Goal: Information Seeking & Learning: Learn about a topic

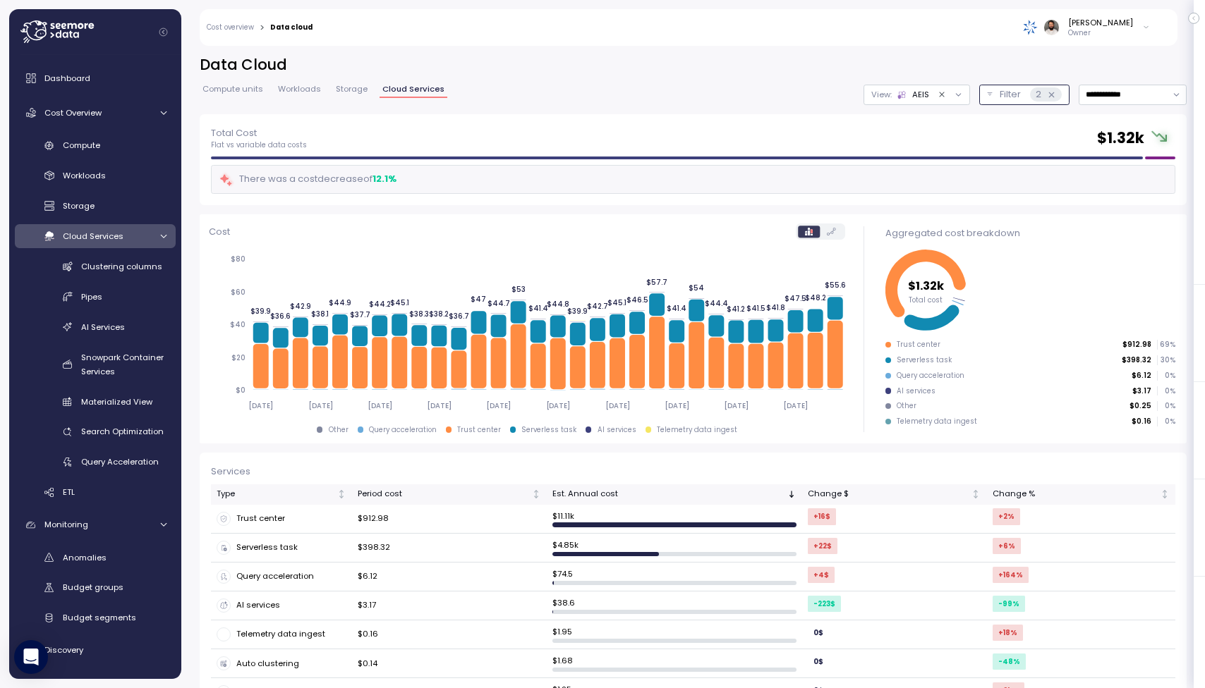
click at [1049, 95] on icon at bounding box center [1051, 94] width 9 height 9
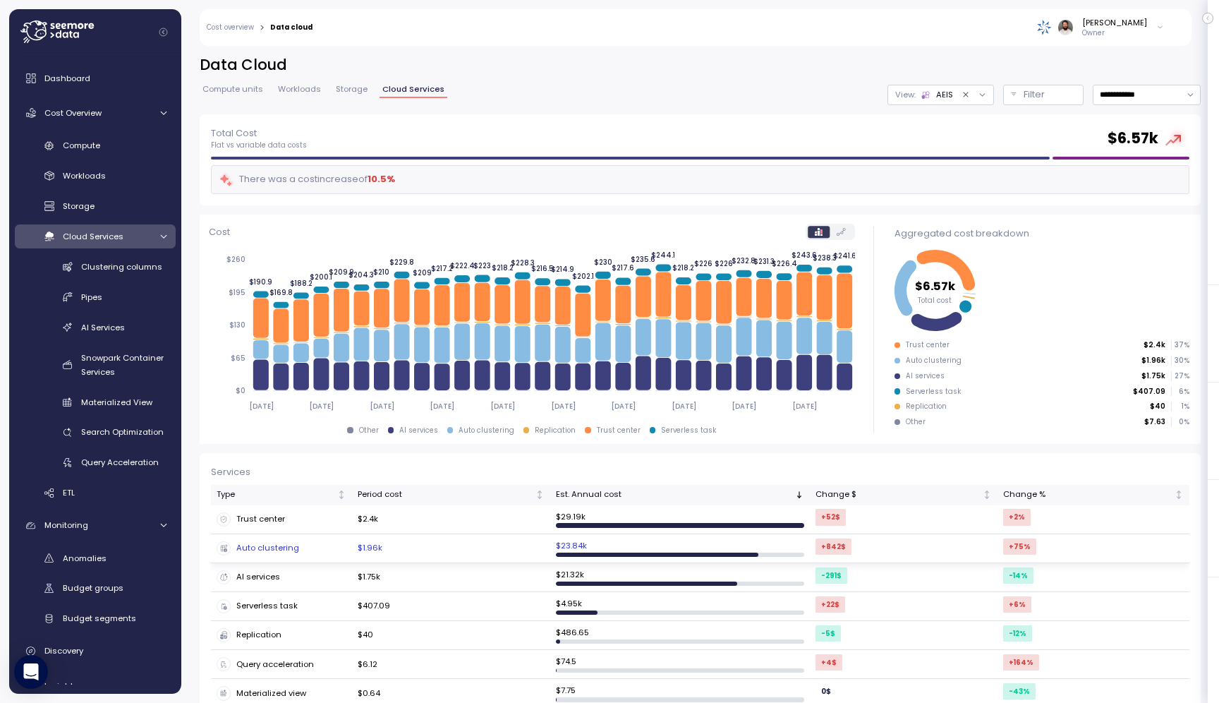
click at [296, 549] on div "Auto clustering" at bounding box center [282, 548] width 130 height 14
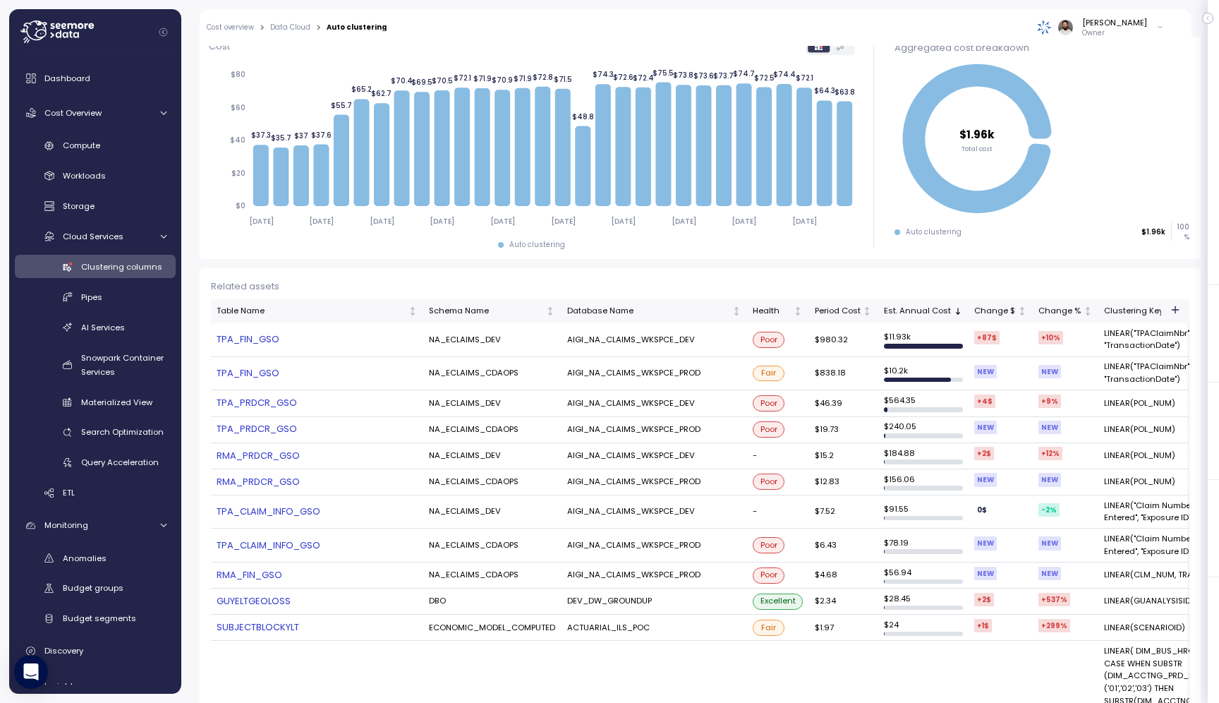
click at [236, 341] on link "TPA_FIN_GSO" at bounding box center [317, 339] width 201 height 14
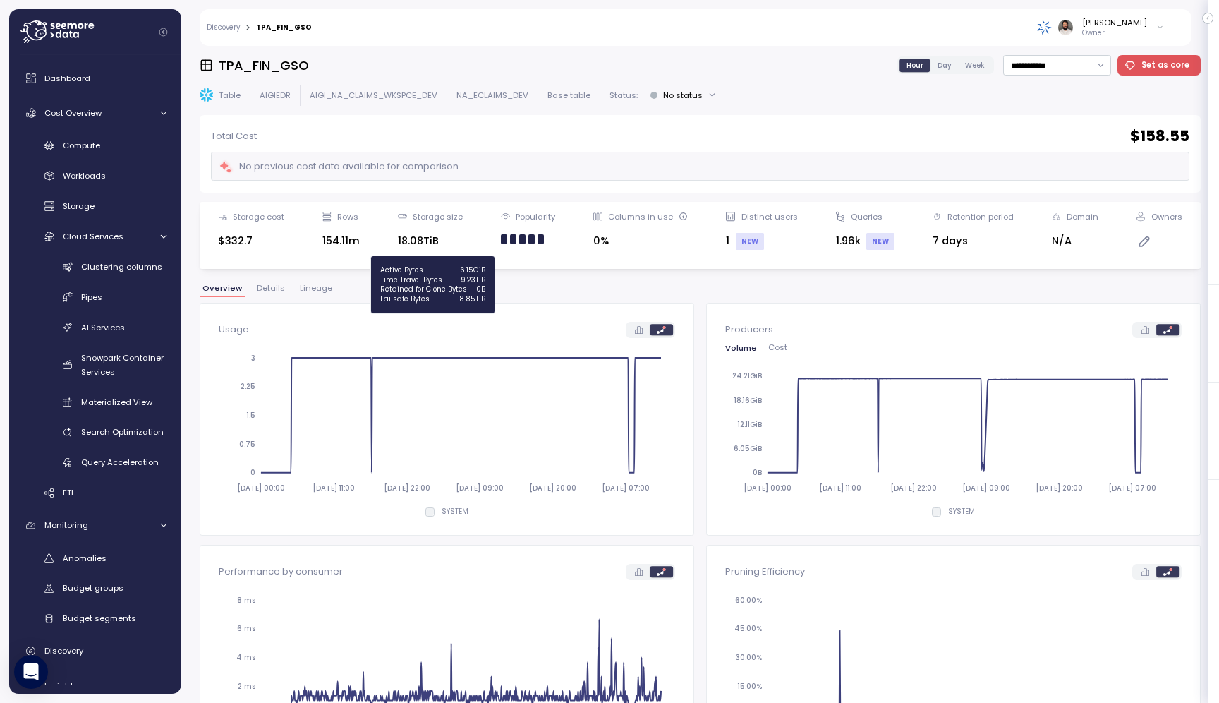
scroll to position [66, 0]
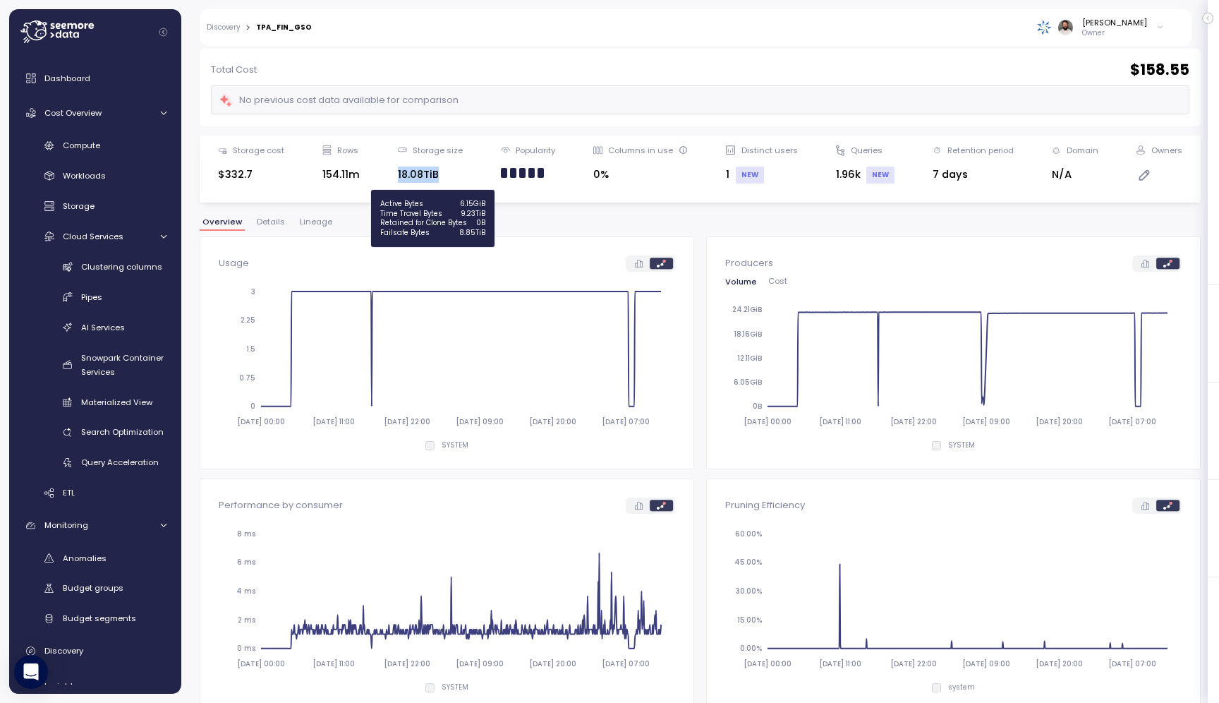
drag, startPoint x: 391, startPoint y: 171, endPoint x: 448, endPoint y: 178, distance: 56.8
click at [448, 178] on div "Storage cost $332.7 Rows 154.11m Storage size 18.08TiB Popularity Columns in us…" at bounding box center [700, 169] width 983 height 49
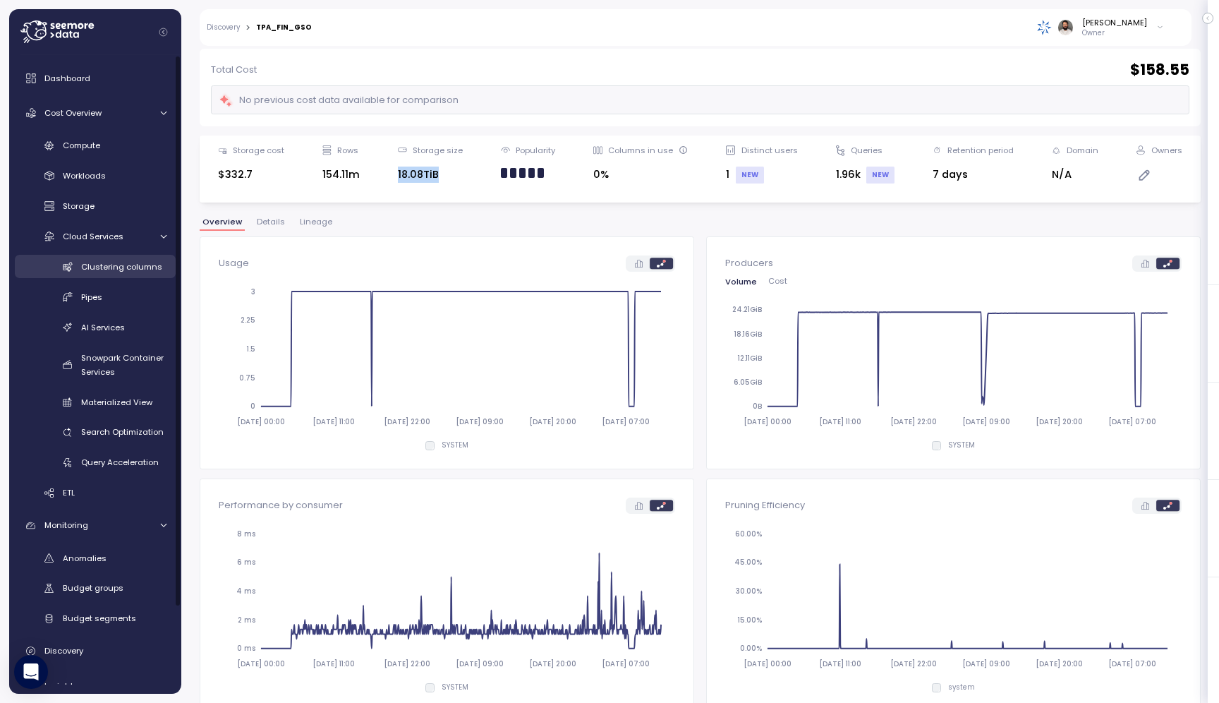
click at [118, 257] on link "Clustering columns" at bounding box center [95, 266] width 161 height 23
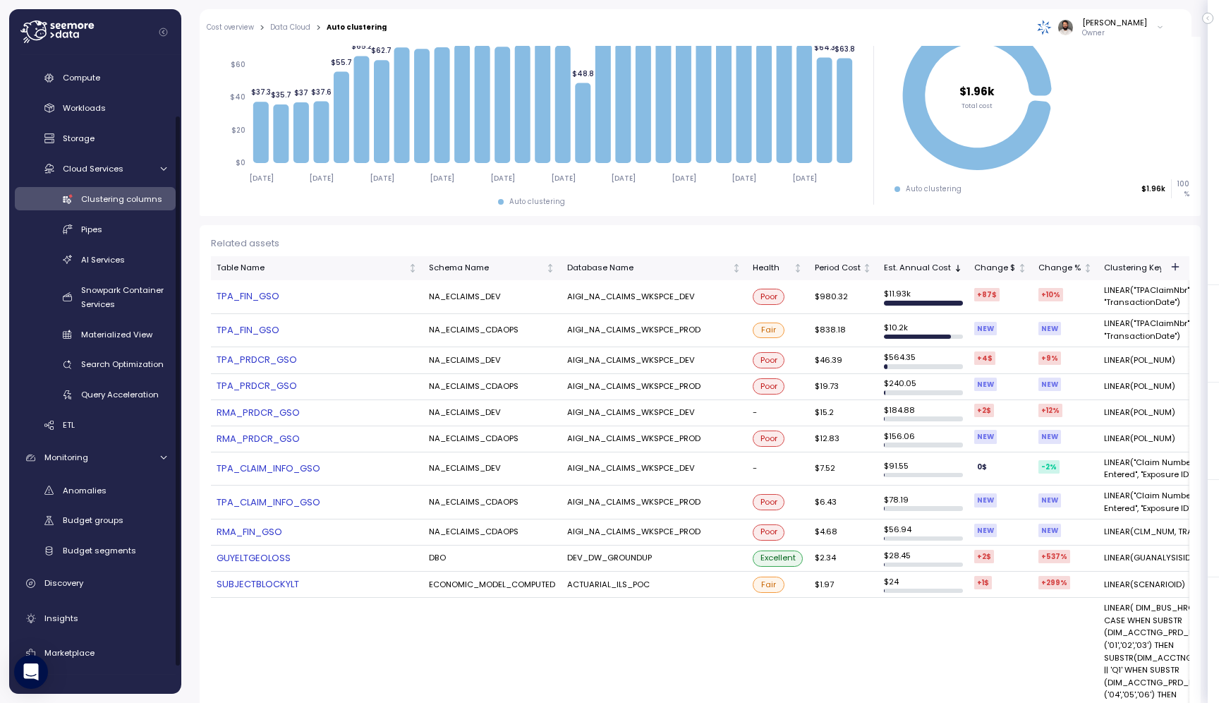
click at [224, 295] on link "TPA_FIN_GSO" at bounding box center [317, 296] width 201 height 14
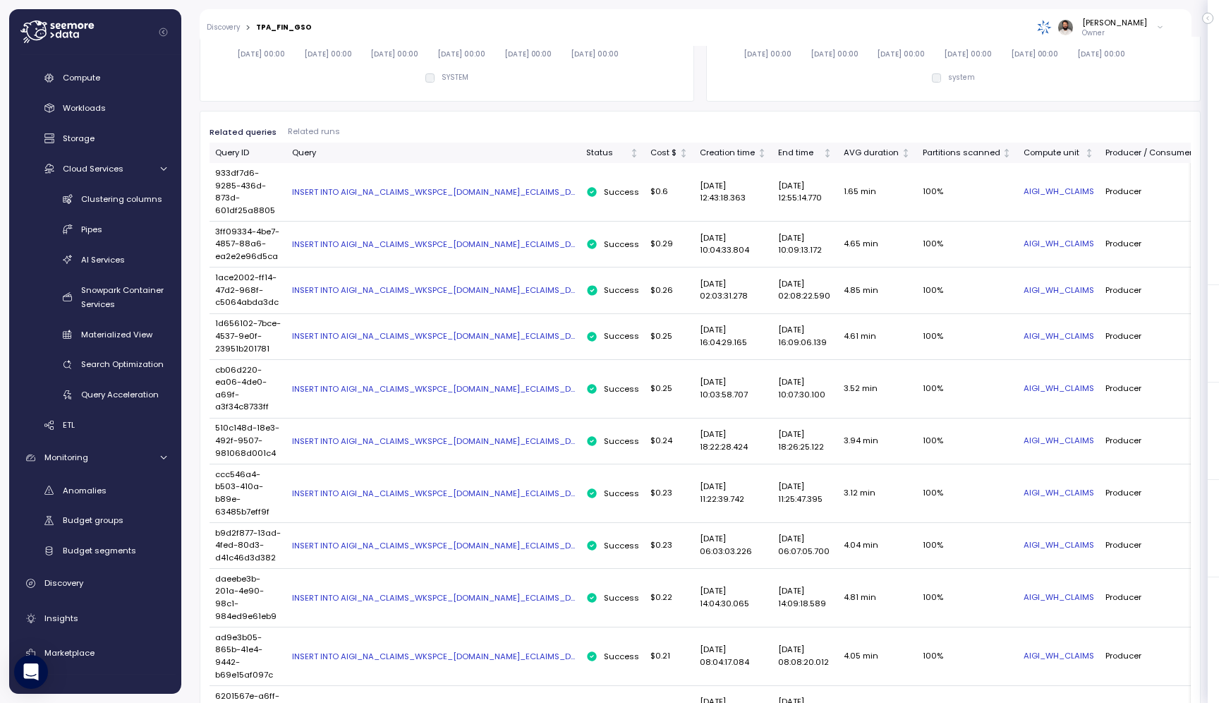
scroll to position [0, 47]
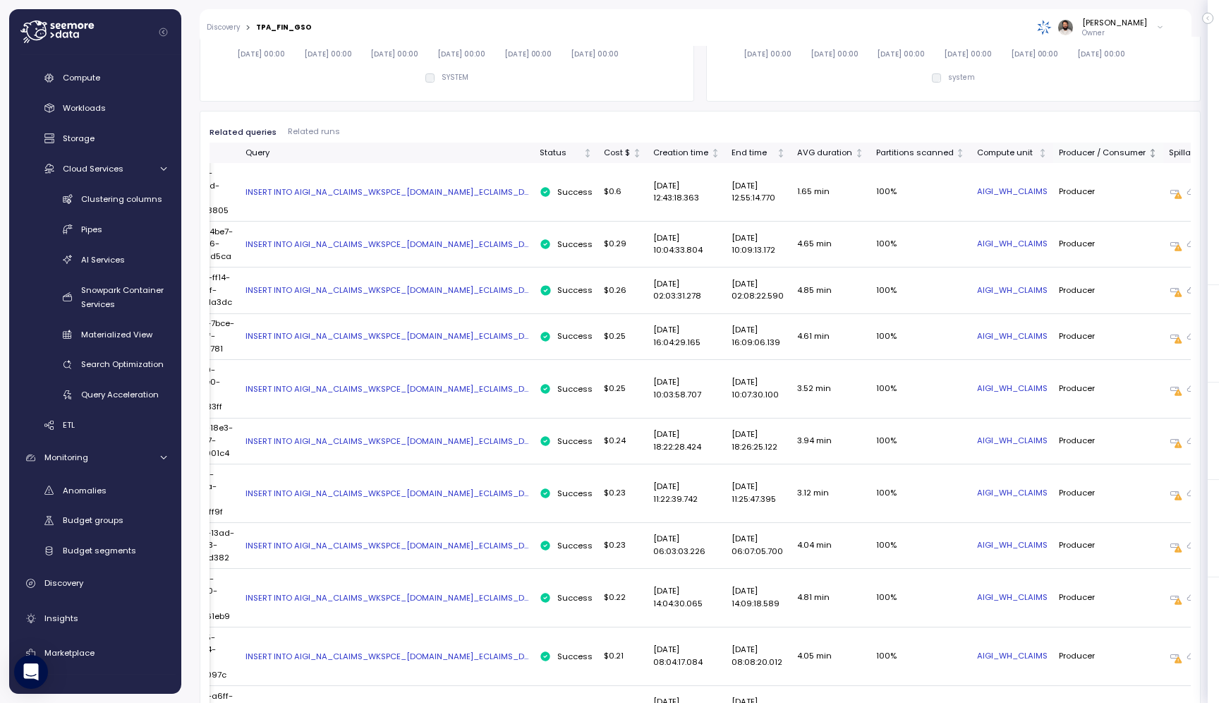
click at [1059, 159] on div "Producer / Consumer" at bounding box center [1102, 153] width 87 height 13
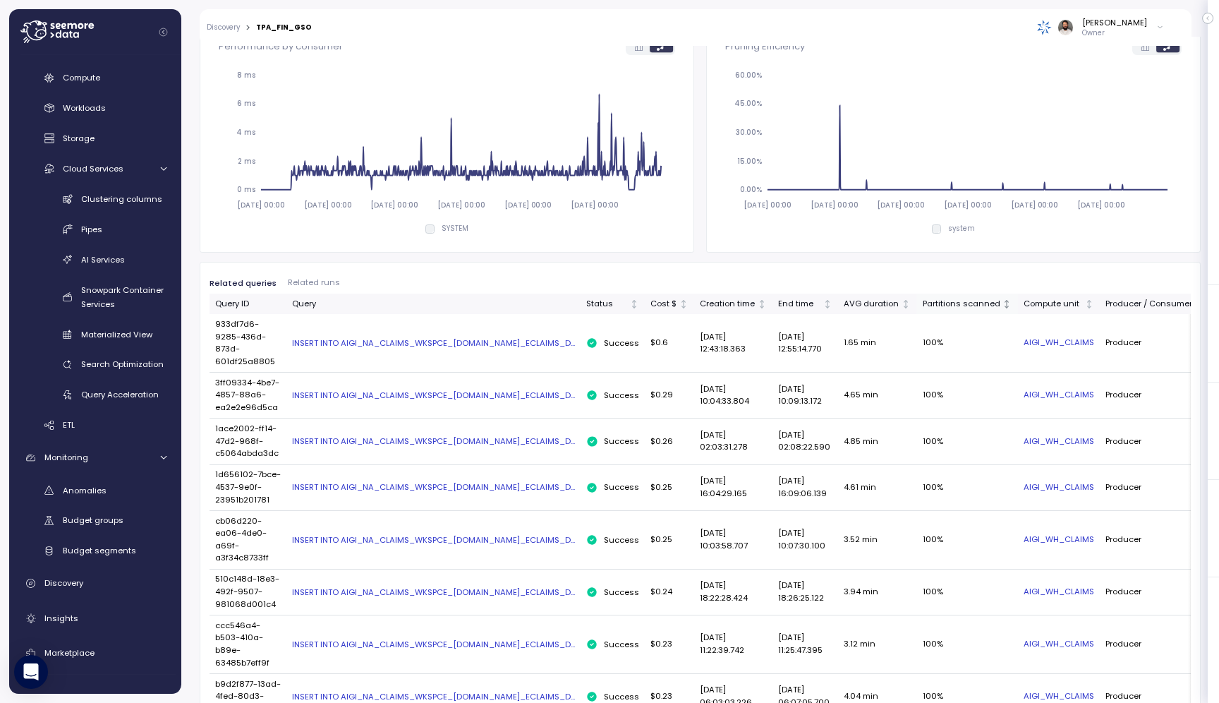
scroll to position [509, 0]
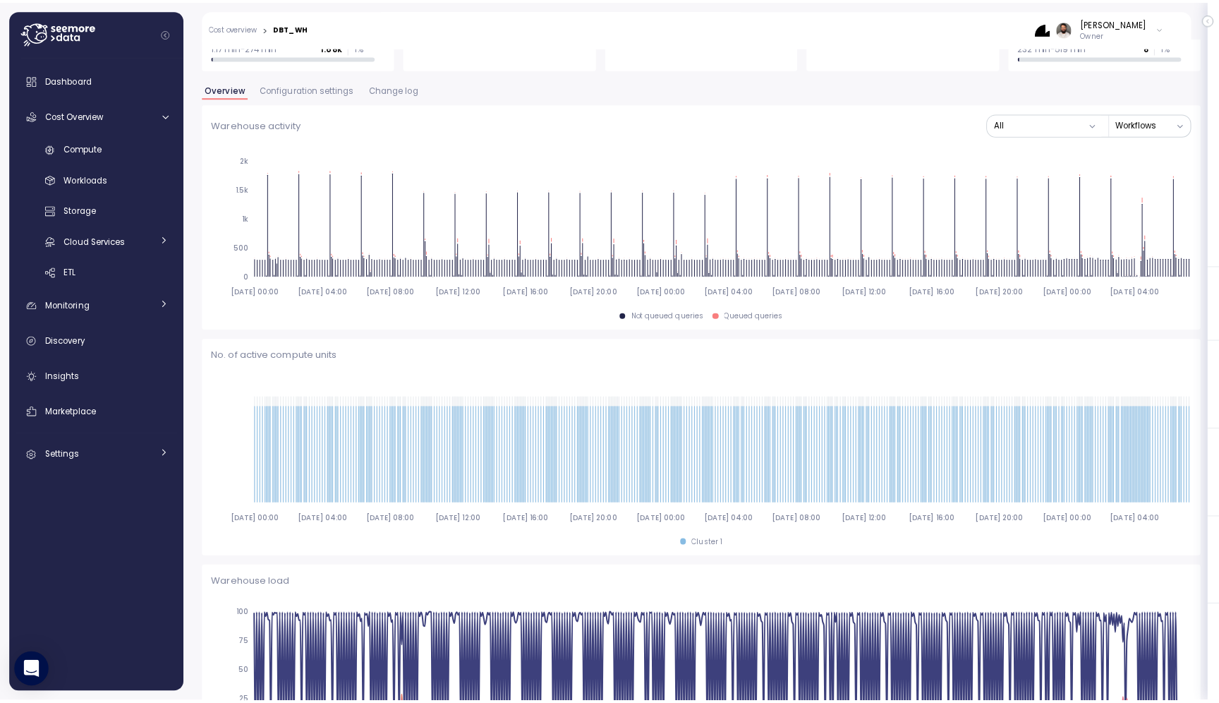
scroll to position [210, 0]
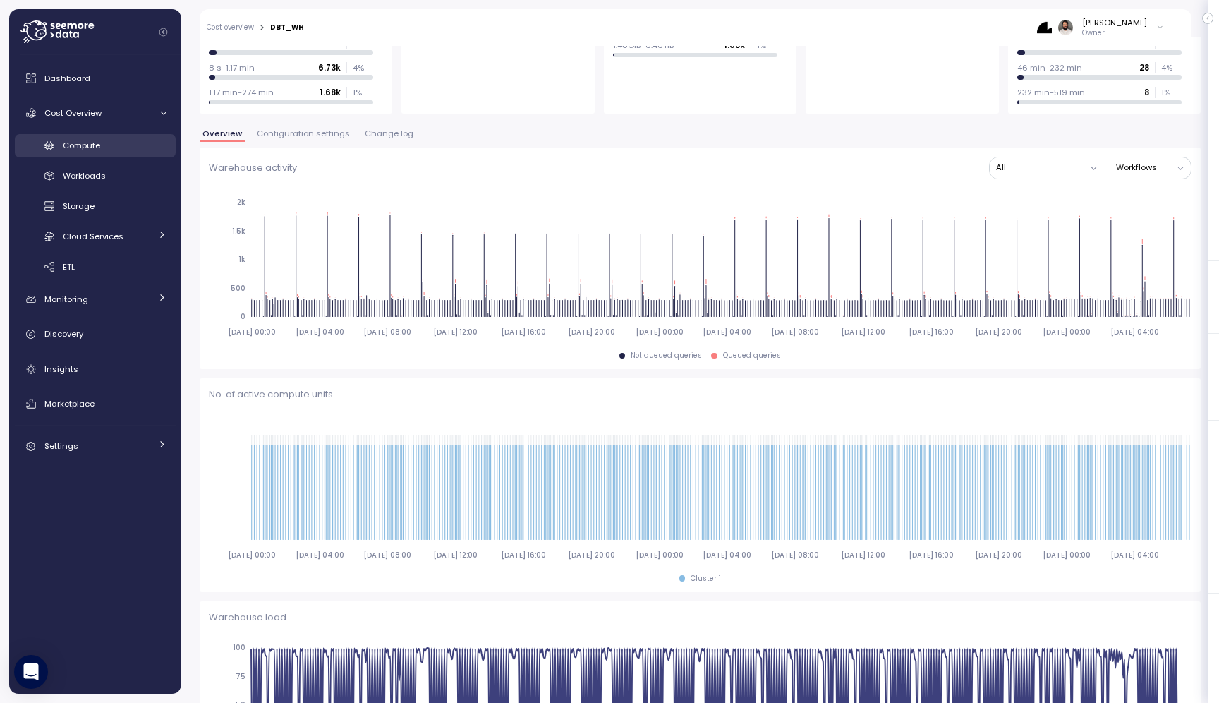
click at [109, 140] on div "Compute" at bounding box center [115, 145] width 104 height 14
click at [109, 147] on div "Compute" at bounding box center [115, 145] width 104 height 14
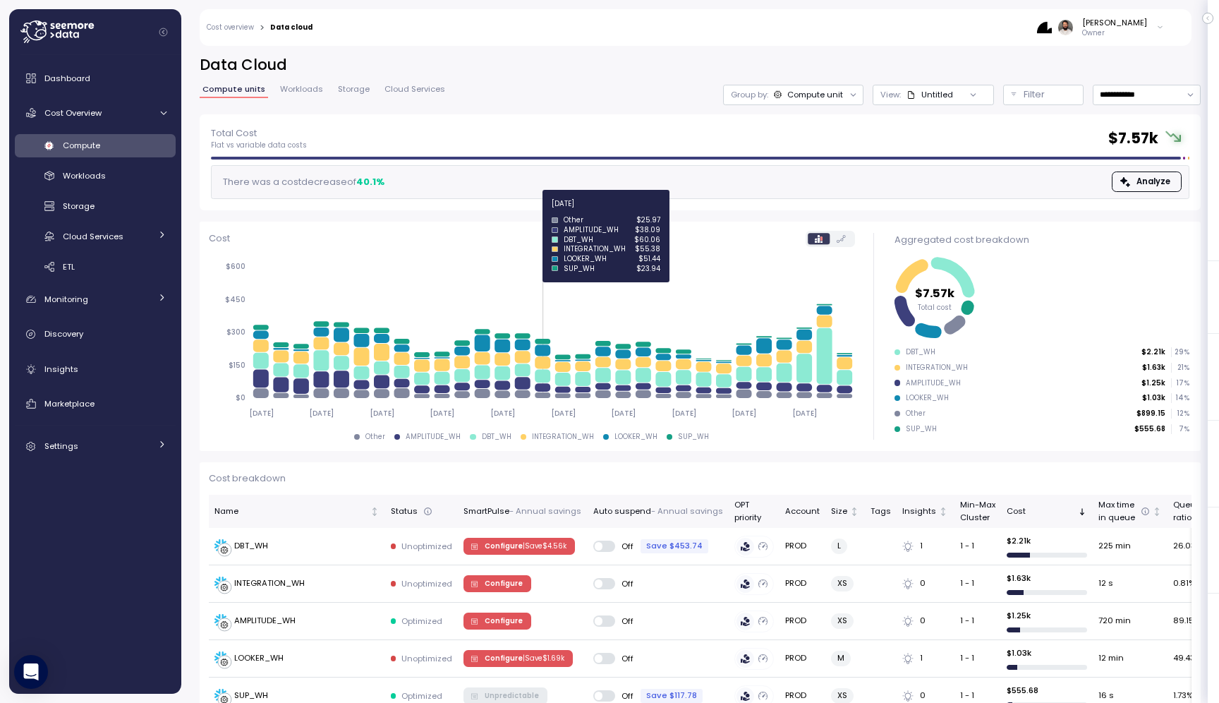
scroll to position [59, 0]
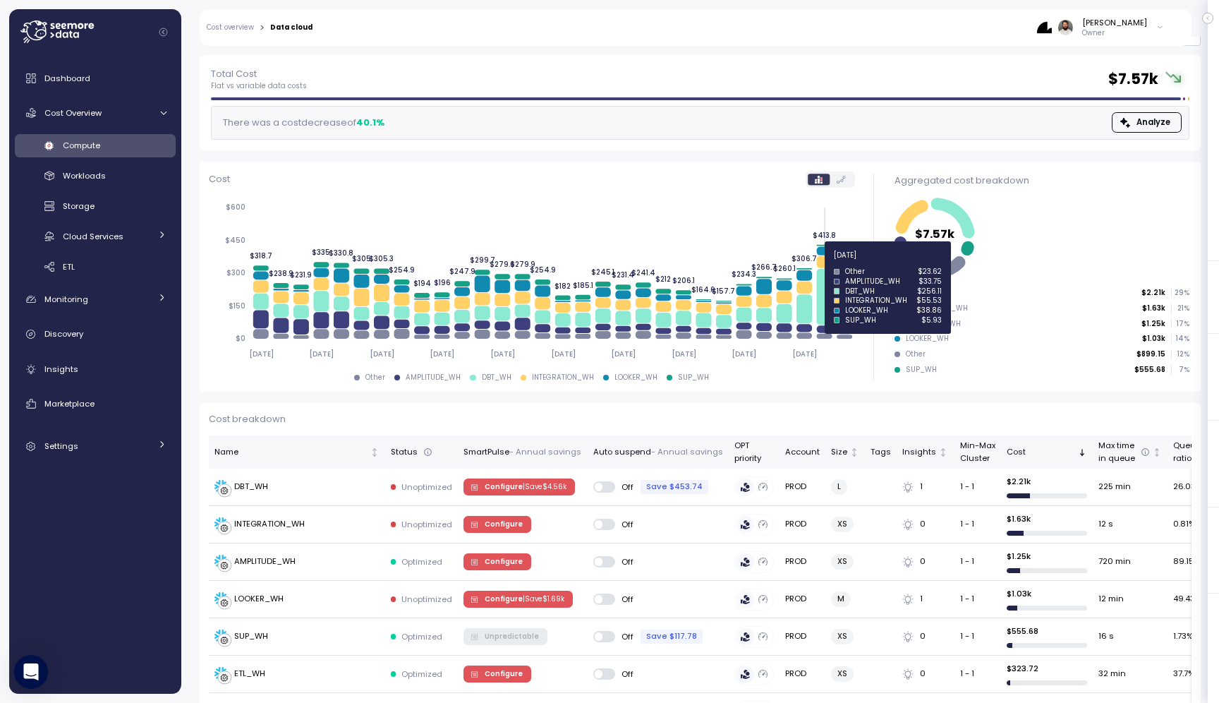
click at [824, 263] on icon at bounding box center [824, 262] width 16 height 12
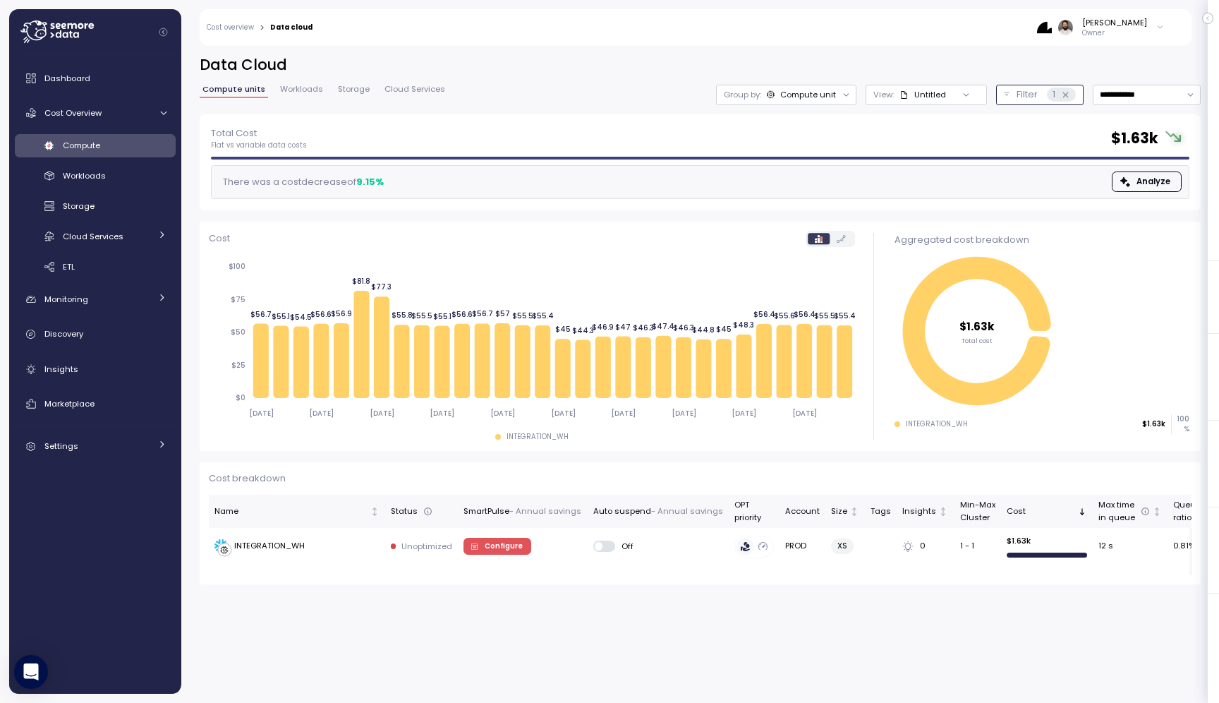
click at [1062, 97] on icon at bounding box center [1065, 94] width 9 height 9
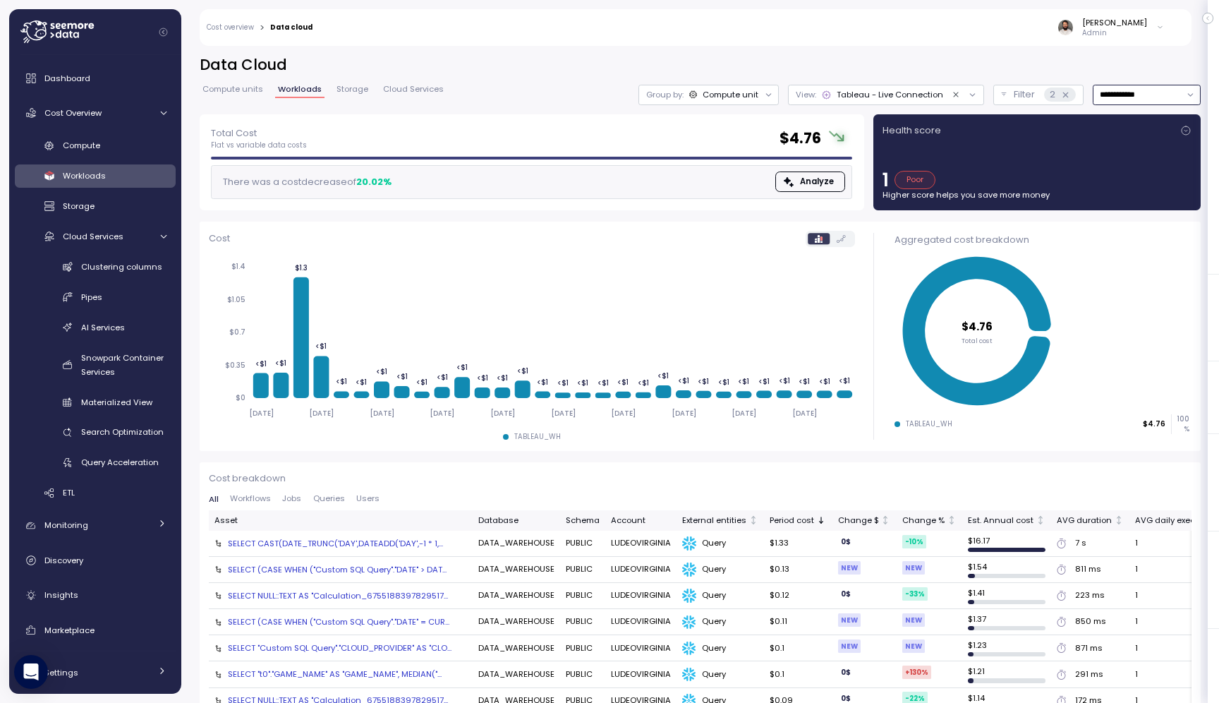
click at [1129, 90] on input "**********" at bounding box center [1147, 95] width 108 height 20
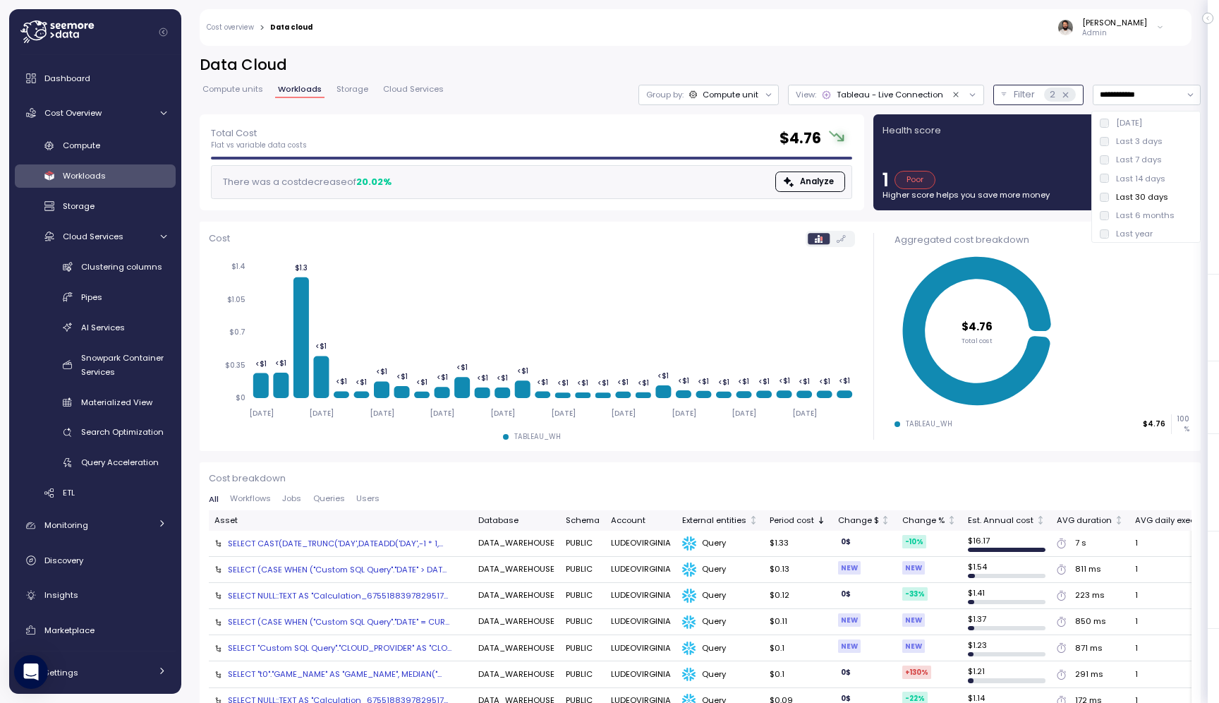
click at [1066, 95] on icon at bounding box center [1065, 94] width 9 height 9
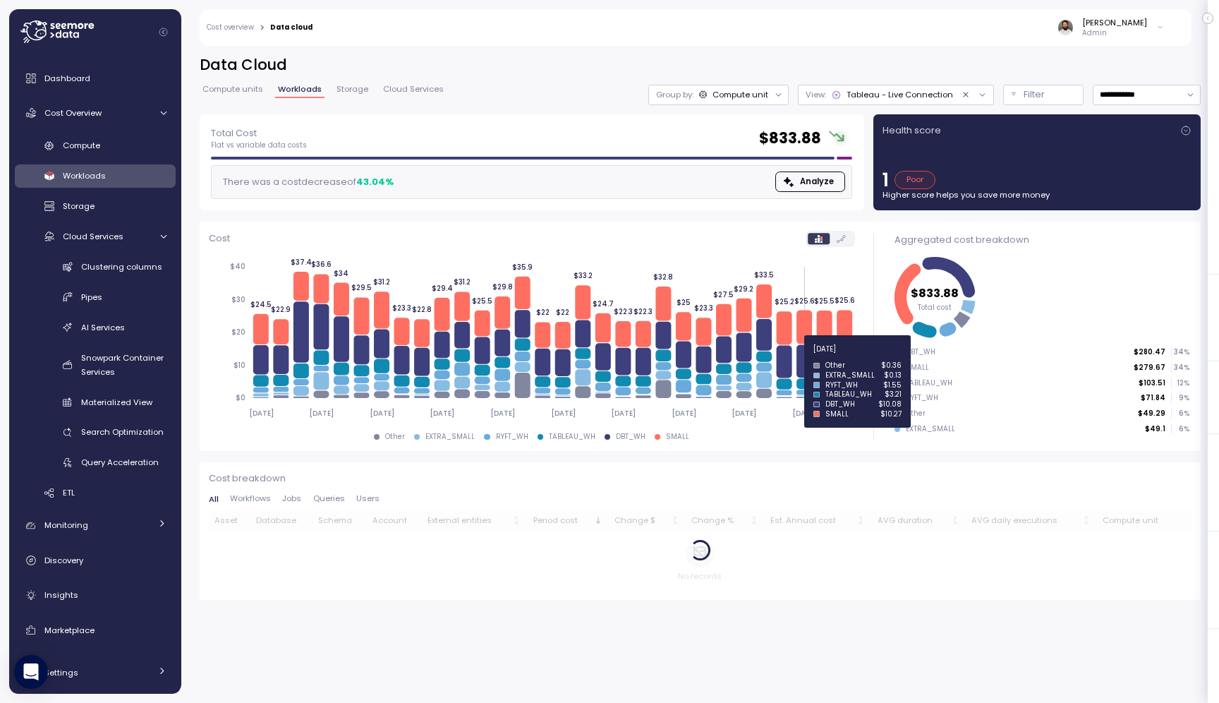
click at [805, 357] on icon at bounding box center [804, 360] width 16 height 33
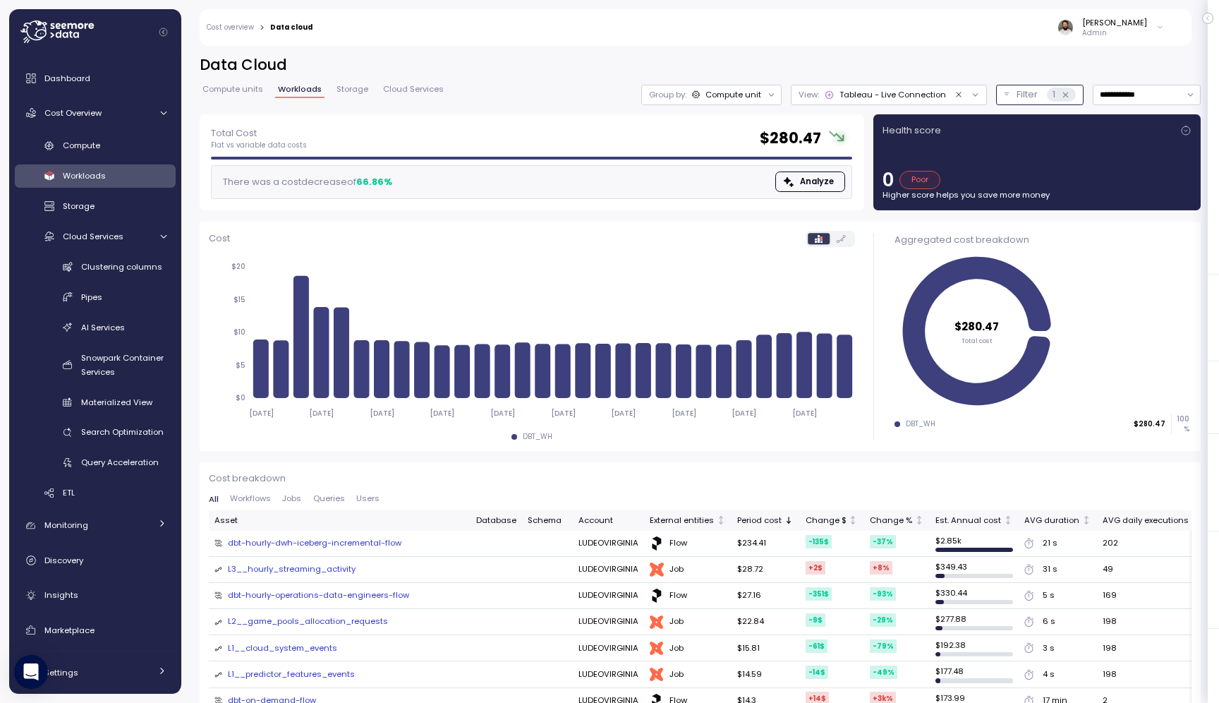
click at [1064, 92] on icon at bounding box center [1065, 94] width 9 height 9
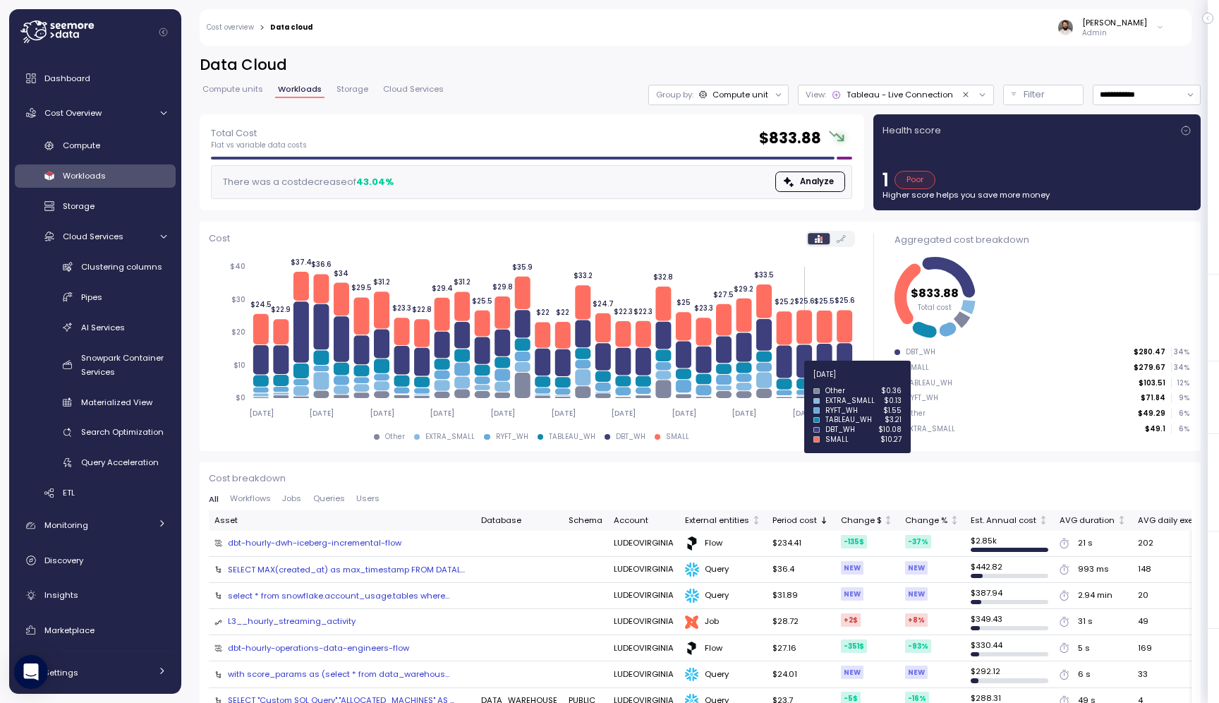
click at [808, 382] on icon at bounding box center [804, 383] width 16 height 11
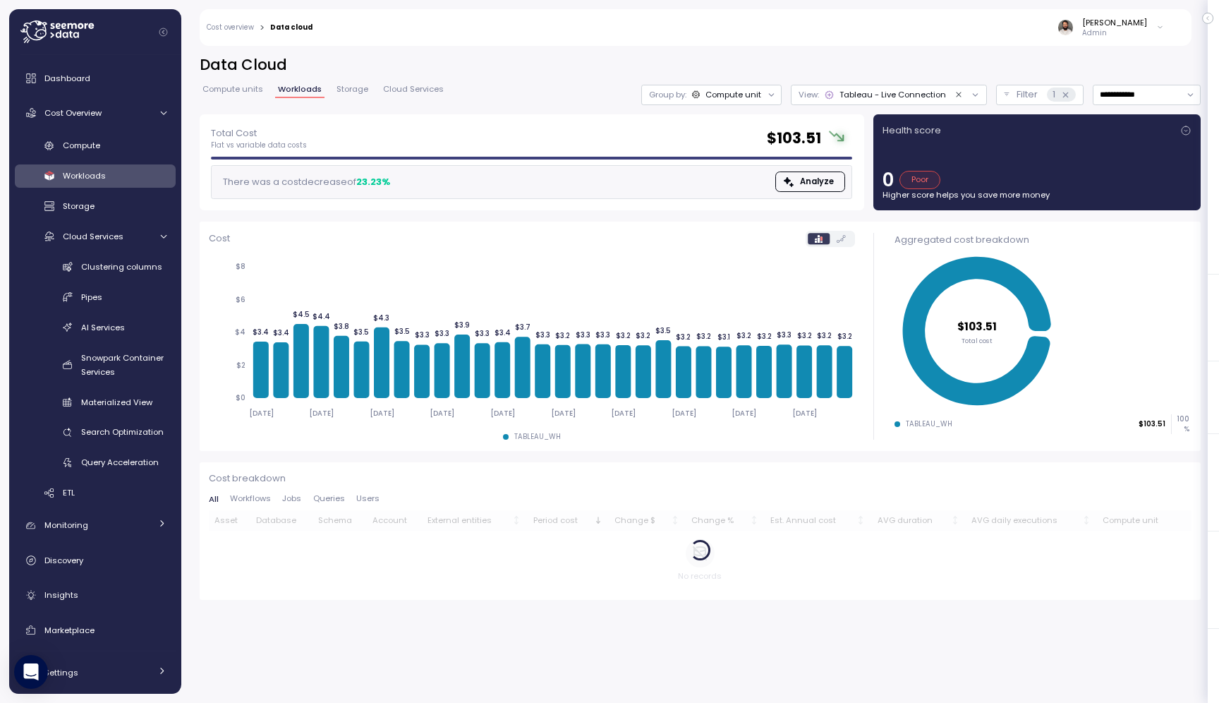
click at [959, 95] on icon "Clear value" at bounding box center [958, 94] width 9 height 9
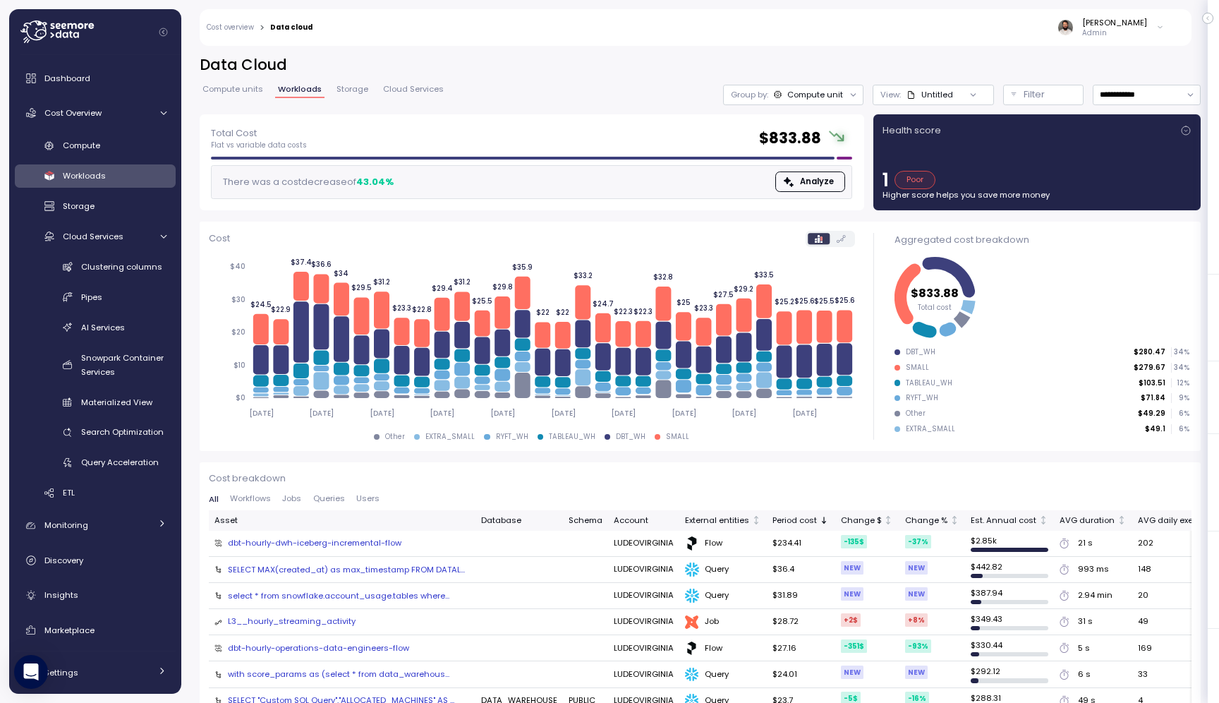
click at [286, 495] on span "Jobs" at bounding box center [291, 498] width 19 height 8
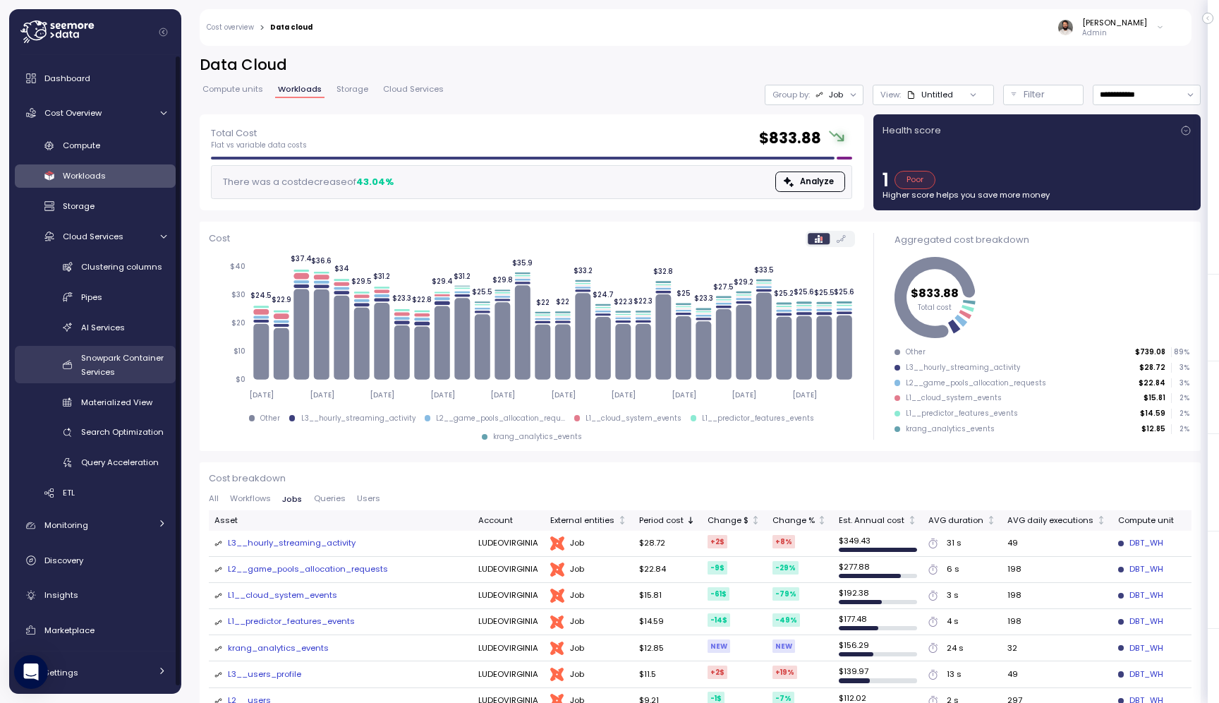
click at [150, 352] on span "Snowpark Container Services" at bounding box center [122, 364] width 83 height 25
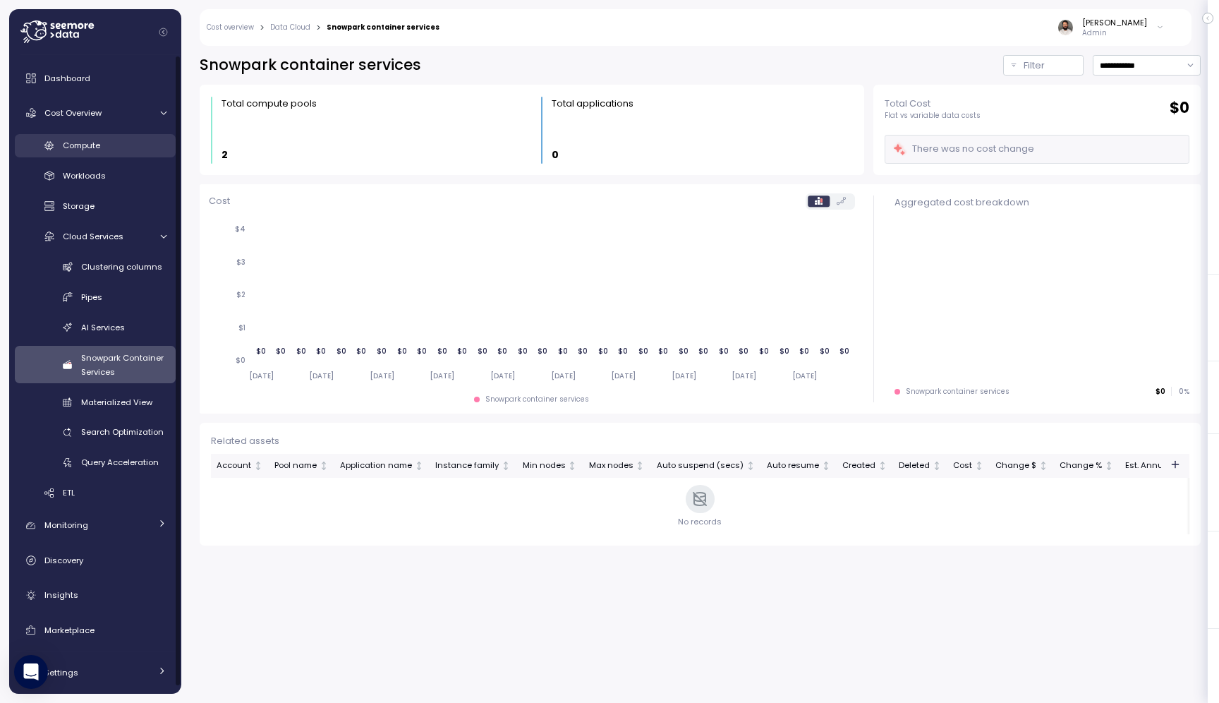
click at [129, 150] on div "Compute" at bounding box center [115, 145] width 104 height 14
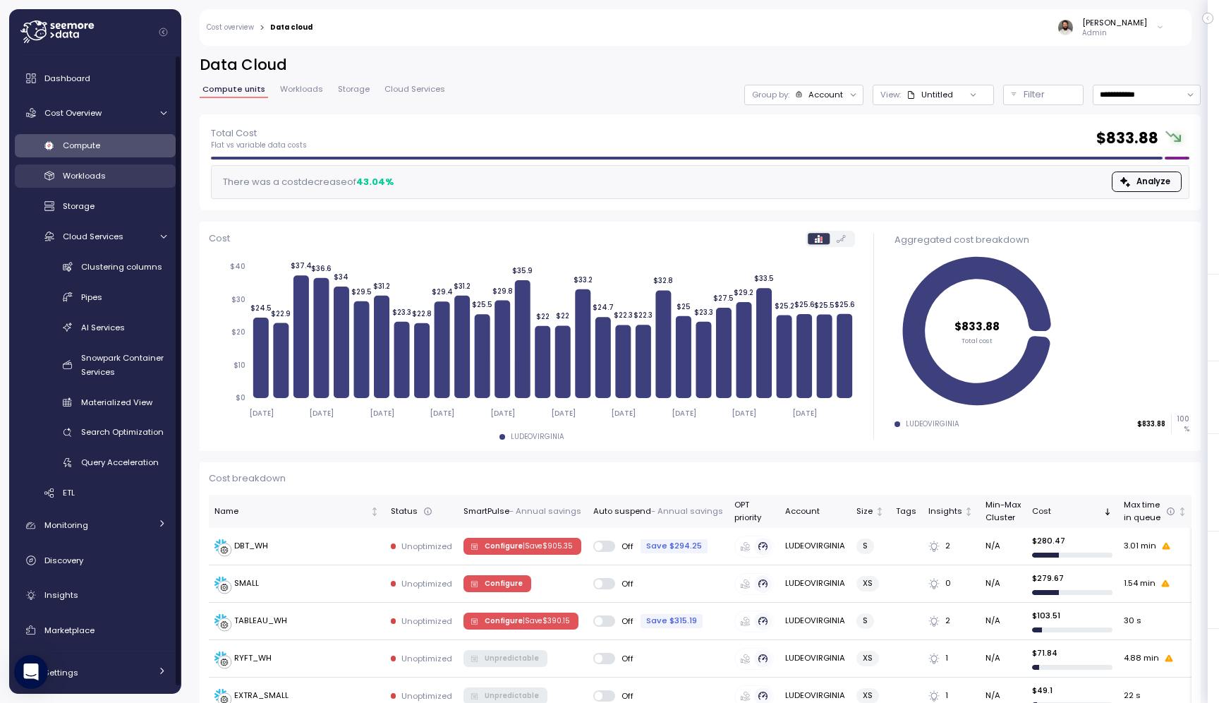
click at [133, 175] on div "Workloads" at bounding box center [115, 176] width 104 height 14
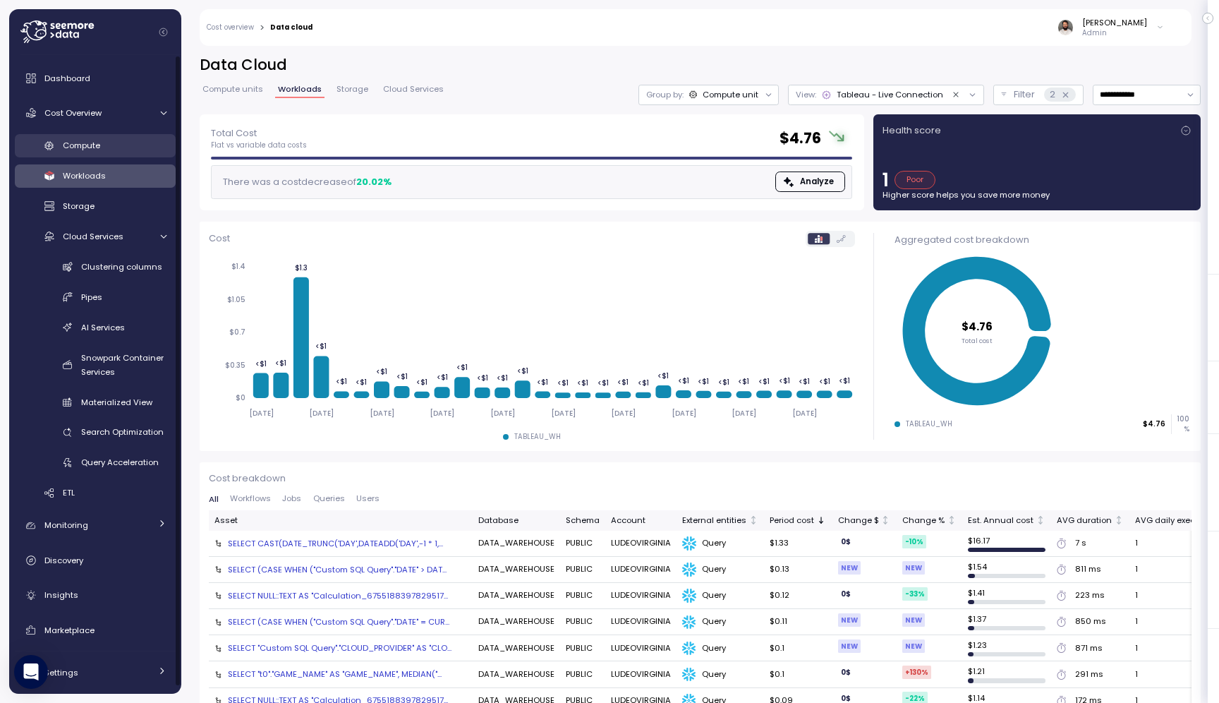
click at [71, 154] on link "Compute" at bounding box center [95, 145] width 161 height 23
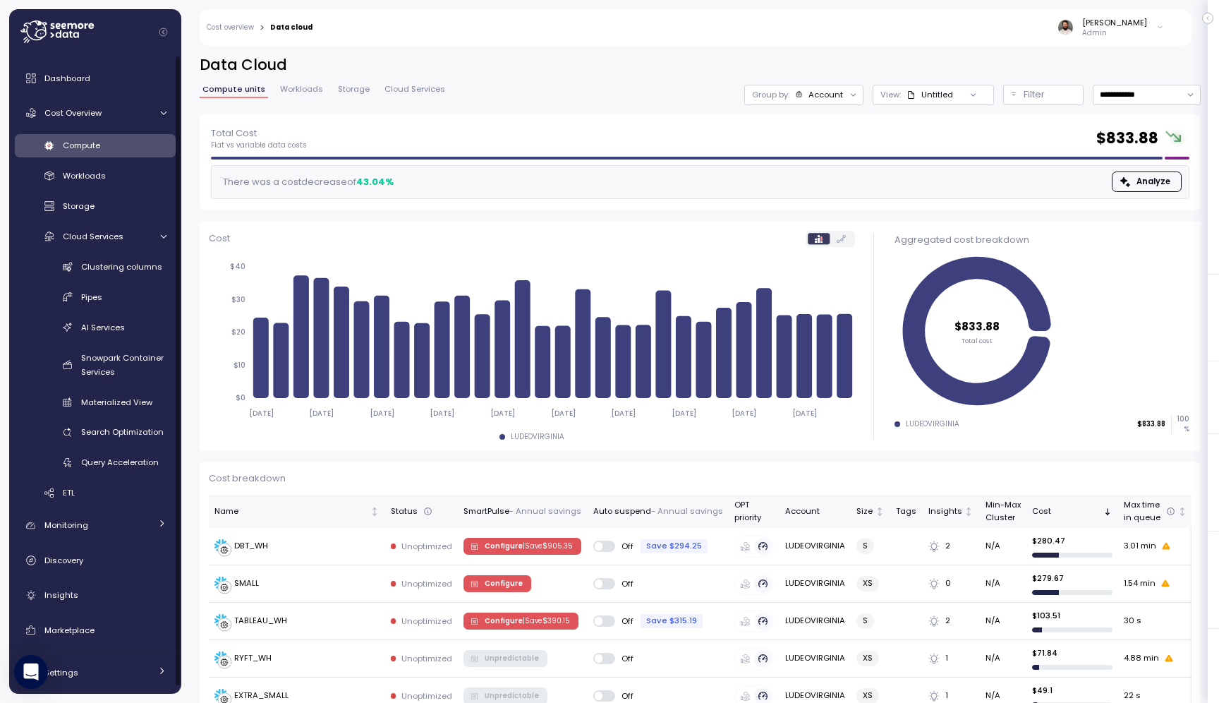
scroll to position [1, 0]
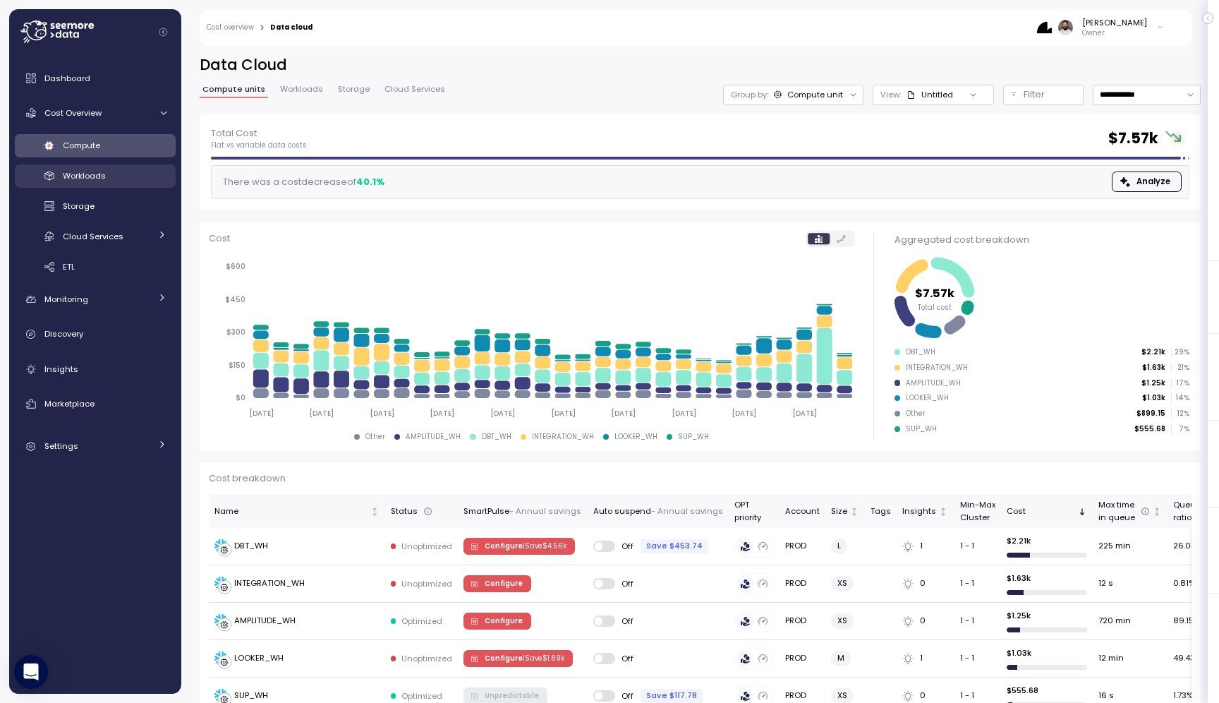
click at [89, 178] on span "Workloads" at bounding box center [84, 175] width 43 height 11
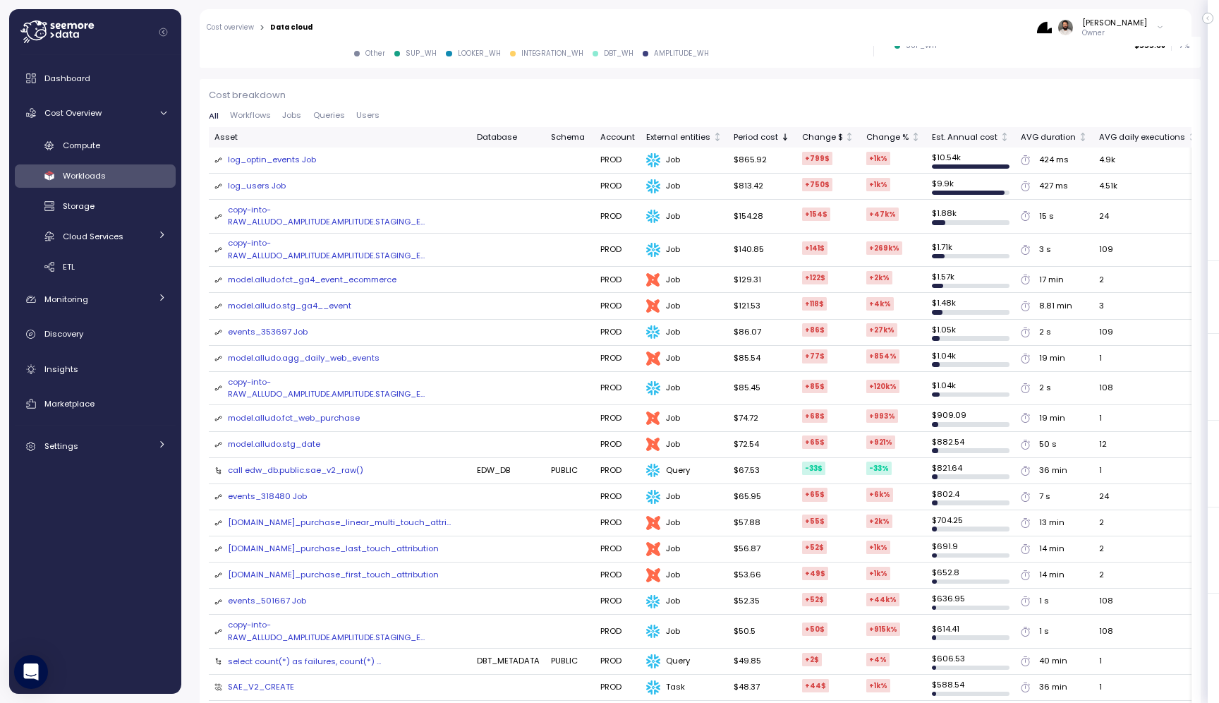
scroll to position [322, 0]
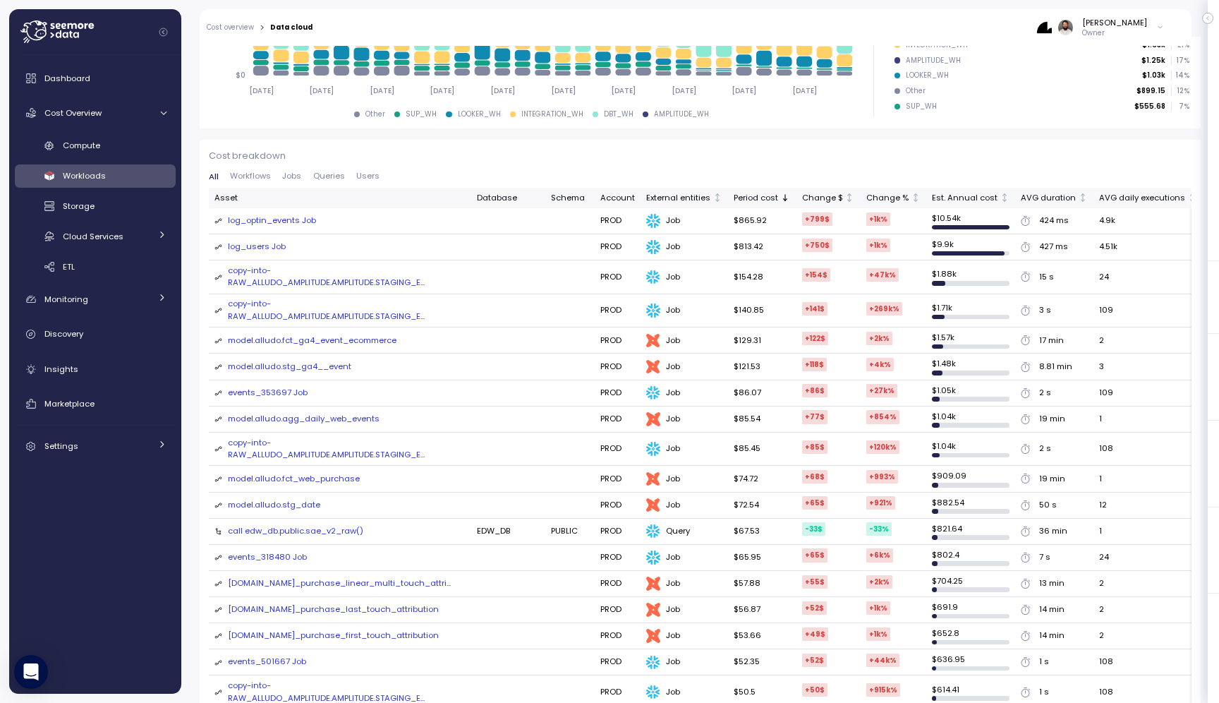
click at [293, 178] on span "Jobs" at bounding box center [291, 176] width 19 height 8
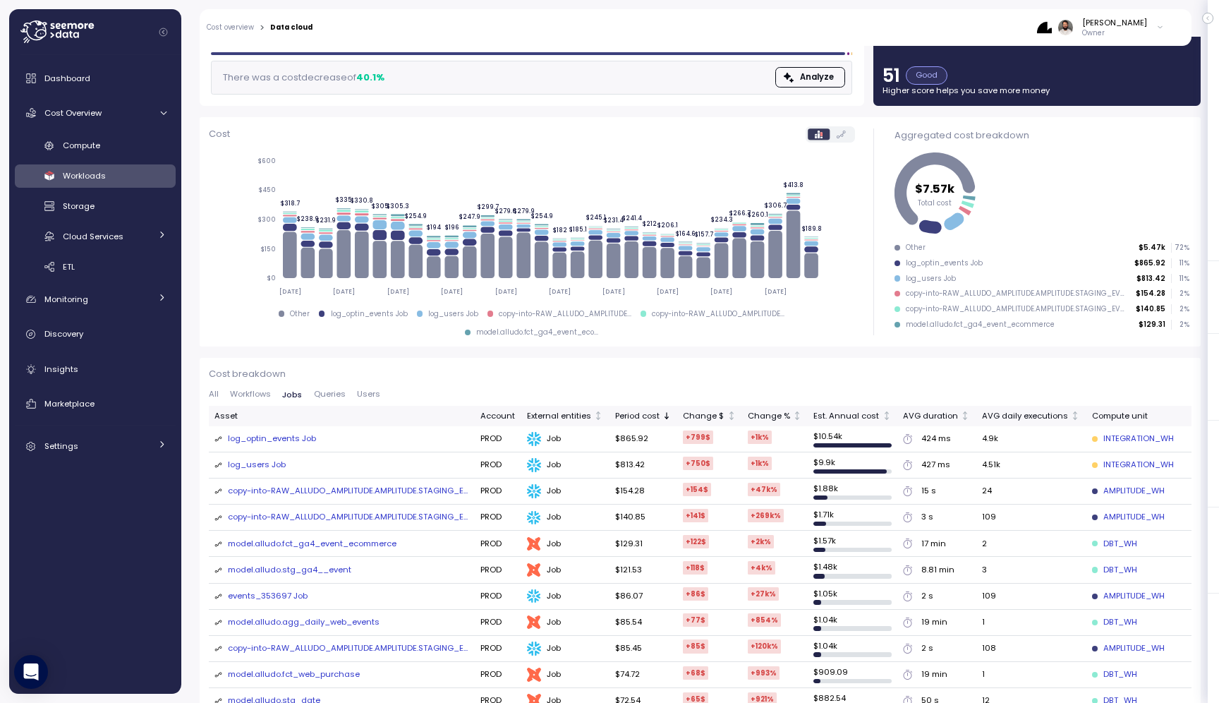
scroll to position [0, 0]
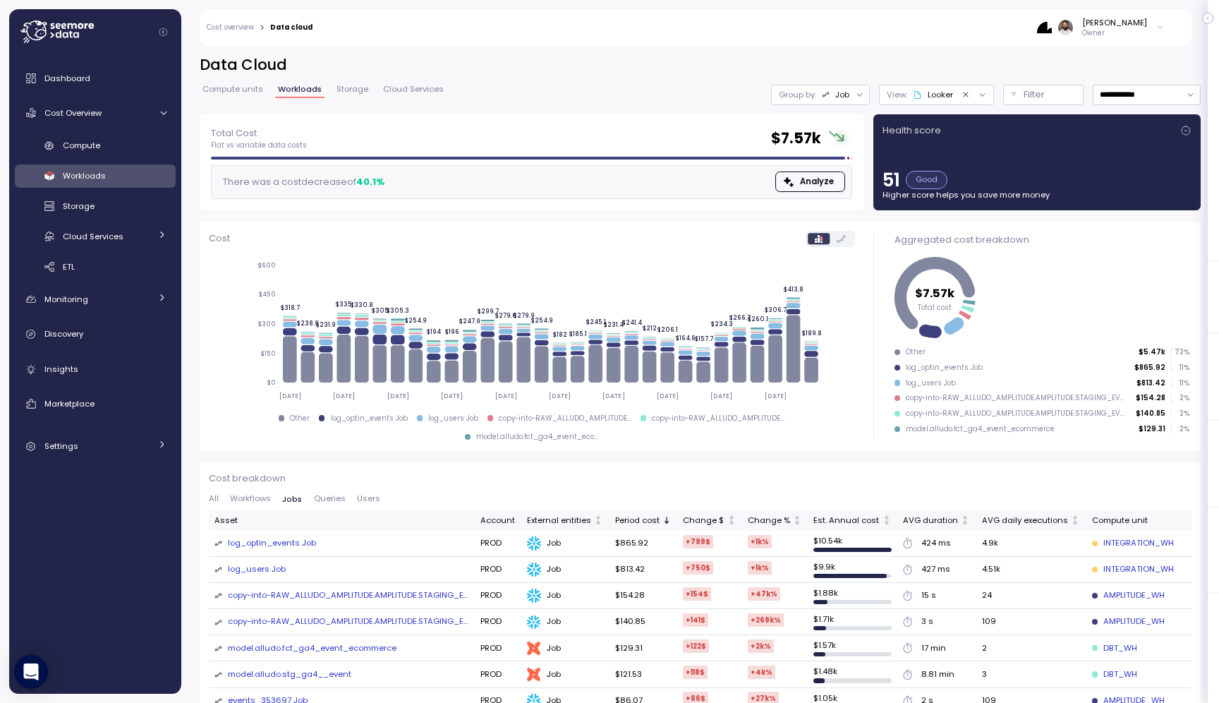
click at [963, 88] on button "Clear value" at bounding box center [965, 94] width 13 height 13
click at [80, 159] on div "Compute Workloads Storage Cloud Services Clustering columns Pipes AI Services S…" at bounding box center [95, 206] width 161 height 145
click at [83, 152] on div "Compute" at bounding box center [115, 145] width 104 height 14
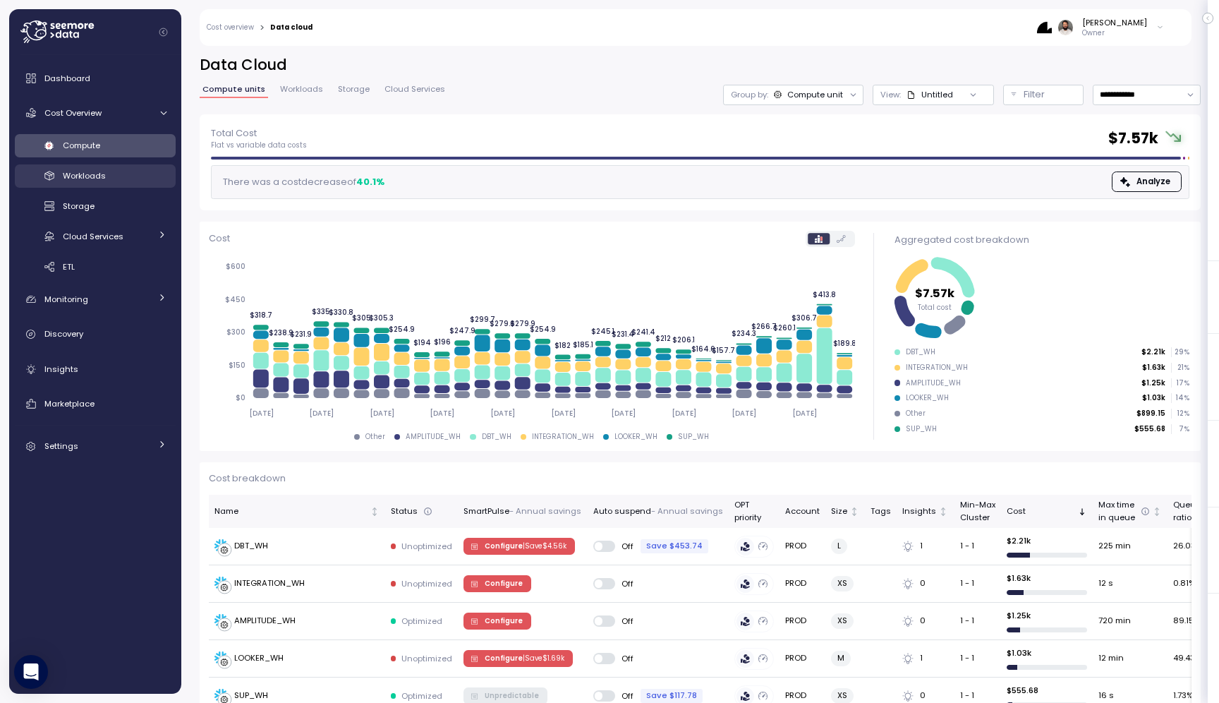
click at [86, 186] on link "Workloads" at bounding box center [95, 175] width 161 height 23
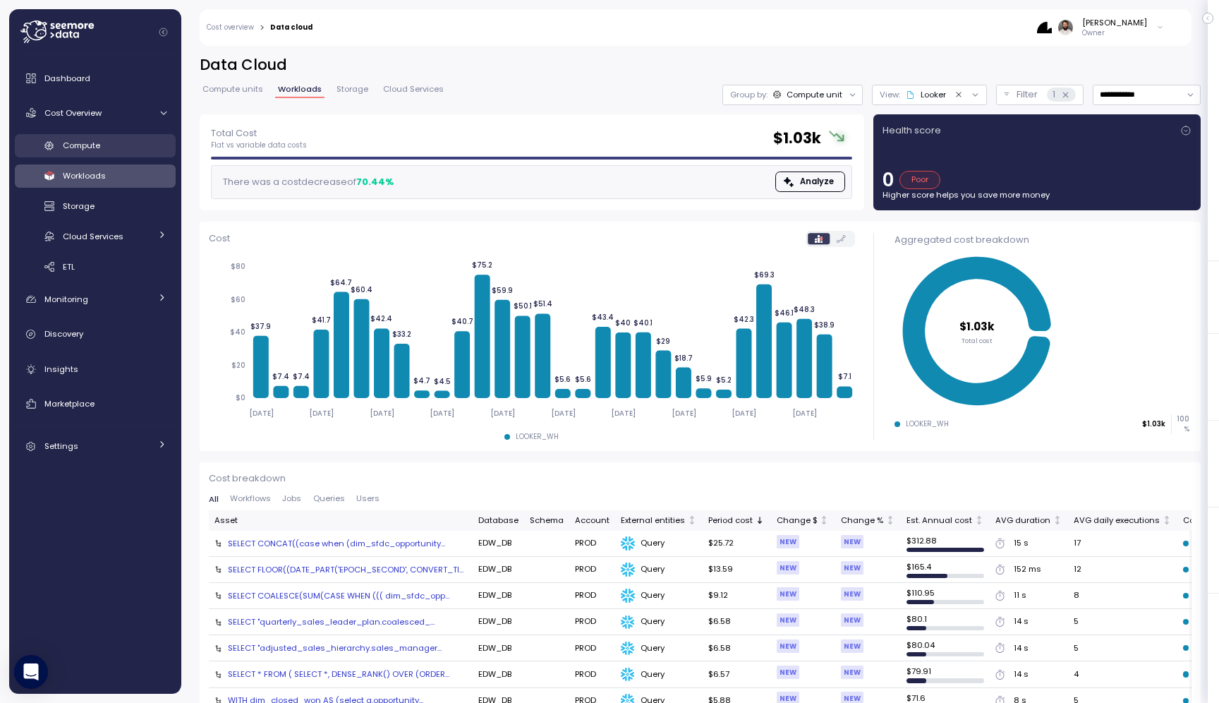
click at [102, 147] on div "Compute" at bounding box center [115, 145] width 104 height 14
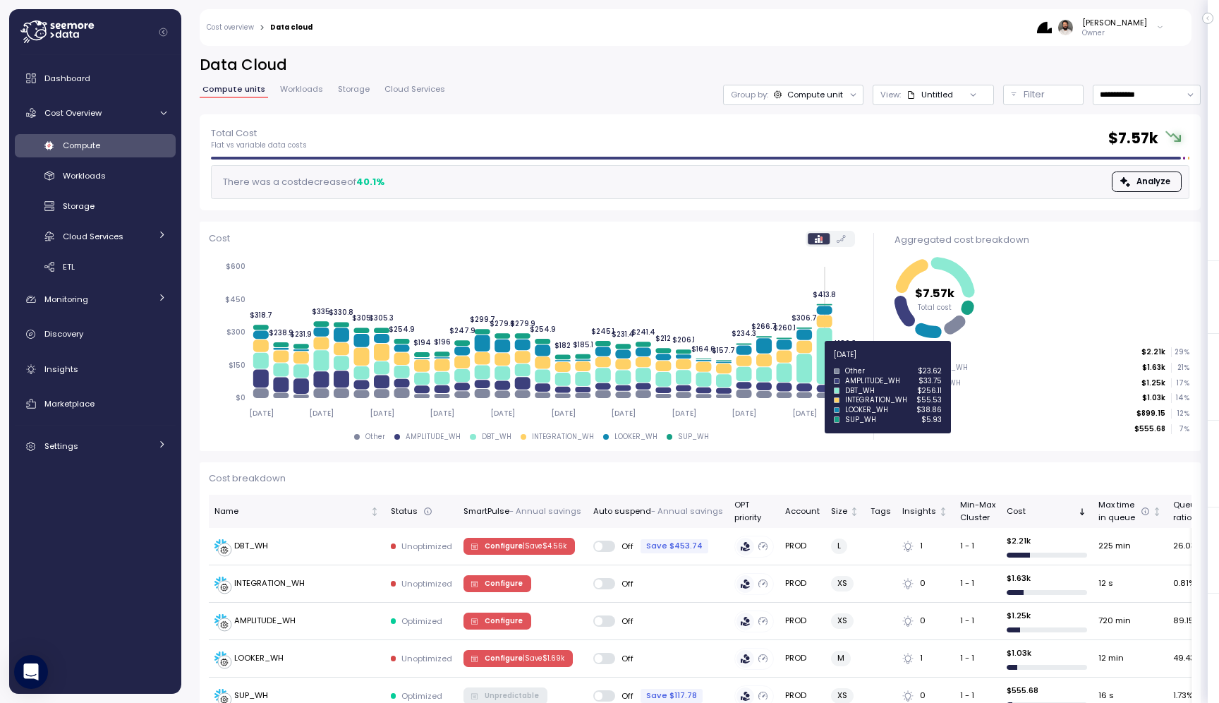
click at [823, 361] on icon at bounding box center [824, 356] width 16 height 56
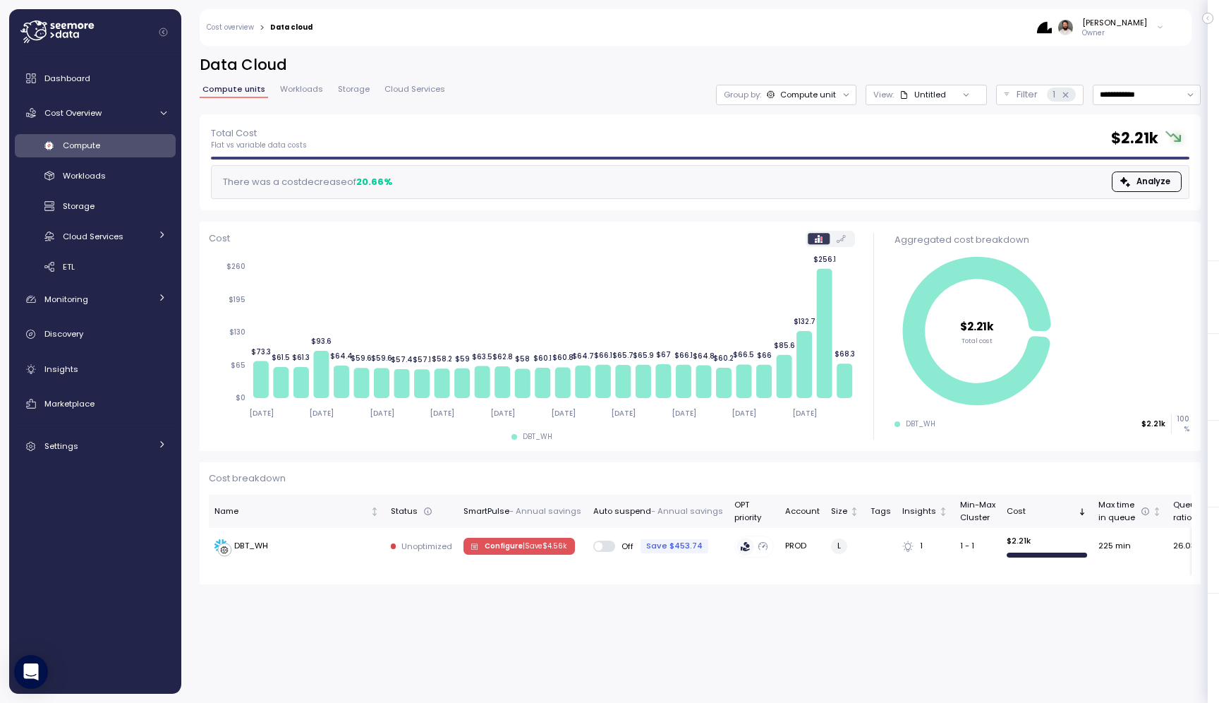
drag, startPoint x: 243, startPoint y: 181, endPoint x: 514, endPoint y: 181, distance: 271.6
click at [514, 181] on div "There was a cost decrease of 20.66 % Analyze" at bounding box center [700, 182] width 978 height 34
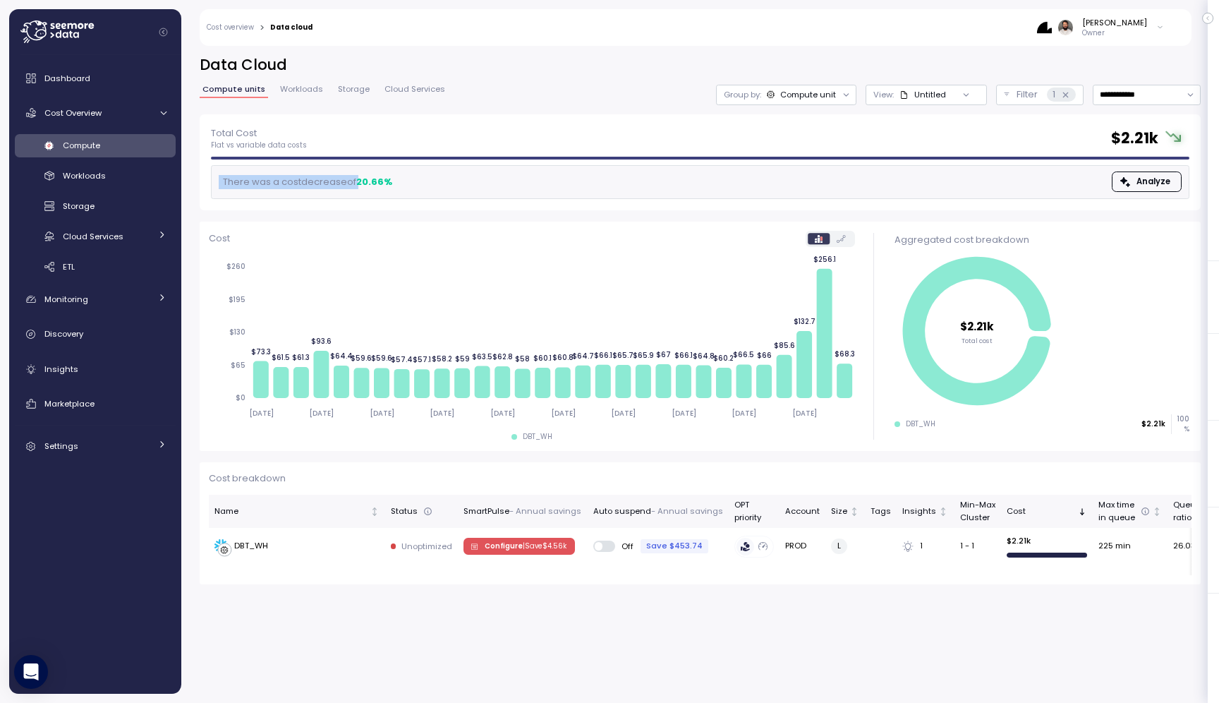
drag, startPoint x: 423, startPoint y: 188, endPoint x: 229, endPoint y: 178, distance: 193.5
click at [229, 178] on div "There was a cost decrease of 20.66 % Analyze" at bounding box center [700, 182] width 978 height 34
click at [220, 178] on div "There was a cost decrease of 20.66 %" at bounding box center [306, 182] width 174 height 14
drag, startPoint x: 220, startPoint y: 178, endPoint x: 392, endPoint y: 182, distance: 172.1
click at [392, 182] on div "There was a cost decrease of 20.66 %" at bounding box center [306, 182] width 174 height 14
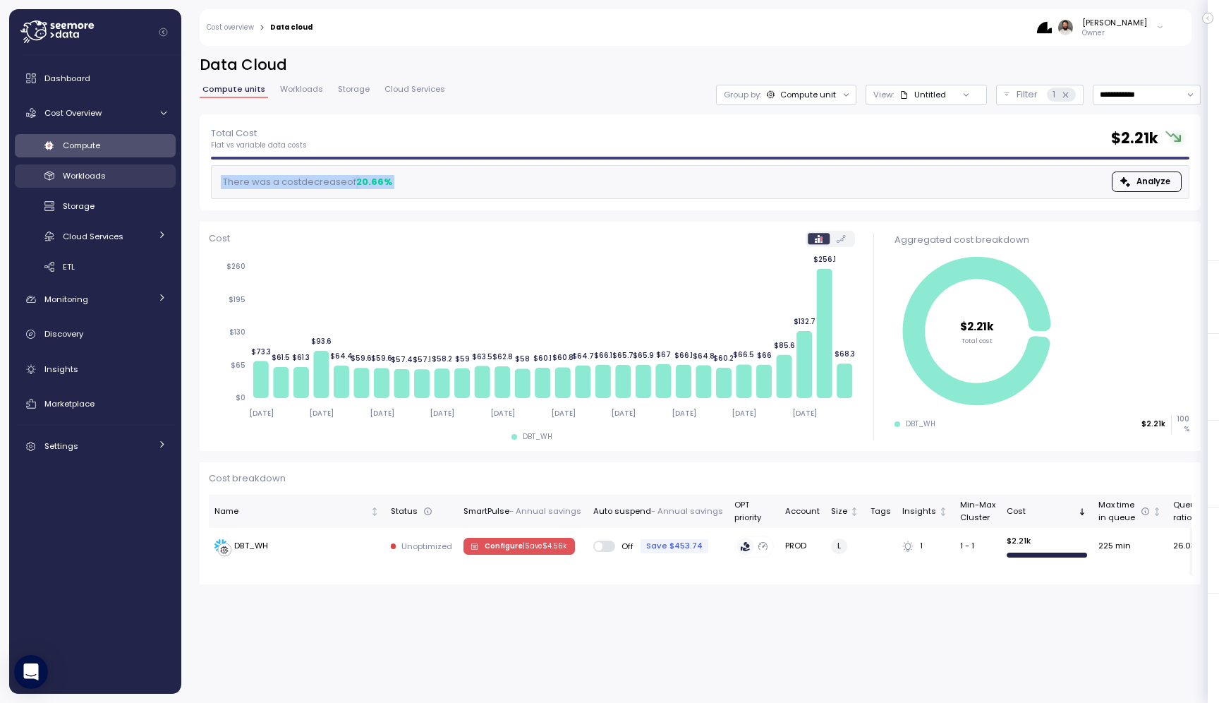
click at [137, 167] on link "Workloads" at bounding box center [95, 175] width 161 height 23
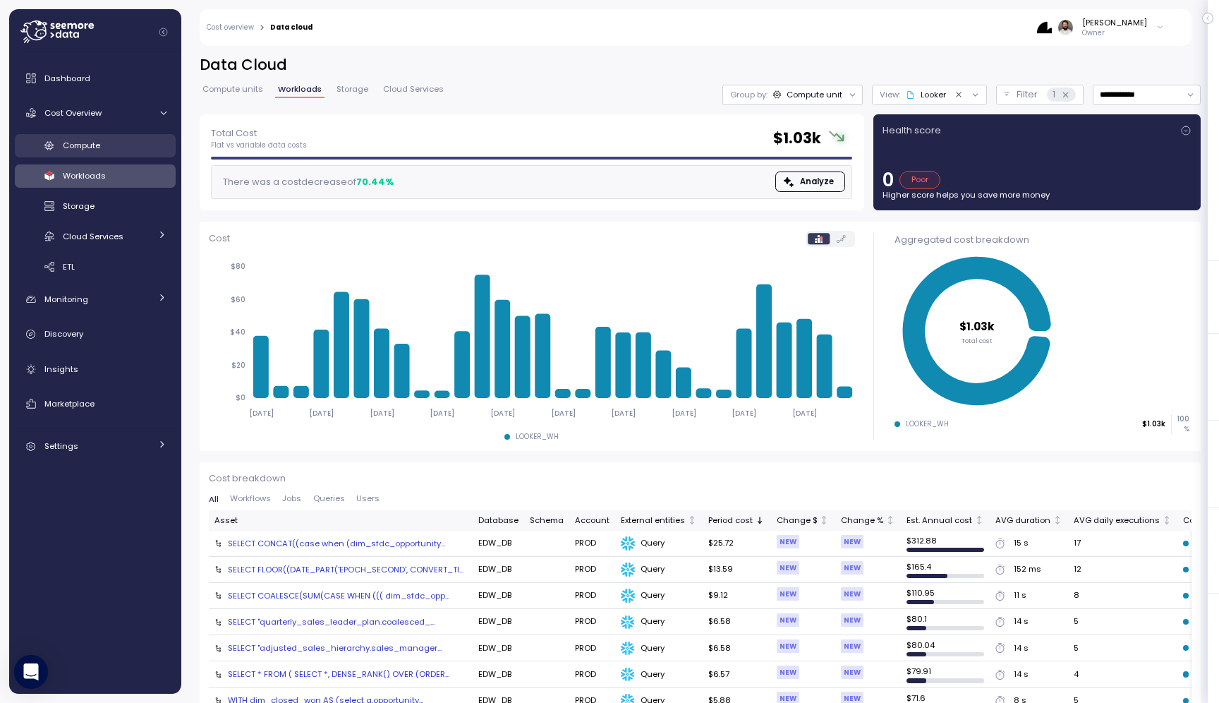
click at [128, 139] on div "Compute" at bounding box center [115, 145] width 104 height 14
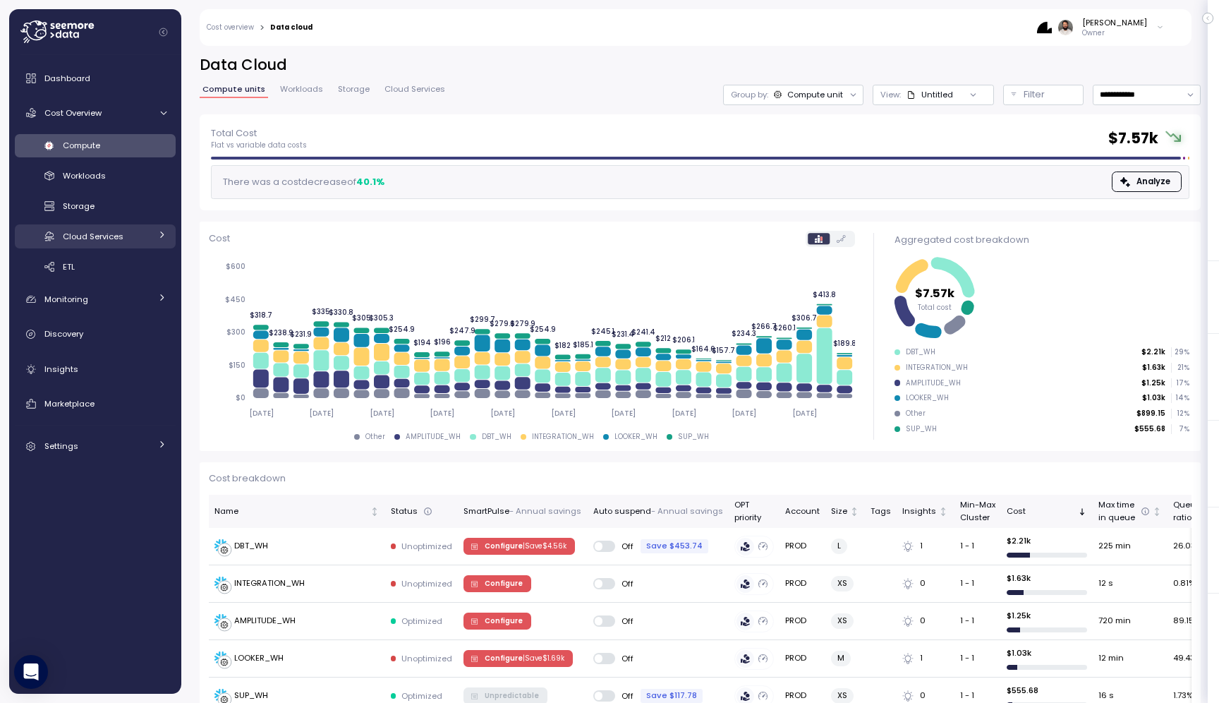
click at [133, 243] on div "Cloud Services" at bounding box center [106, 236] width 87 height 14
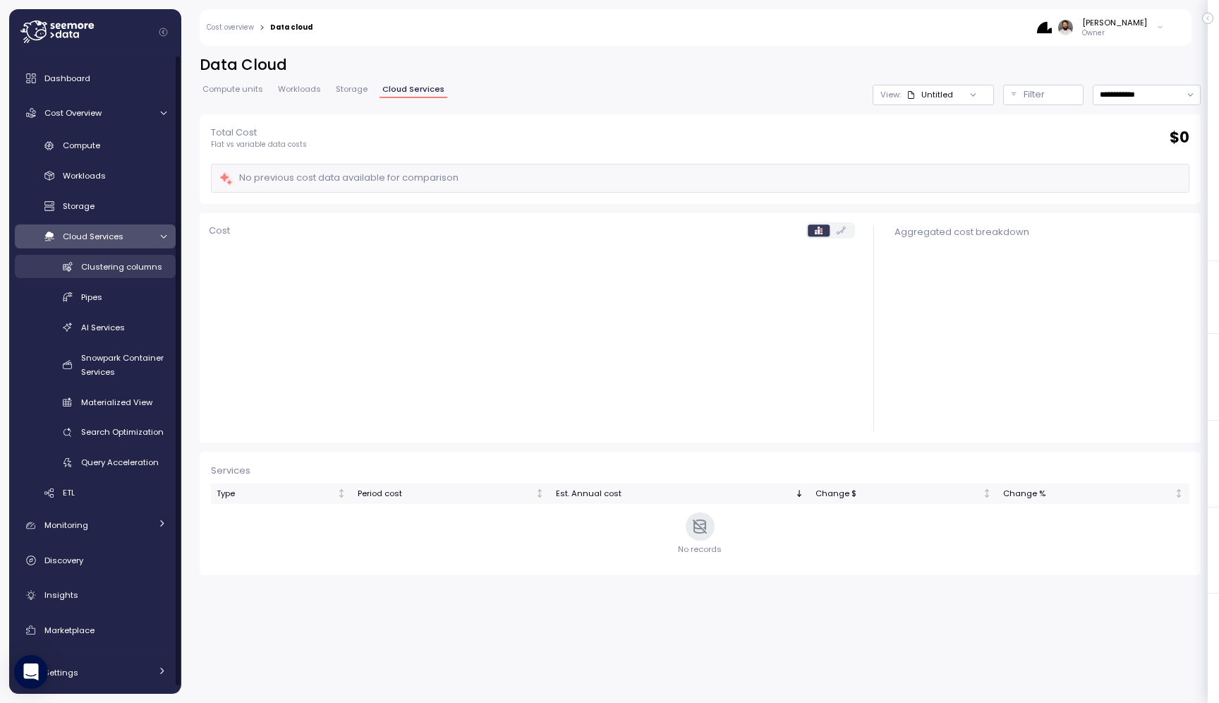
click at [138, 268] on span "Clustering columns" at bounding box center [121, 266] width 81 height 11
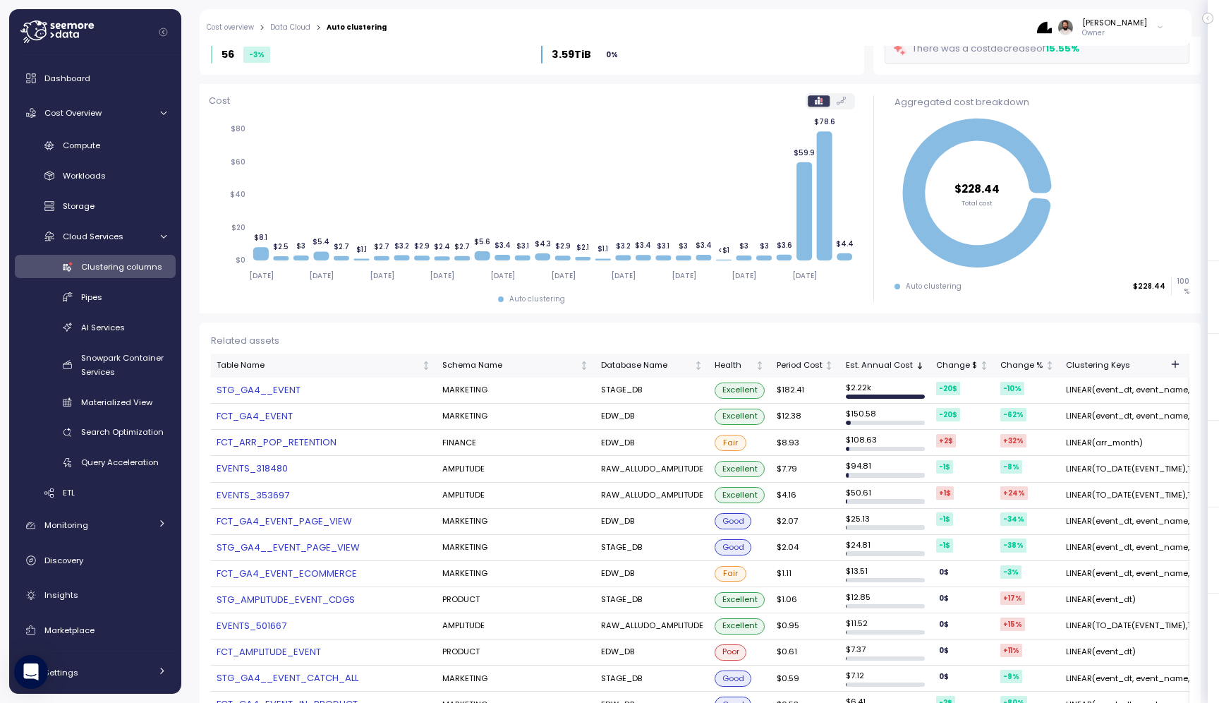
scroll to position [135, 0]
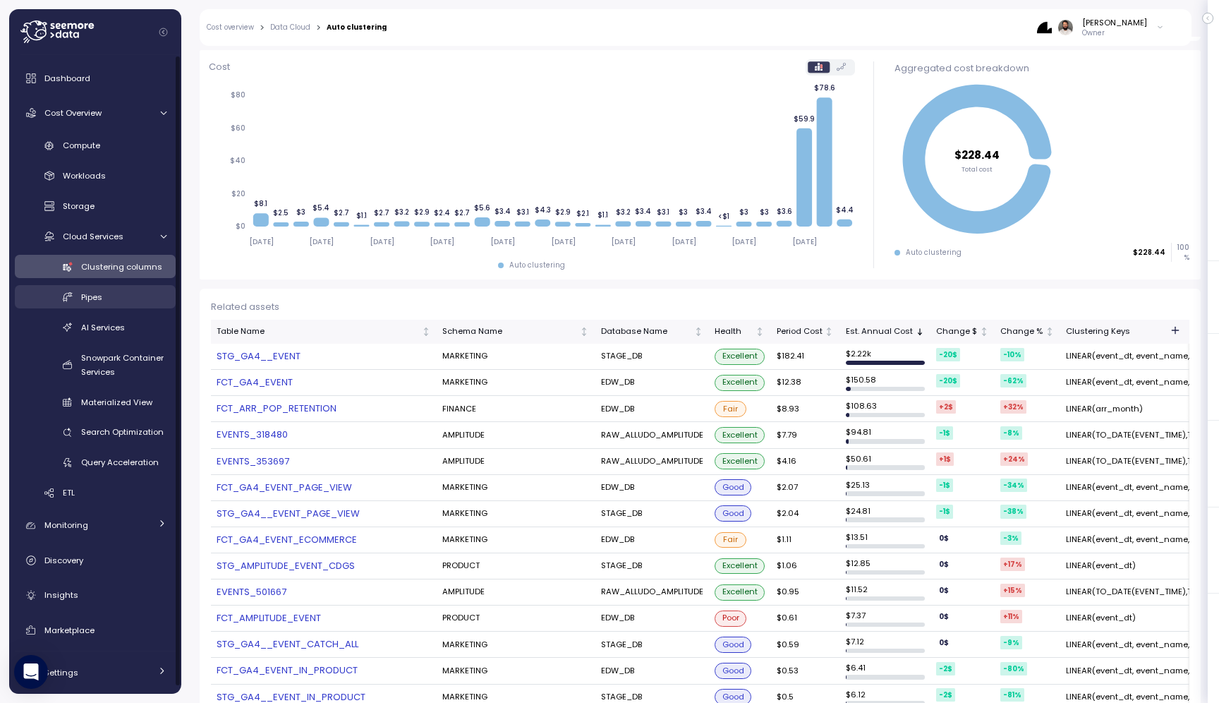
click at [99, 303] on span "Pipes" at bounding box center [91, 296] width 21 height 11
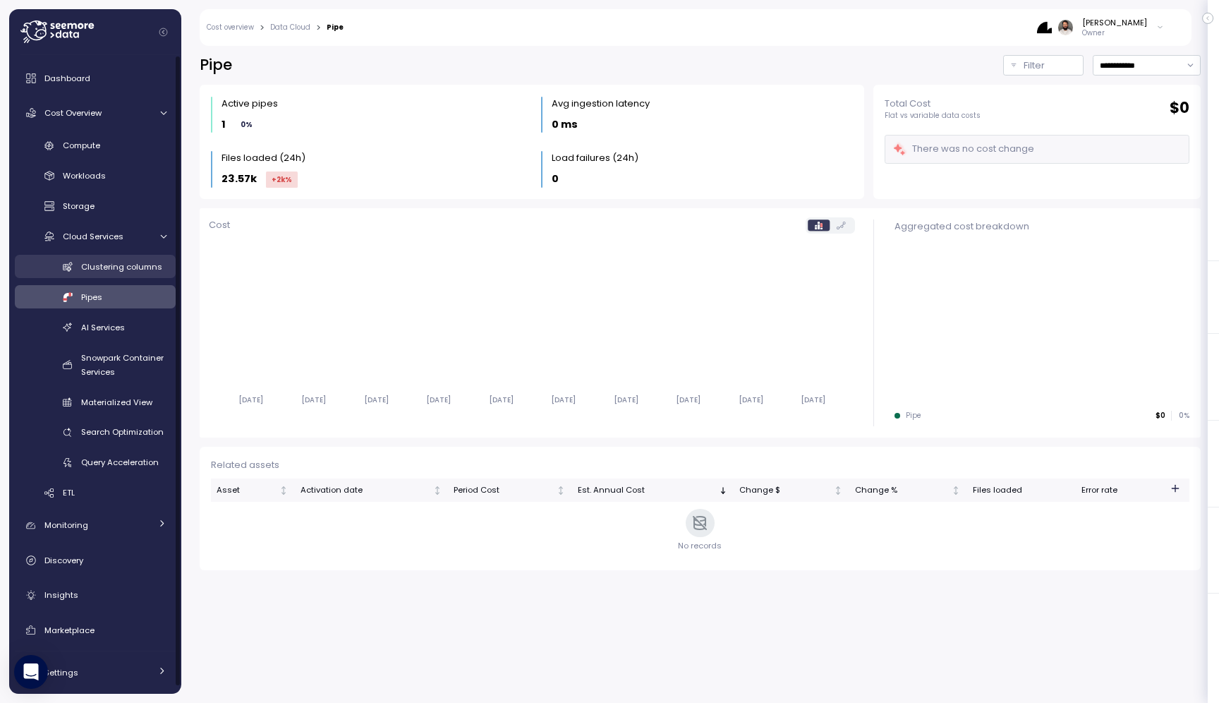
click at [121, 268] on span "Clustering columns" at bounding box center [121, 266] width 81 height 11
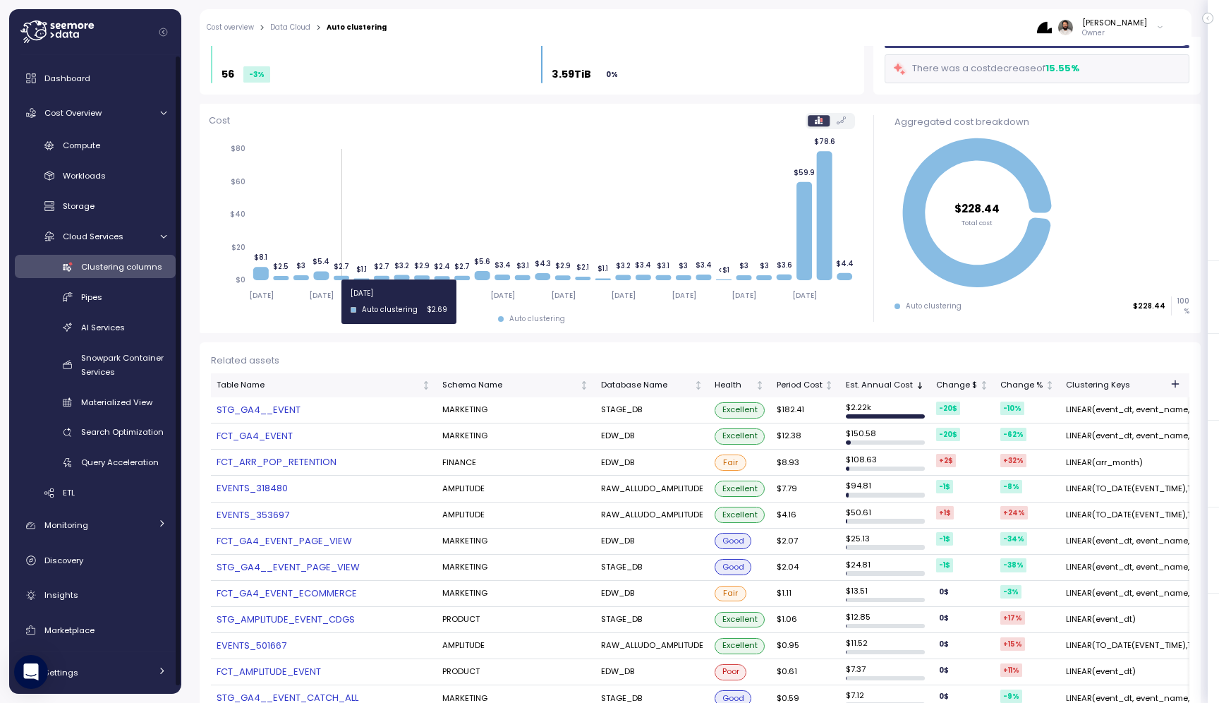
scroll to position [87, 0]
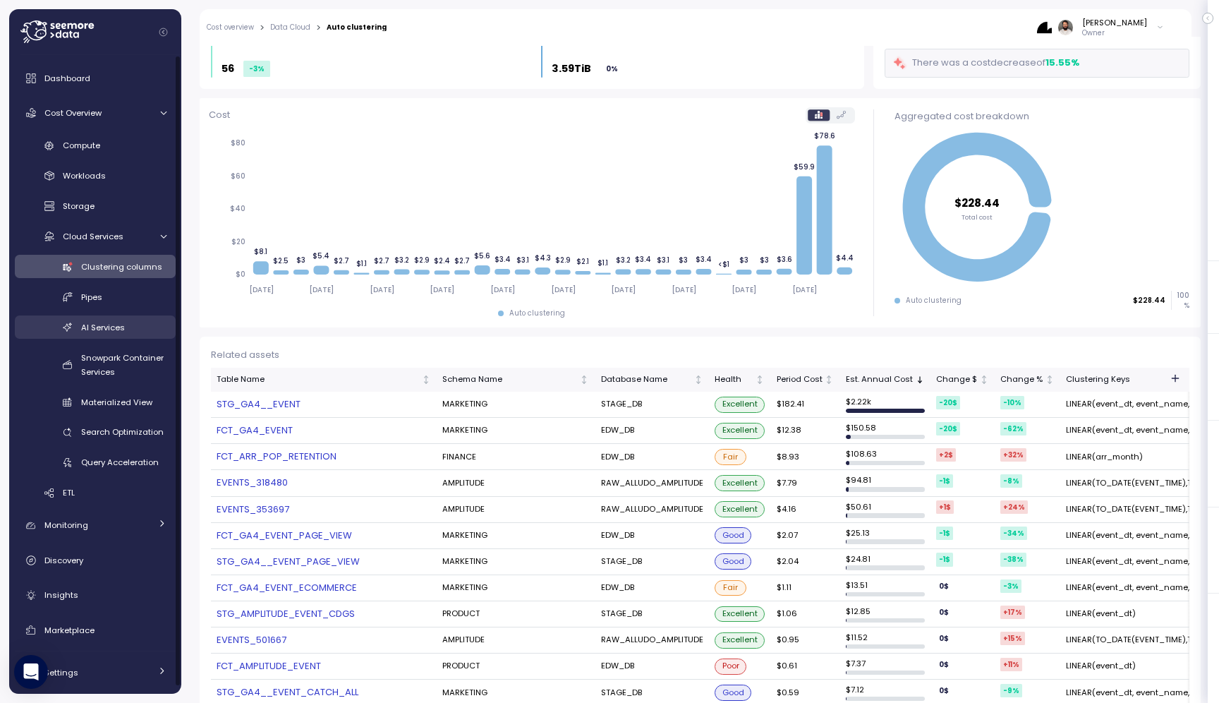
click at [131, 332] on div "AI Services" at bounding box center [123, 327] width 85 height 14
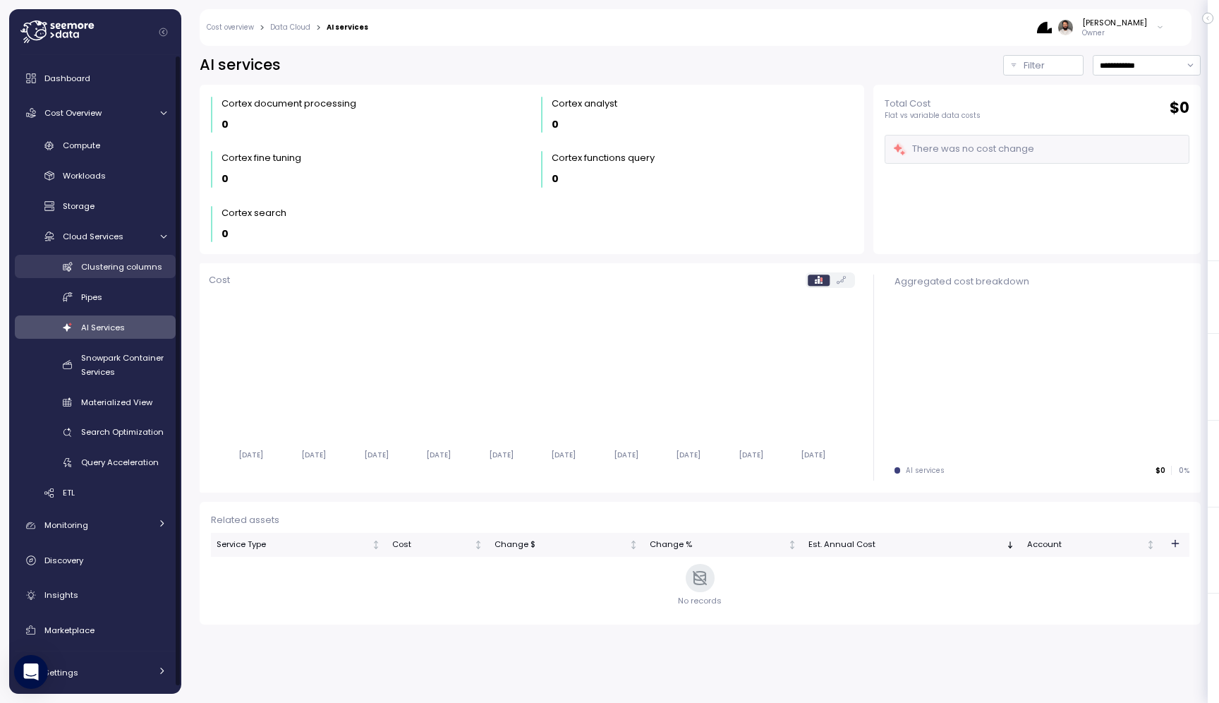
click at [150, 276] on link "Clustering columns" at bounding box center [95, 266] width 161 height 23
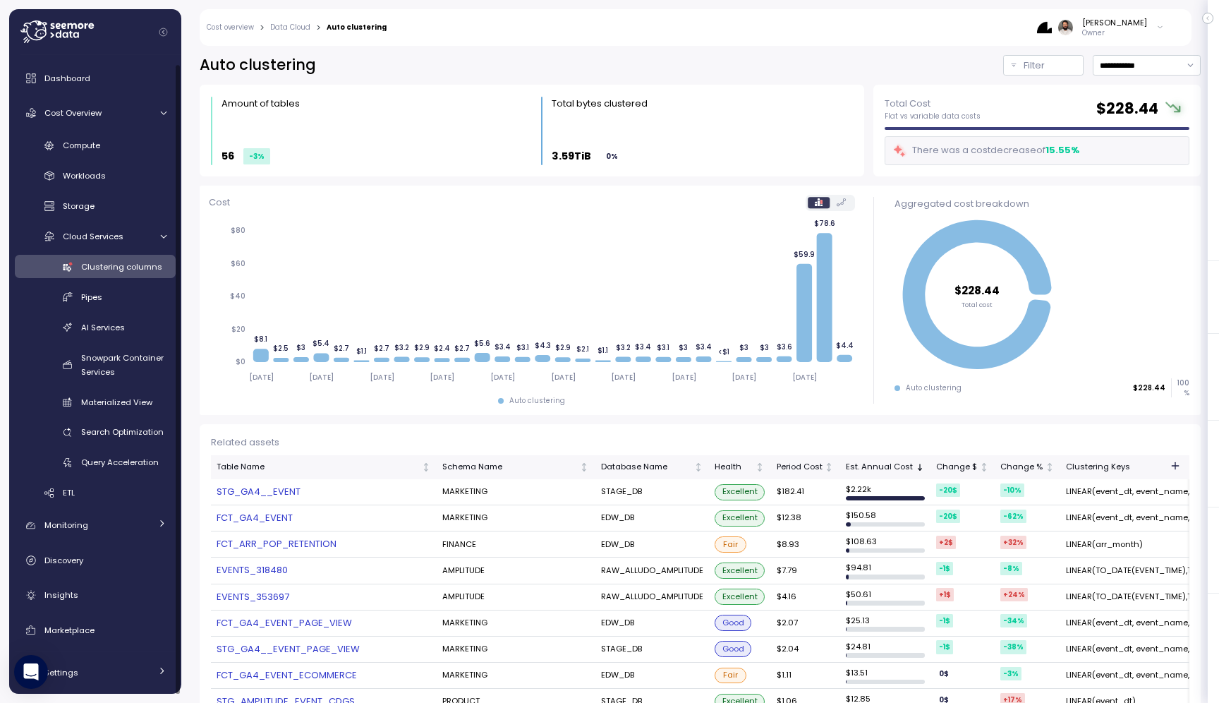
scroll to position [8, 0]
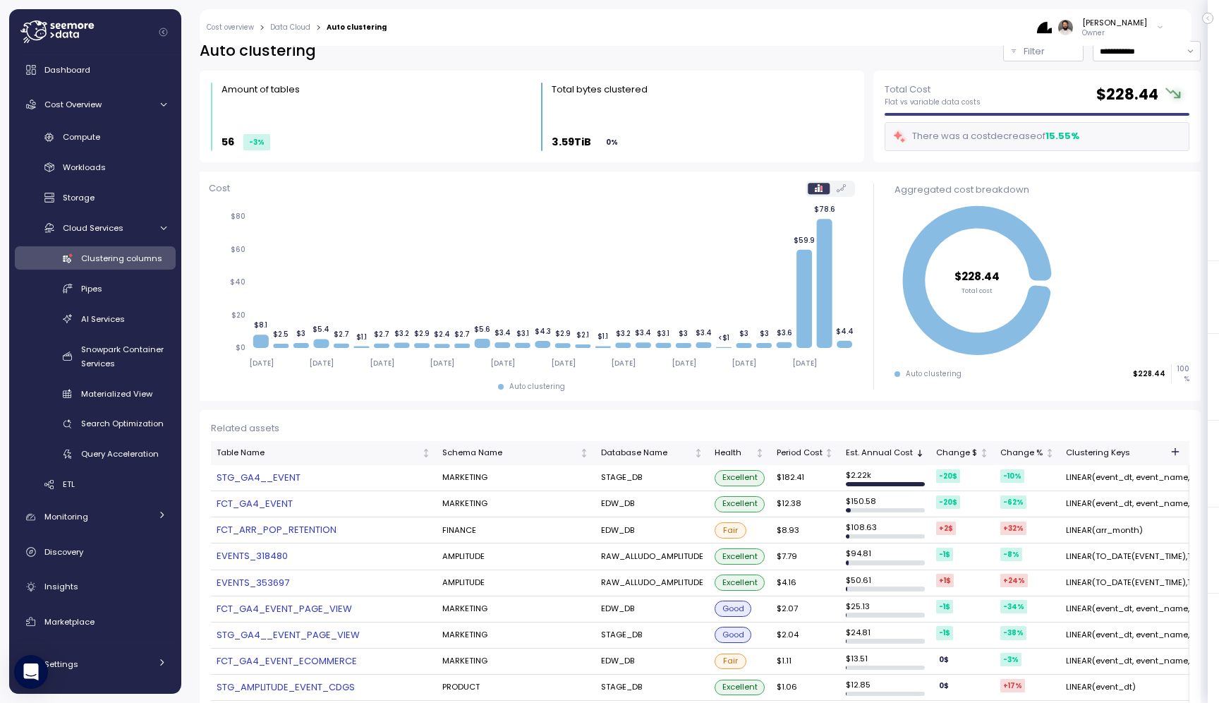
scroll to position [0, 0]
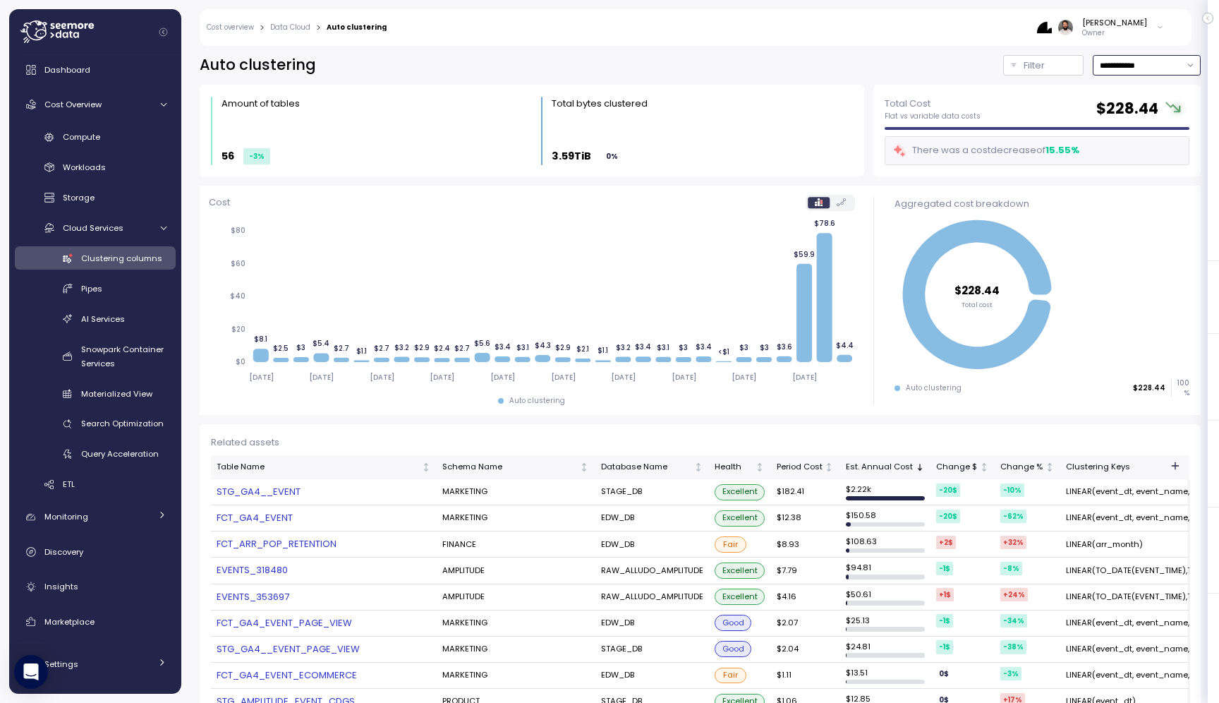
drag, startPoint x: 1138, startPoint y: 57, endPoint x: 1139, endPoint y: 65, distance: 7.9
click at [1138, 58] on input "**********" at bounding box center [1147, 65] width 108 height 20
click at [1138, 134] on div "Last 7 days" at bounding box center [1139, 130] width 46 height 11
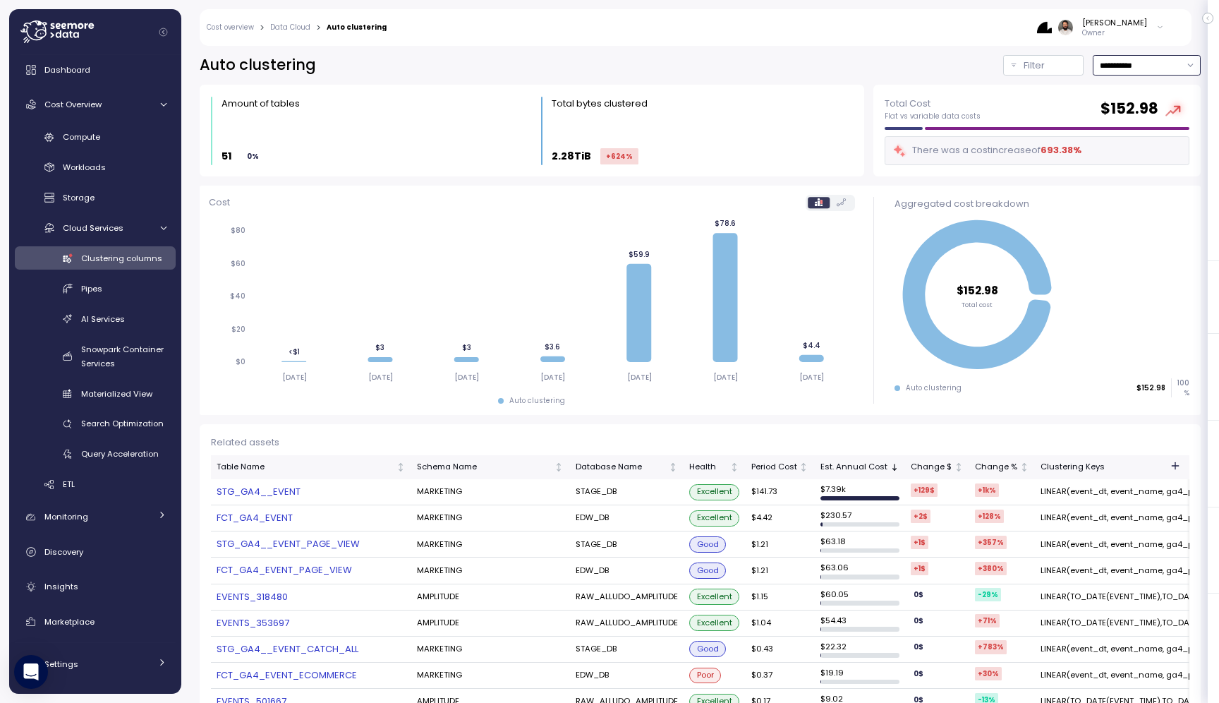
click at [1150, 69] on input "**********" at bounding box center [1147, 65] width 108 height 20
click at [1148, 152] on div "Last 14 days" at bounding box center [1140, 148] width 49 height 11
type input "**********"
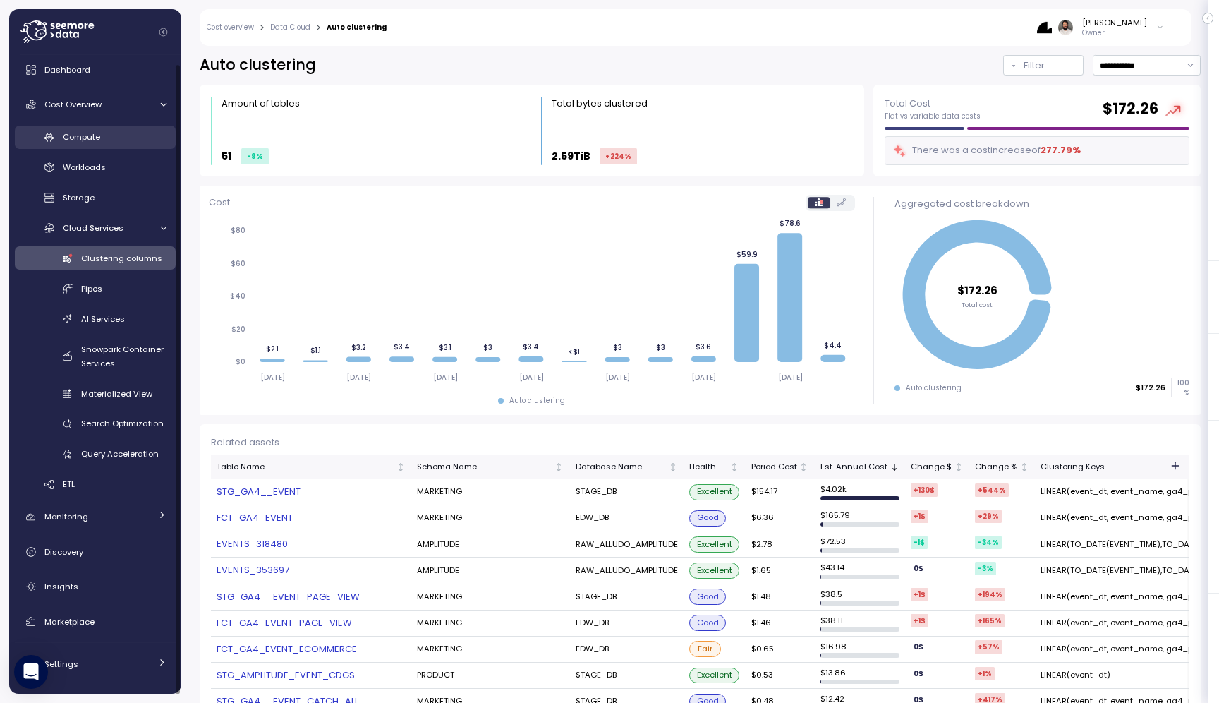
click at [133, 147] on link "Compute" at bounding box center [95, 137] width 161 height 23
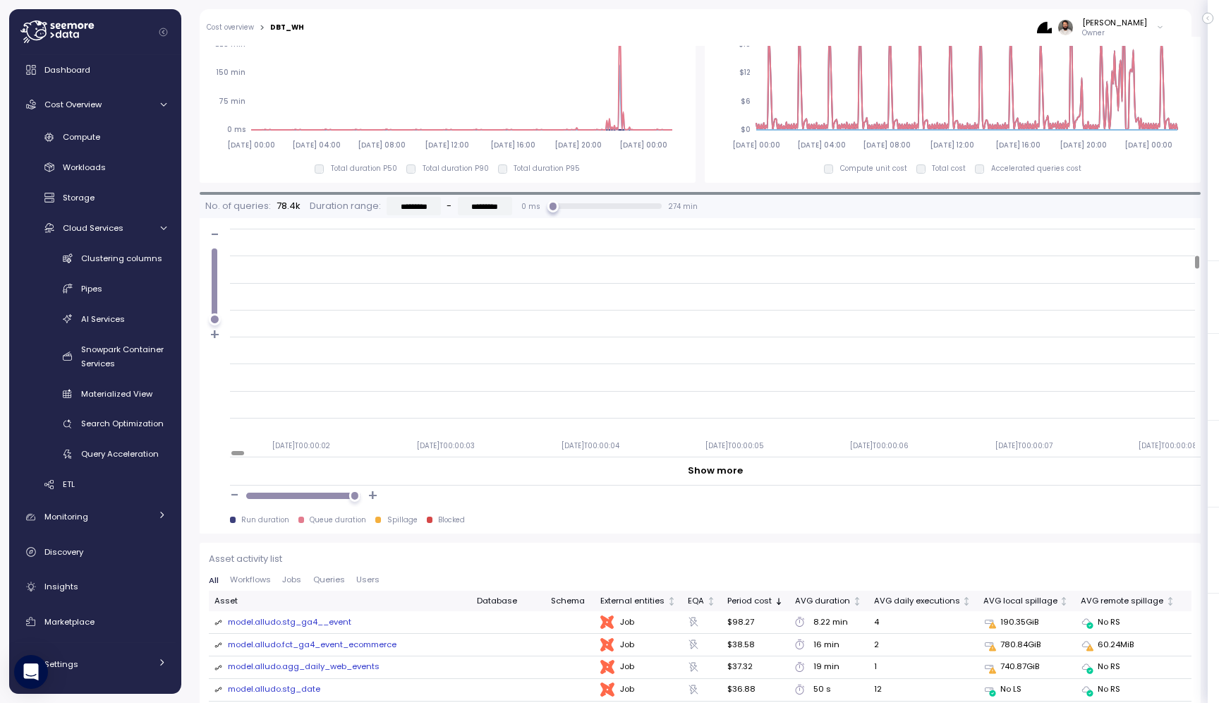
scroll to position [509, 0]
click at [147, 156] on link "Workloads" at bounding box center [95, 167] width 161 height 23
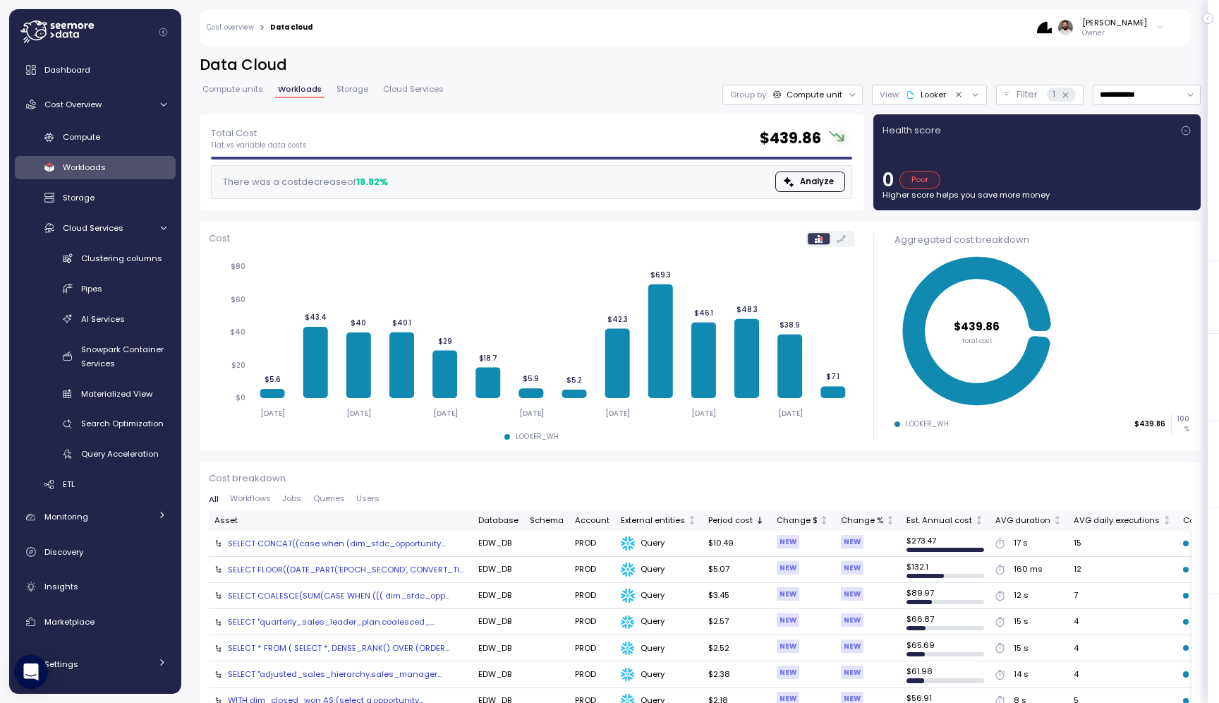
click at [955, 94] on icon "Clear value" at bounding box center [958, 94] width 9 height 9
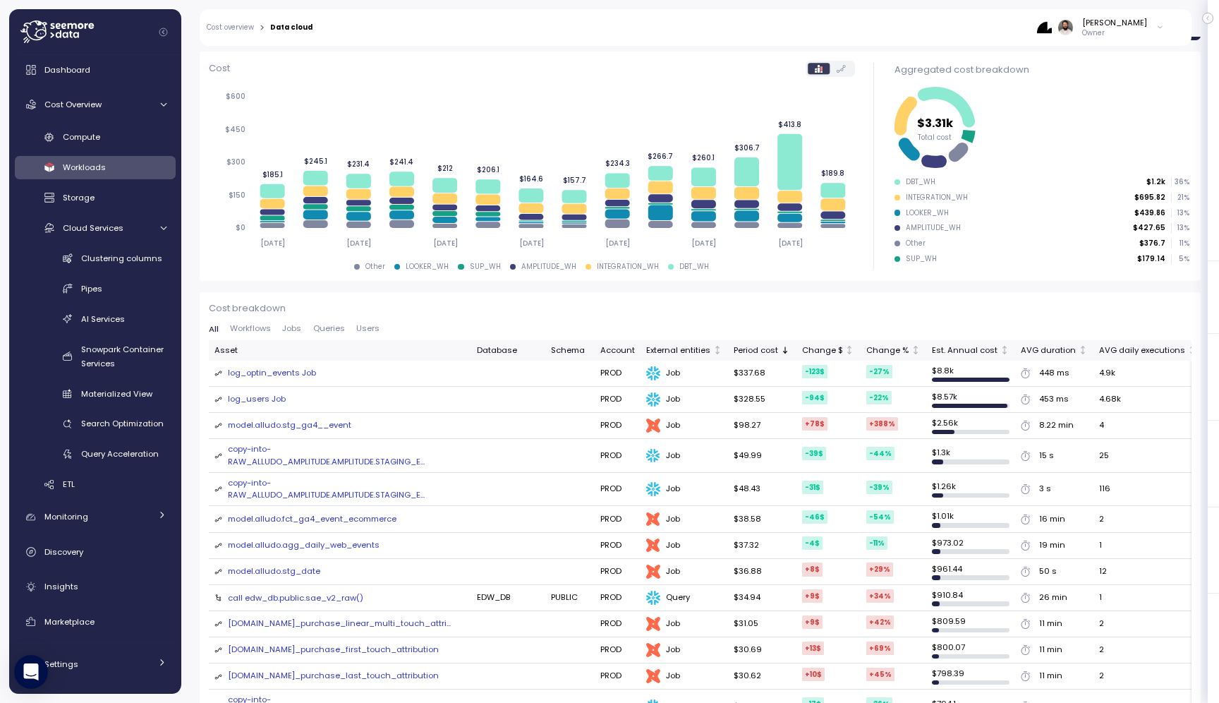
scroll to position [169, 0]
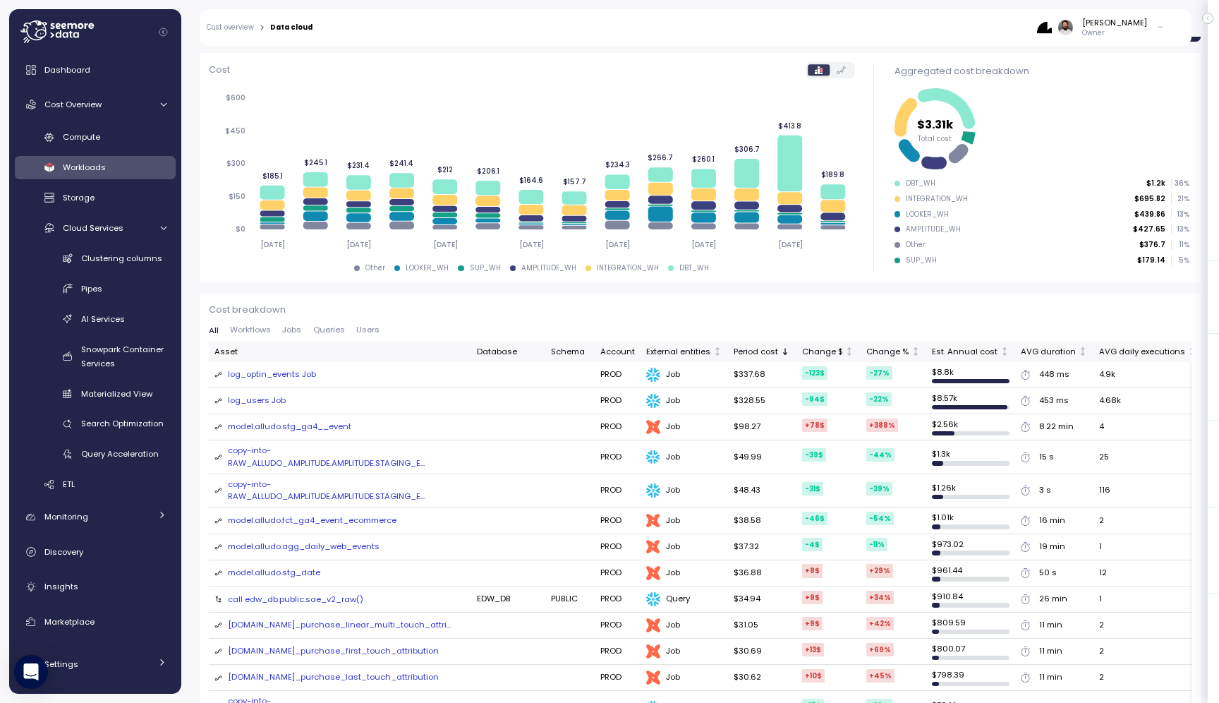
click at [279, 428] on div "model.alludo.stg_ga4__event" at bounding box center [289, 426] width 123 height 13
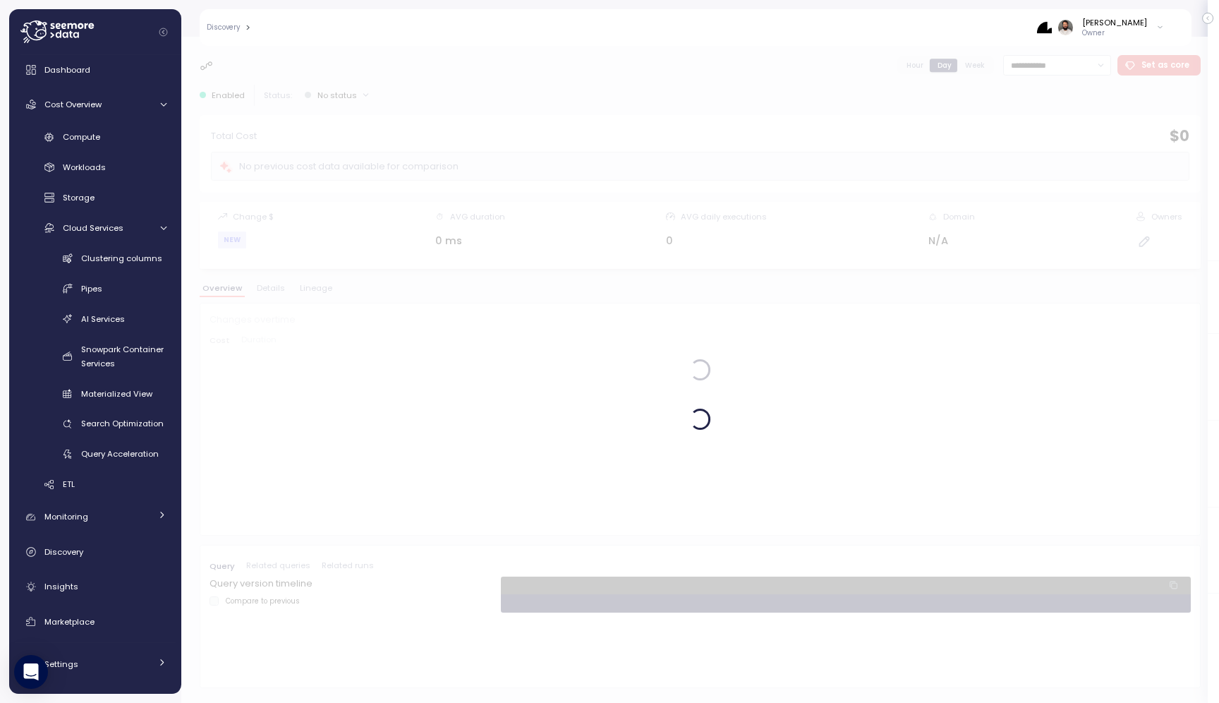
click at [280, 426] on div at bounding box center [699, 418] width 981 height 213
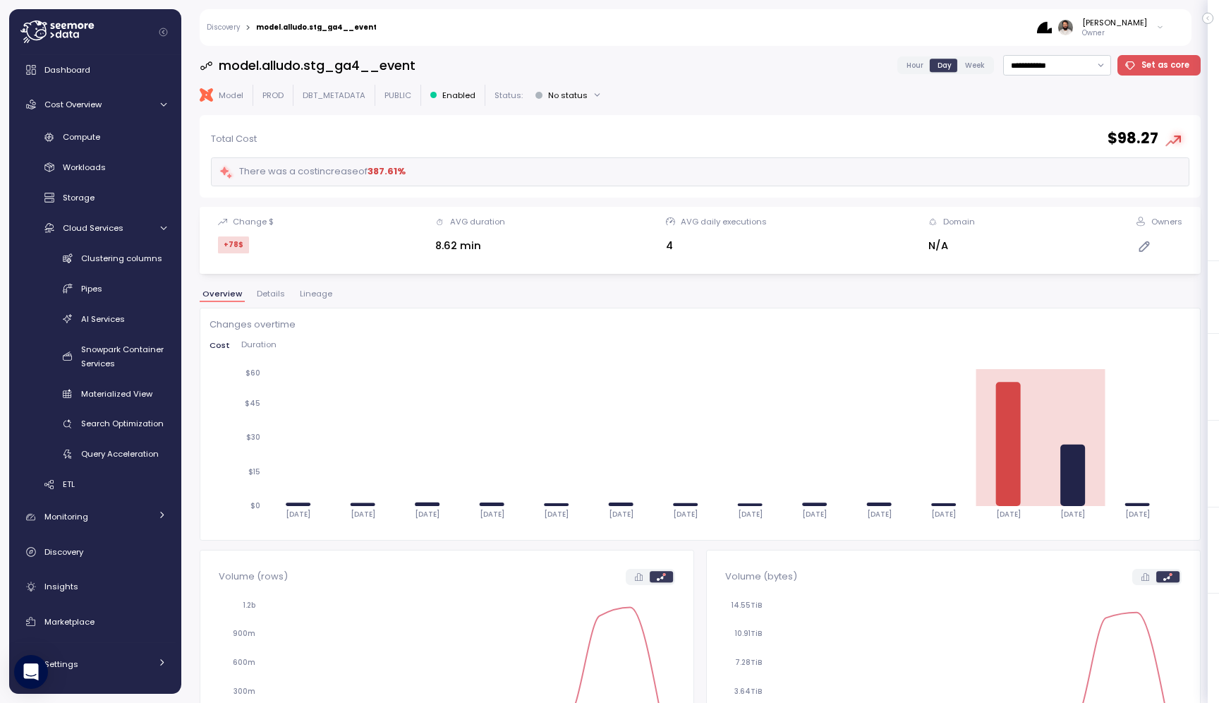
click at [918, 63] on span "Hour" at bounding box center [914, 65] width 17 height 11
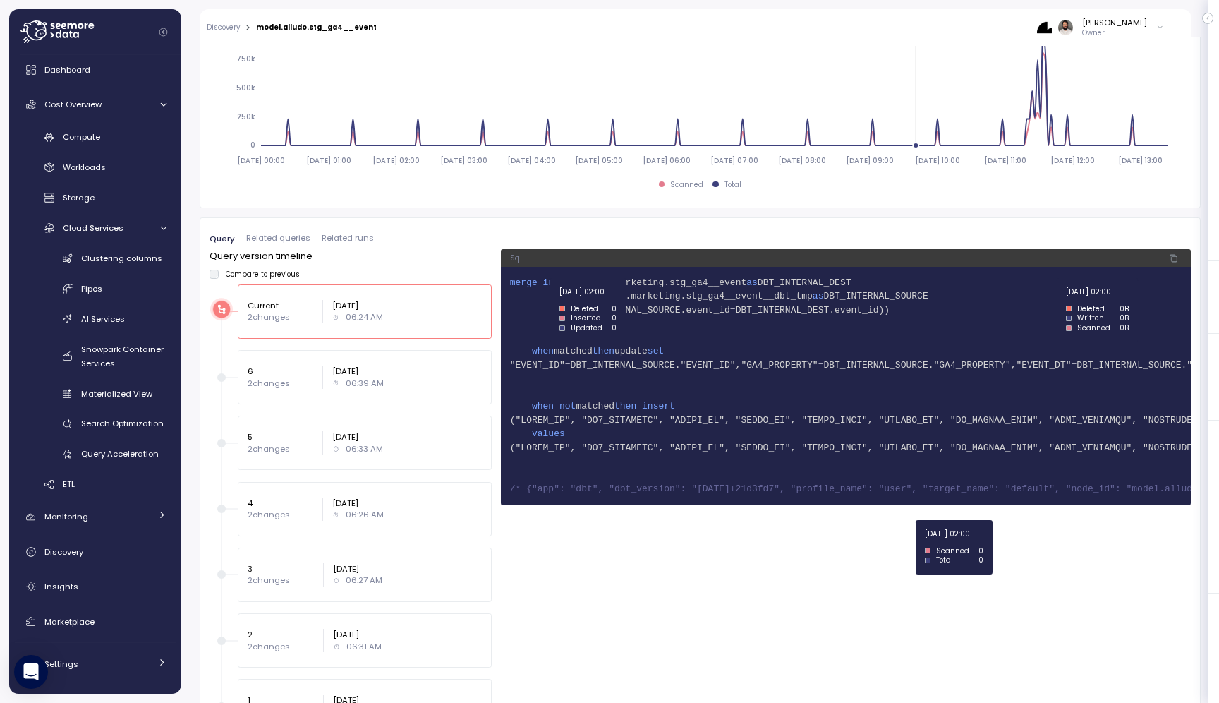
scroll to position [868, 0]
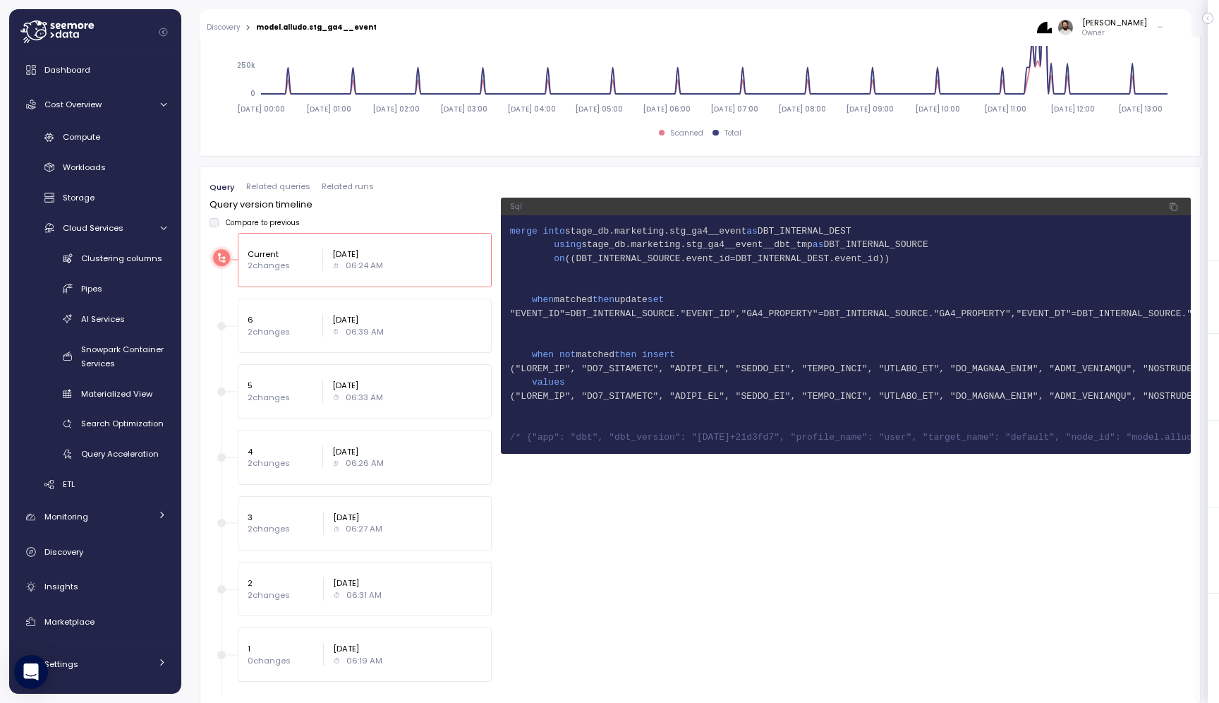
click at [291, 183] on span "Related queries" at bounding box center [278, 187] width 64 height 8
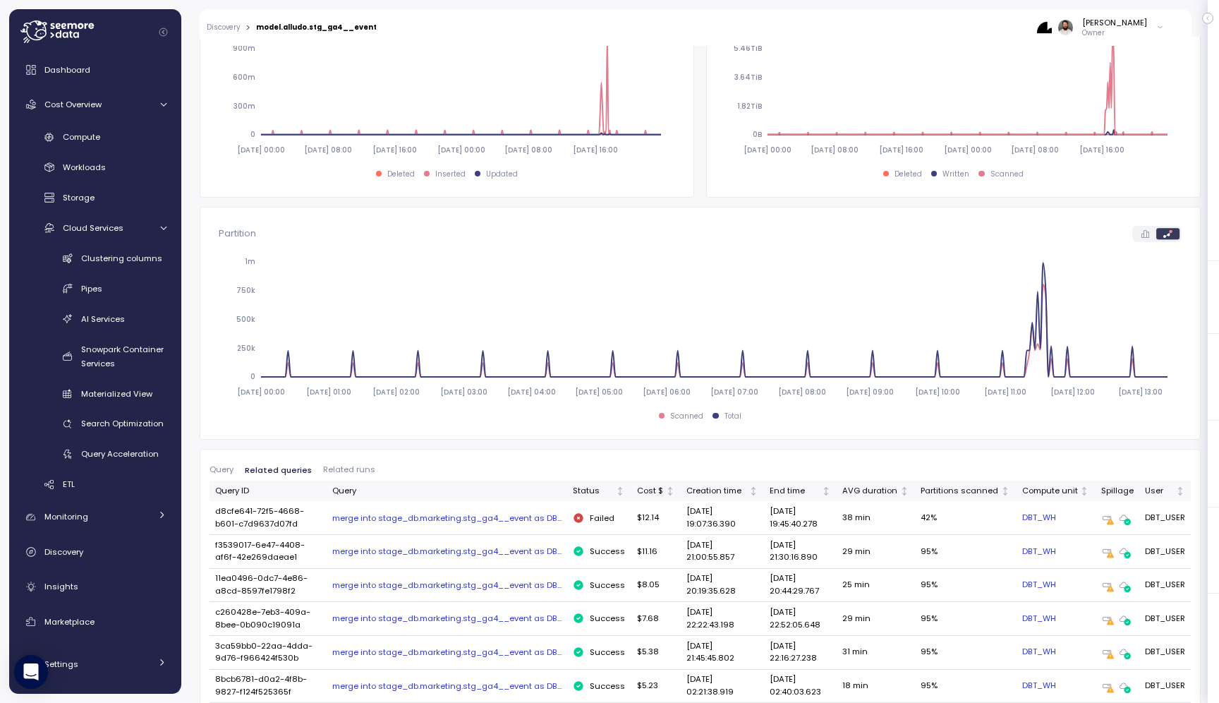
scroll to position [588, 0]
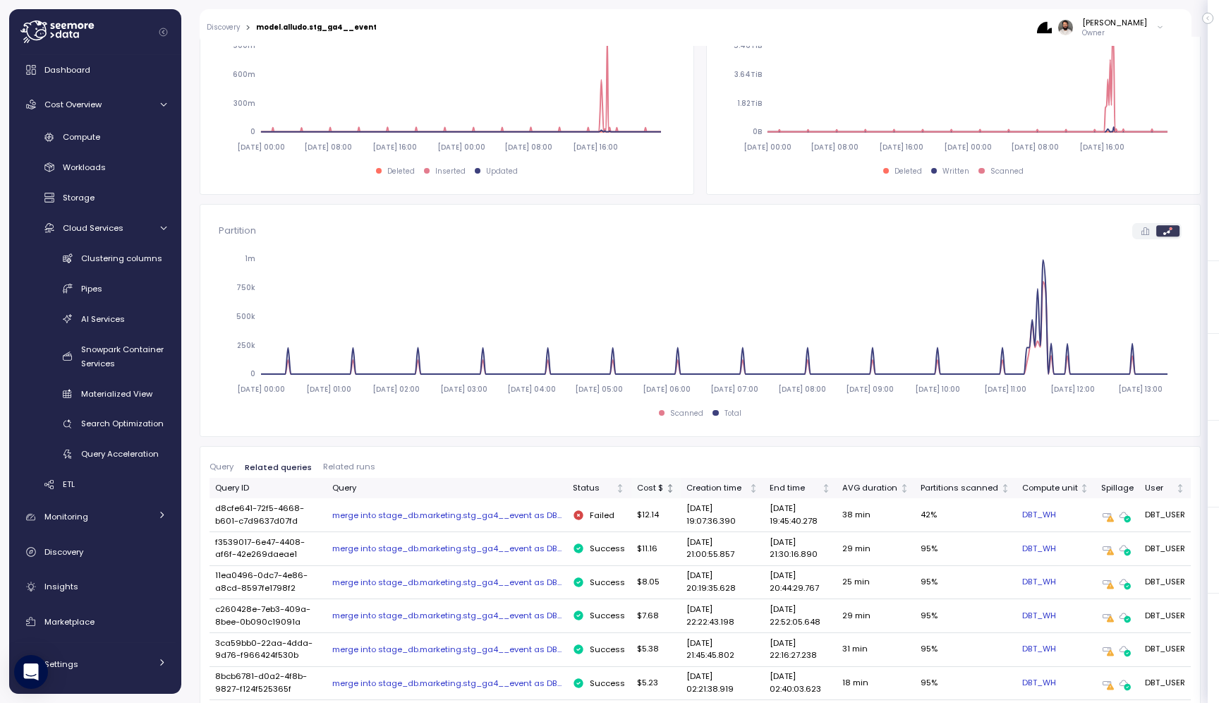
click at [647, 492] on div "Cost $" at bounding box center [650, 488] width 26 height 13
click at [646, 492] on div "Cost $" at bounding box center [650, 488] width 26 height 13
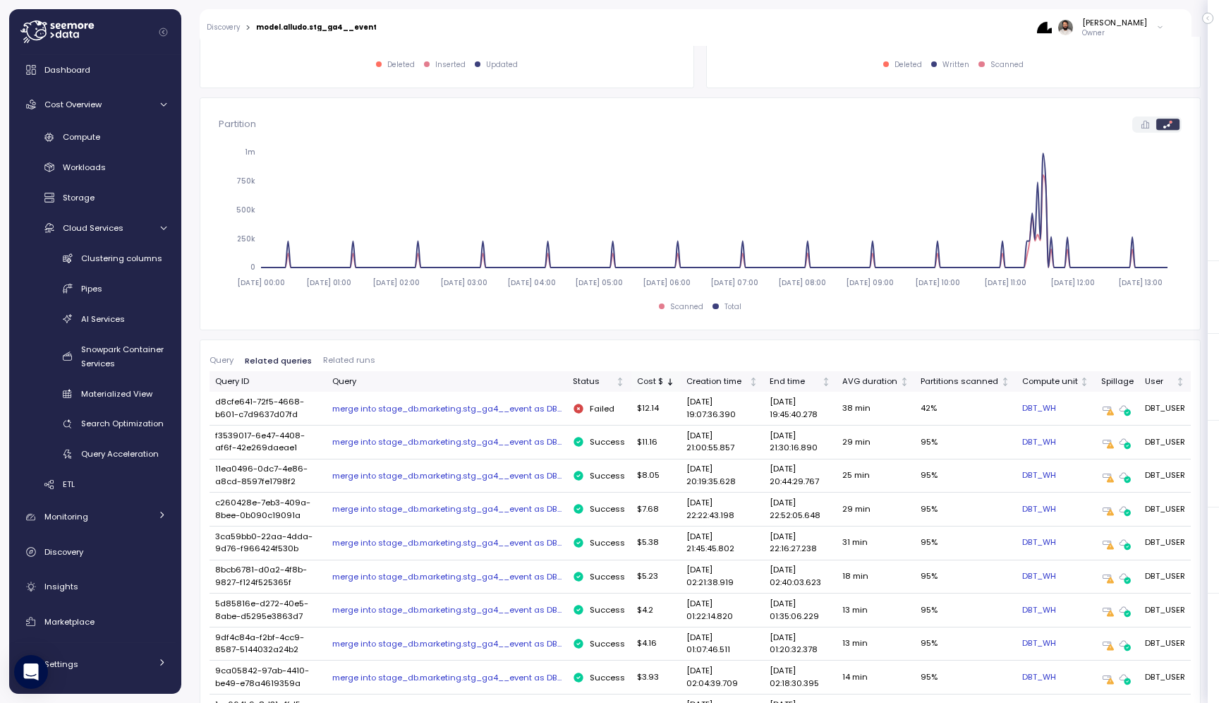
scroll to position [702, 0]
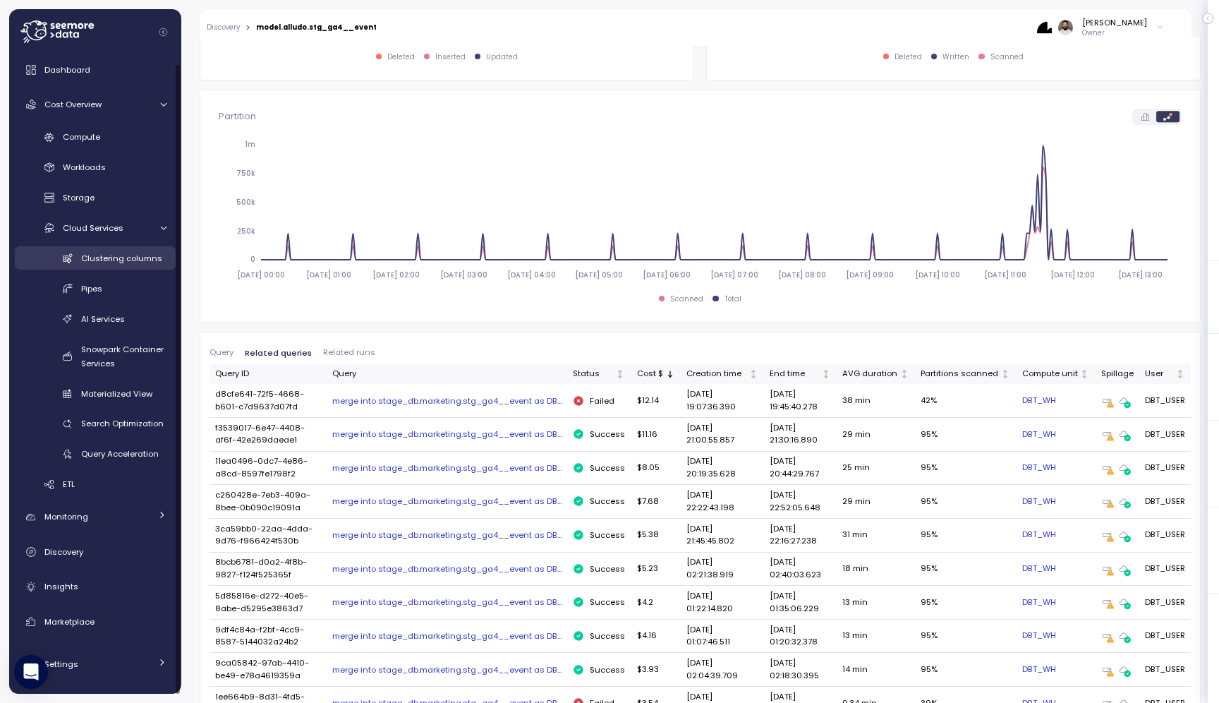
click at [118, 262] on span "Clustering columns" at bounding box center [121, 258] width 81 height 11
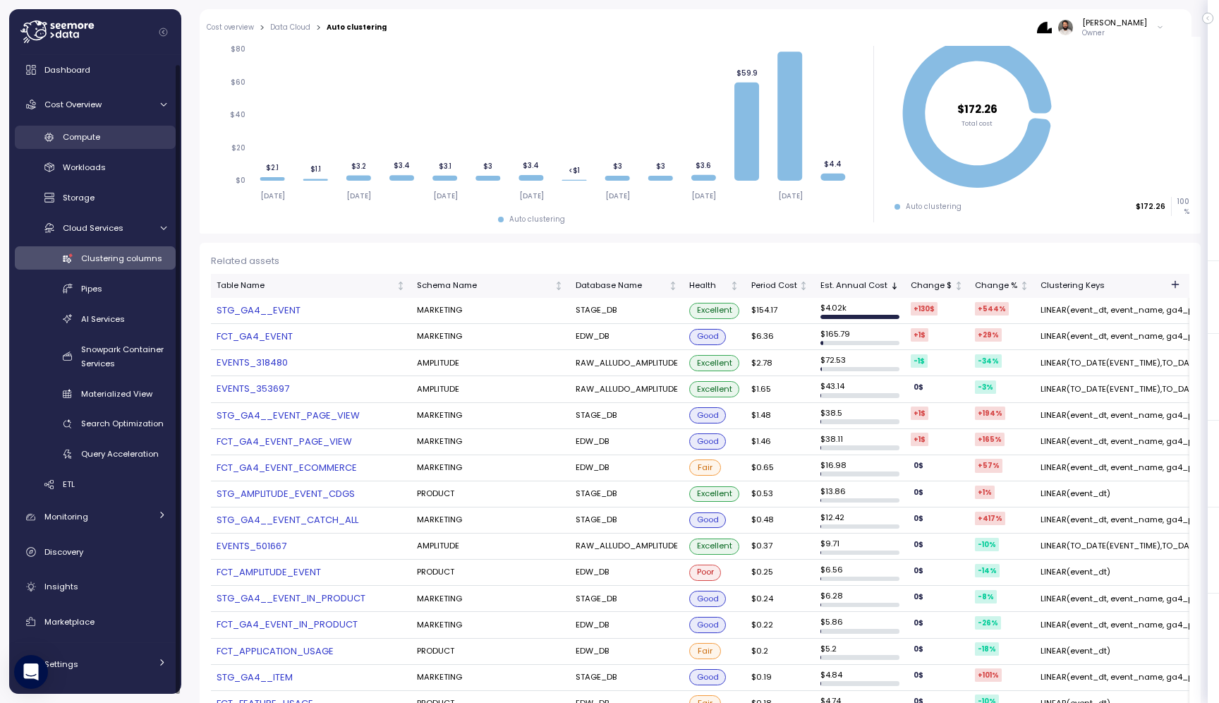
click at [138, 130] on div "Compute" at bounding box center [115, 137] width 104 height 14
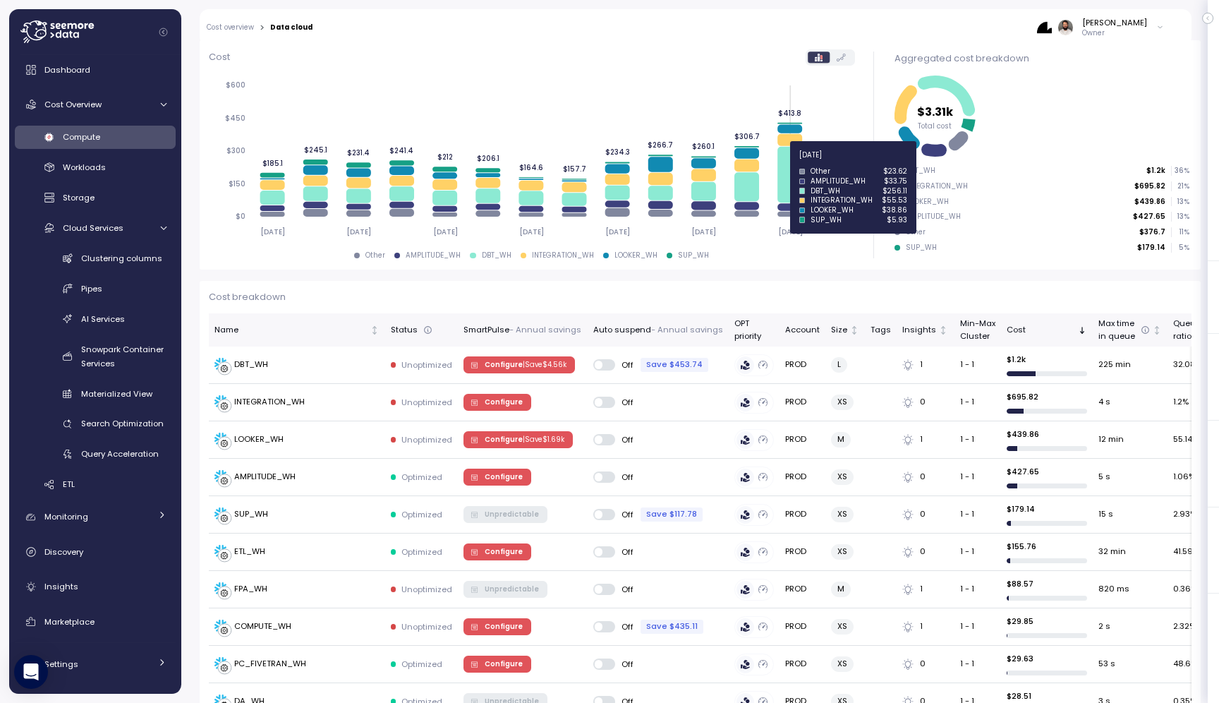
click at [788, 163] on icon at bounding box center [789, 175] width 25 height 56
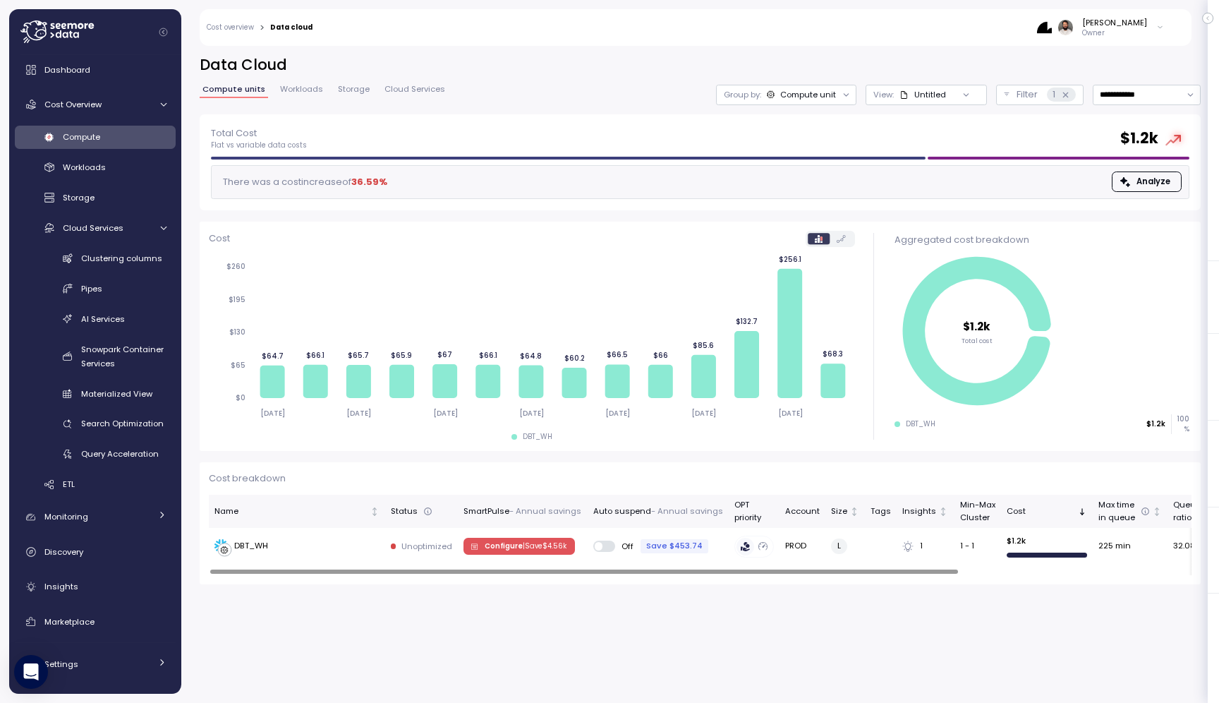
click at [302, 93] on span "Workloads" at bounding box center [301, 89] width 43 height 8
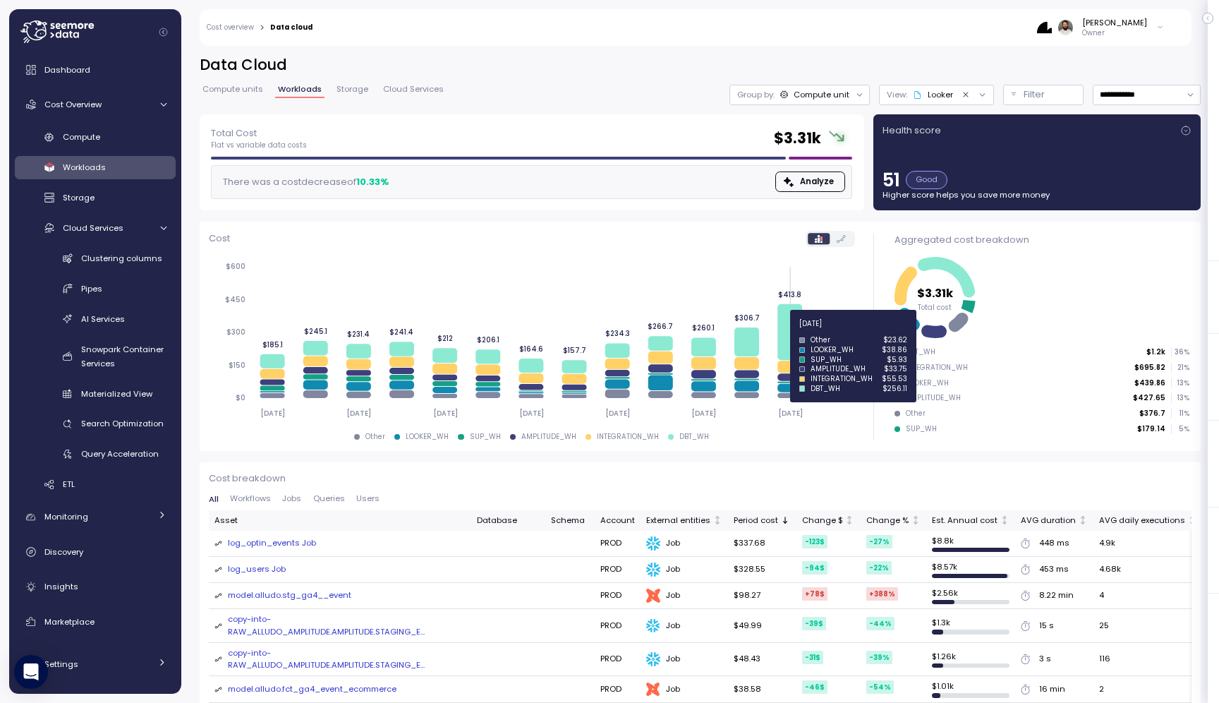
click at [790, 331] on icon at bounding box center [789, 332] width 25 height 56
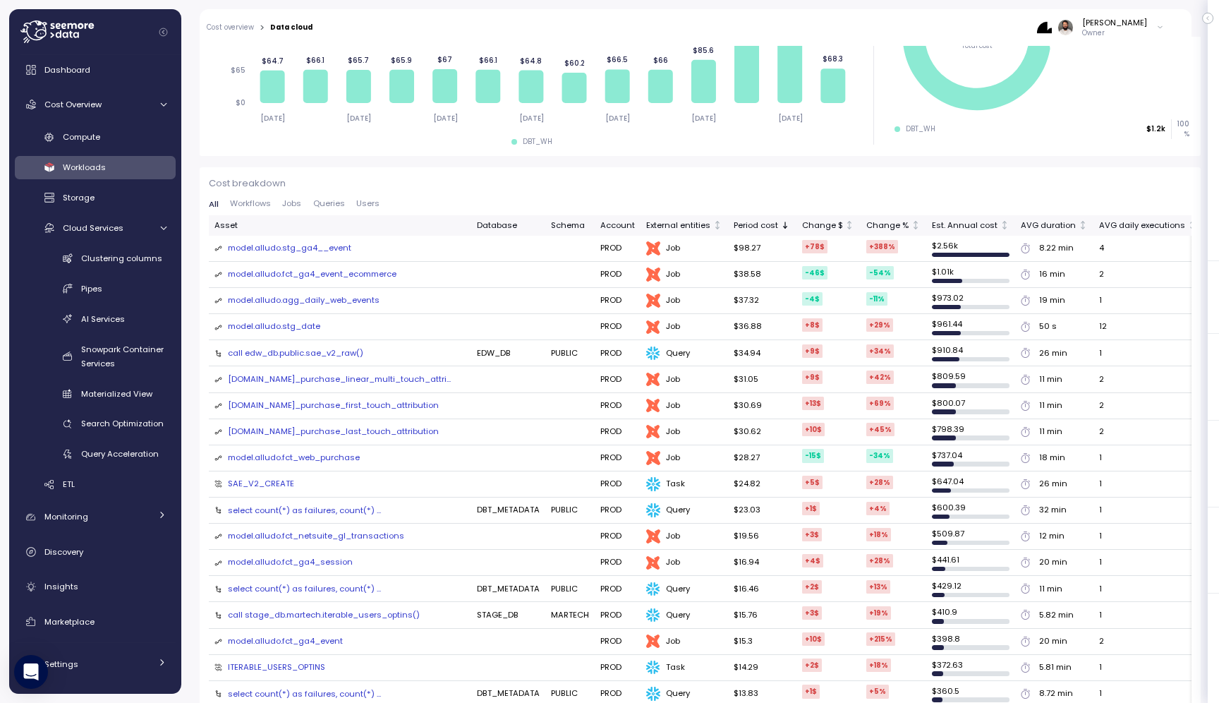
scroll to position [287, 0]
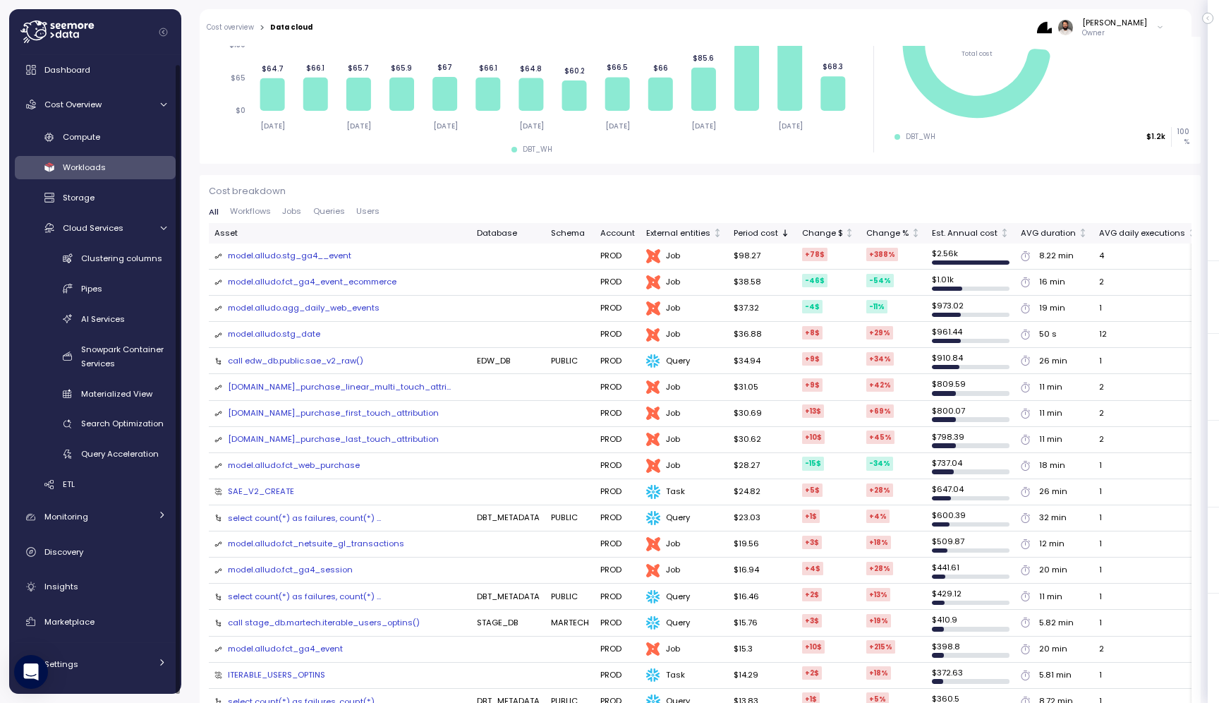
click at [145, 150] on div "Compute Workloads Storage Cloud Services Clustering columns Pipes AI Services S…" at bounding box center [95, 311] width 161 height 370
click at [145, 140] on div "Compute" at bounding box center [115, 137] width 104 height 14
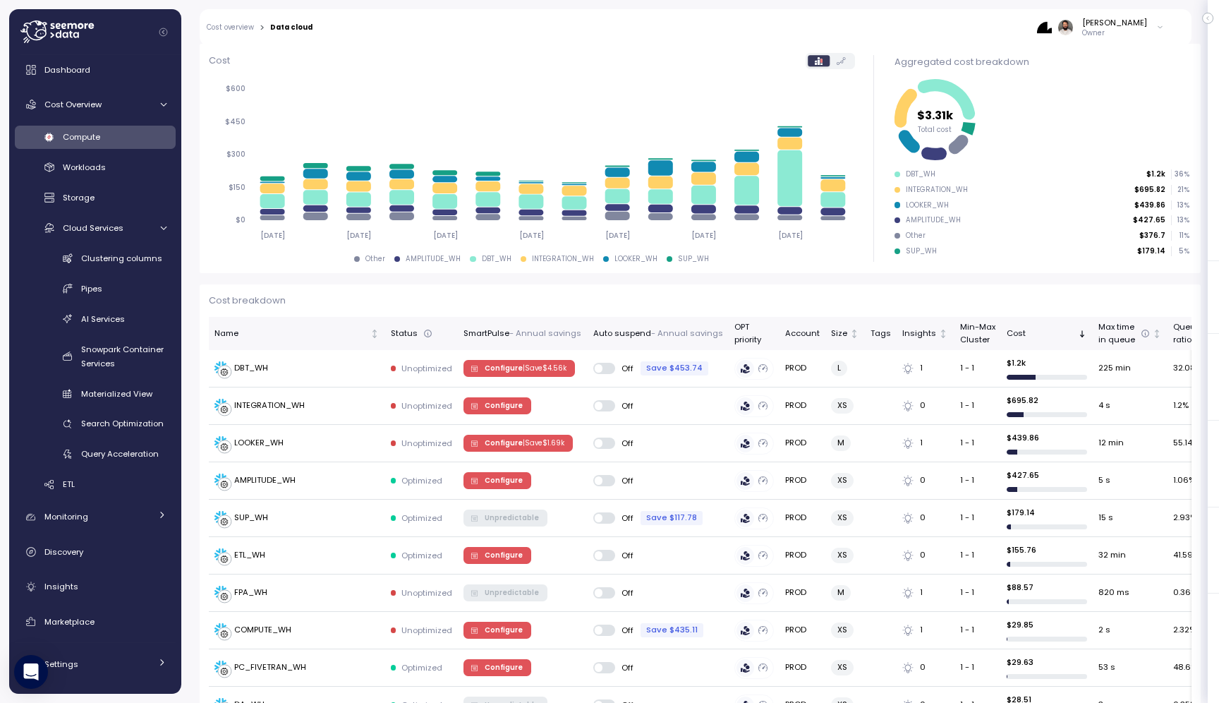
scroll to position [181, 0]
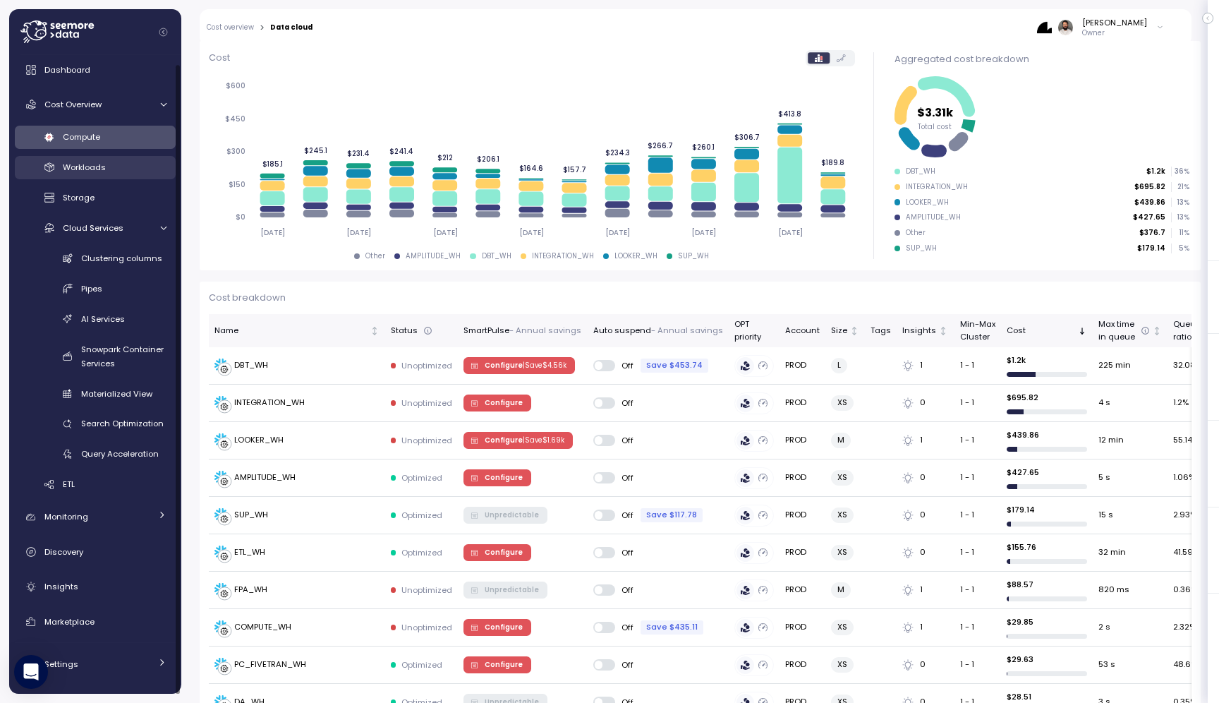
click at [130, 172] on div "Workloads" at bounding box center [115, 167] width 104 height 14
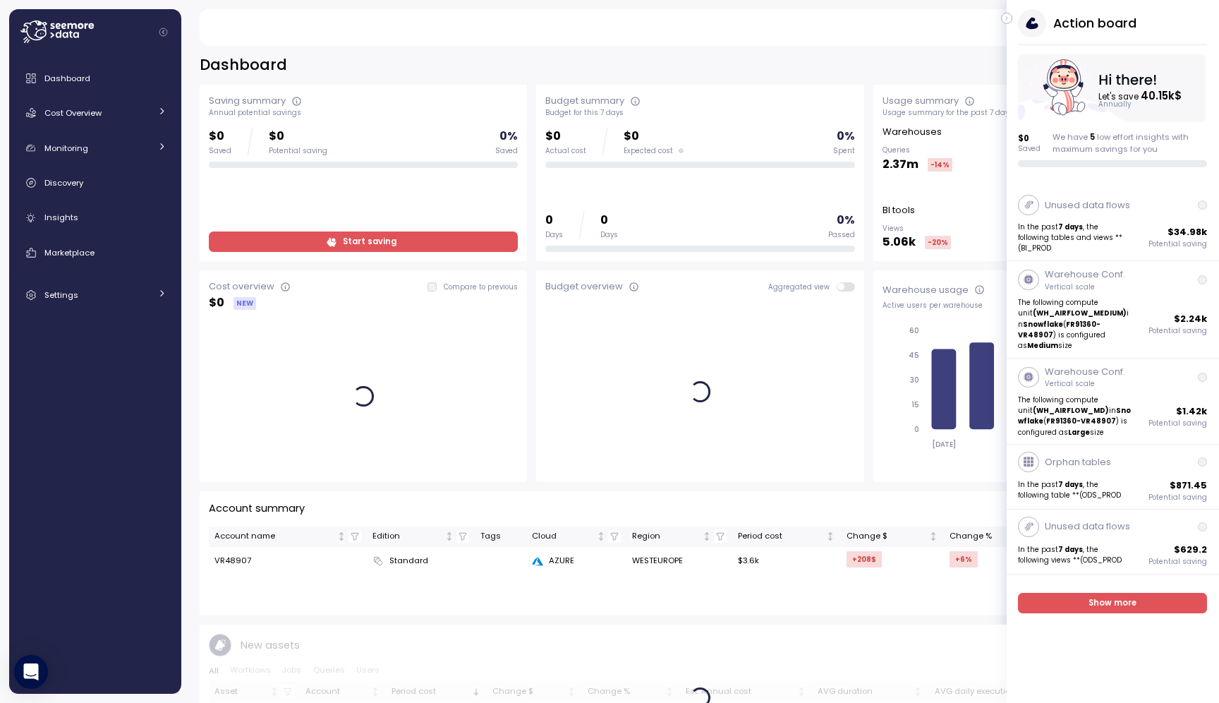
click at [1005, 20] on icon "button" at bounding box center [1007, 18] width 6 height 17
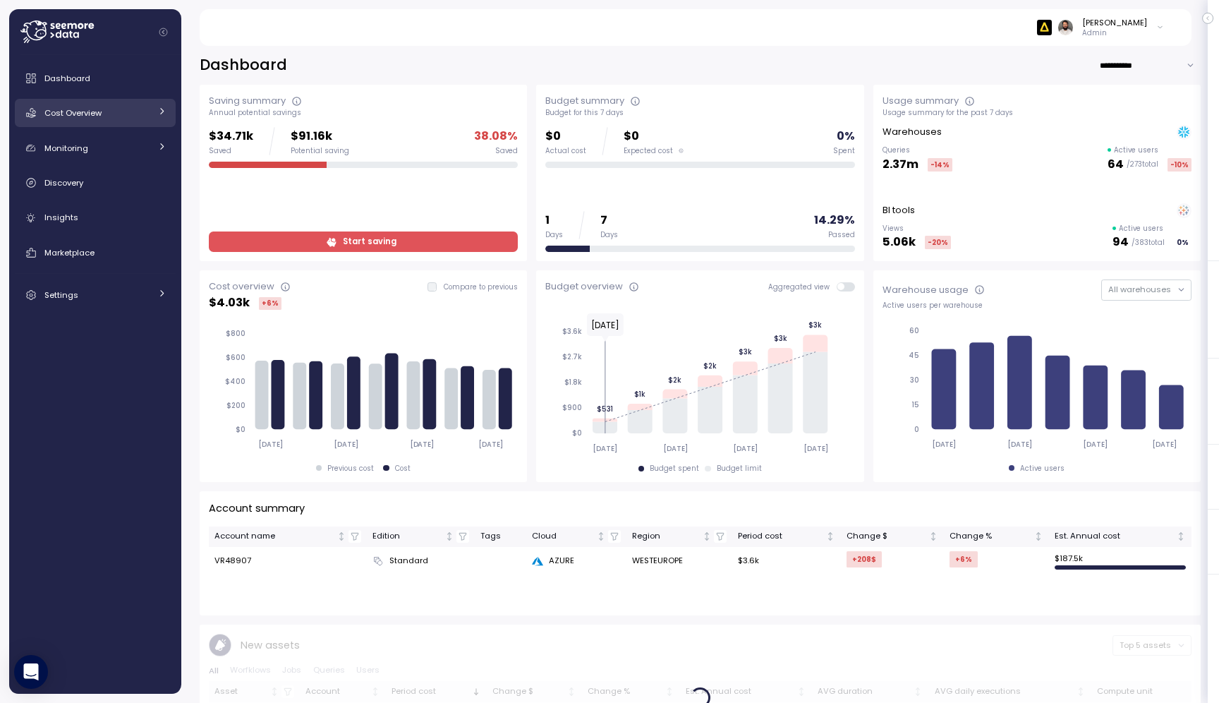
click at [148, 124] on link "Cost Overview" at bounding box center [95, 113] width 161 height 28
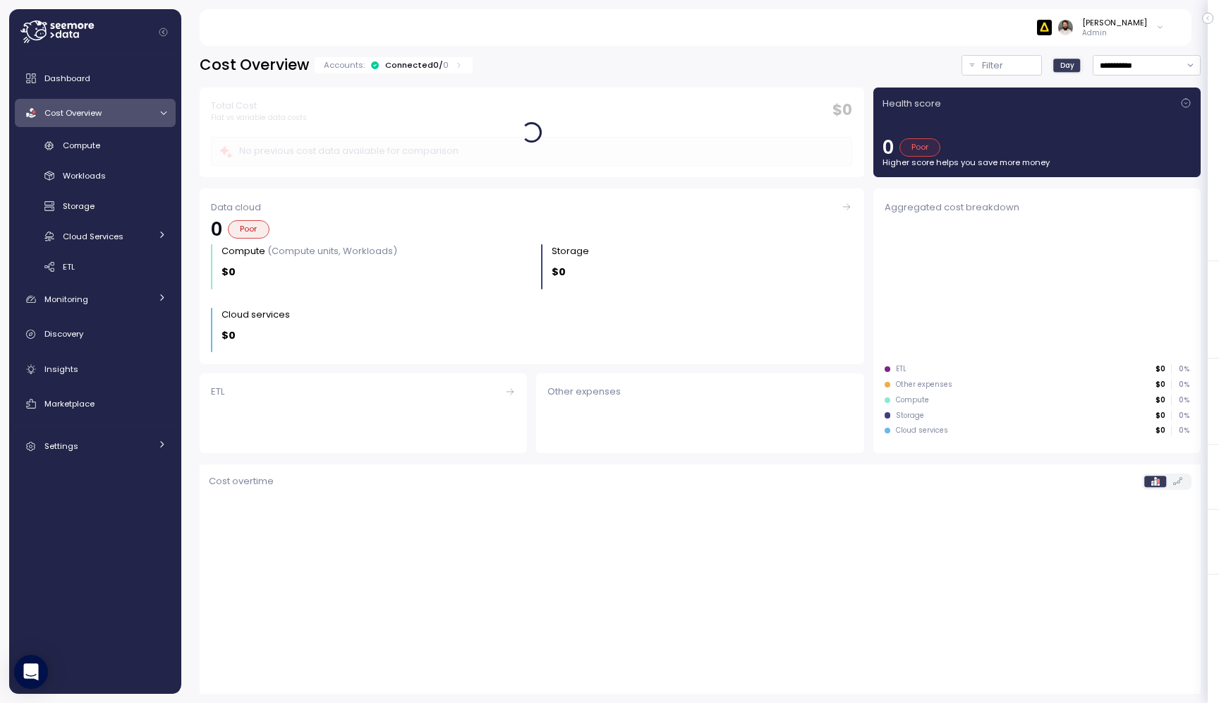
click at [162, 158] on div "Compute Workloads Storage Cloud Services Clustering columns Pipes AI Services S…" at bounding box center [95, 206] width 161 height 145
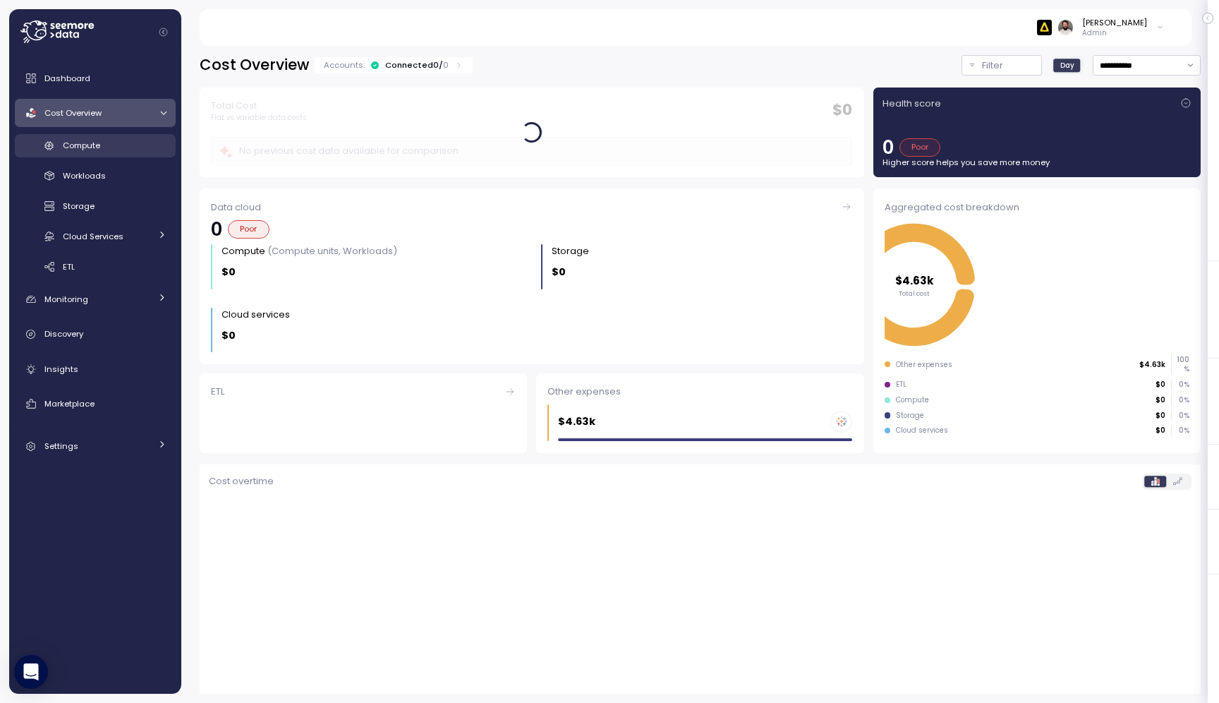
click at [157, 152] on div "Compute" at bounding box center [115, 145] width 104 height 14
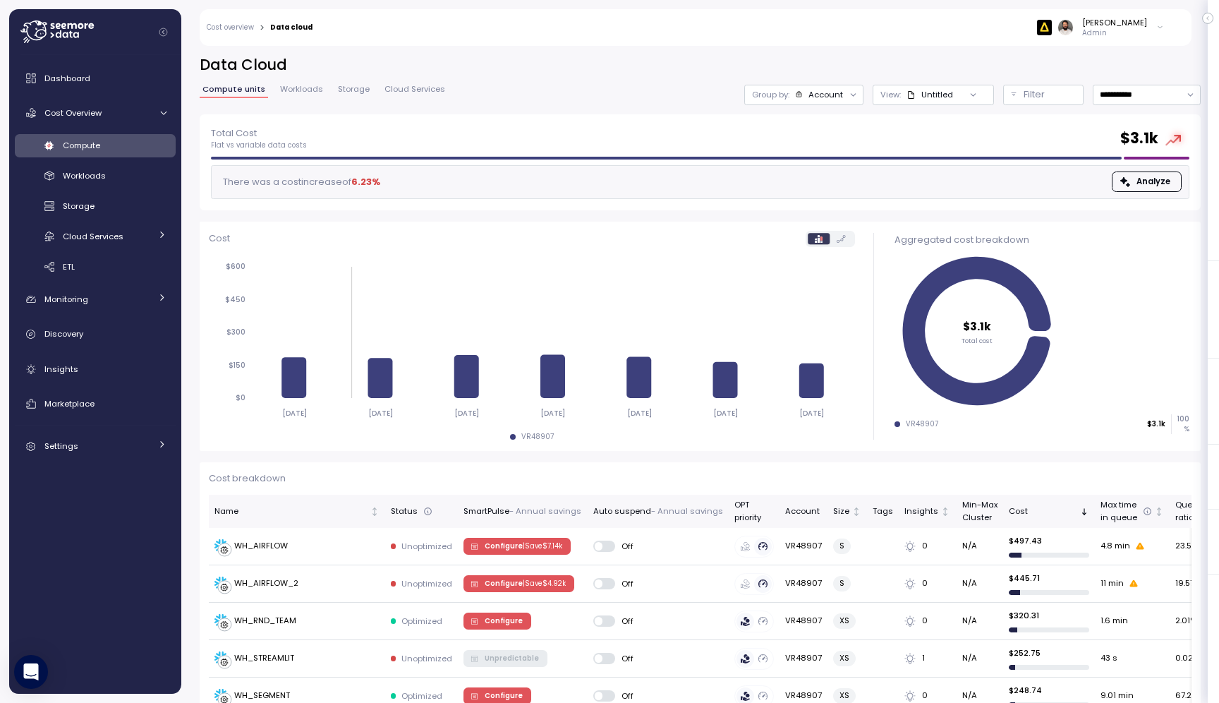
scroll to position [154, 0]
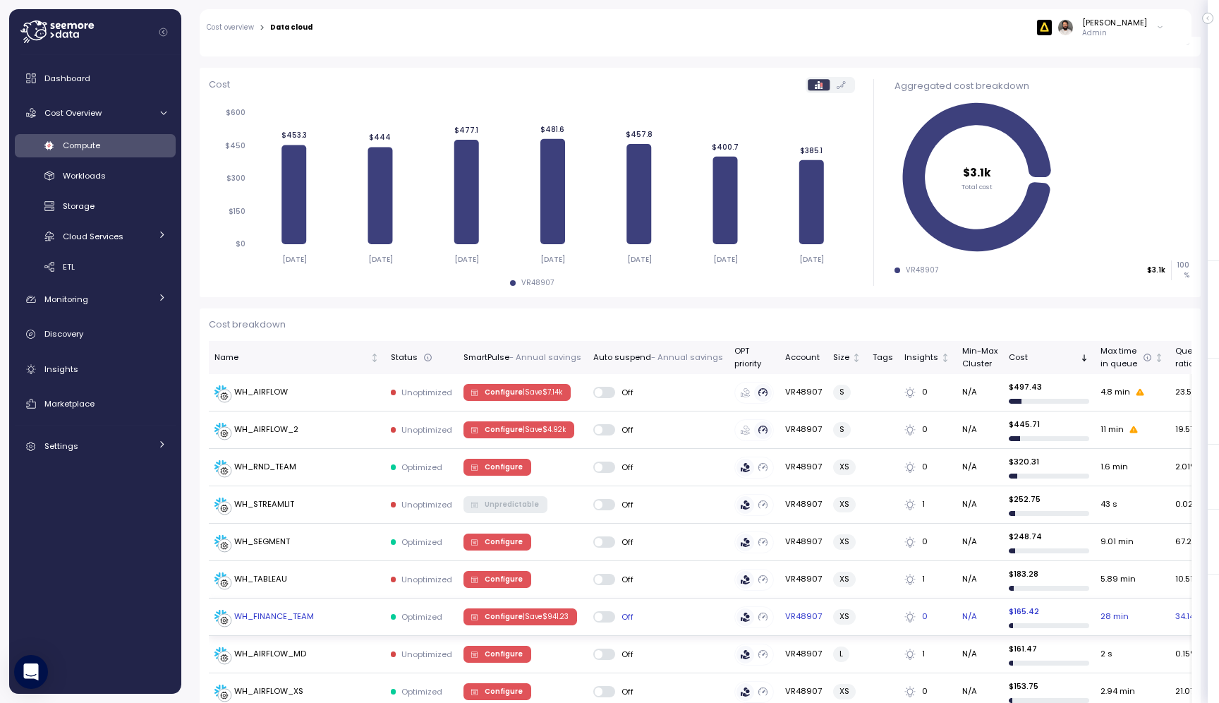
click at [553, 612] on p "| Save $ 941.23" at bounding box center [546, 617] width 46 height 10
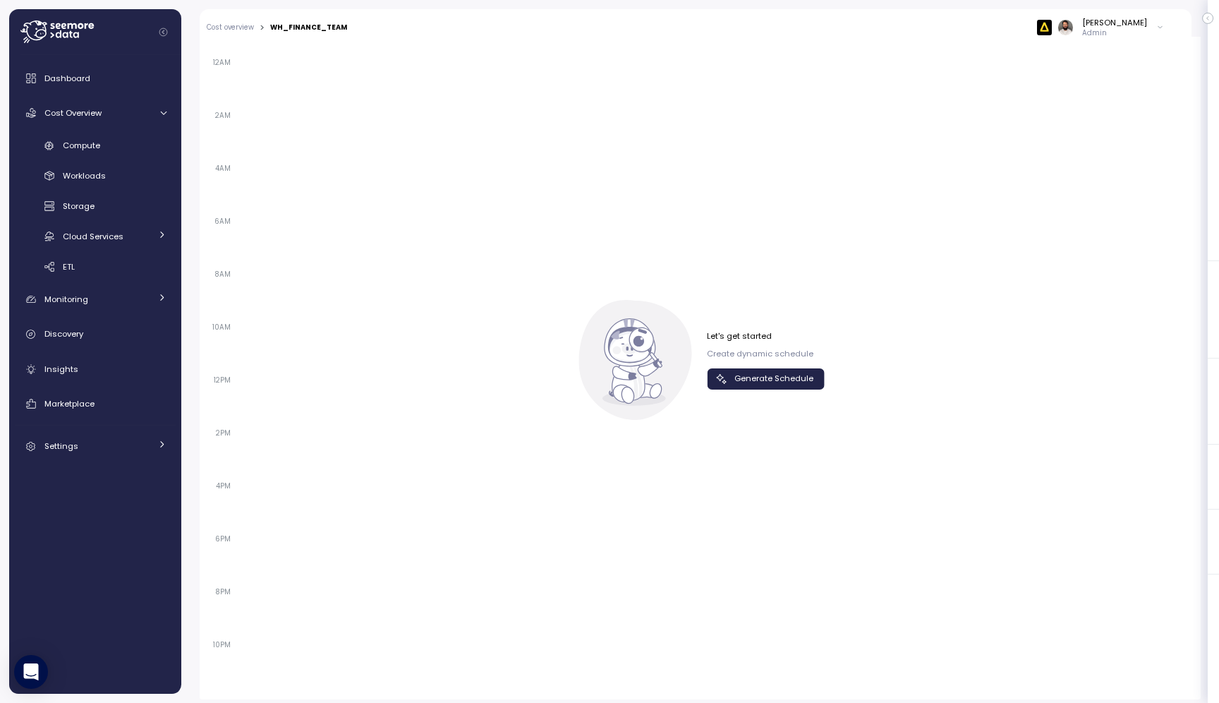
scroll to position [915, 0]
click at [747, 377] on span "Generate Schedule" at bounding box center [773, 373] width 79 height 19
click at [740, 376] on span "button" at bounding box center [736, 374] width 11 height 11
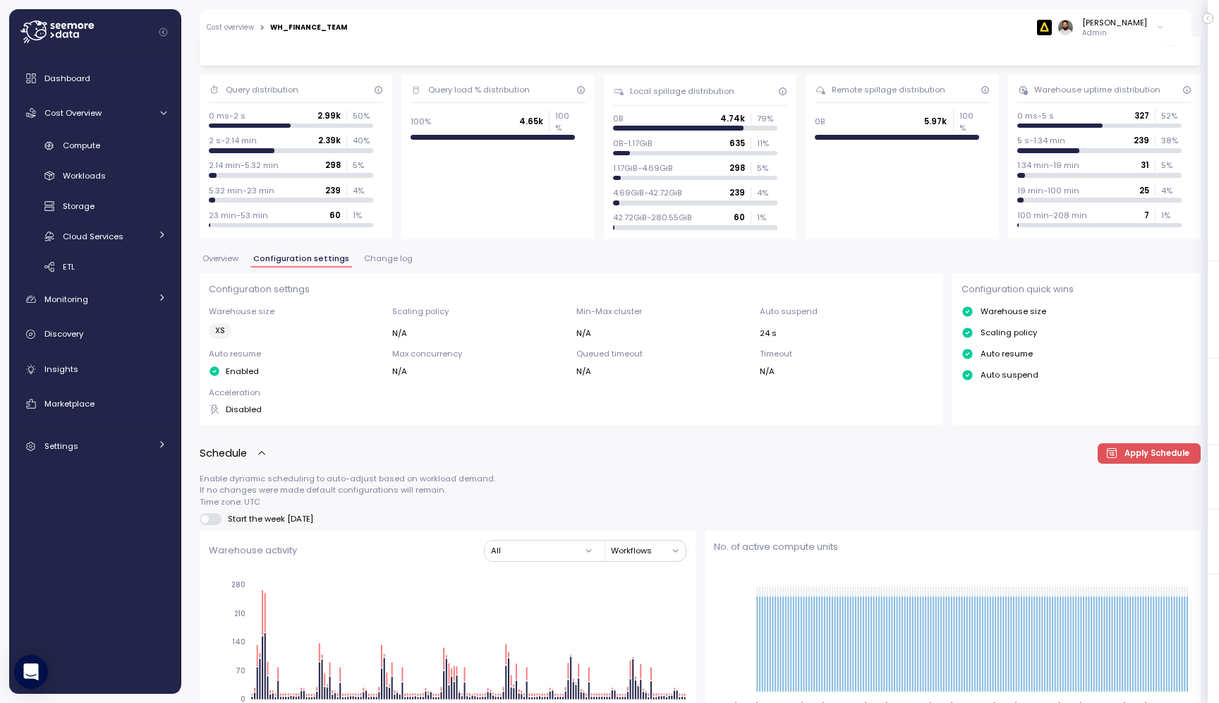
scroll to position [0, 0]
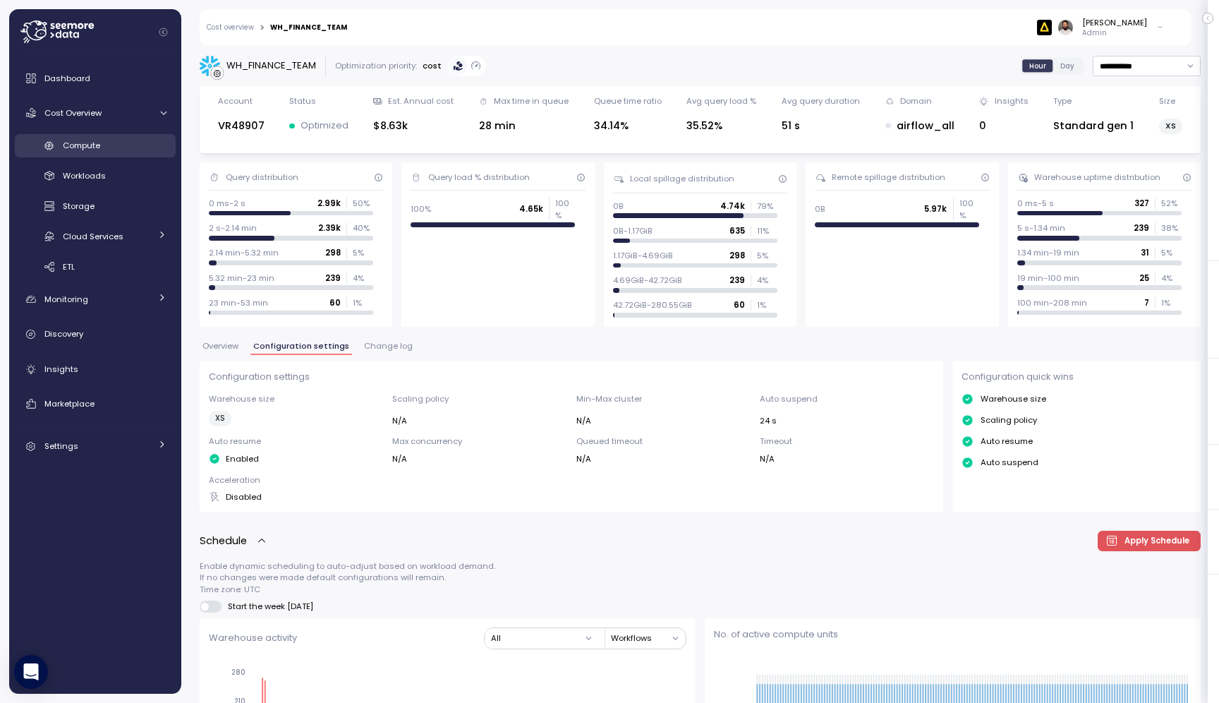
click at [162, 142] on div "Compute" at bounding box center [115, 145] width 104 height 14
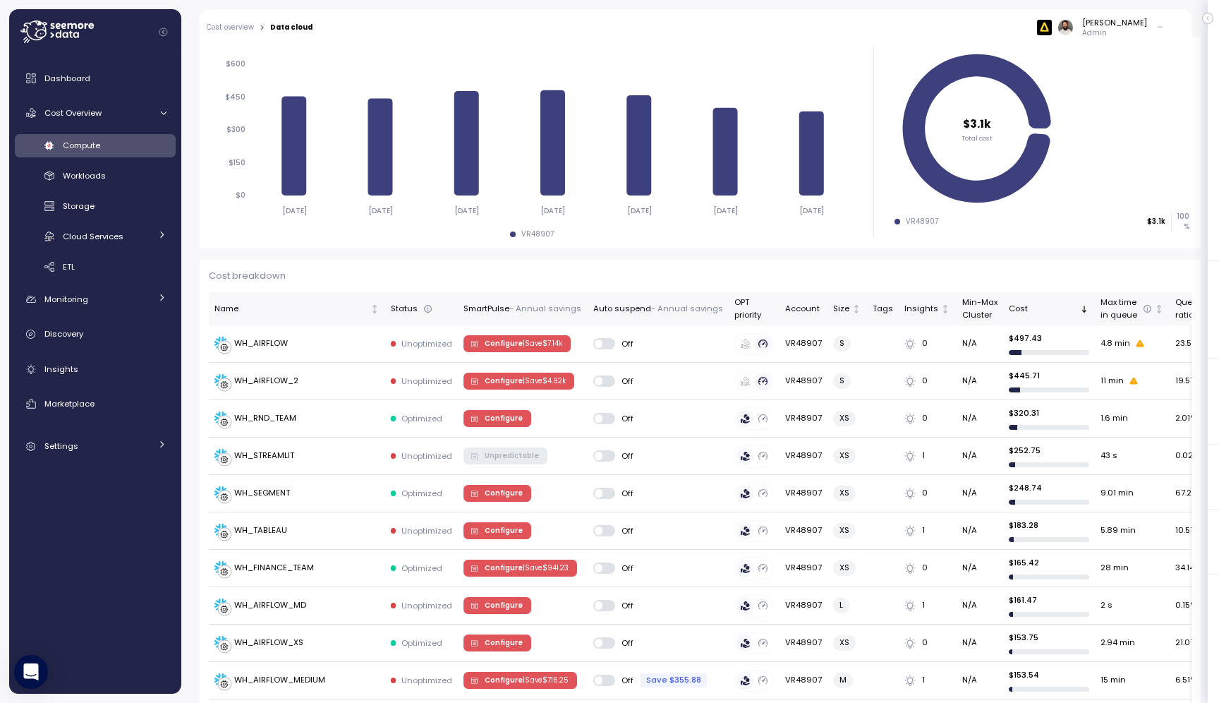
scroll to position [152, 0]
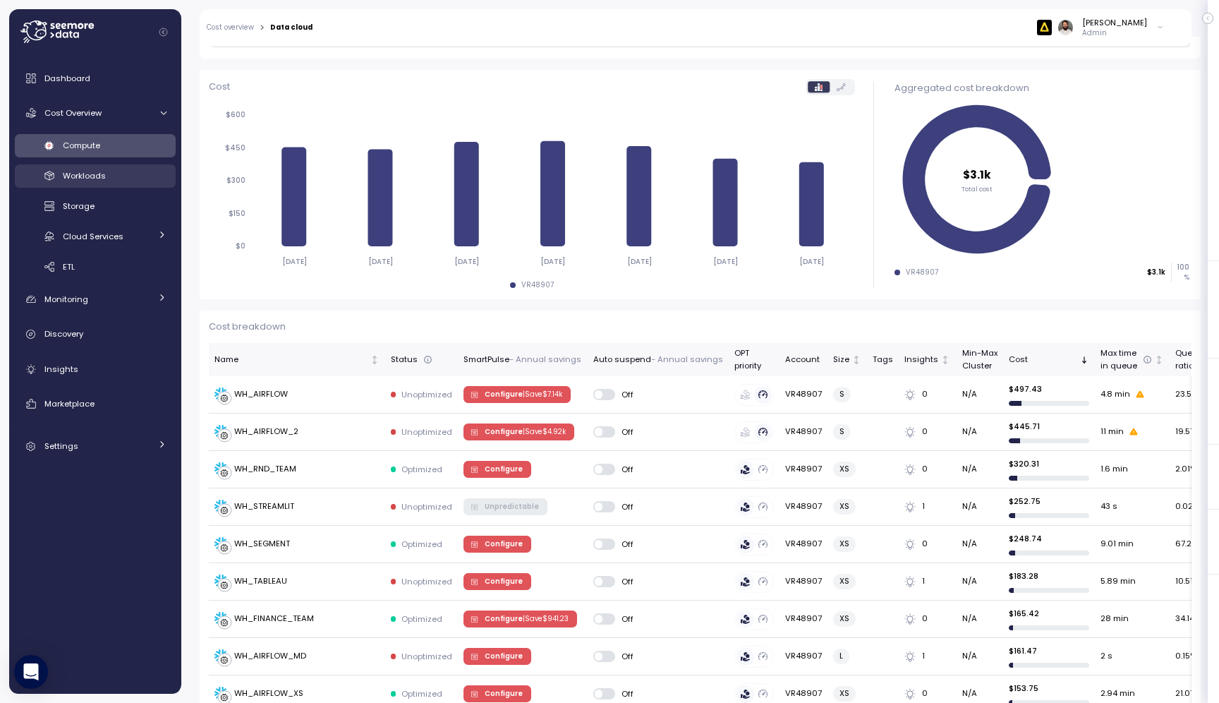
click at [138, 171] on div "Workloads" at bounding box center [115, 176] width 104 height 14
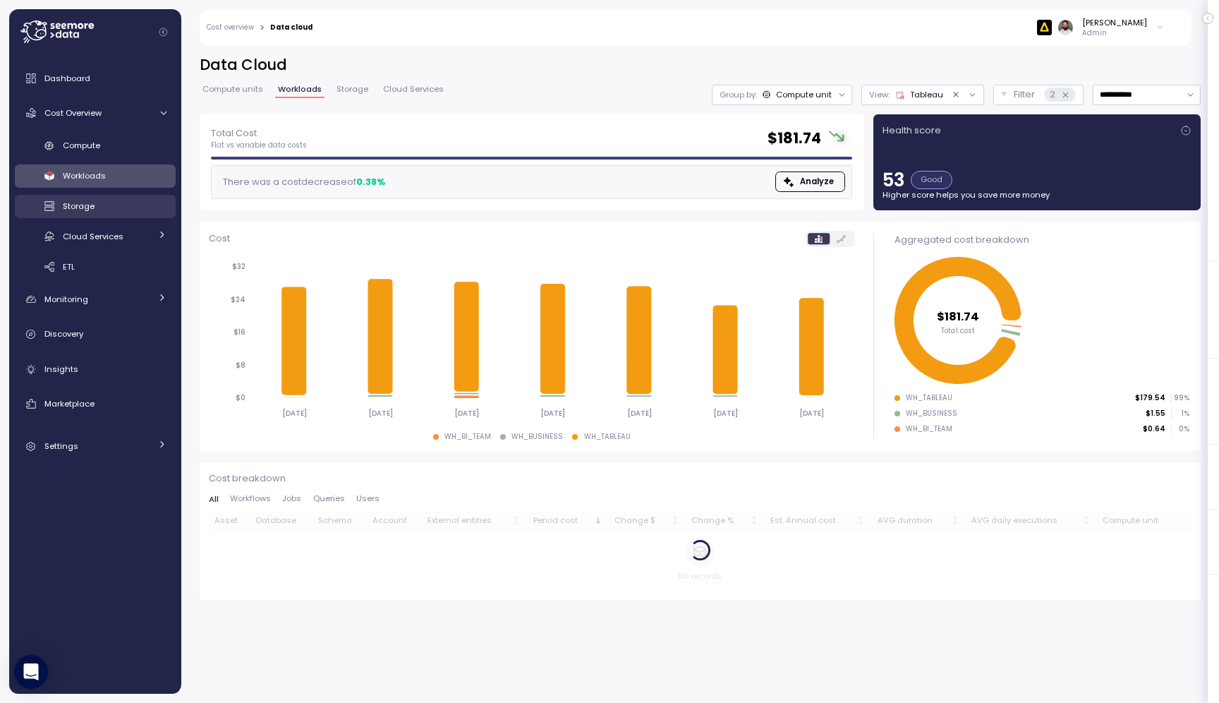
click at [157, 207] on div "Storage" at bounding box center [115, 206] width 104 height 14
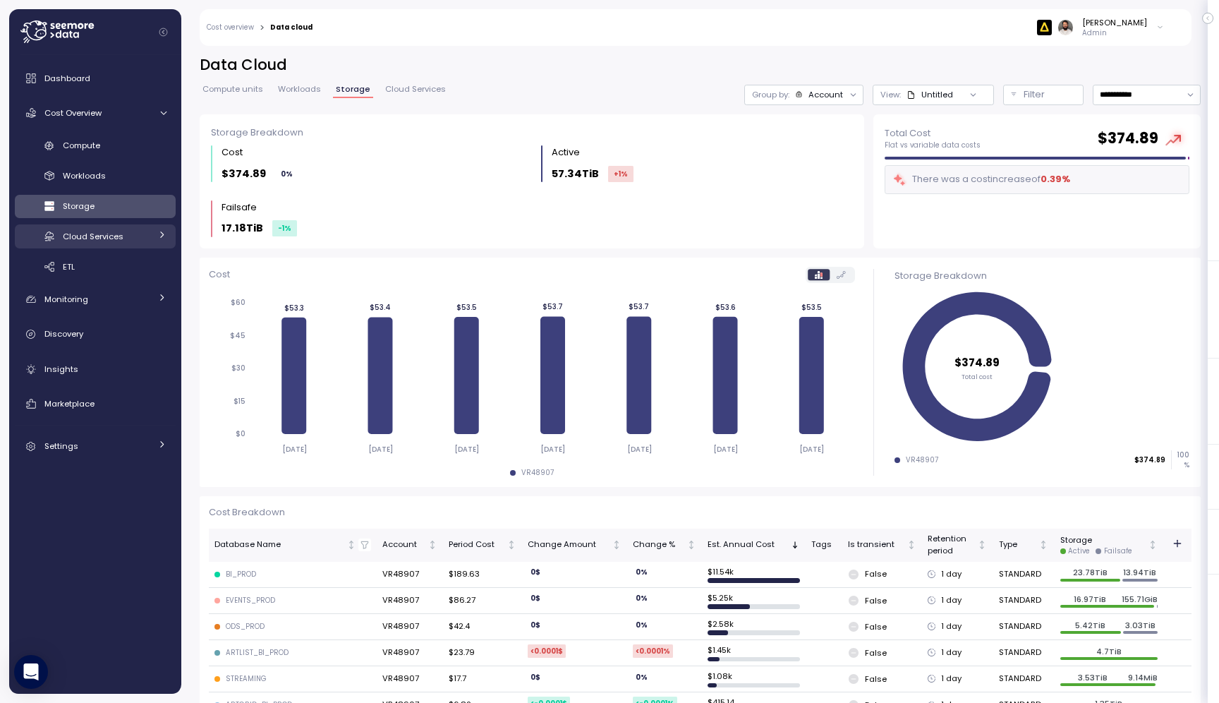
click at [150, 238] on div "Cloud Services" at bounding box center [106, 236] width 87 height 14
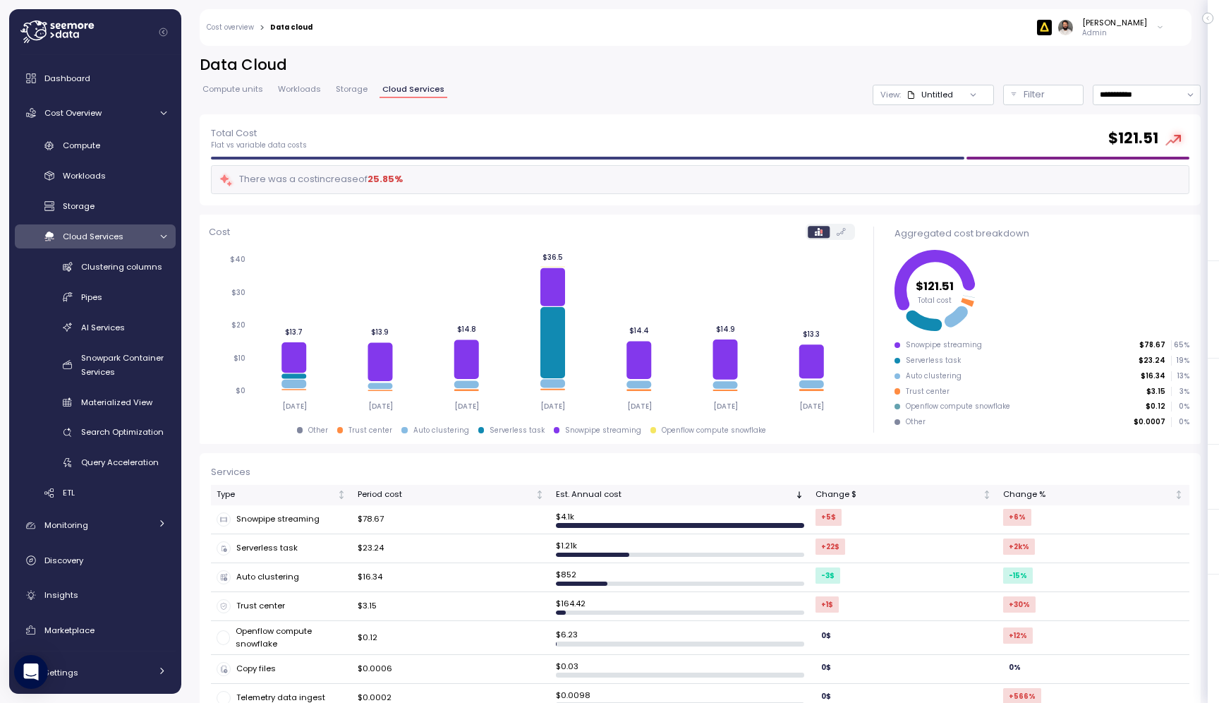
click at [474, 573] on td "$16.34" at bounding box center [451, 577] width 198 height 29
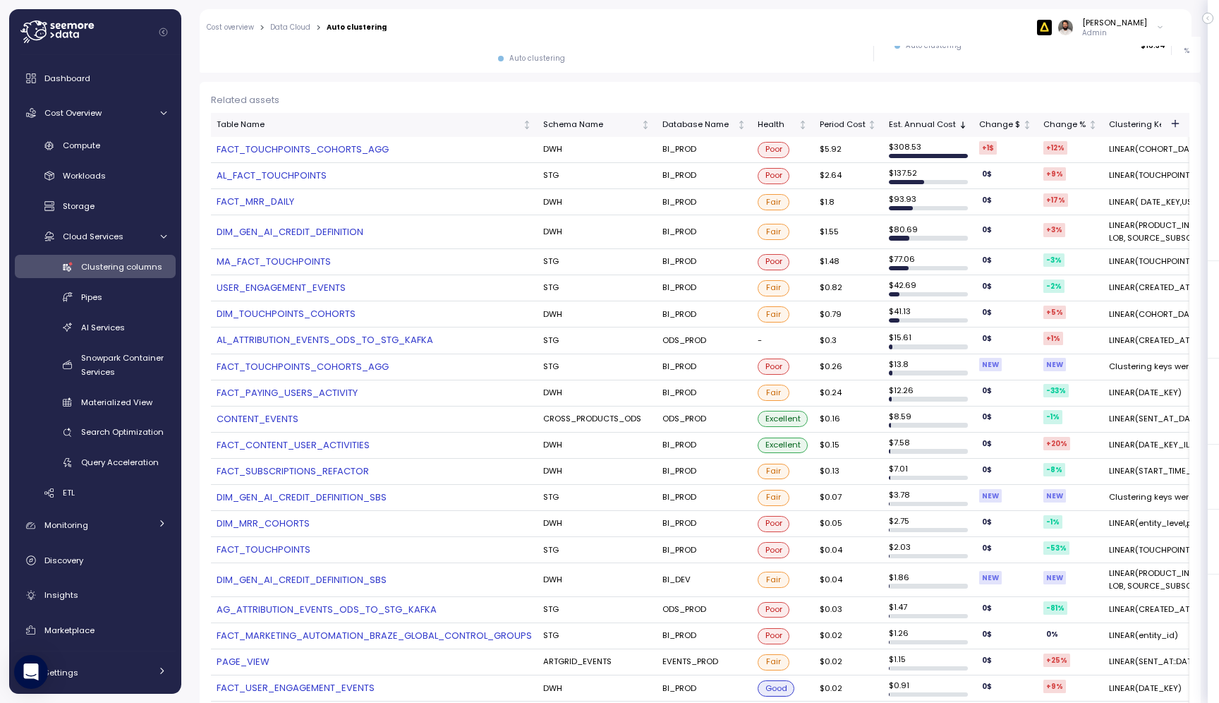
scroll to position [274, 0]
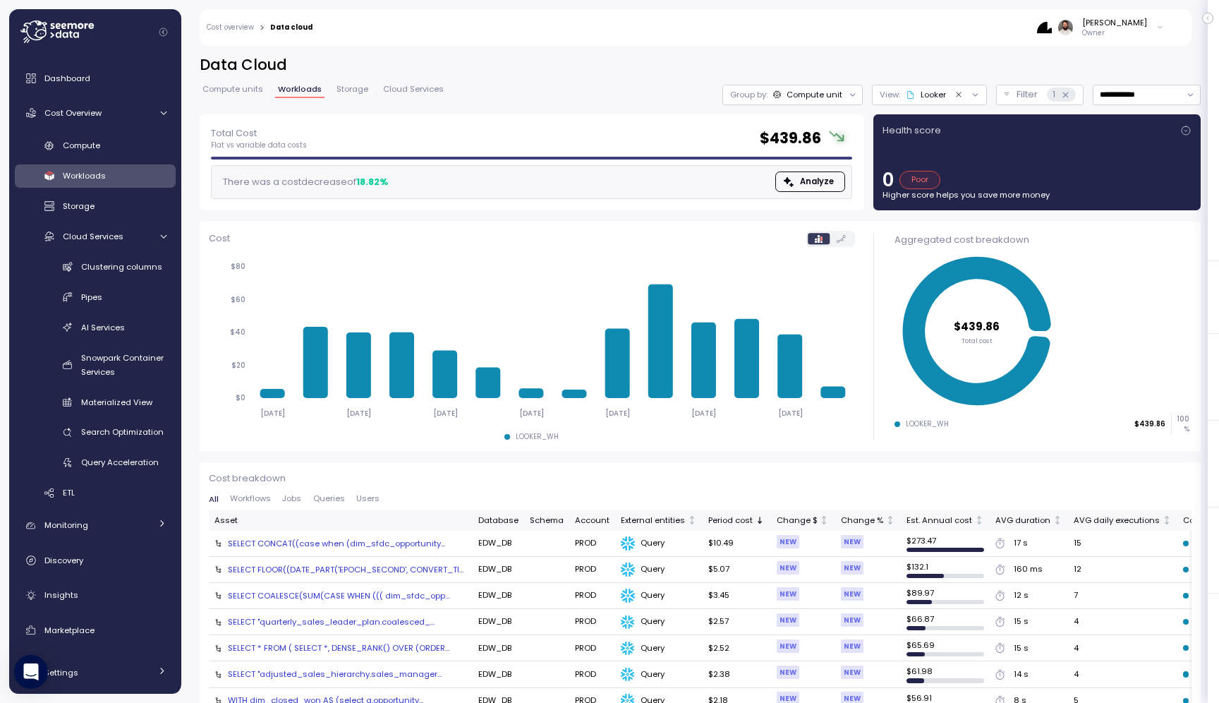
scroll to position [8, 0]
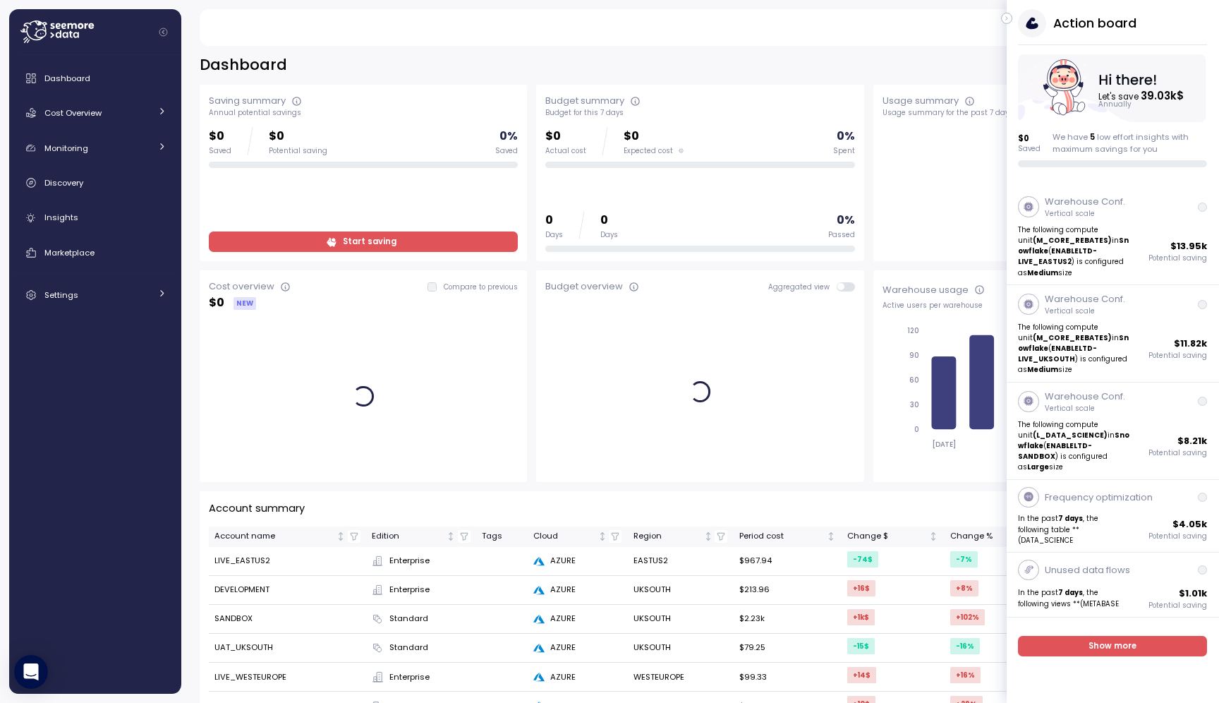
click at [1009, 20] on icon "button" at bounding box center [1007, 18] width 6 height 17
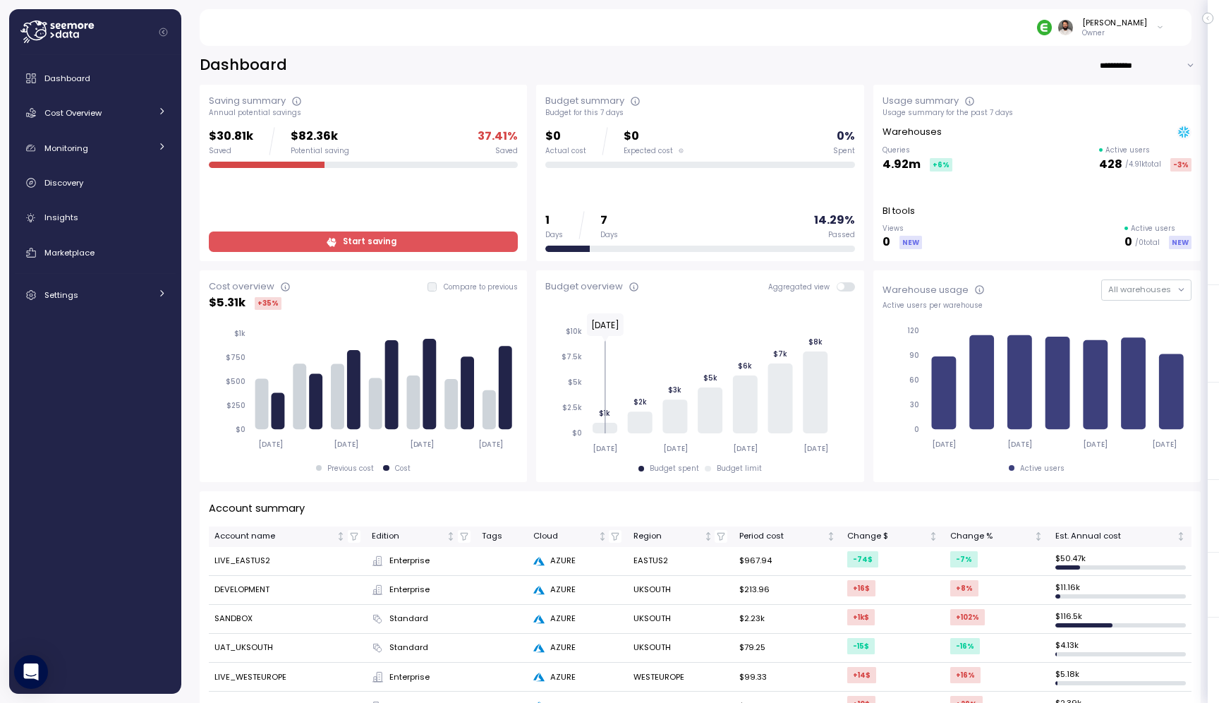
scroll to position [52, 0]
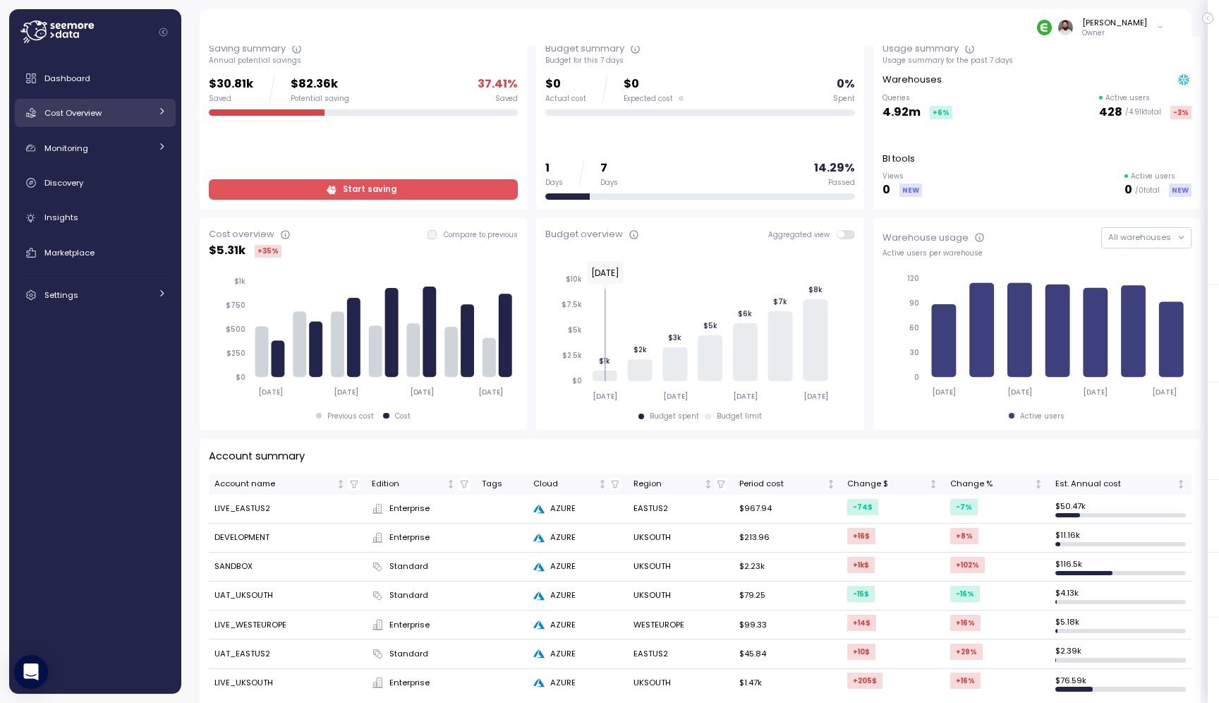
click at [61, 109] on span "Cost Overview" at bounding box center [72, 112] width 57 height 11
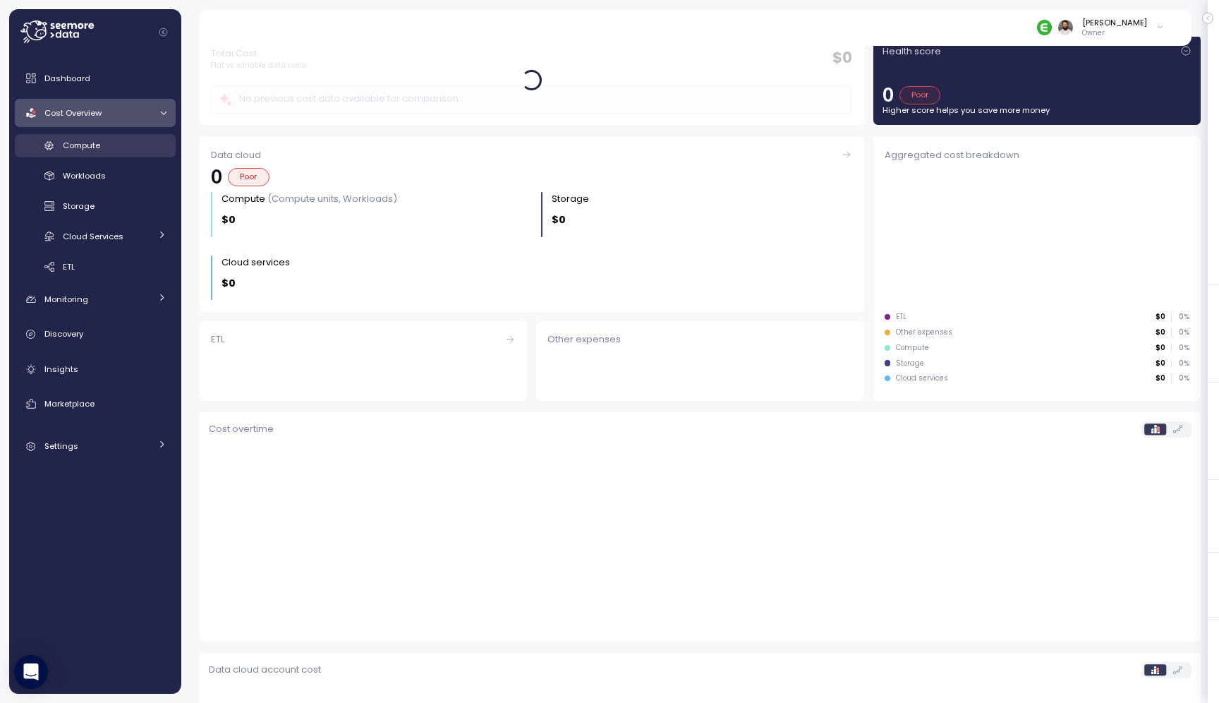
click at [76, 148] on span "Compute" at bounding box center [81, 145] width 37 height 11
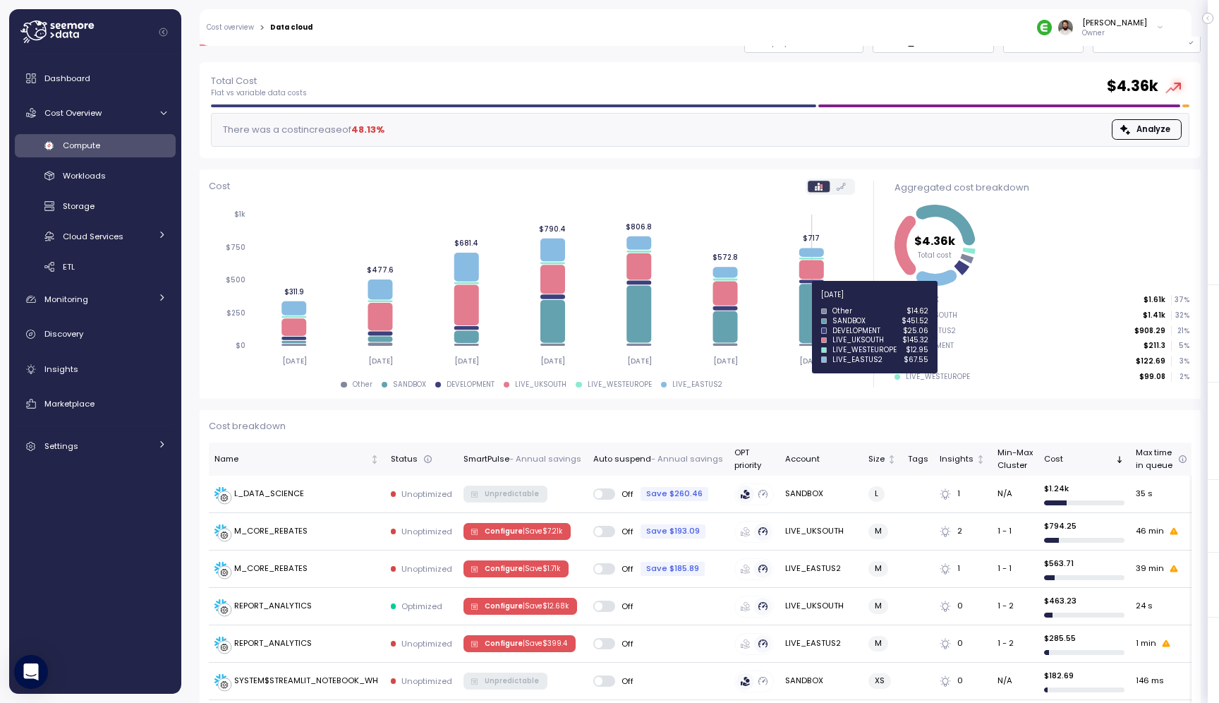
click at [808, 303] on icon at bounding box center [811, 313] width 25 height 59
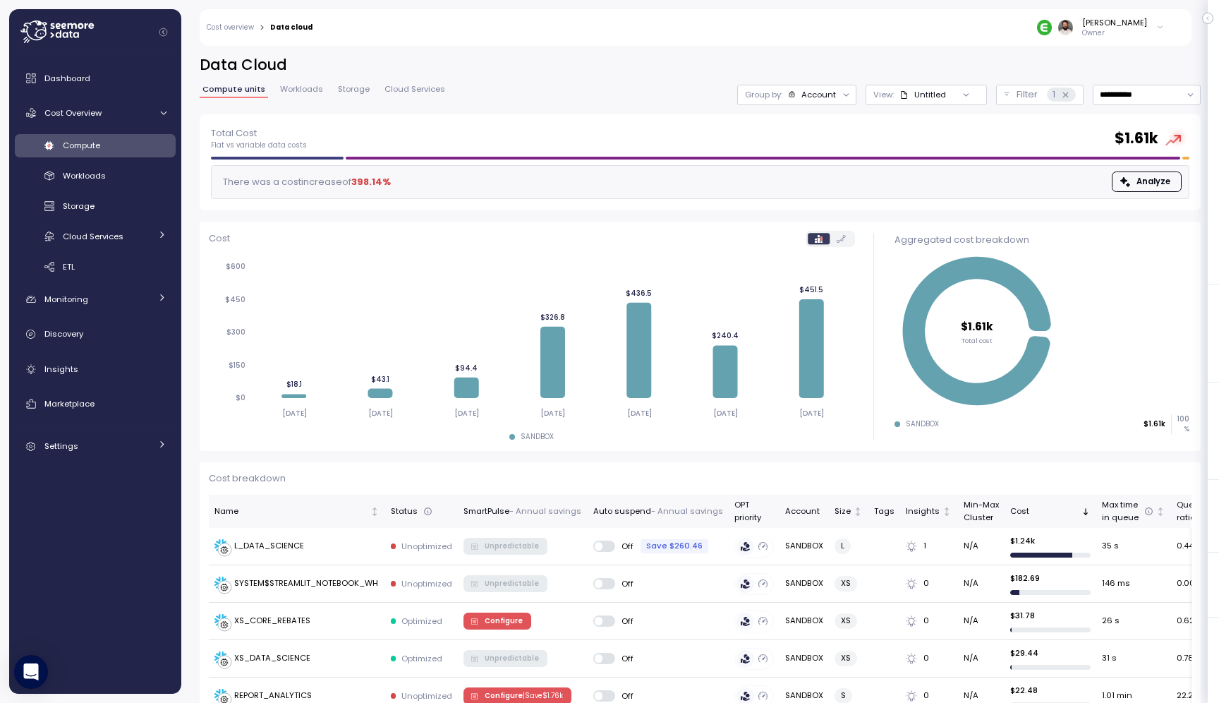
click at [811, 94] on div "Account" at bounding box center [818, 94] width 35 height 11
click at [818, 169] on p "Compute unit" at bounding box center [807, 172] width 56 height 11
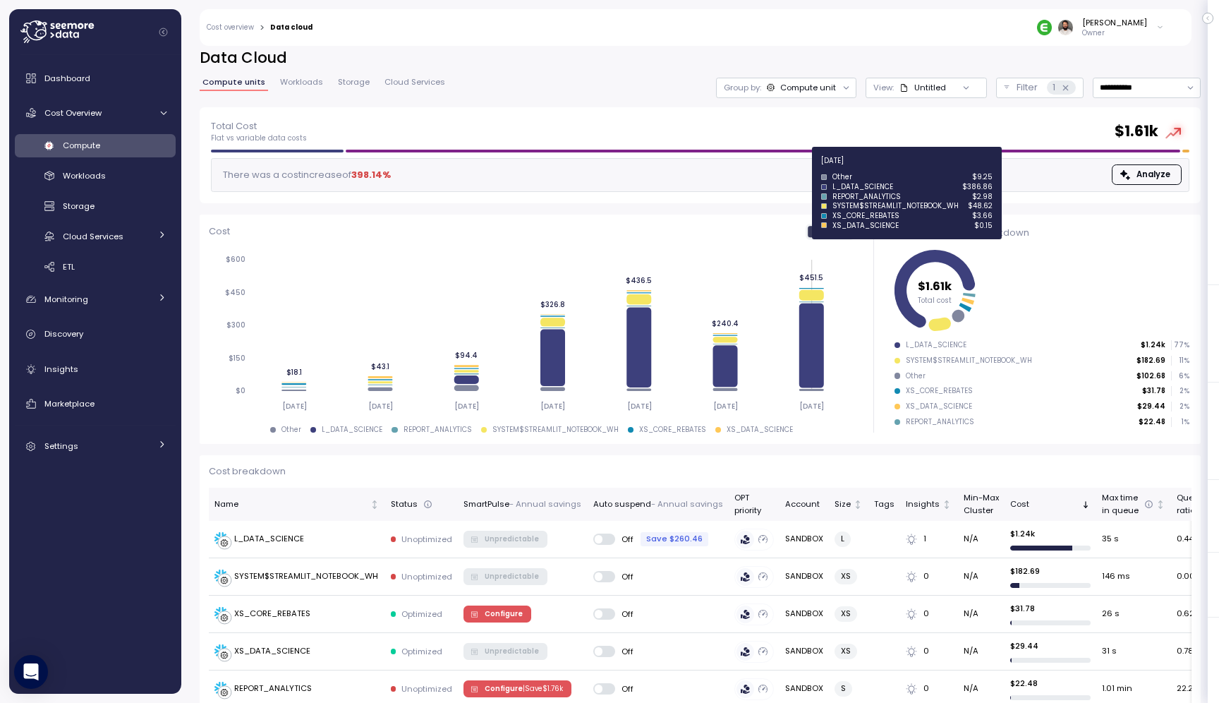
scroll to position [8, 0]
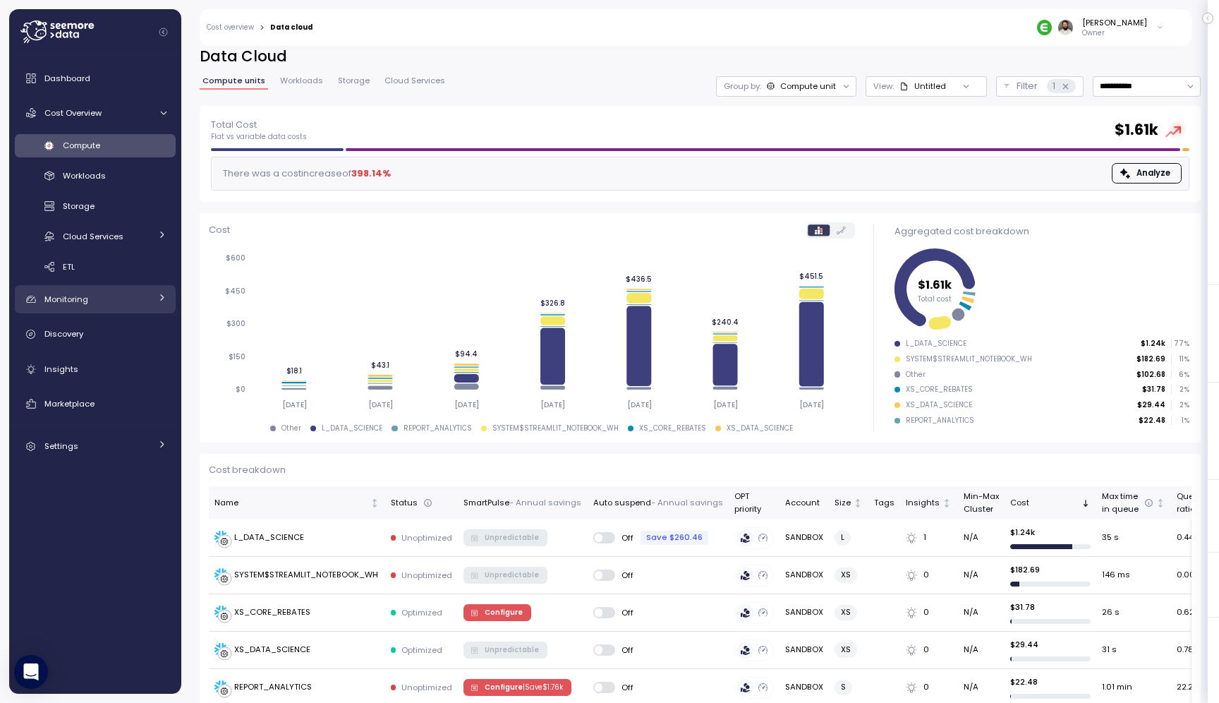
click at [124, 313] on div "Dashboard Cost Overview Compute Workloads Storage Cloud Services Clustering col…" at bounding box center [95, 262] width 161 height 396
drag, startPoint x: 128, startPoint y: 306, endPoint x: 128, endPoint y: 314, distance: 7.8
click at [128, 306] on link "Monitoring" at bounding box center [95, 299] width 161 height 28
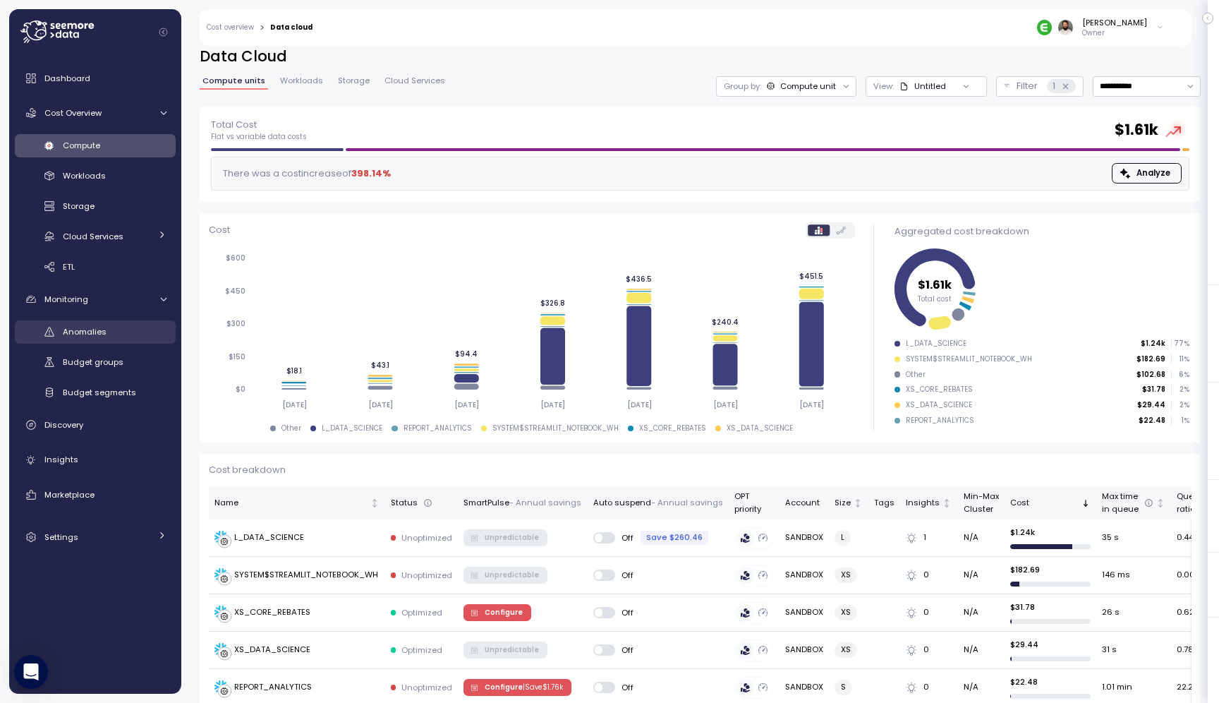
click at [132, 341] on link "Anomalies" at bounding box center [95, 331] width 161 height 23
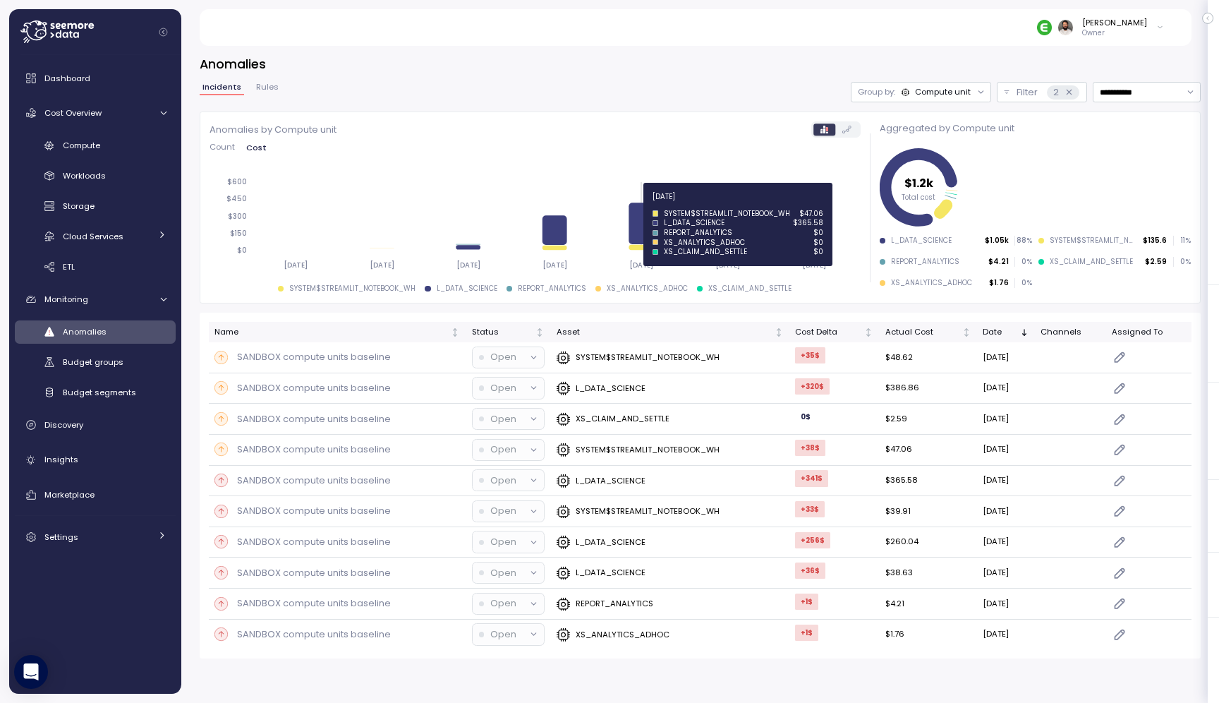
click at [646, 229] on icon at bounding box center [642, 223] width 25 height 42
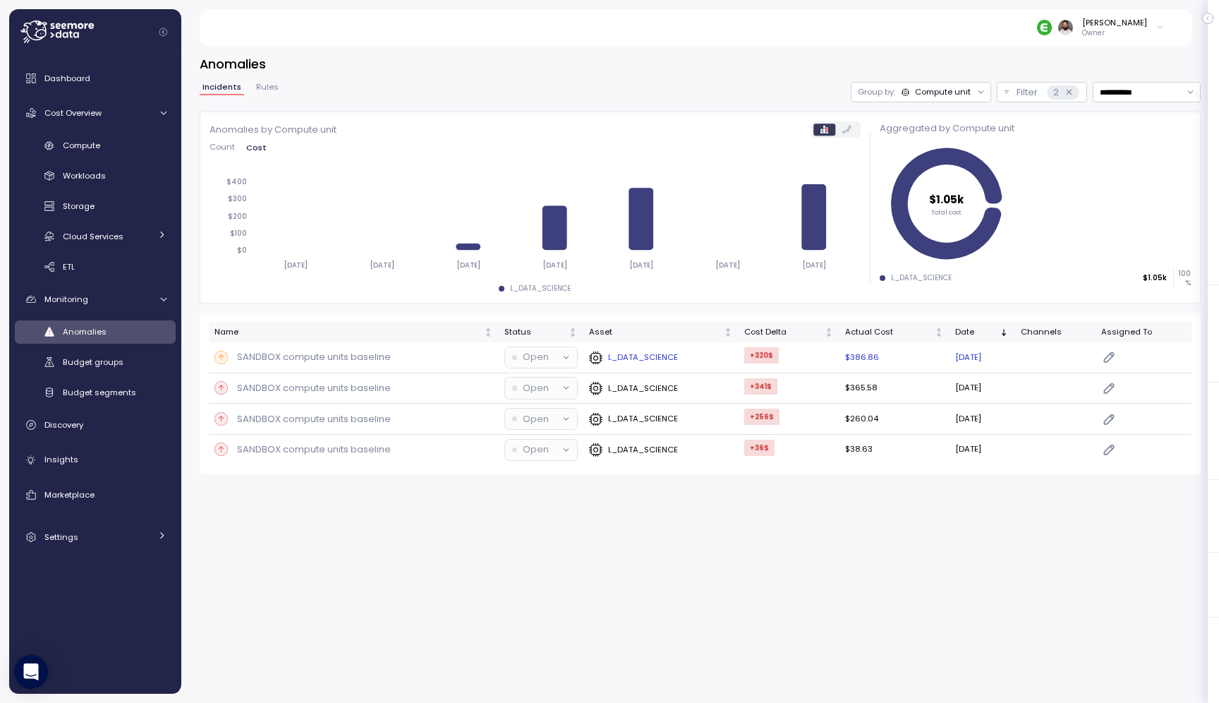
click at [650, 353] on p "L_DATA_SCIENCE" at bounding box center [643, 356] width 70 height 11
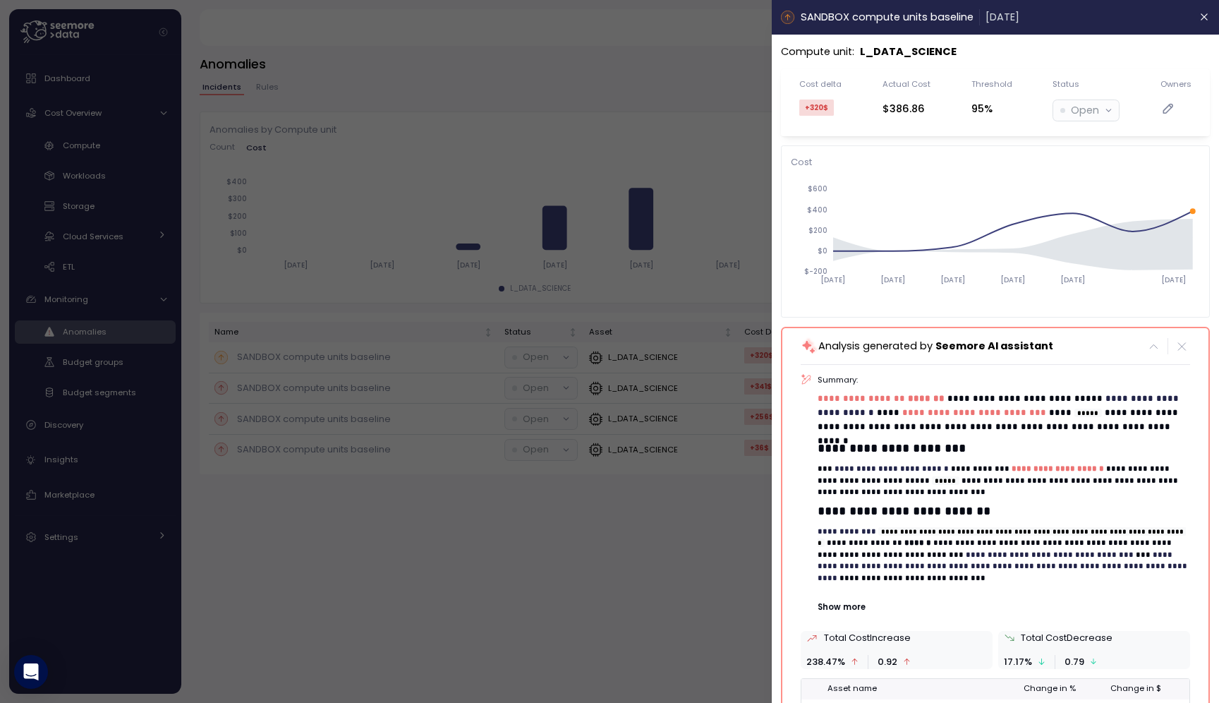
scroll to position [126, 0]
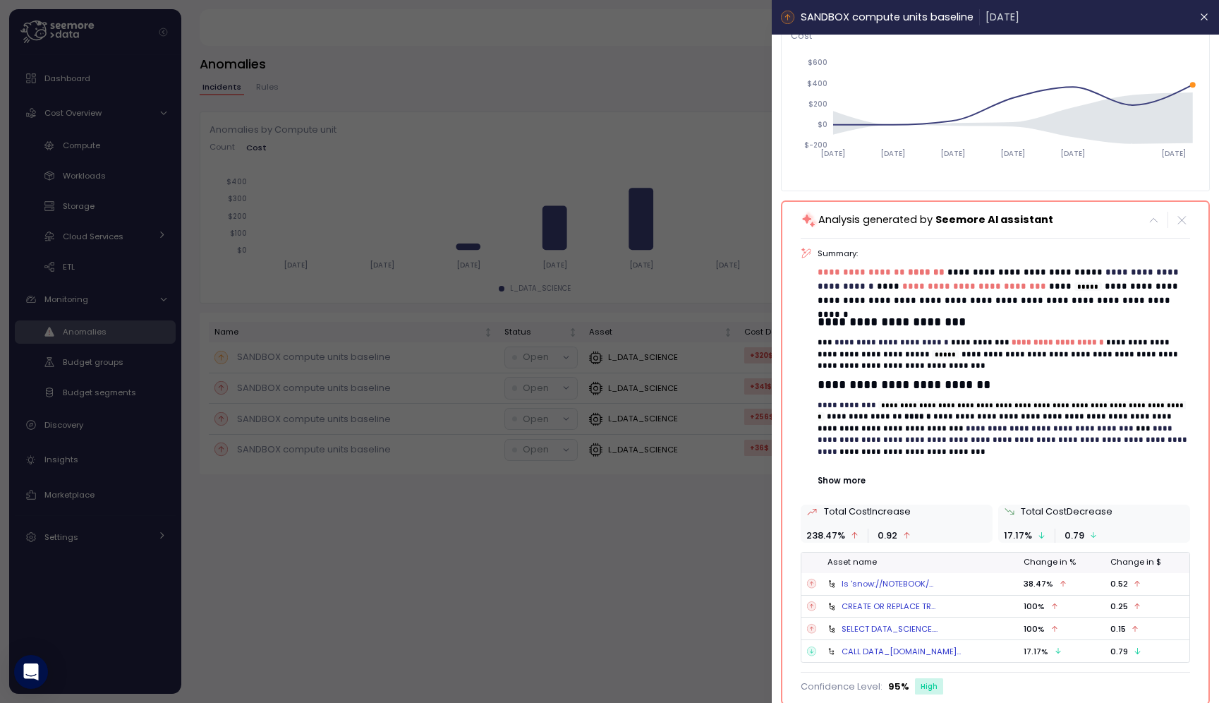
click at [885, 585] on div "ls 'snow://NOTEBOOK/..." at bounding box center [887, 583] width 92 height 11
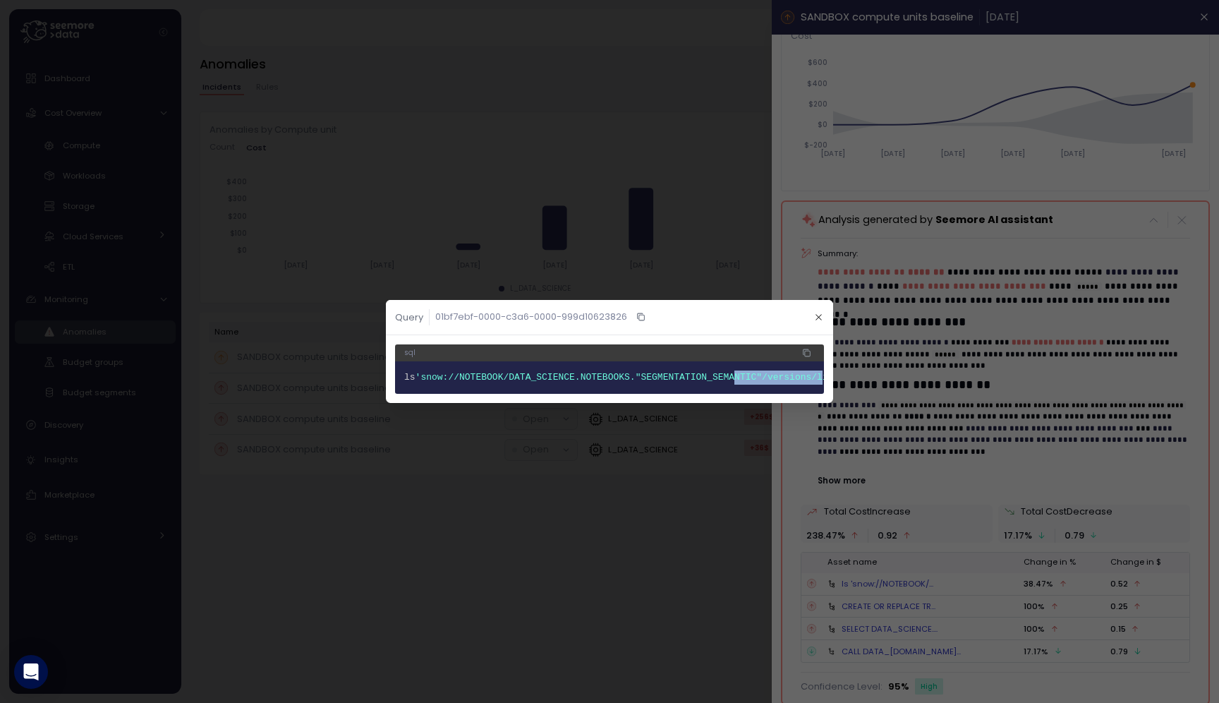
scroll to position [0, 28]
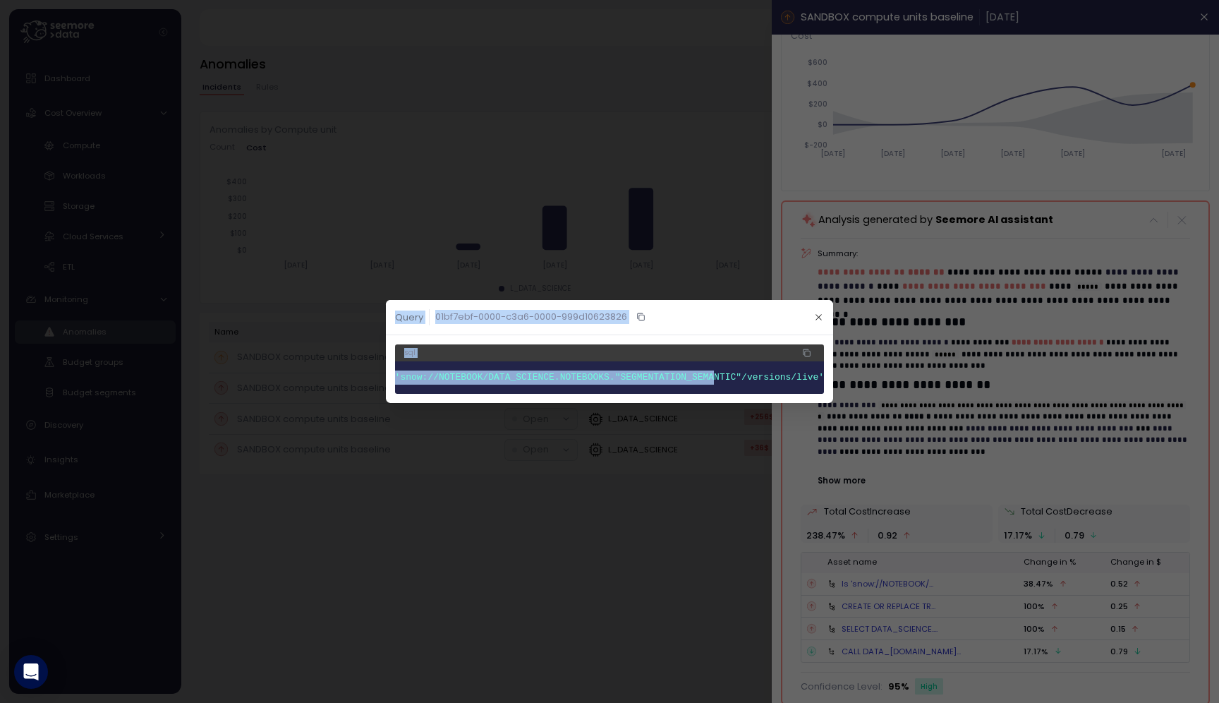
drag, startPoint x: 741, startPoint y: 379, endPoint x: 834, endPoint y: 361, distance: 94.9
click at [853, 702] on div "Query 01bf7ebf-0000-c3a6-0000-999d10623826 sql 1 ls 'snow://NOTEBOOK/DATA_SCIEN…" at bounding box center [609, 703] width 1219 height 0
click at [819, 327] on header "Query 01bf7ebf-0000-c3a6-0000-999d10623826" at bounding box center [609, 317] width 447 height 35
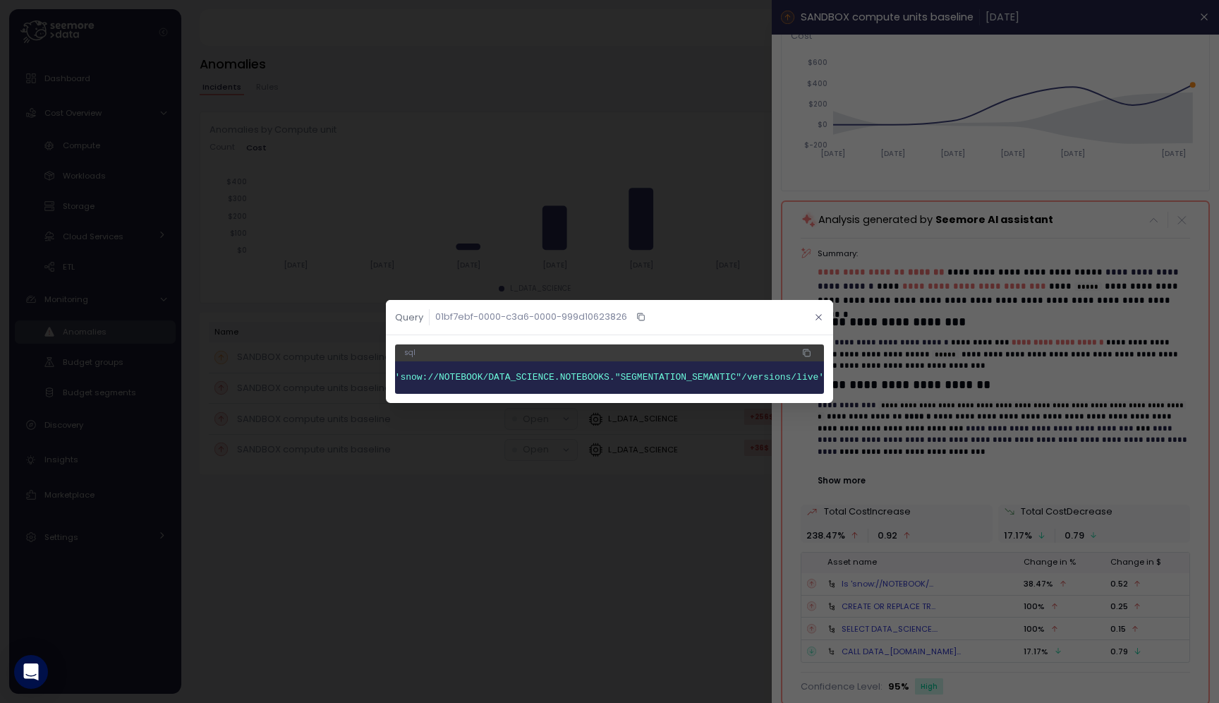
click at [818, 317] on icon "button" at bounding box center [818, 316] width 9 height 9
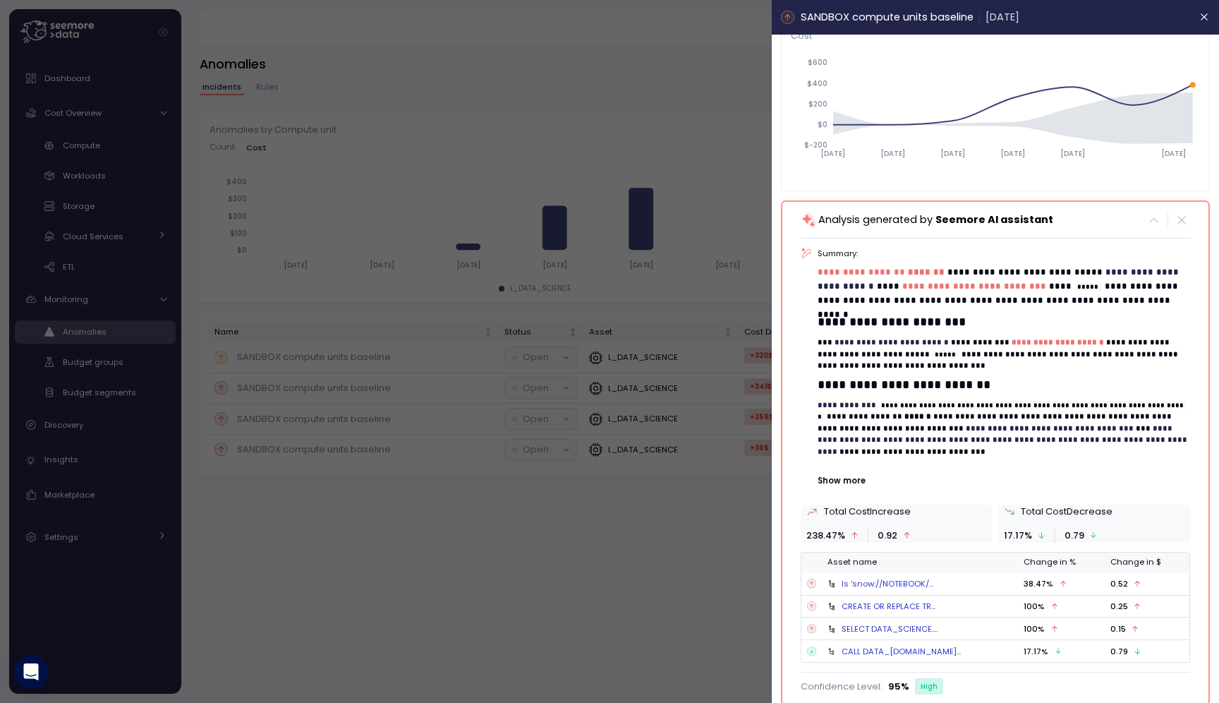
click at [854, 472] on div "**********" at bounding box center [1004, 367] width 372 height 238
click at [846, 475] on p "Show more" at bounding box center [1004, 480] width 372 height 11
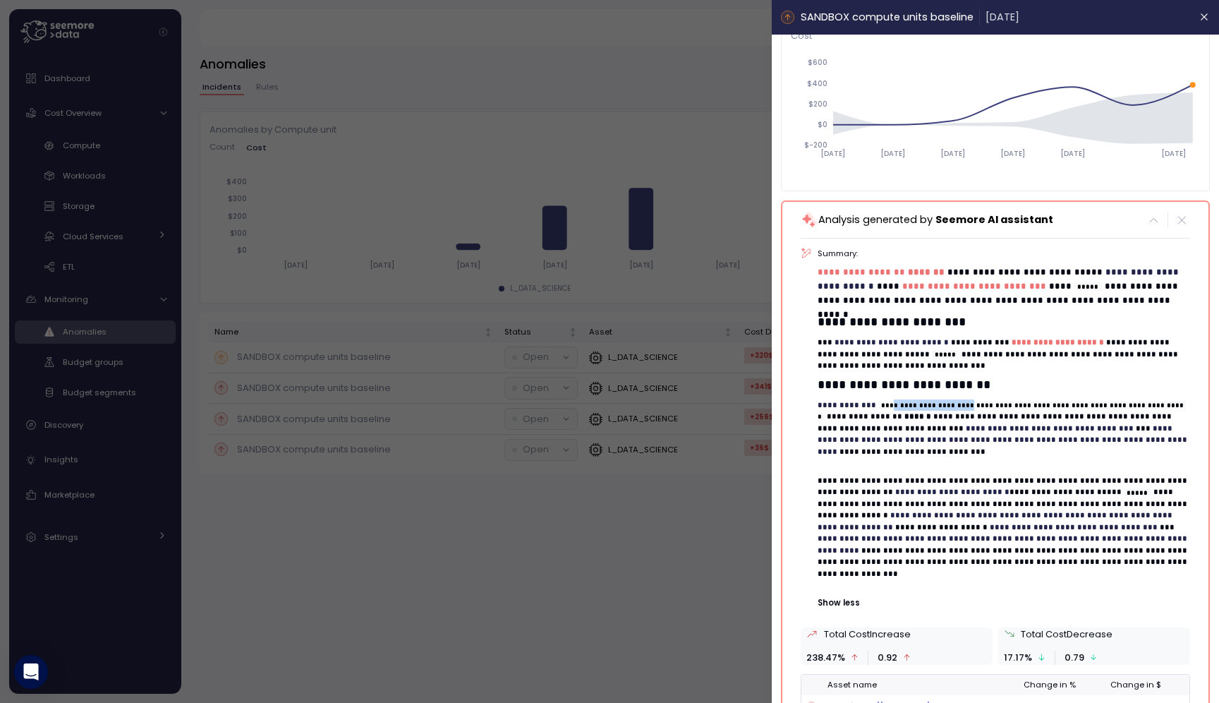
drag, startPoint x: 820, startPoint y: 414, endPoint x: 905, endPoint y: 415, distance: 84.7
click at [905, 415] on div "**********" at bounding box center [995, 428] width 389 height 360
click at [905, 416] on code "**********" at bounding box center [1002, 411] width 368 height 20
click at [1205, 20] on icon "button" at bounding box center [1204, 16] width 11 height 11
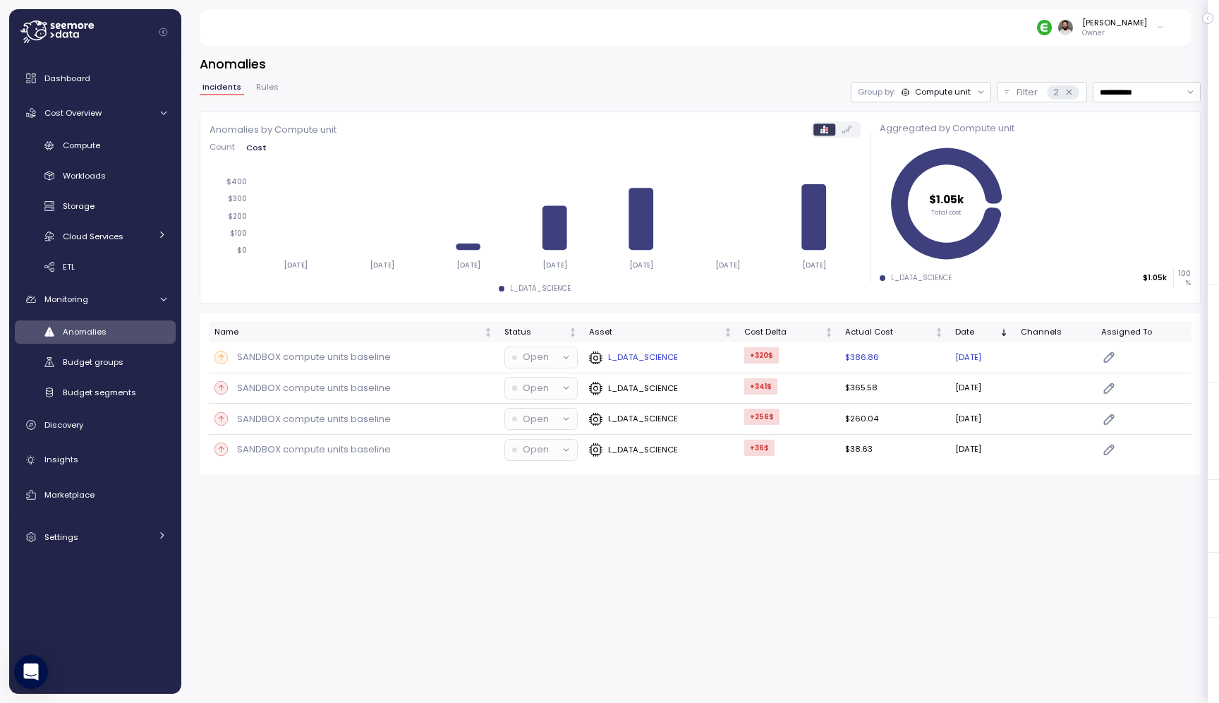
click at [621, 354] on p "L_DATA_SCIENCE" at bounding box center [643, 356] width 70 height 11
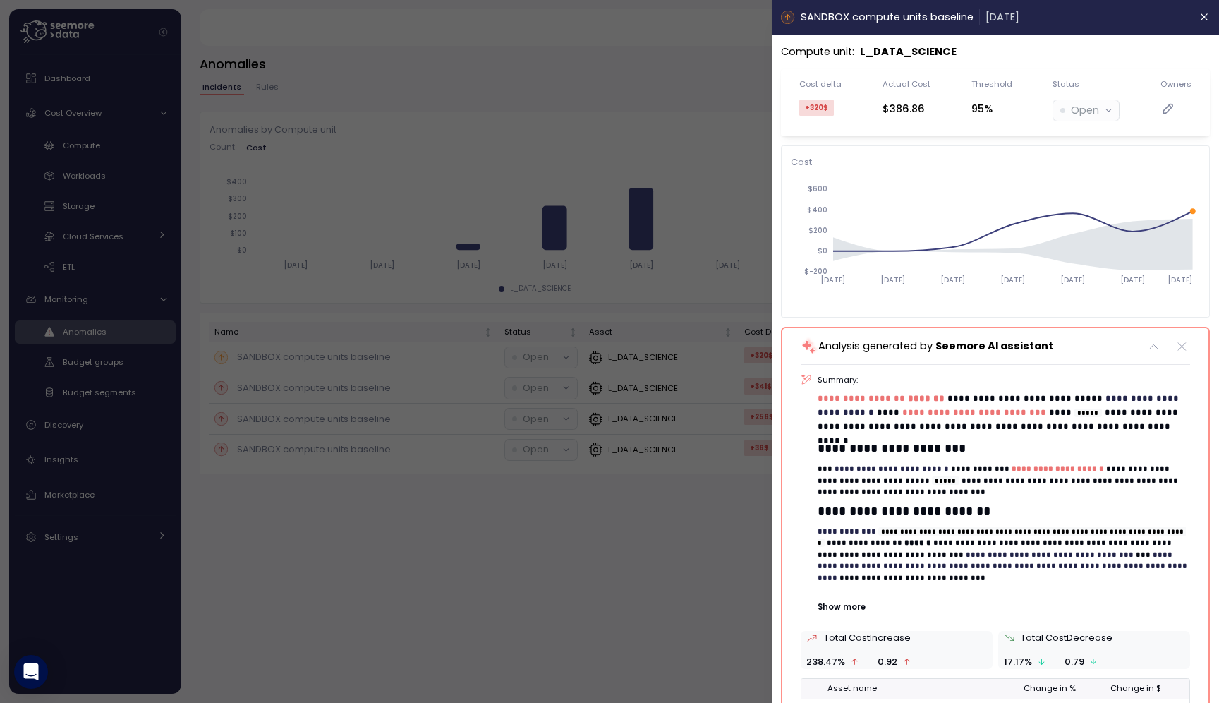
click at [914, 52] on p "L_DATA_SCIENCE" at bounding box center [908, 52] width 97 height 16
click at [914, 53] on p "L_DATA_SCIENCE" at bounding box center [908, 52] width 97 height 16
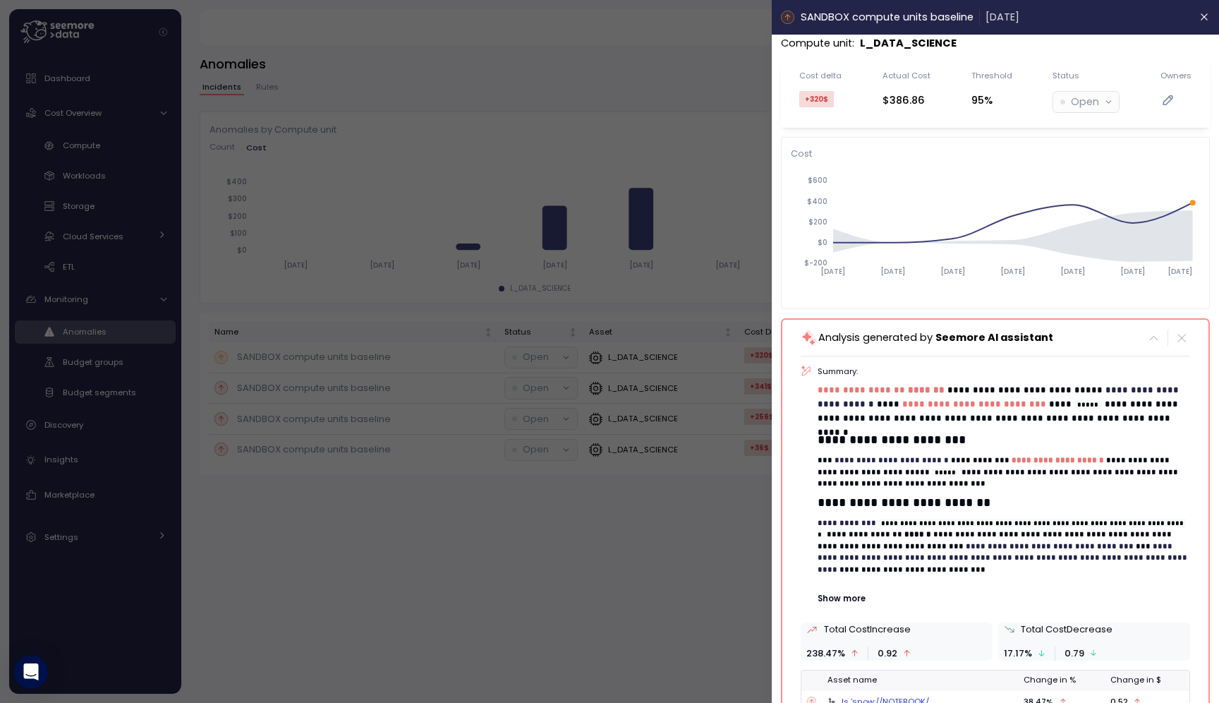
scroll to position [3, 0]
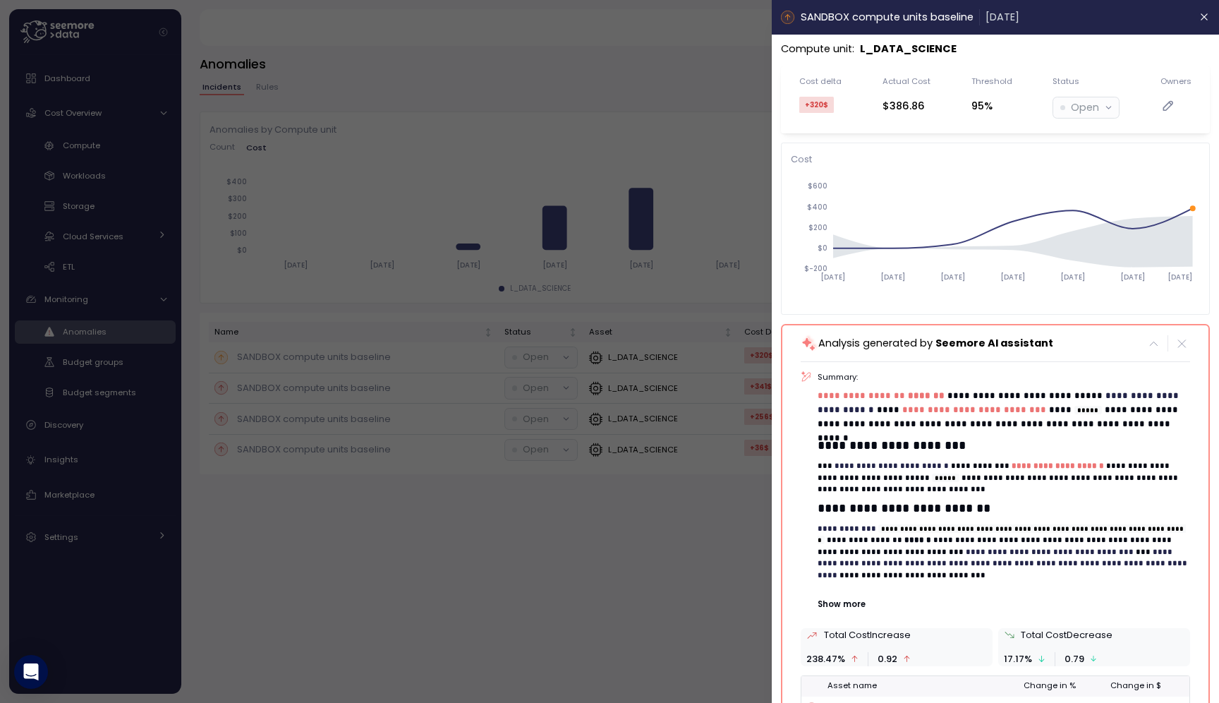
click at [915, 49] on p "L_DATA_SCIENCE" at bounding box center [908, 49] width 97 height 16
copy p "L_DATA_SCIENCE"
click at [1205, 13] on icon "button" at bounding box center [1204, 16] width 11 height 11
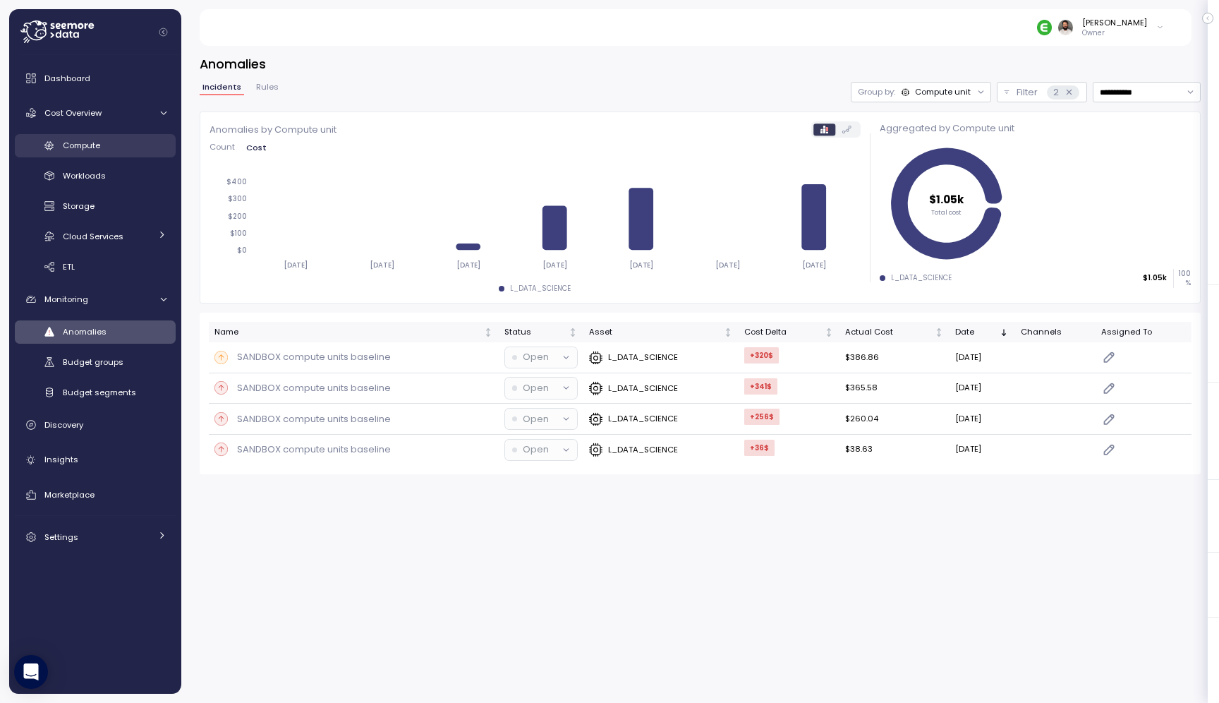
click at [96, 150] on span "Compute" at bounding box center [81, 145] width 37 height 11
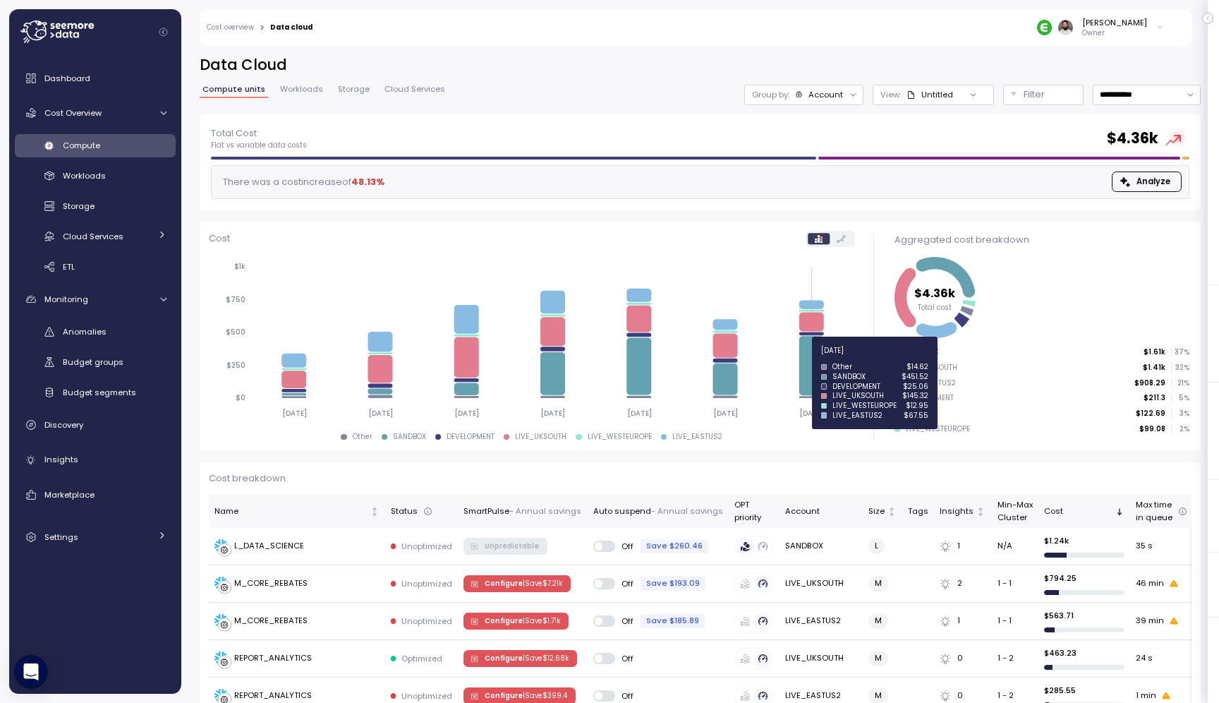
click at [796, 358] on icon "2025-09-28 2025-09-29 2025-09-30 2025-10-01 2025-10-02 2025-10-03 2025-10-04 $0…" at bounding box center [532, 340] width 646 height 174
click at [806, 358] on icon at bounding box center [811, 365] width 25 height 59
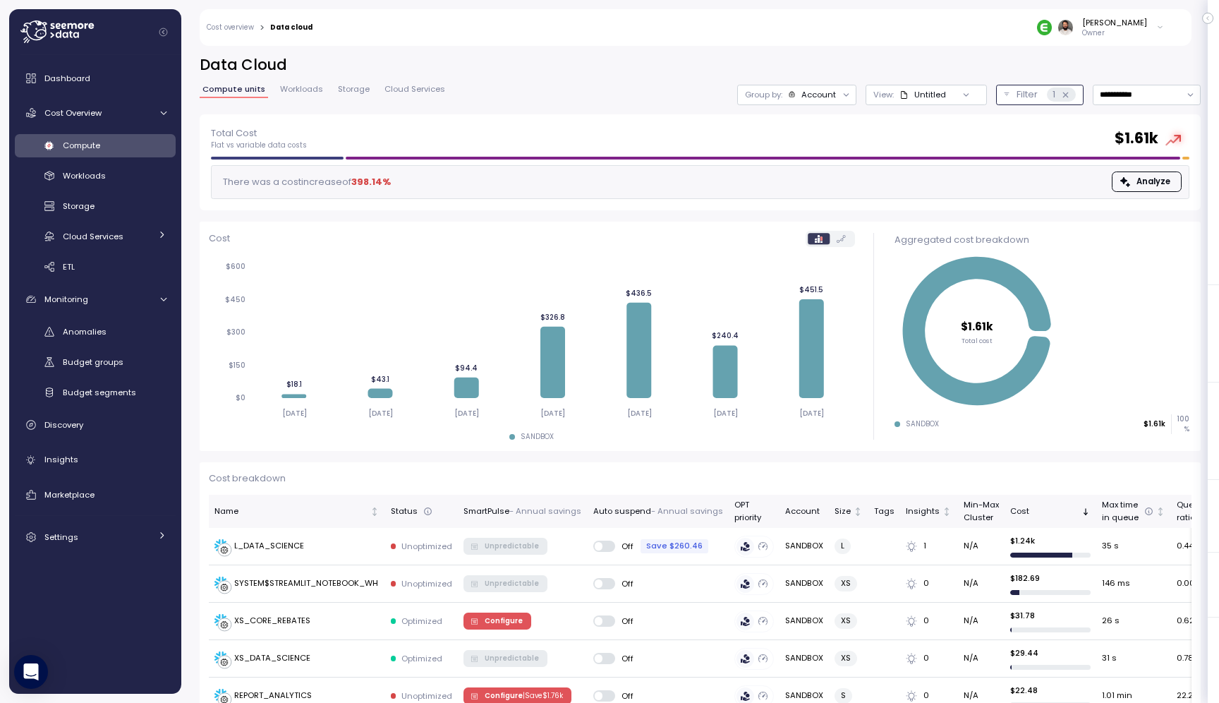
click at [1008, 98] on button "Filter 1" at bounding box center [1039, 95] width 87 height 20
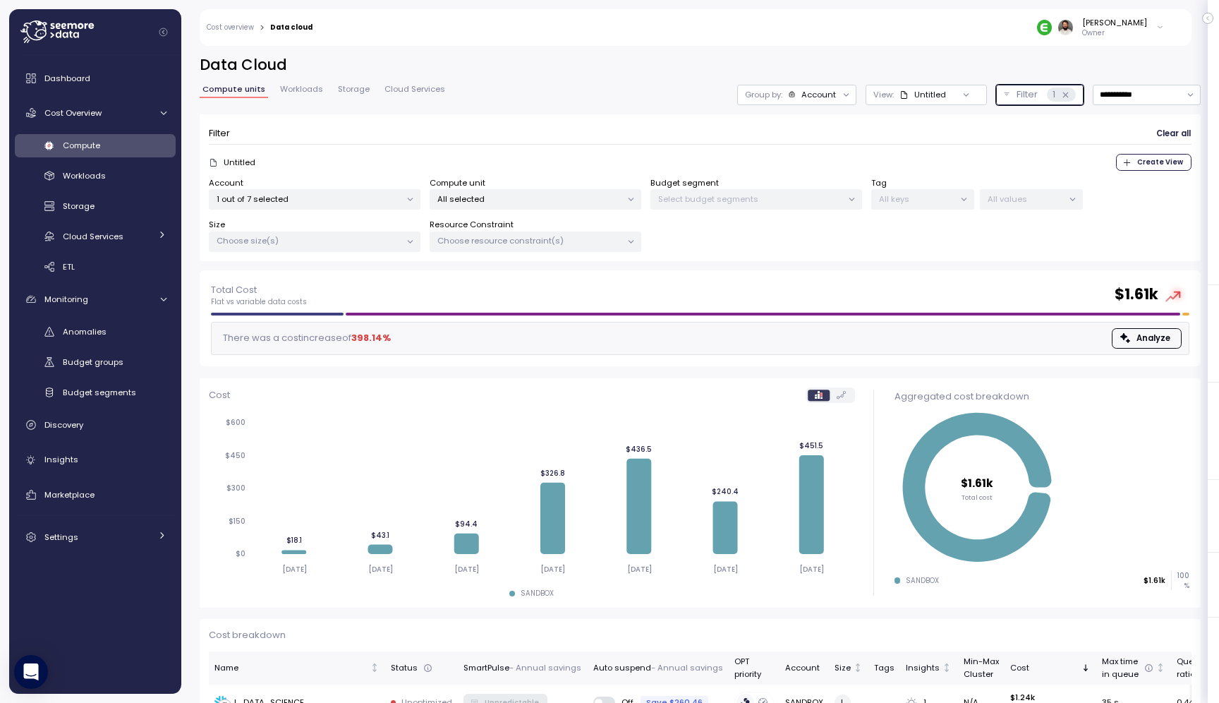
click at [527, 193] on p "All selected" at bounding box center [529, 198] width 184 height 11
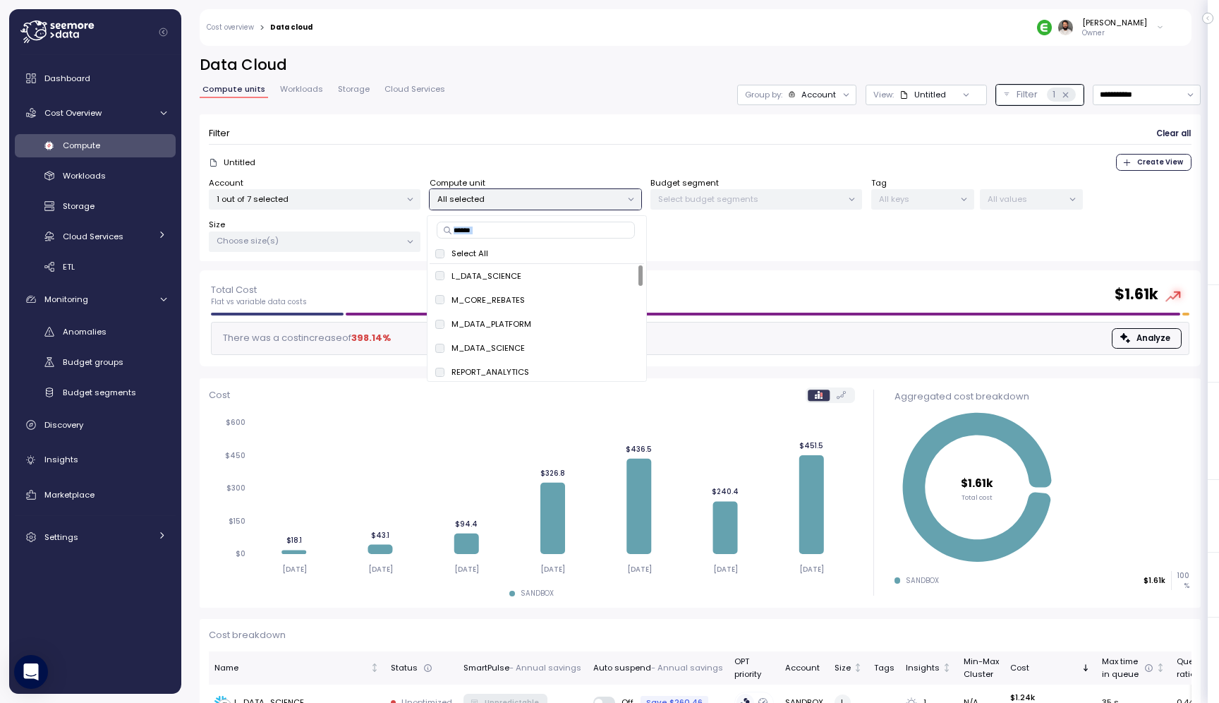
drag, startPoint x: 538, startPoint y: 240, endPoint x: 540, endPoint y: 232, distance: 8.0
click at [540, 234] on div "Select All L_DATA_SCIENCE only M_CORE_REBATES only M_DATA_PLATFORM only M_DATA_…" at bounding box center [537, 298] width 220 height 166
click at [540, 232] on input at bounding box center [536, 229] width 198 height 17
paste input "**********"
type input "**********"
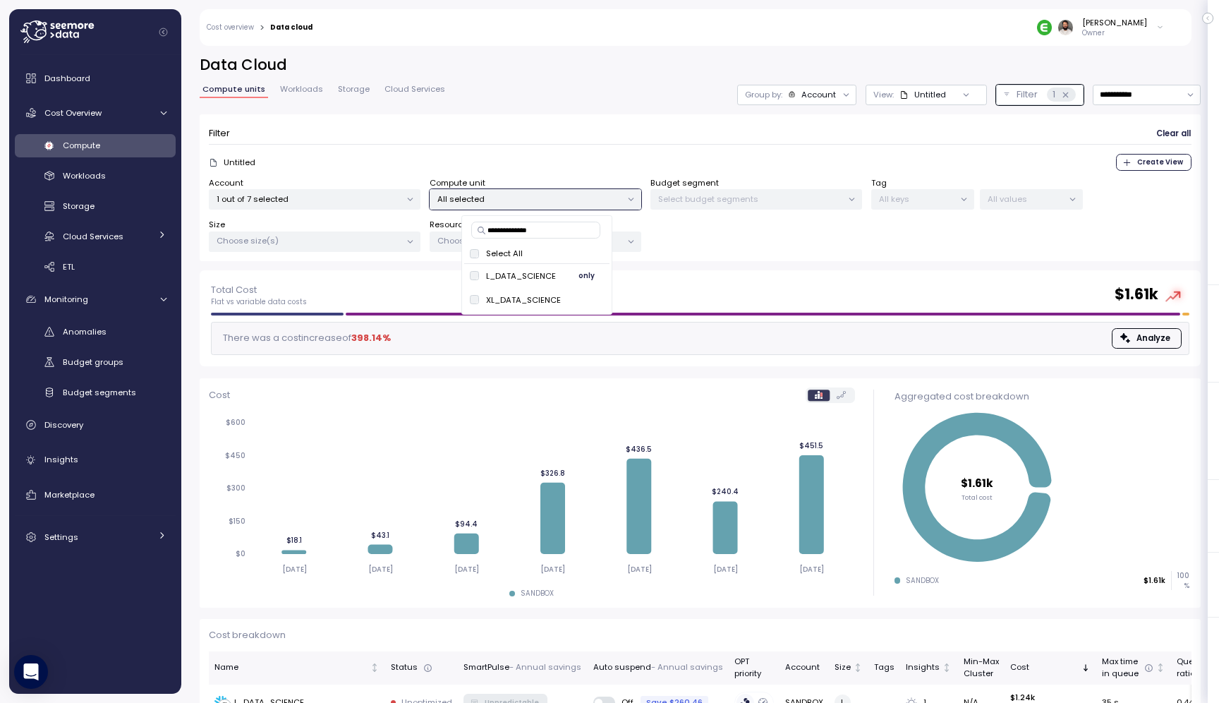
click at [585, 278] on span "only" at bounding box center [586, 276] width 16 height 16
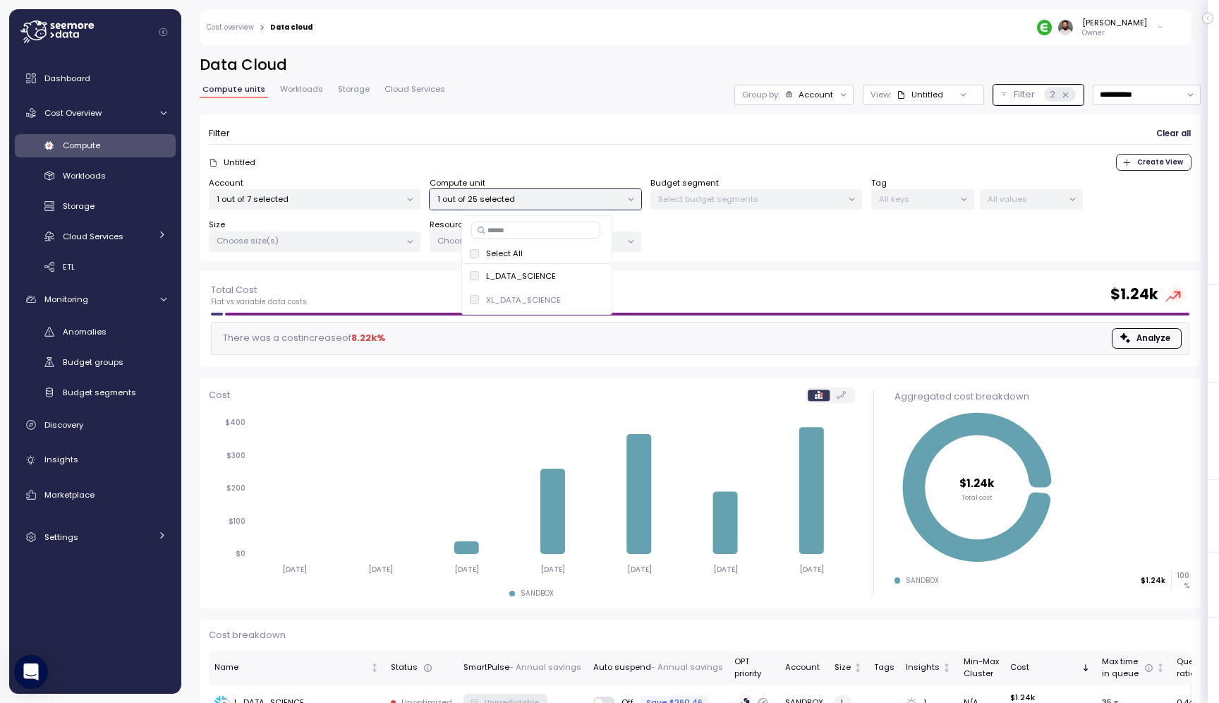
click at [638, 123] on div "Filter Clear all" at bounding box center [700, 133] width 983 height 20
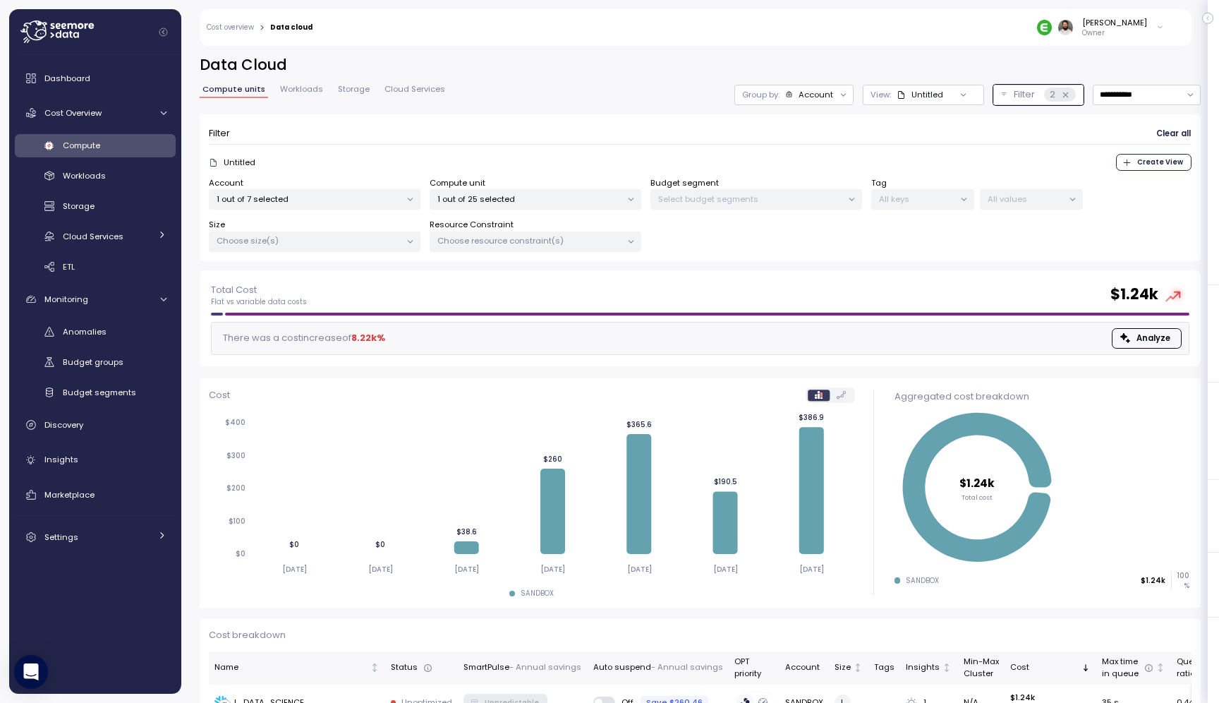
scroll to position [47, 0]
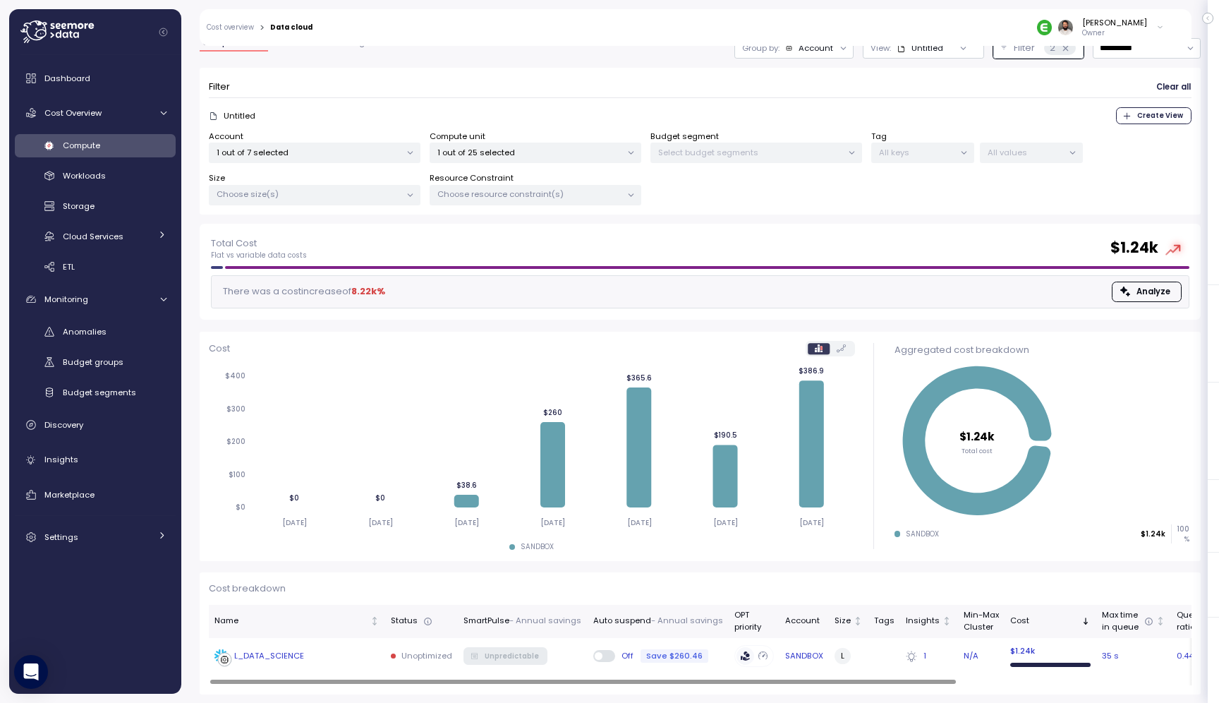
click at [340, 656] on div "L_DATA_SCIENCE" at bounding box center [296, 656] width 165 height 14
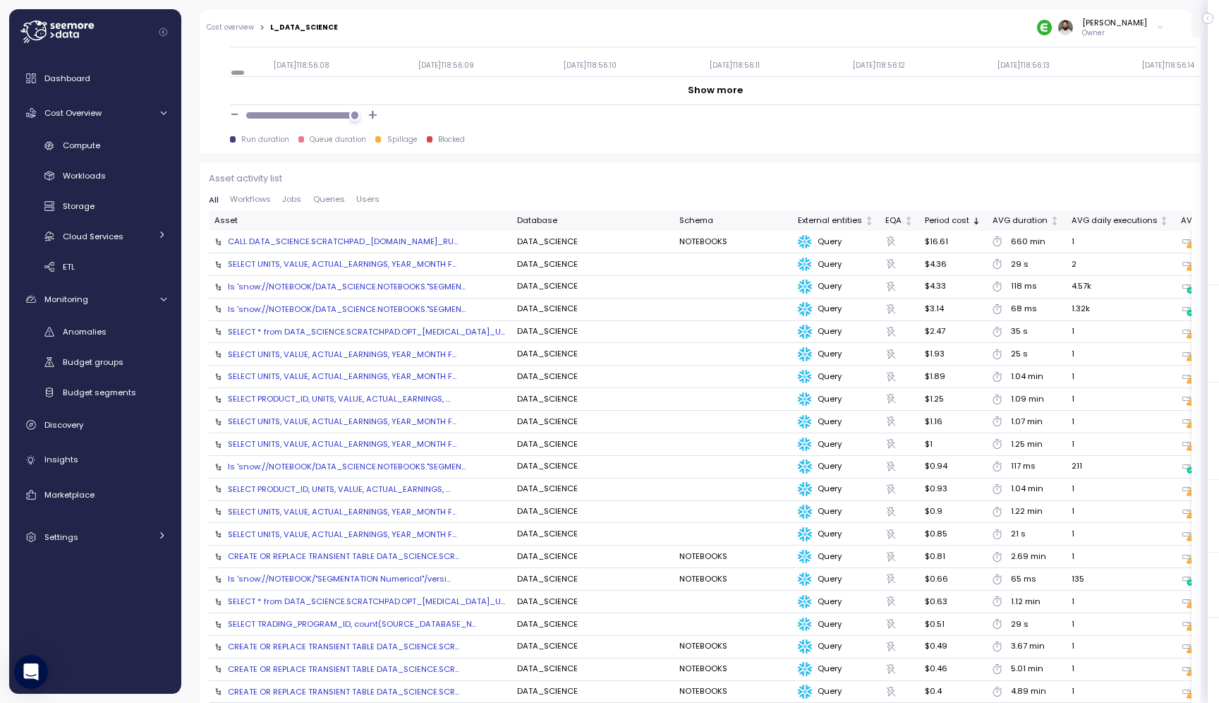
click at [427, 241] on div "CALL DATA_SCIENCE.SCRATCHPAD_UNREDACTED.CHANNEL_RU..." at bounding box center [343, 241] width 230 height 11
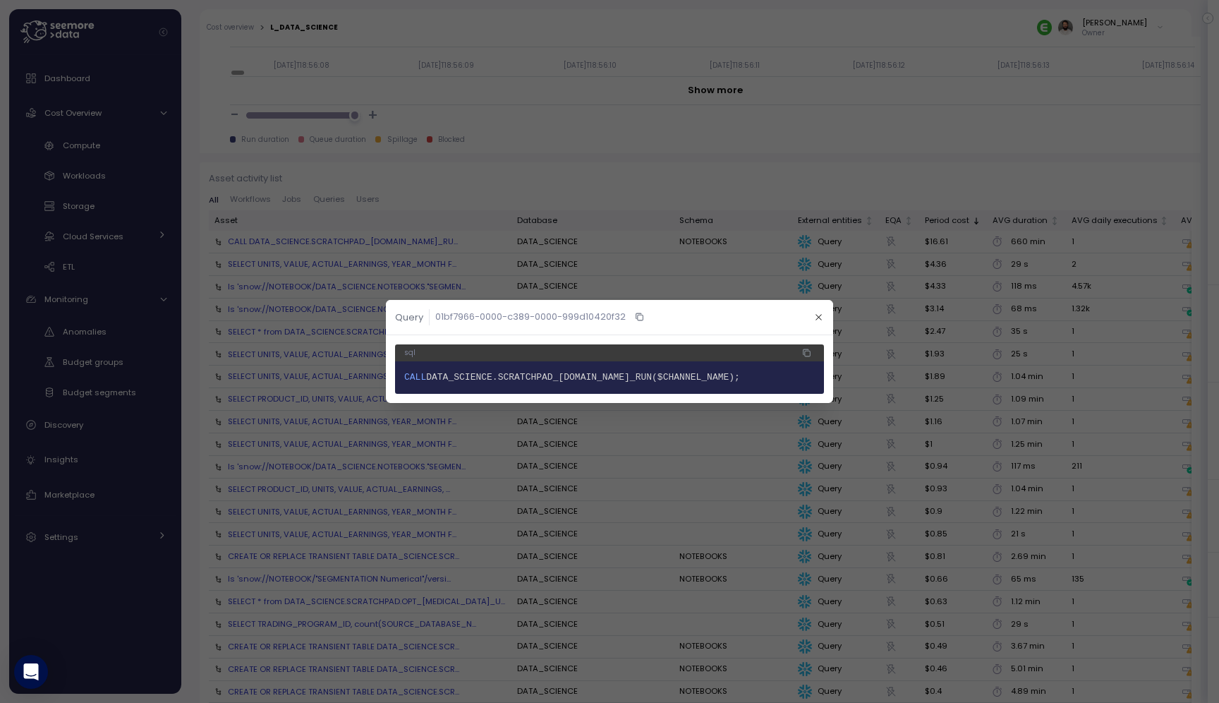
click at [566, 377] on span "DATA_SCIENCE.SCRATCHPAD_UNREDACTED.CHANNEL_RUN($CHANNEL_NAME);" at bounding box center [583, 377] width 314 height 11
drag, startPoint x: 566, startPoint y: 377, endPoint x: 609, endPoint y: 383, distance: 43.5
click at [566, 377] on span "DATA_SCIENCE.SCRATCHPAD_UNREDACTED.CHANNEL_RUN($CHANNEL_NAME);" at bounding box center [583, 377] width 314 height 11
click at [819, 322] on button "button" at bounding box center [818, 317] width 16 height 16
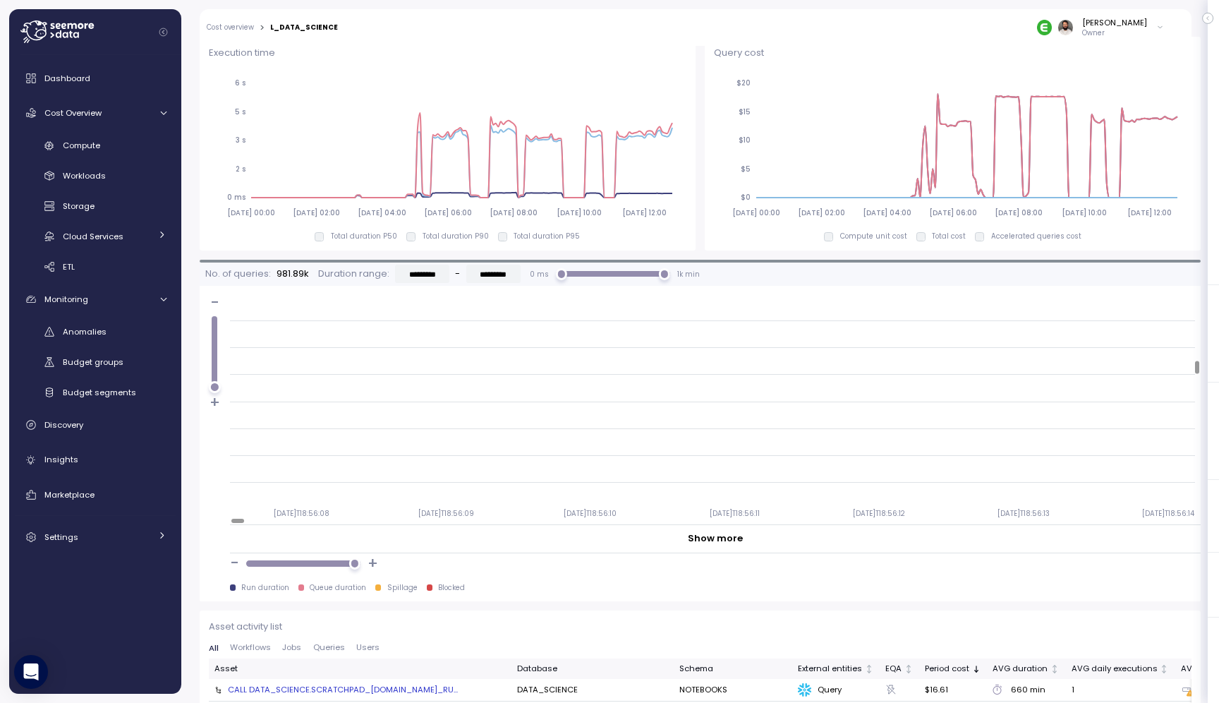
scroll to position [1178, 0]
click at [559, 274] on div at bounding box center [561, 273] width 11 height 11
type input "*********"
drag, startPoint x: 559, startPoint y: 275, endPoint x: 622, endPoint y: 278, distance: 62.8
click at [622, 278] on div "899 min" at bounding box center [626, 274] width 12 height 12
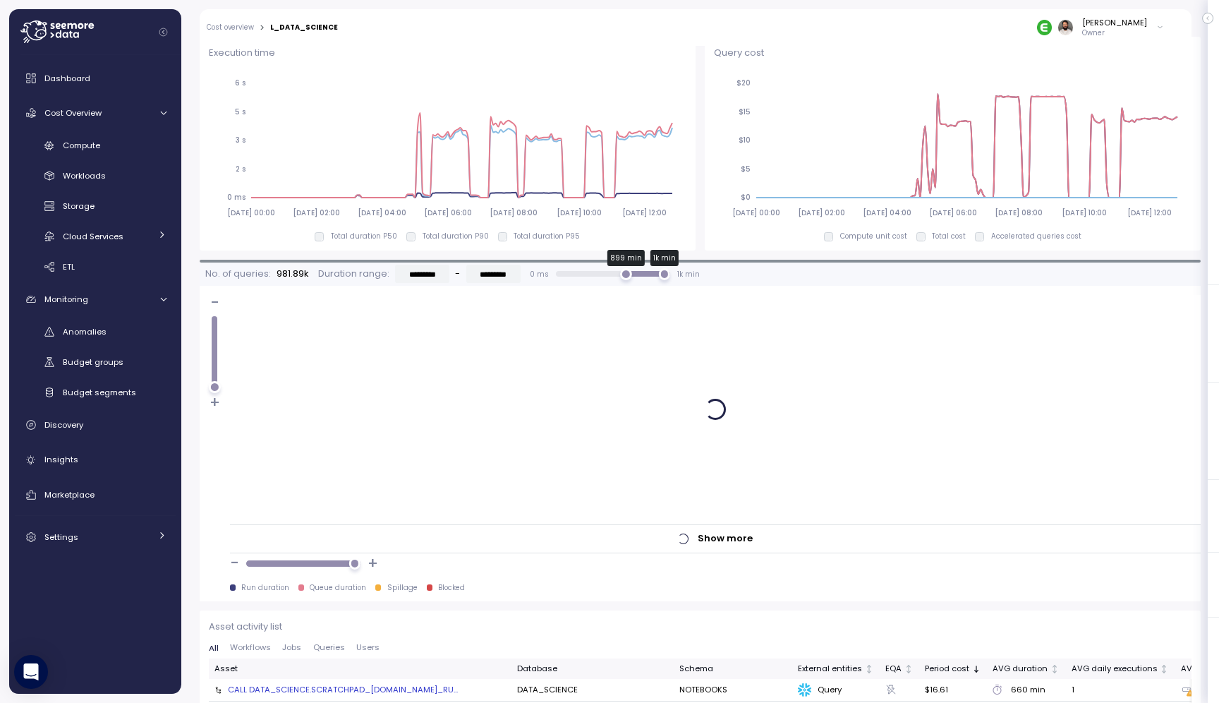
scroll to position [0, 0]
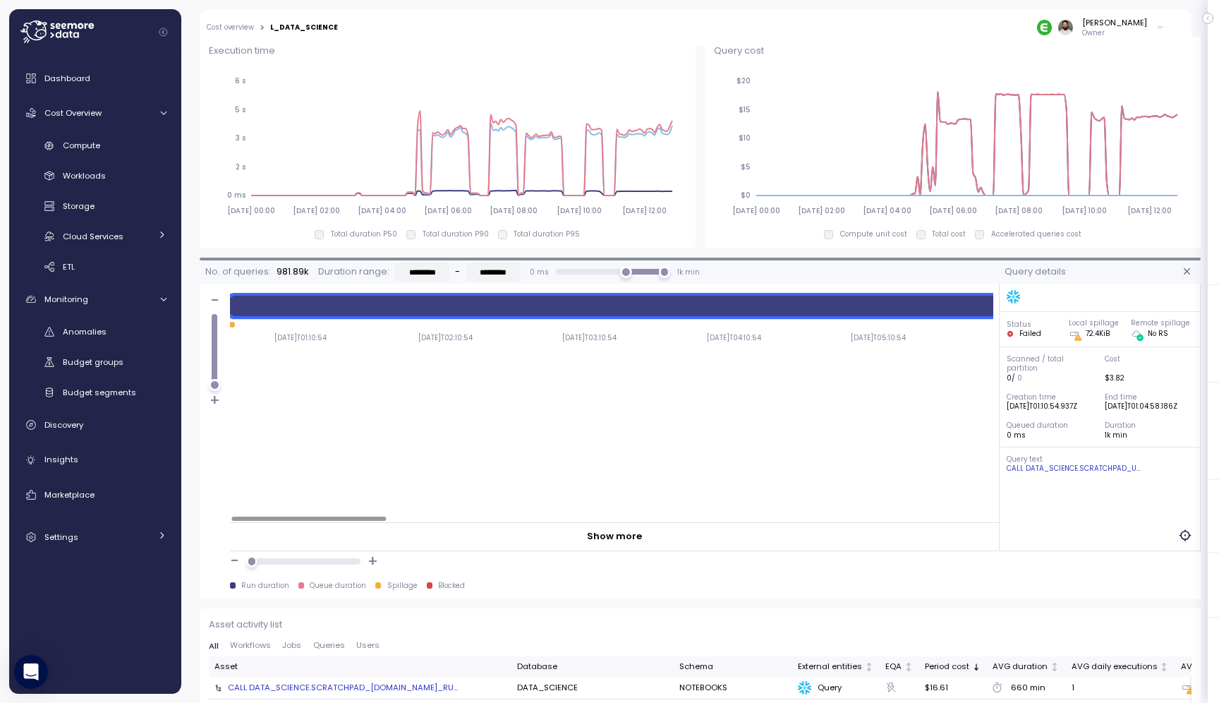
scroll to position [0, 1]
click at [1105, 467] on div "CALL DATA_SCIENCE.SCRATCHPAD_U..." at bounding box center [1100, 468] width 187 height 10
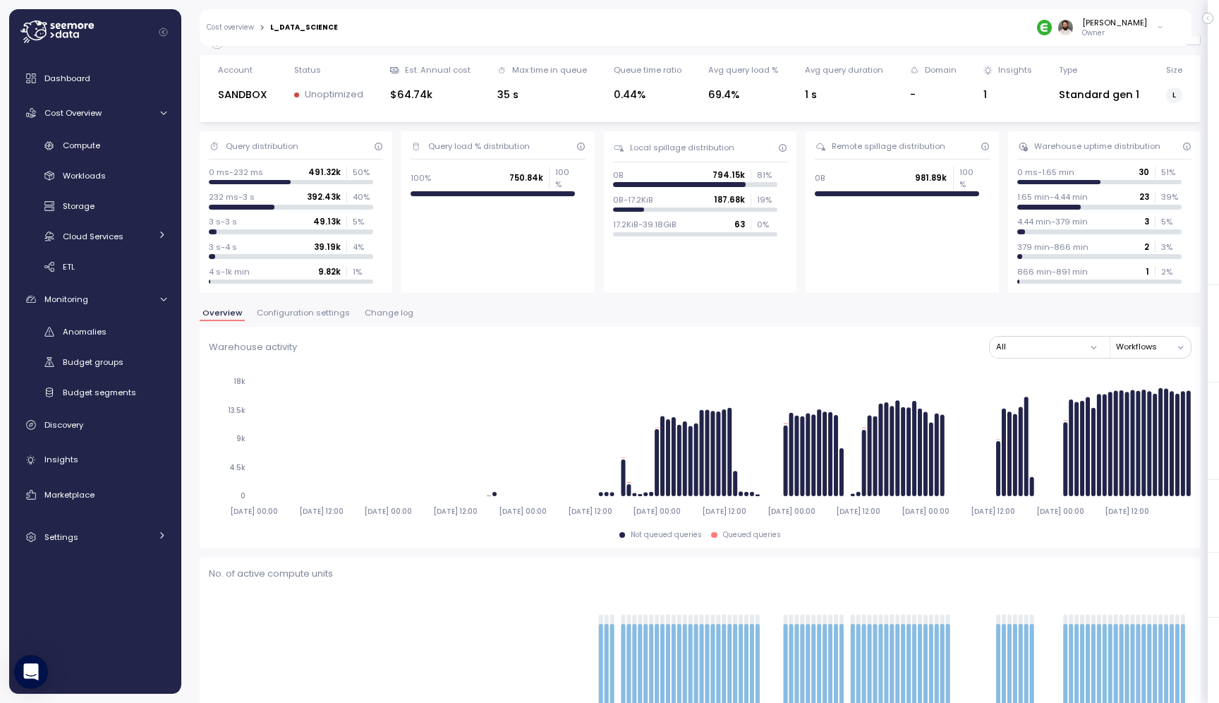
scroll to position [0, 0]
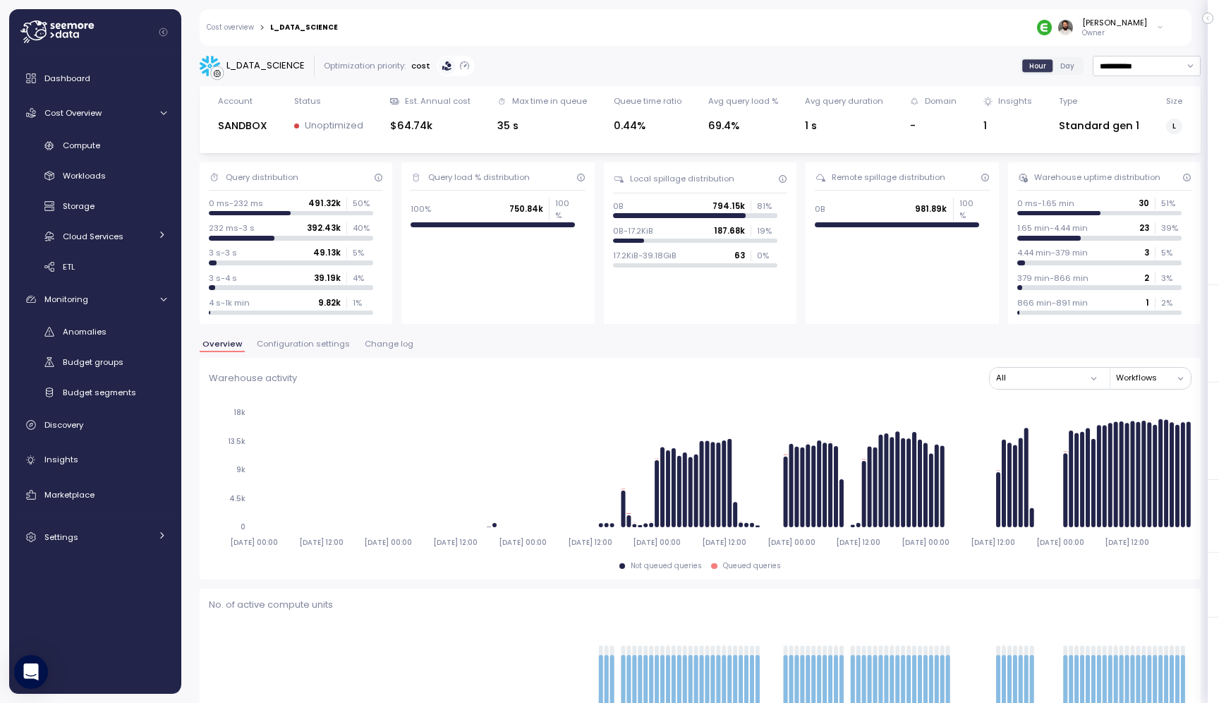
click at [307, 343] on span "Configuration settings" at bounding box center [303, 344] width 93 height 8
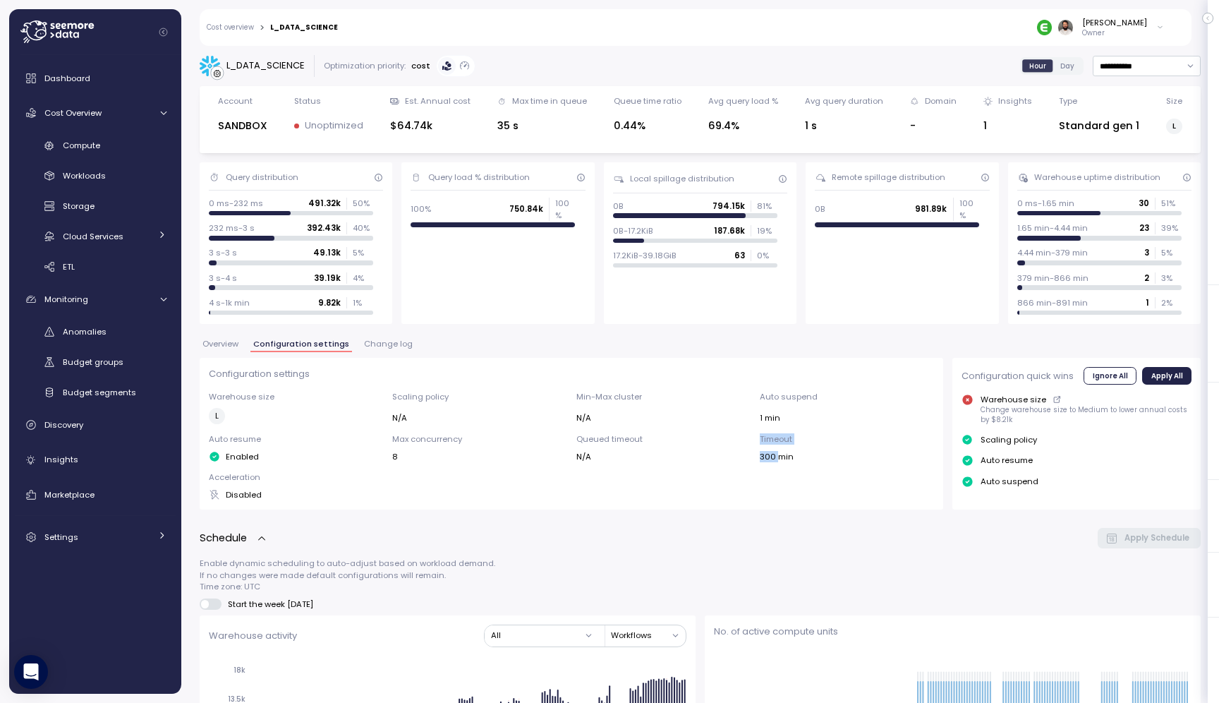
drag, startPoint x: 760, startPoint y: 435, endPoint x: 780, endPoint y: 456, distance: 28.4
click at [780, 456] on div "Timeout 300 min" at bounding box center [847, 447] width 174 height 29
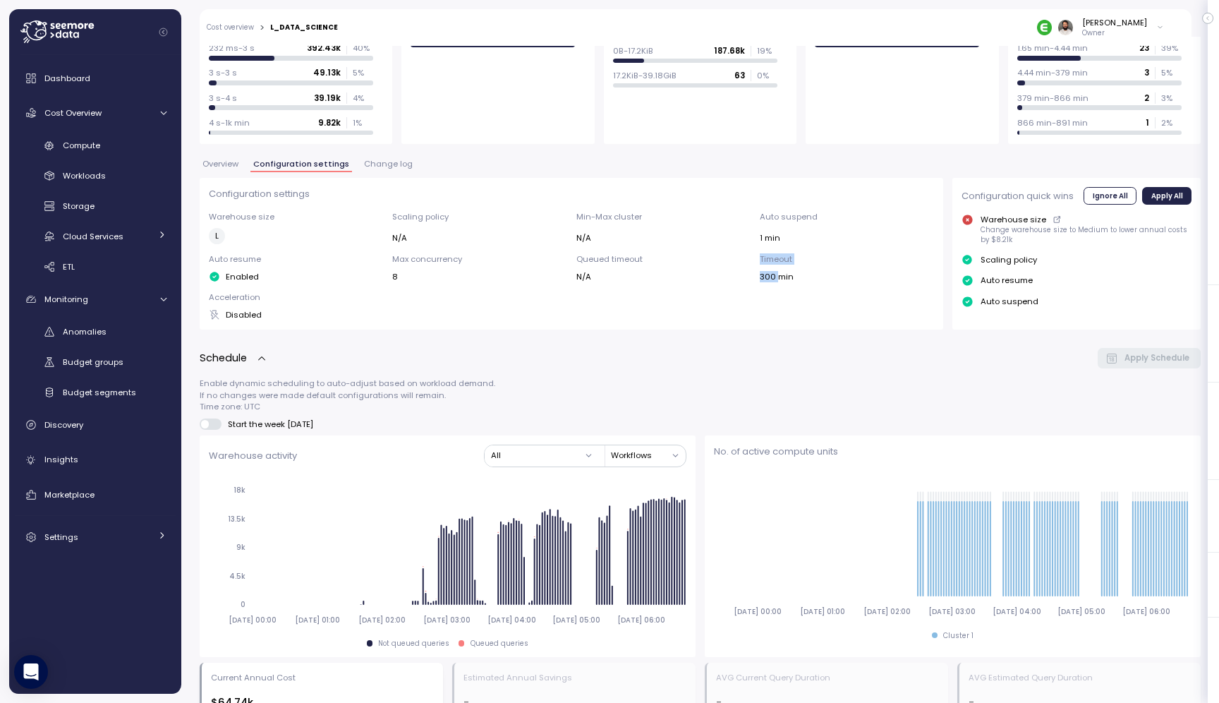
scroll to position [167, 0]
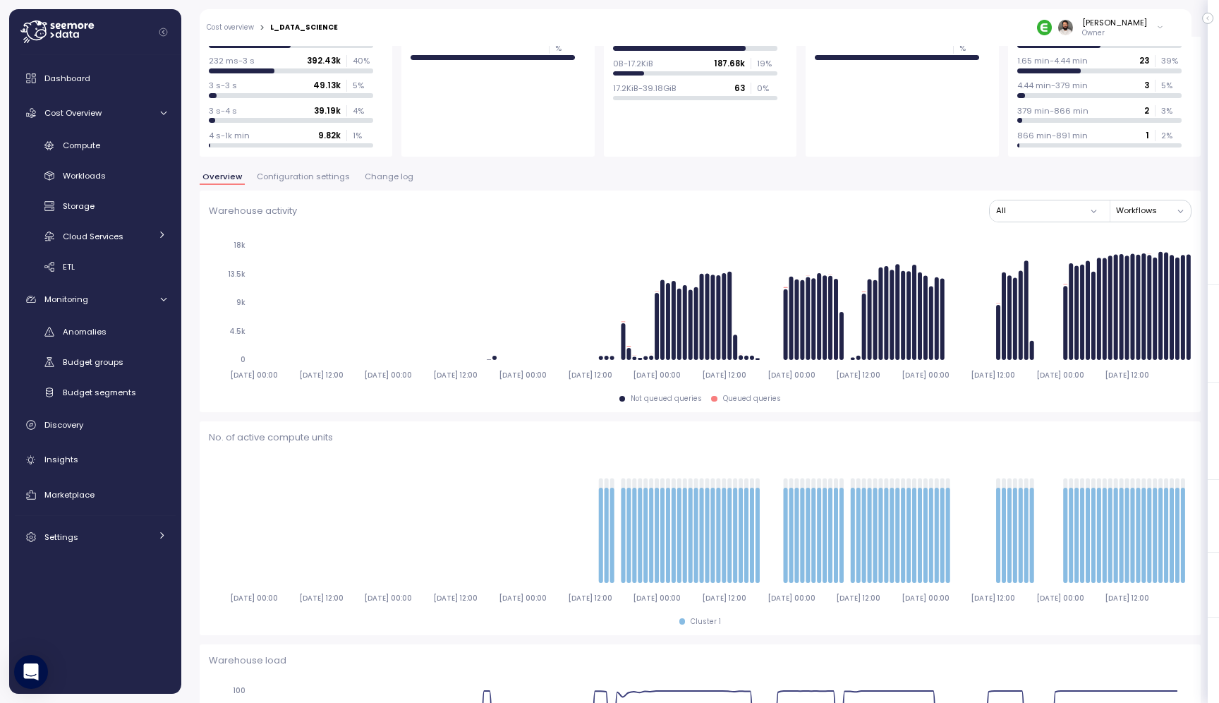
click at [318, 178] on span "Configuration settings" at bounding box center [303, 177] width 93 height 8
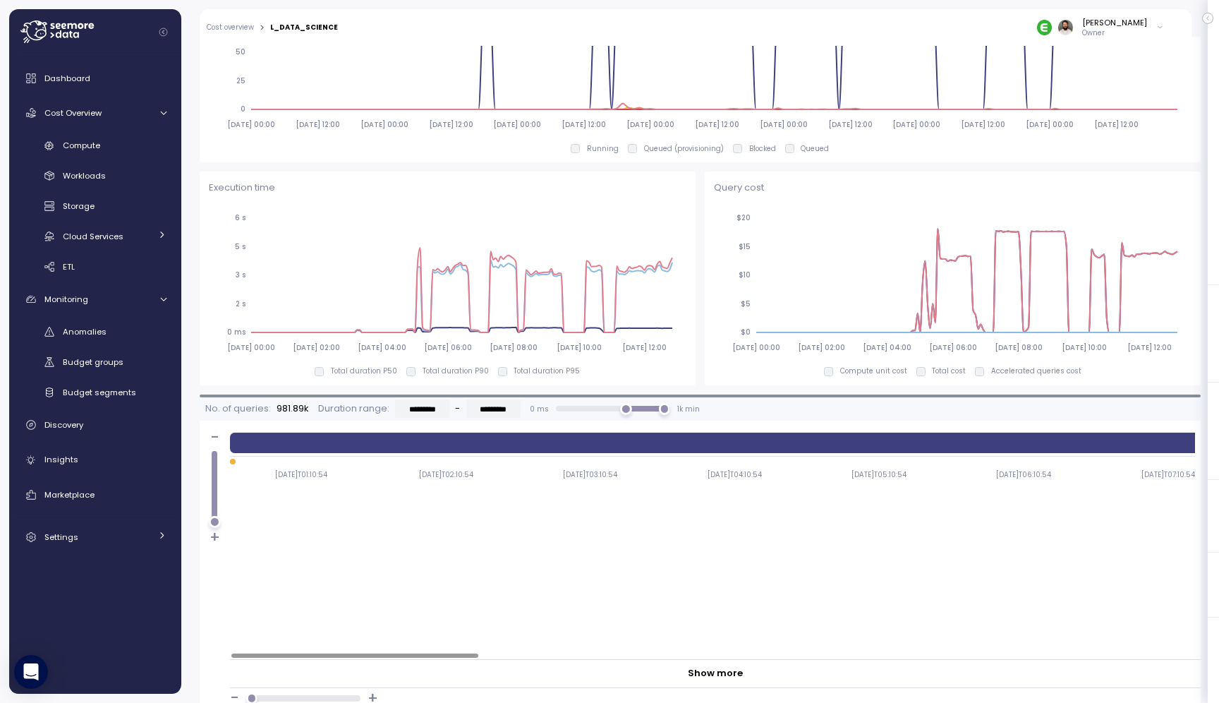
scroll to position [988, 0]
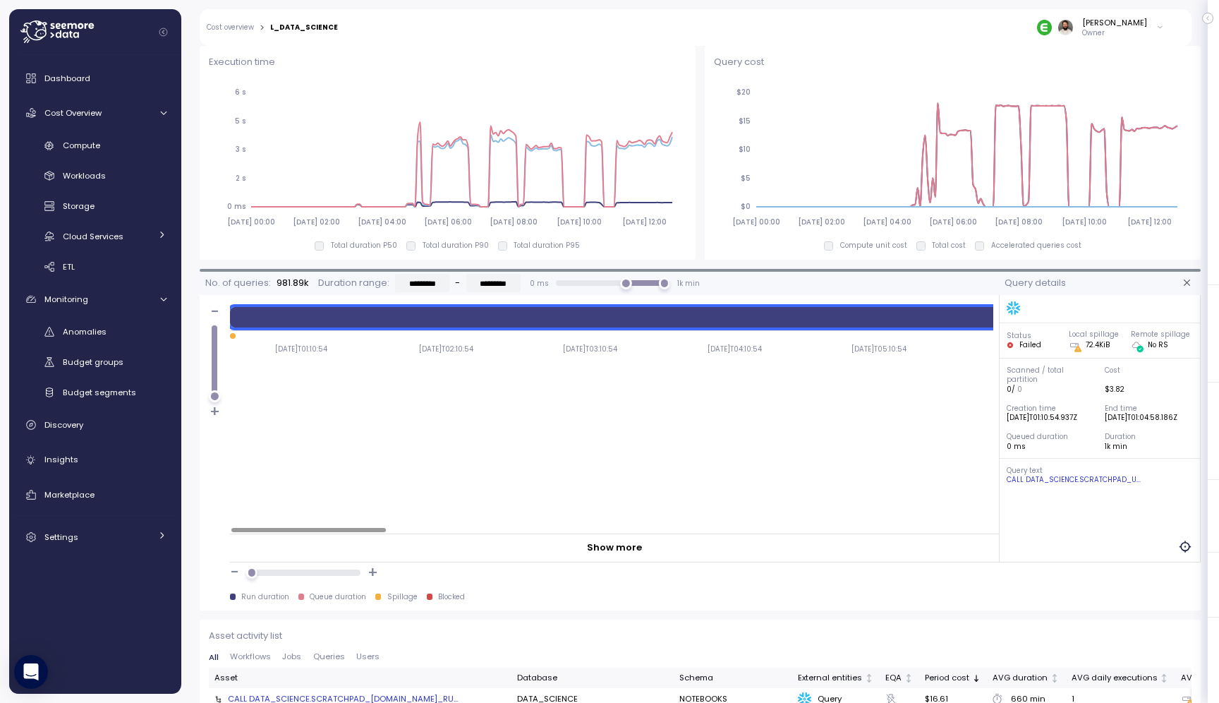
click at [1021, 343] on p "Failed" at bounding box center [1030, 345] width 22 height 10
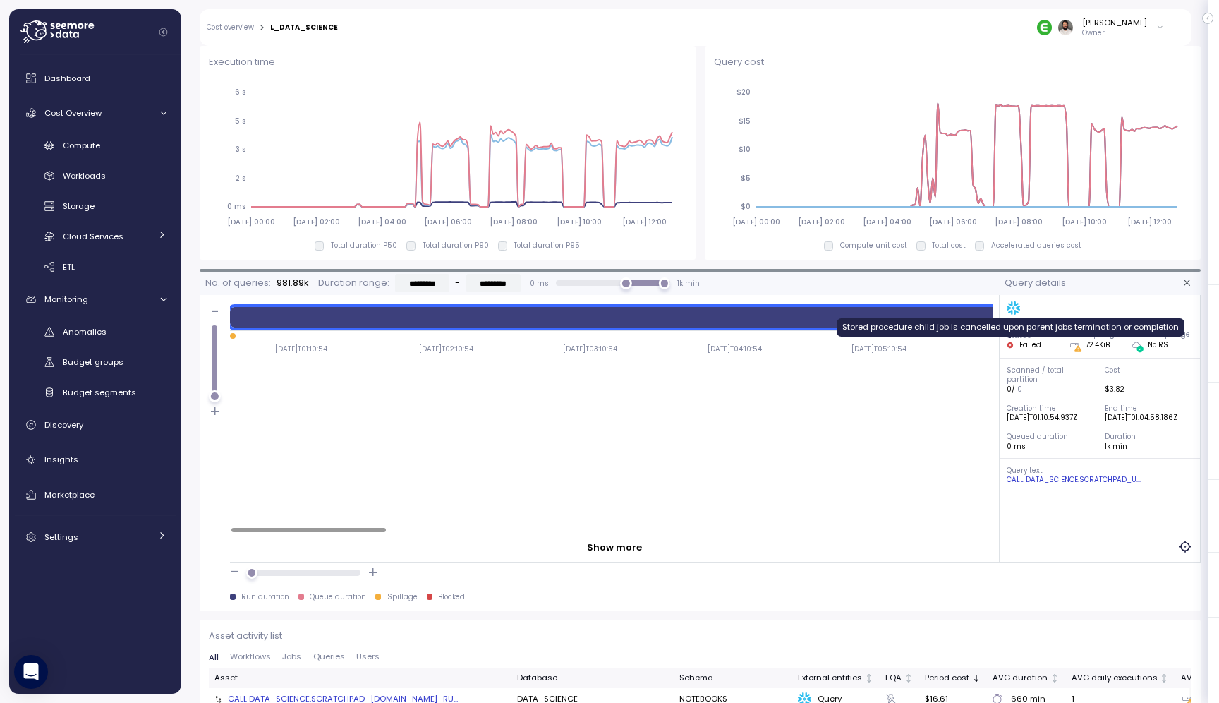
click at [1009, 346] on icon at bounding box center [1010, 345] width 6 height 6
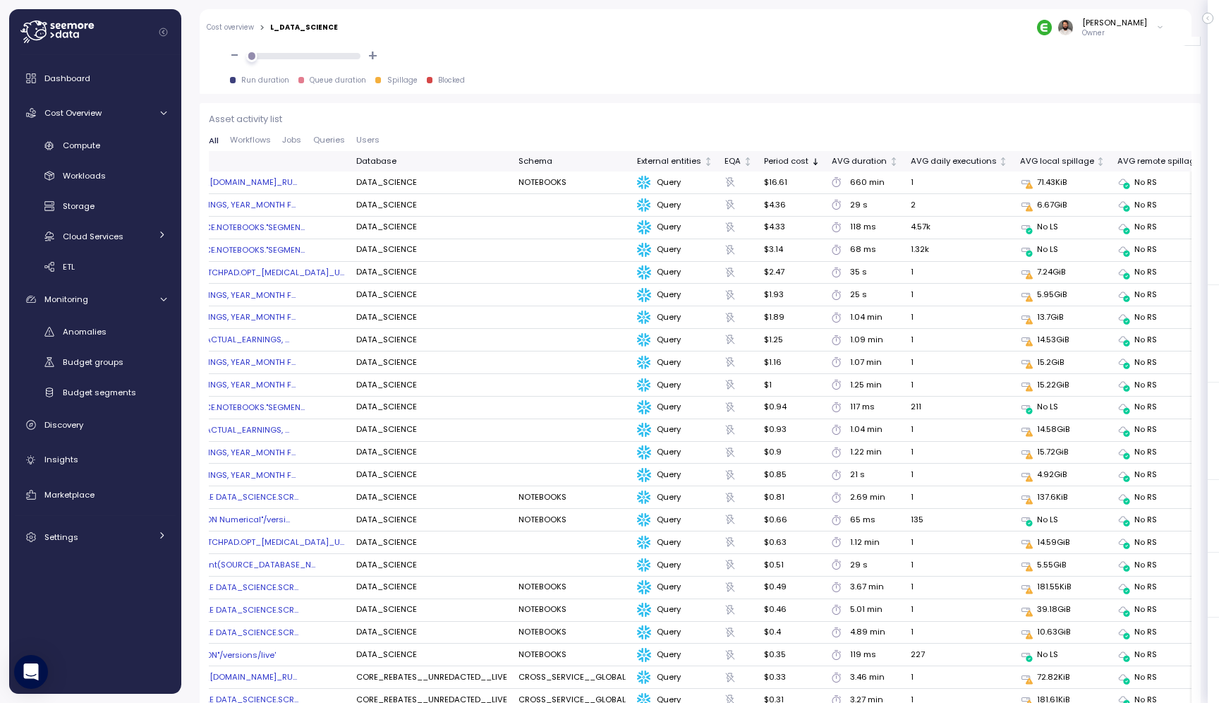
scroll to position [0, 0]
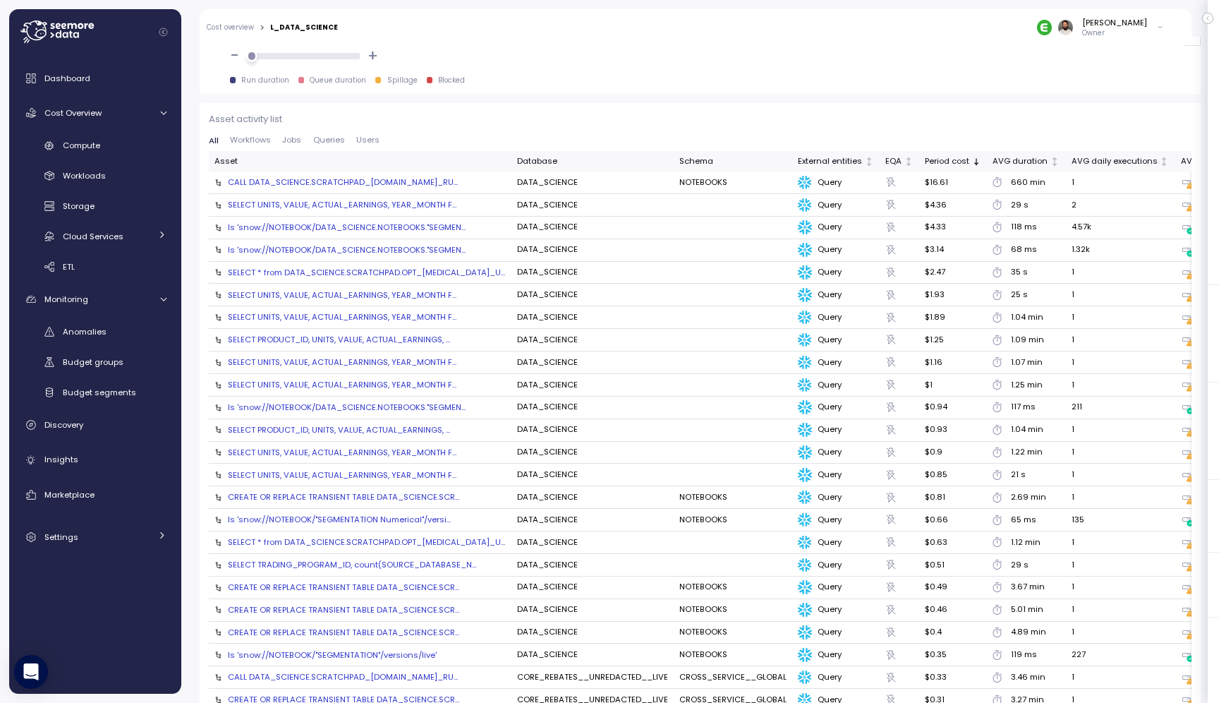
click at [406, 226] on div "ls 'snow://NOTEBOOK/DATA_SCIENCE.NOTEBOOKS."SEGMEN..." at bounding box center [347, 226] width 238 height 11
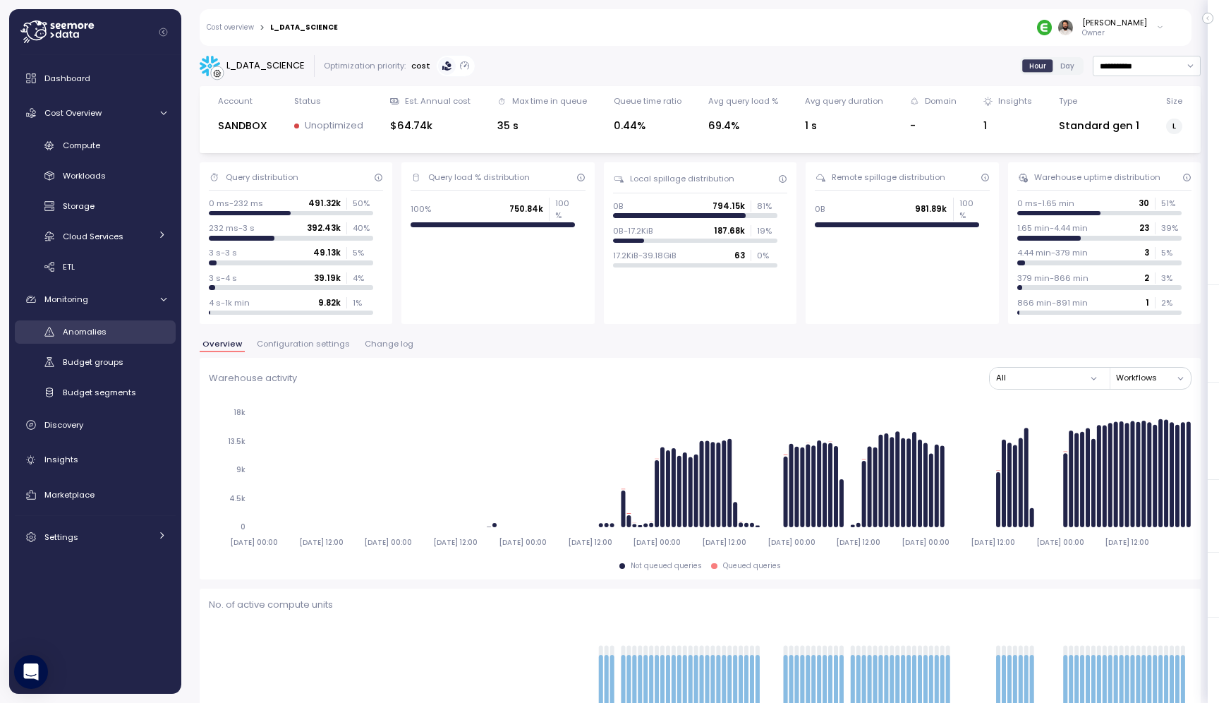
click at [122, 336] on div "Anomalies" at bounding box center [115, 331] width 104 height 14
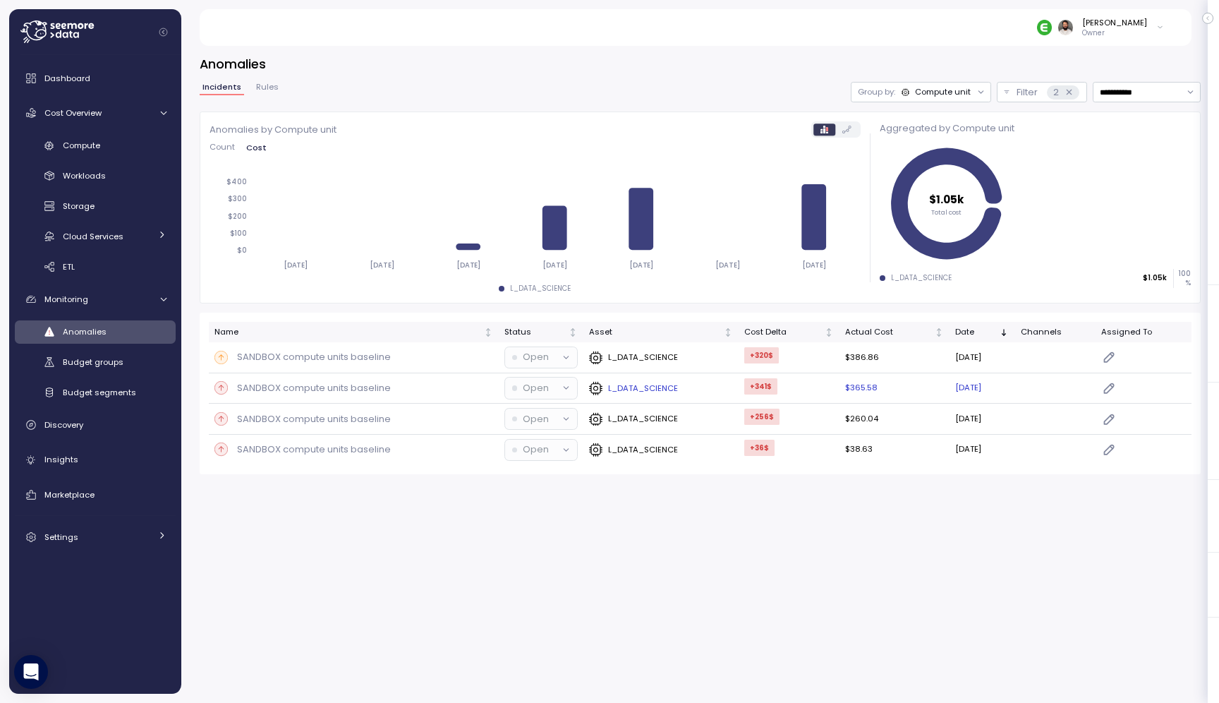
click at [418, 389] on div "SANDBOX compute units baseline" at bounding box center [353, 388] width 279 height 14
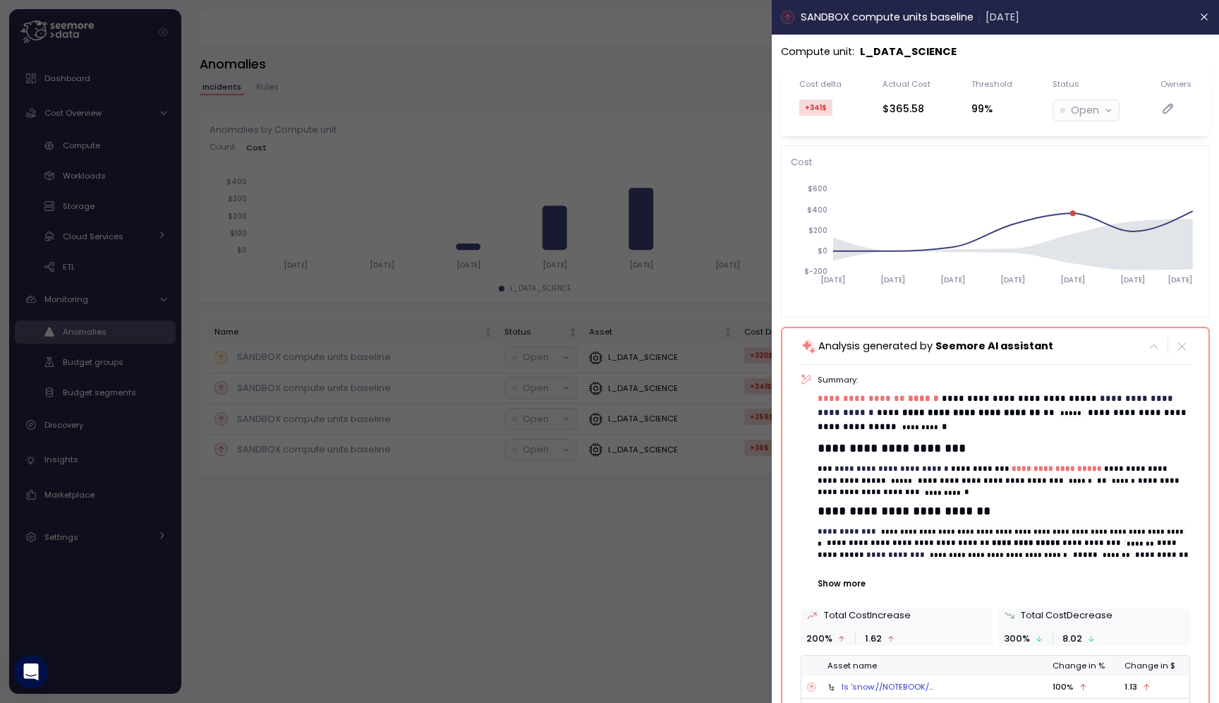
click at [1054, 430] on p "**********" at bounding box center [1004, 412] width 372 height 42
click at [1053, 430] on p "**********" at bounding box center [1004, 412] width 372 height 42
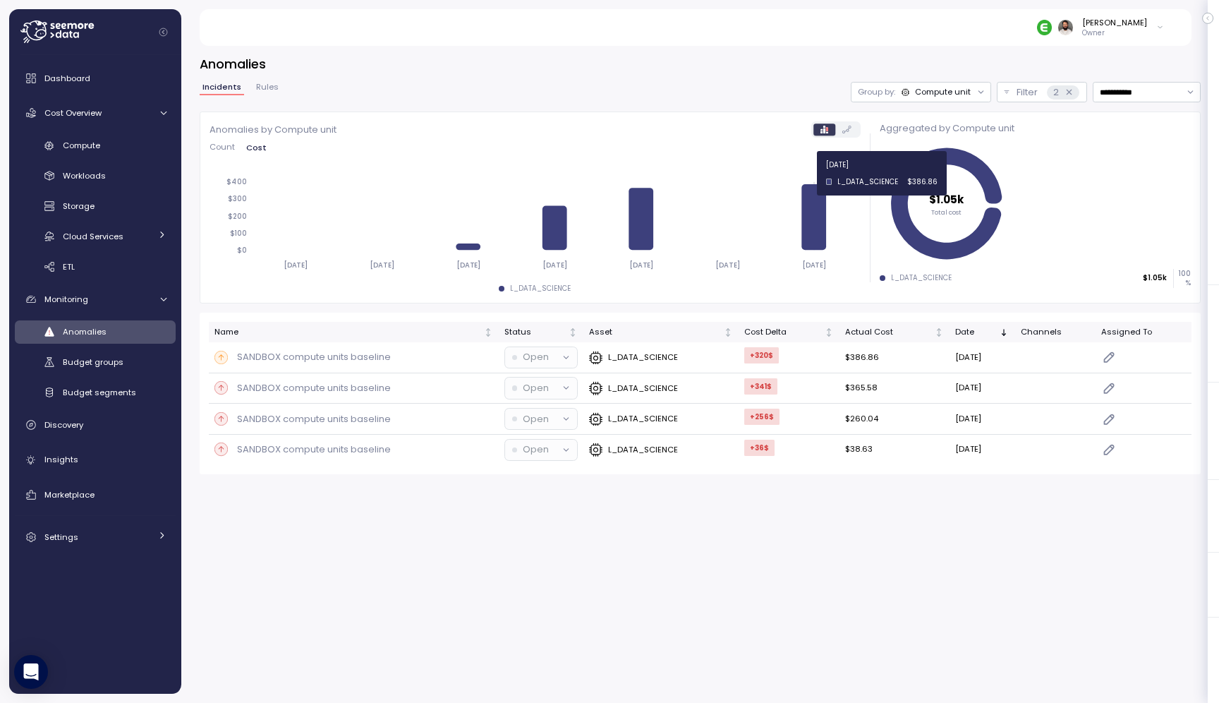
click at [820, 197] on icon at bounding box center [815, 217] width 25 height 66
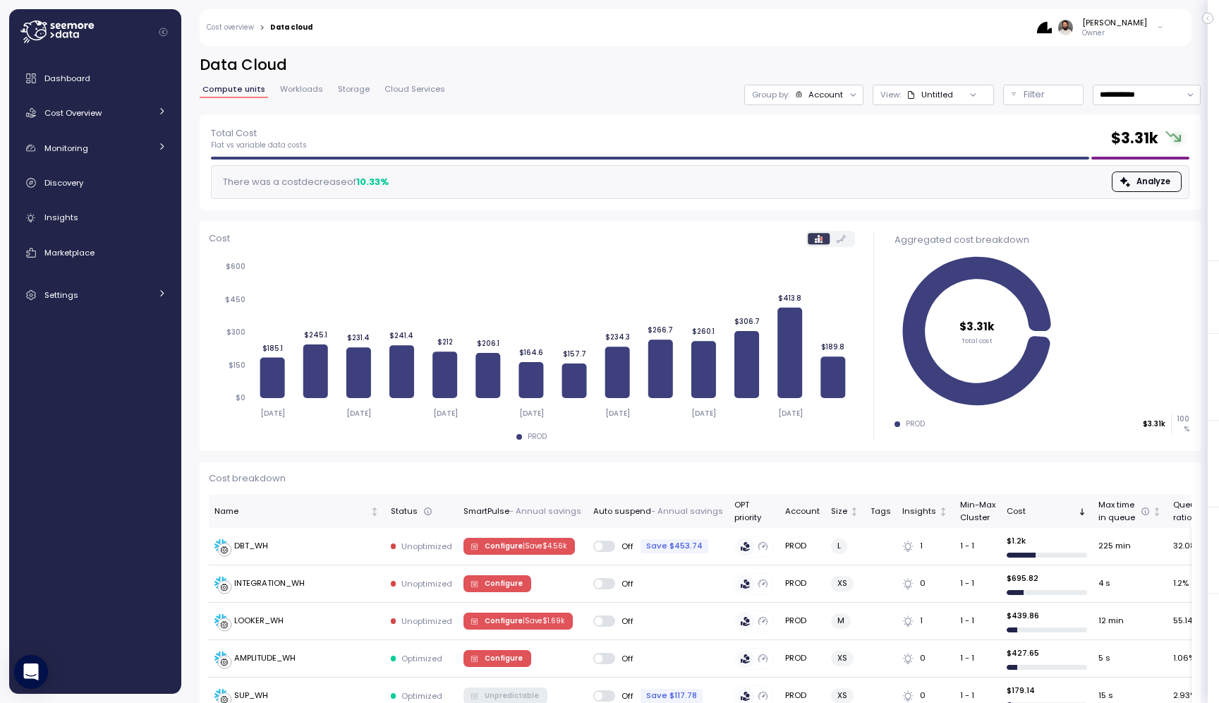
click at [820, 91] on div "Account" at bounding box center [825, 94] width 35 height 11
click at [827, 173] on p "Compute unit" at bounding box center [813, 172] width 56 height 11
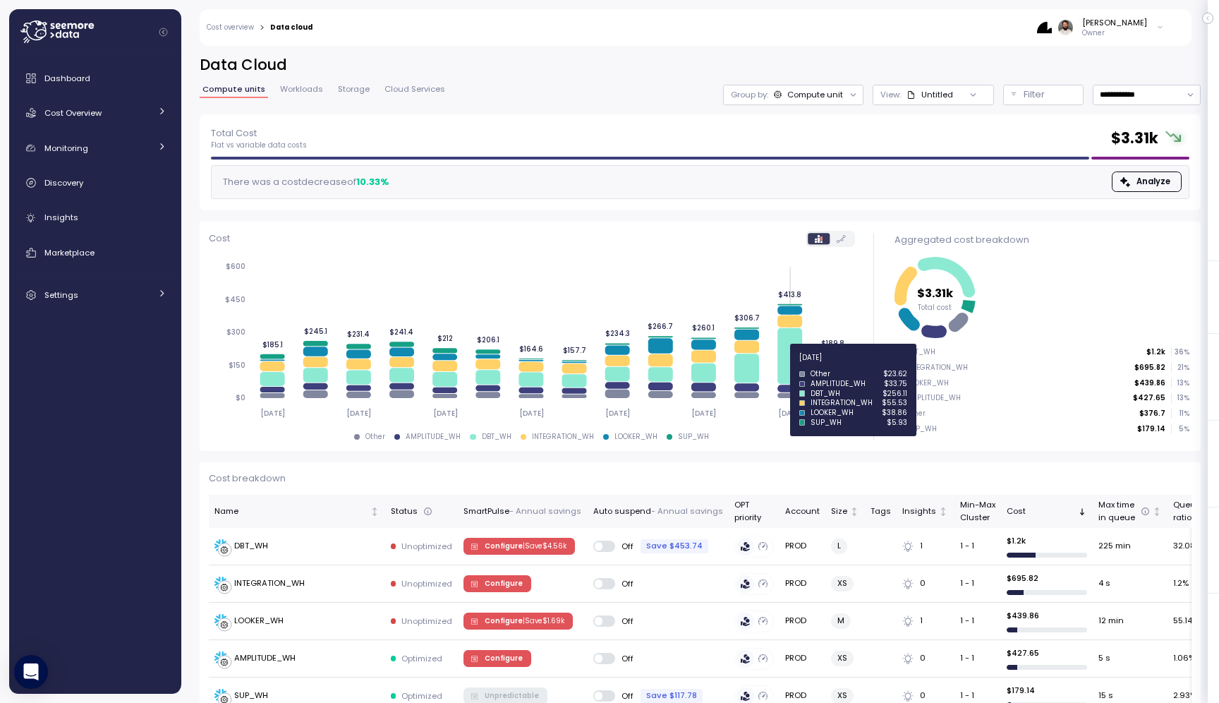
click at [789, 365] on icon at bounding box center [789, 356] width 25 height 56
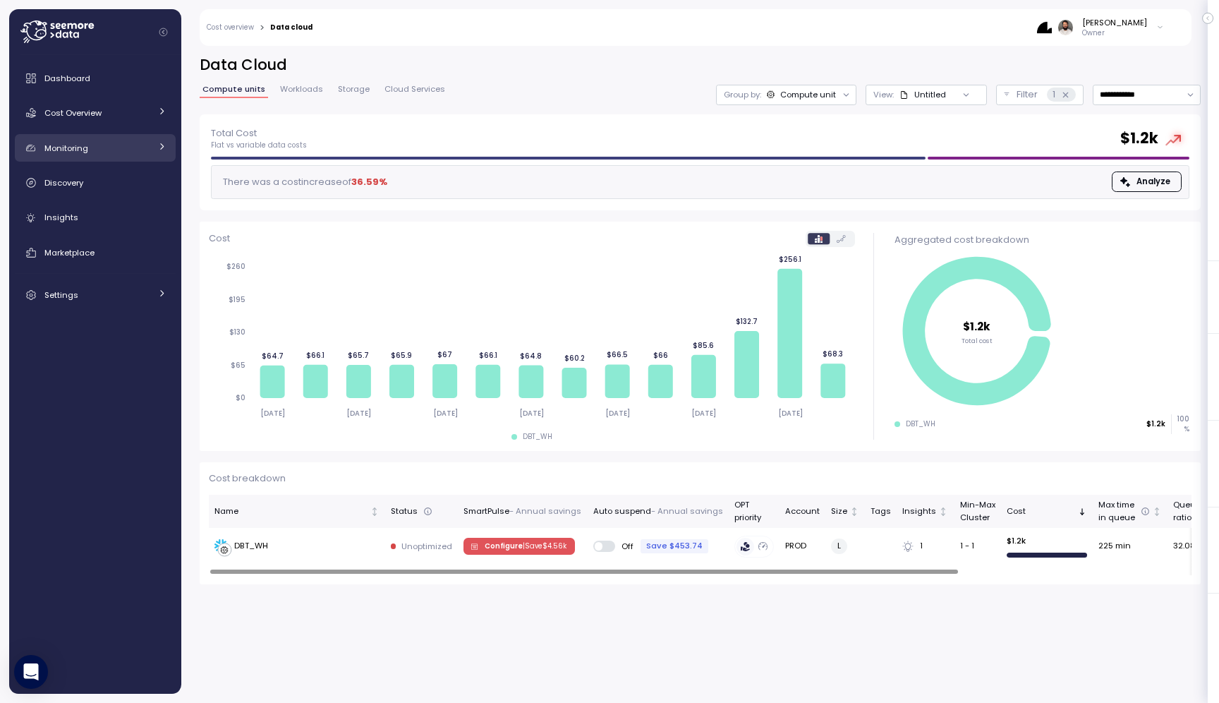
click at [119, 159] on link "Monitoring" at bounding box center [95, 148] width 161 height 28
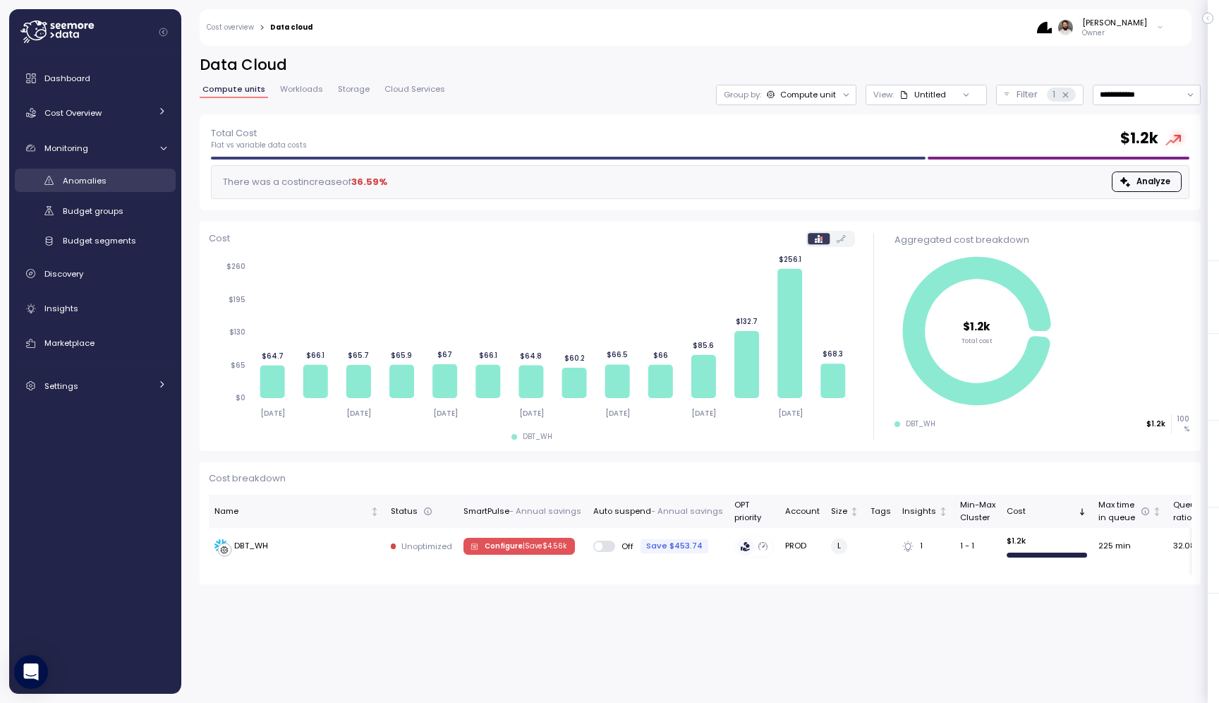
click at [123, 183] on div "Anomalies" at bounding box center [115, 181] width 104 height 14
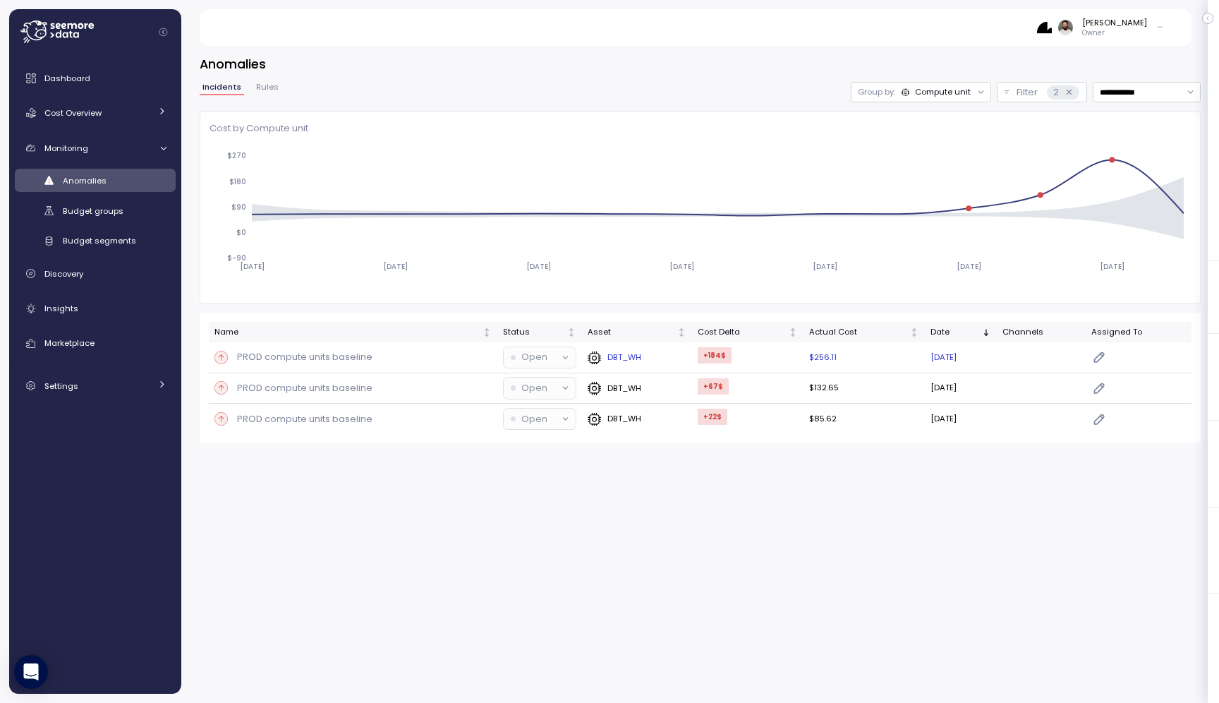
click at [421, 360] on div "PROD compute units baseline" at bounding box center [352, 357] width 277 height 14
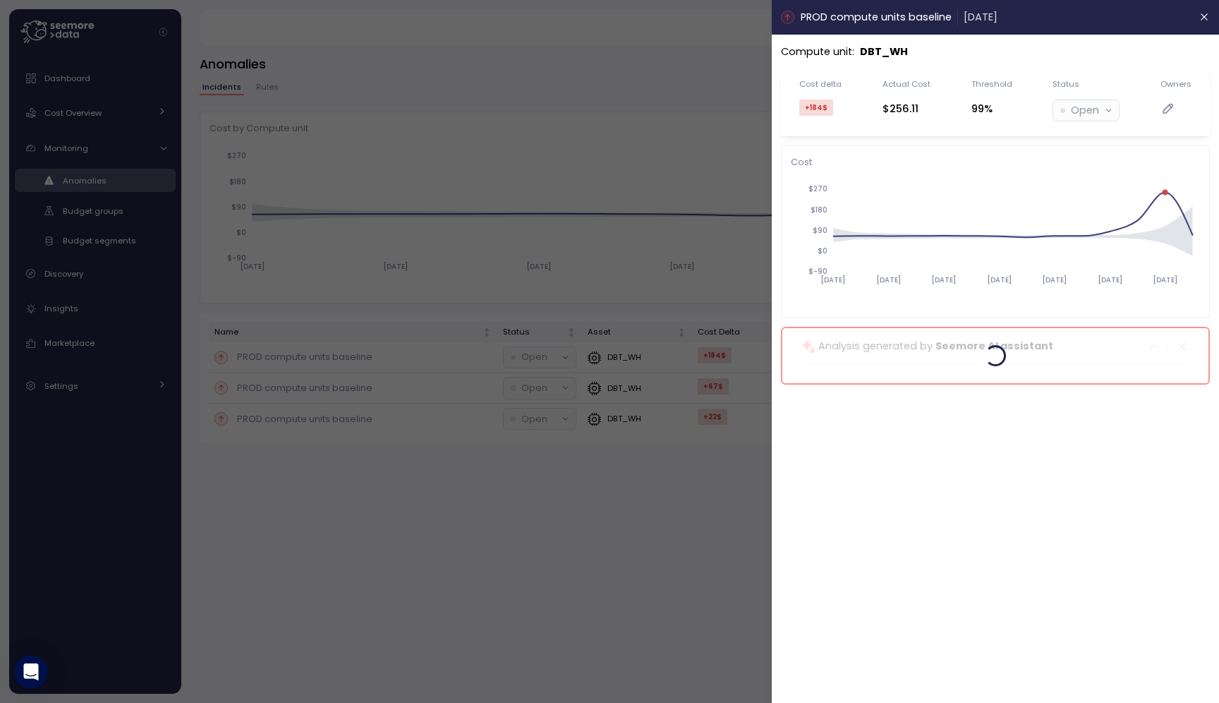
click at [657, 168] on div at bounding box center [609, 351] width 1219 height 703
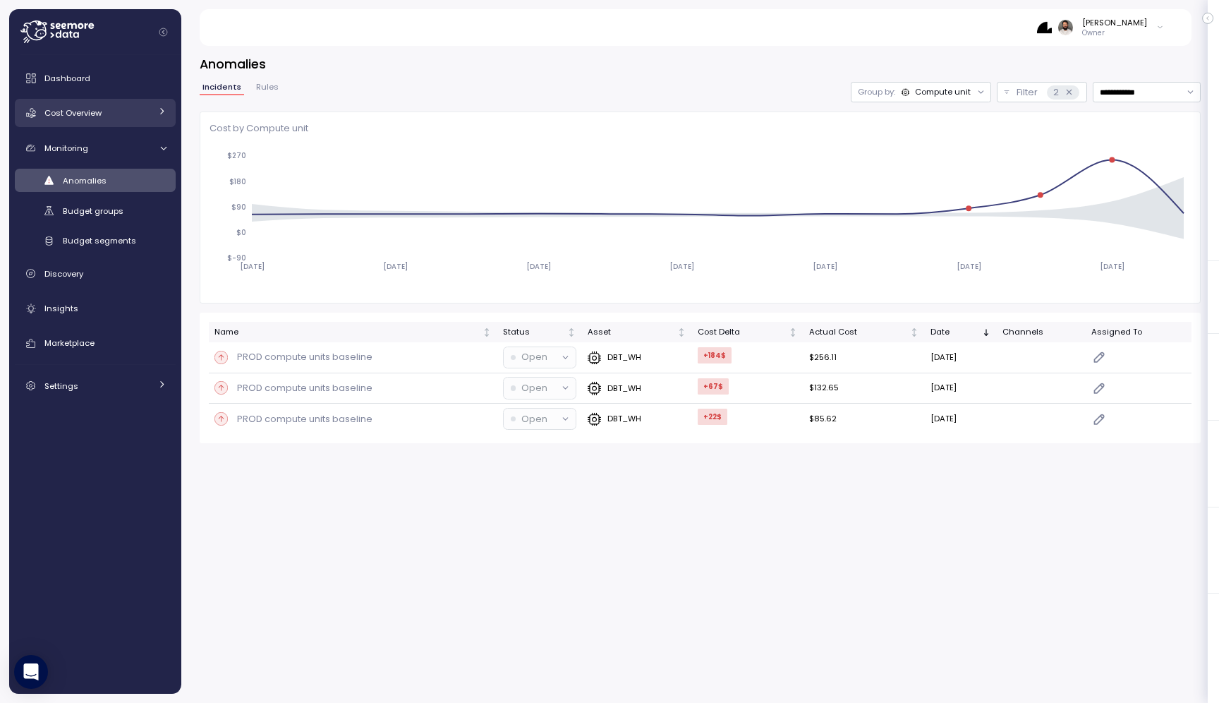
click at [112, 109] on div "Cost Overview" at bounding box center [97, 113] width 106 height 14
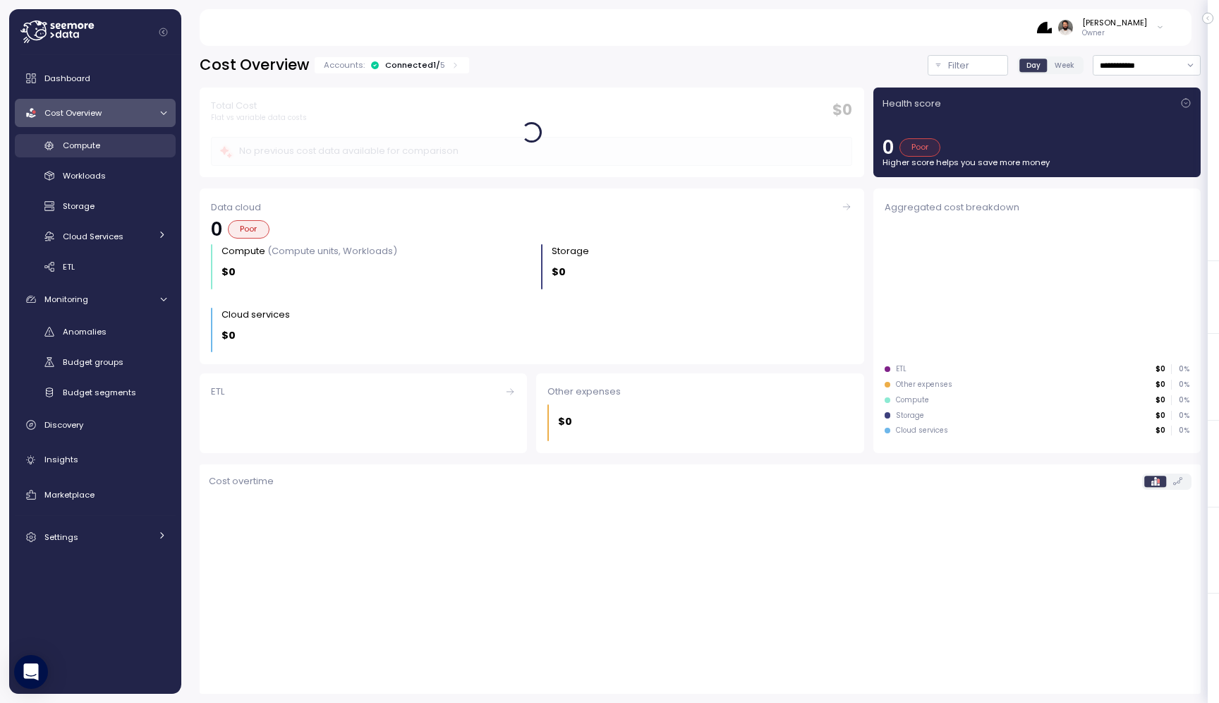
click at [133, 153] on link "Compute" at bounding box center [95, 145] width 161 height 23
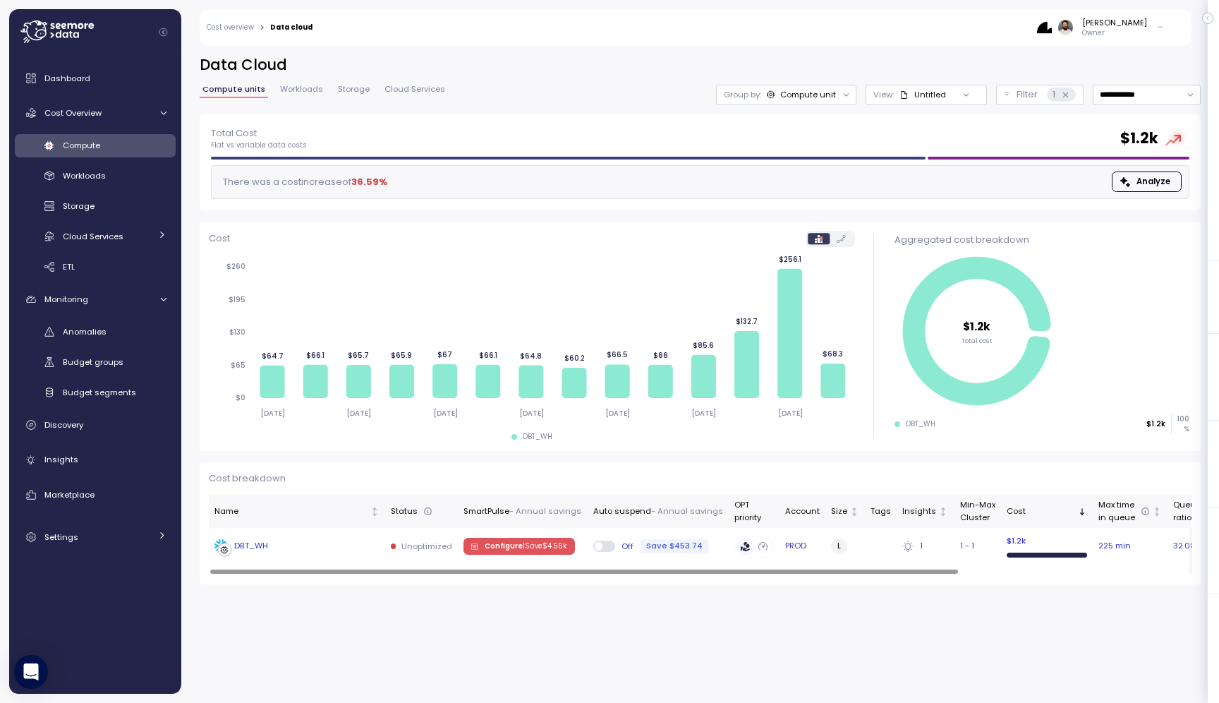
click at [375, 549] on div "DBT_WH" at bounding box center [296, 546] width 165 height 14
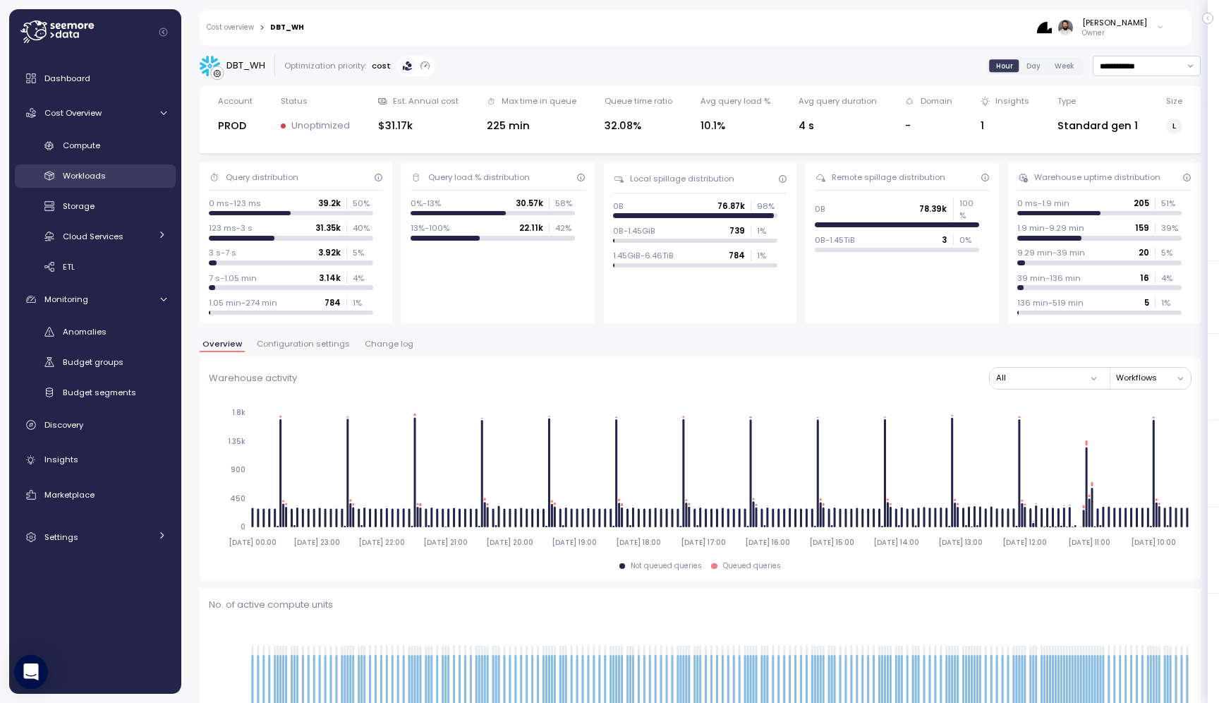
click at [111, 169] on div "Workloads" at bounding box center [115, 176] width 104 height 14
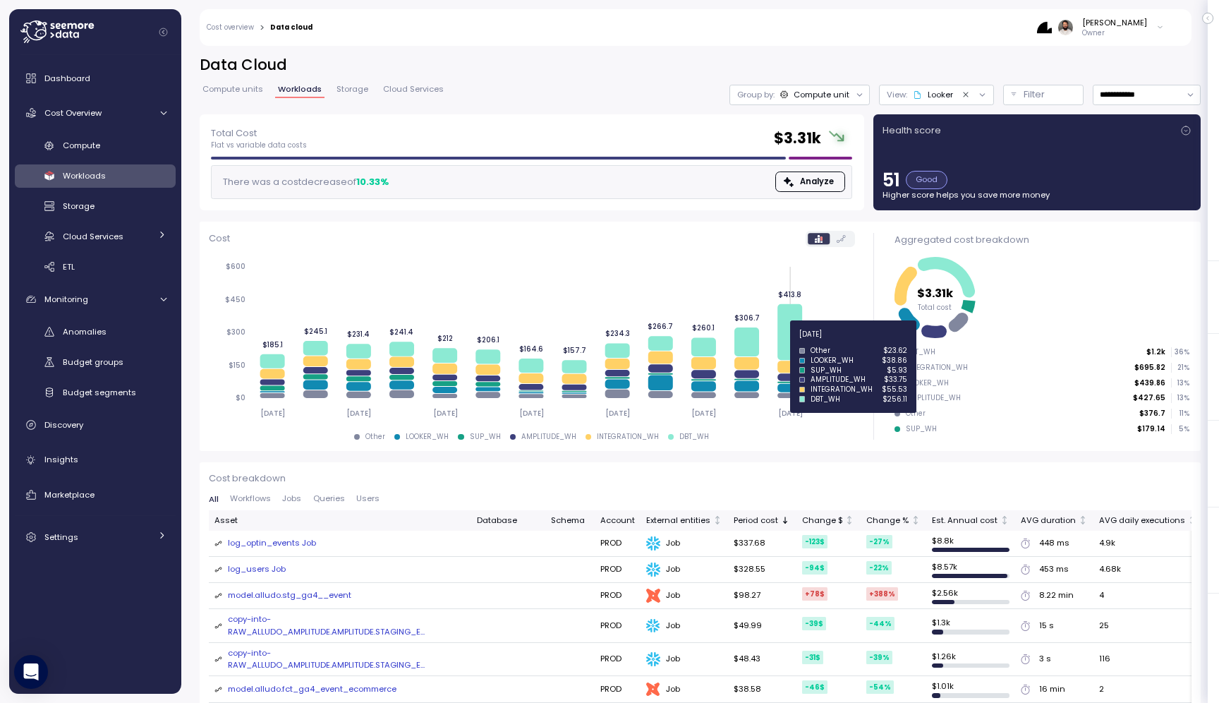
click at [796, 341] on icon at bounding box center [789, 332] width 25 height 56
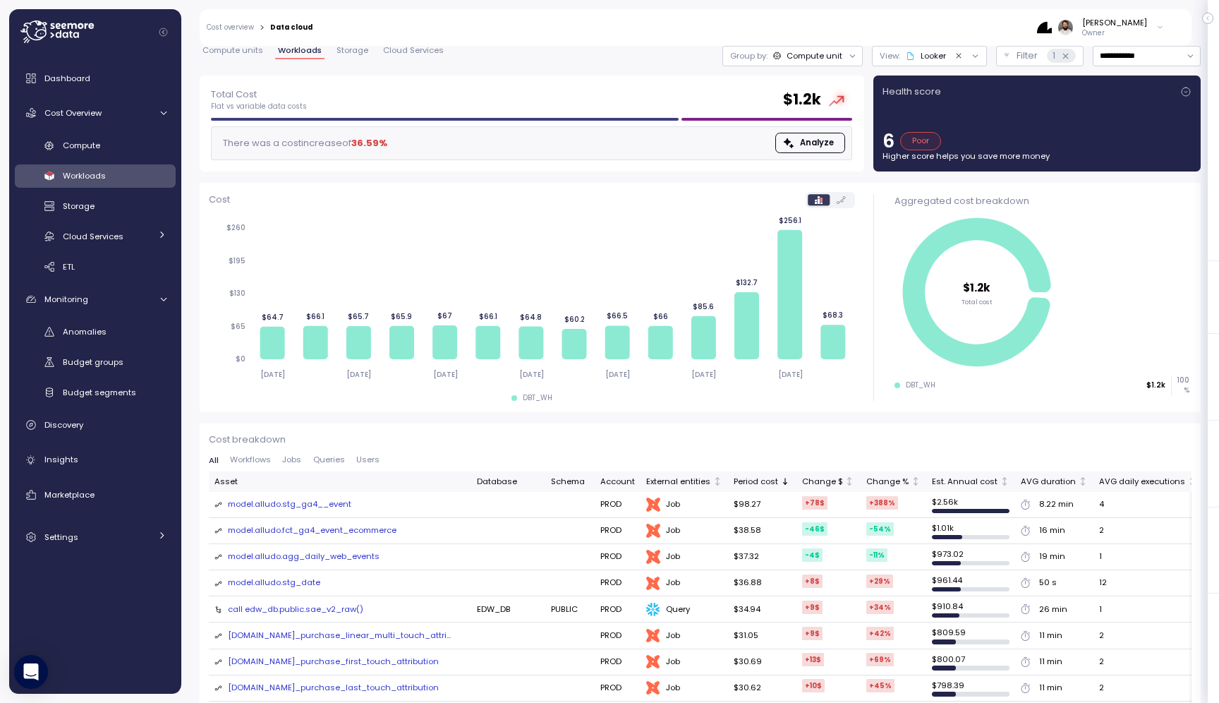
scroll to position [38, 0]
click at [302, 505] on div "model.alludo.stg_ga4__event" at bounding box center [289, 505] width 123 height 13
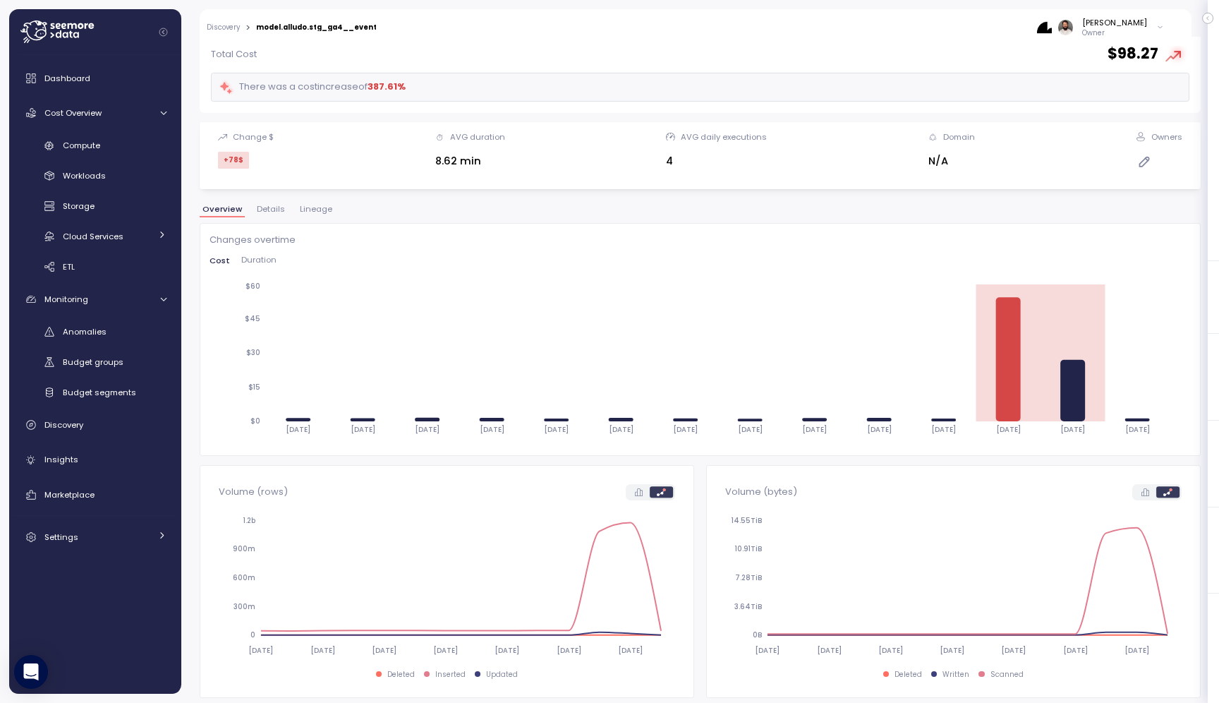
scroll to position [12, 0]
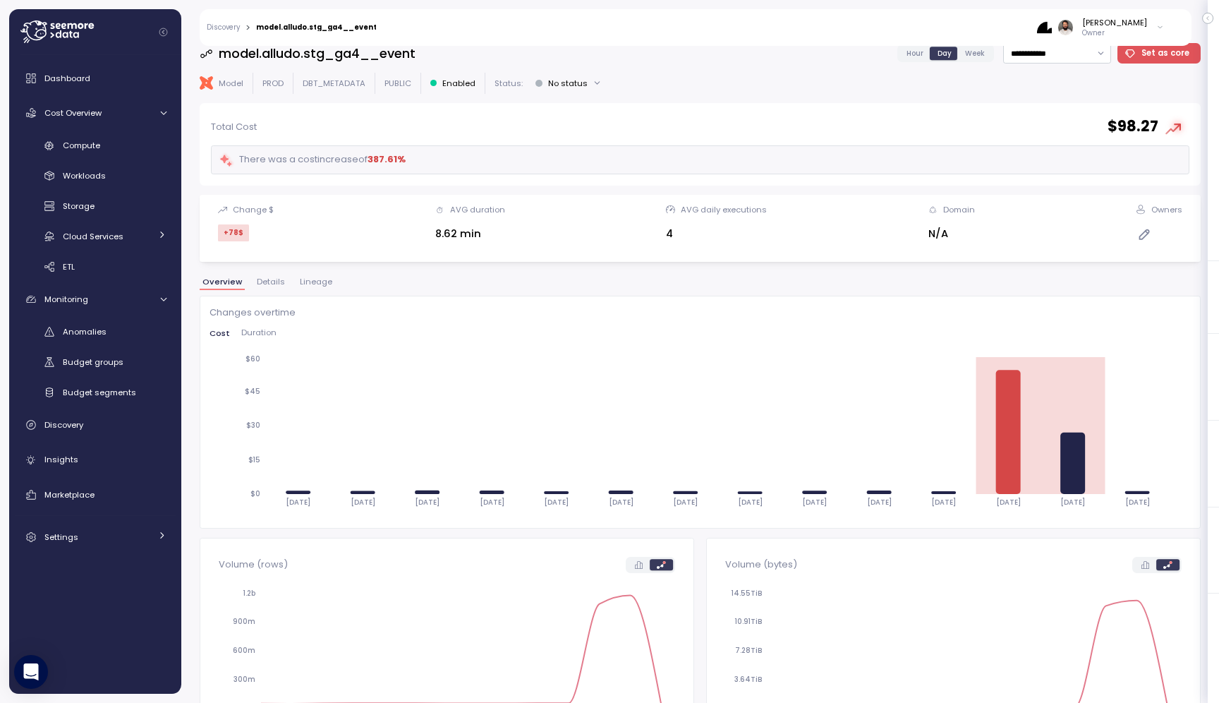
click at [918, 58] on span "Hour" at bounding box center [914, 53] width 17 height 11
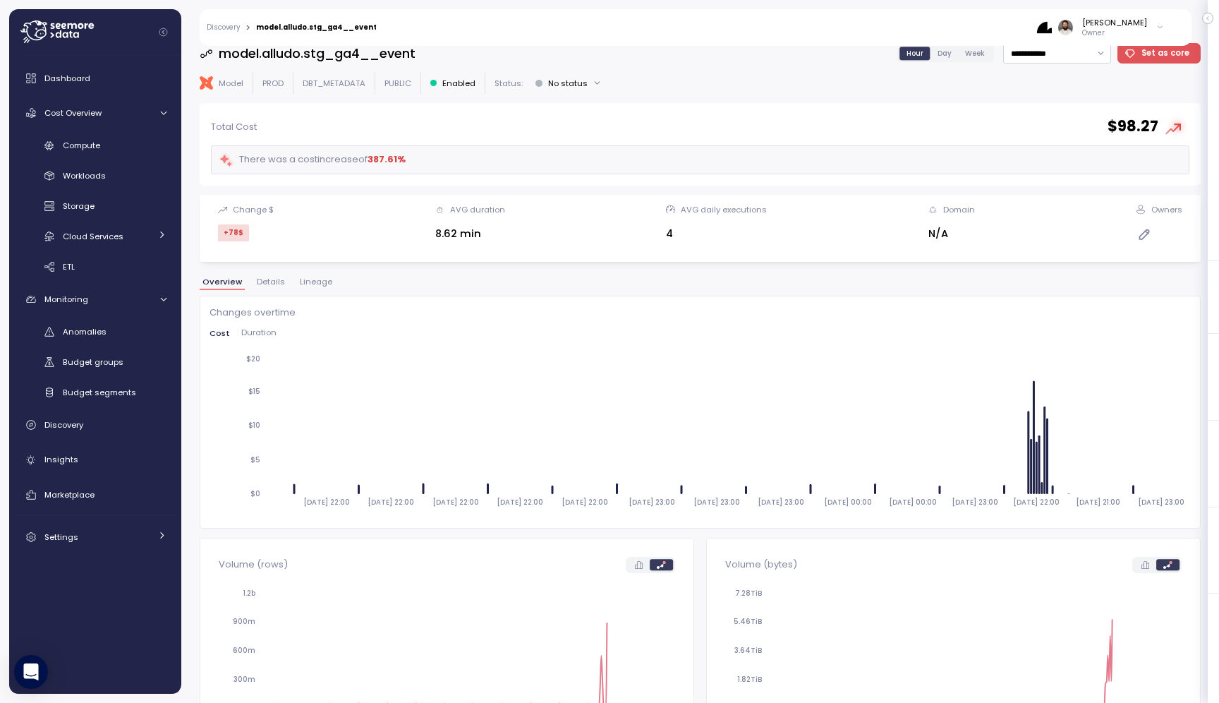
click at [949, 56] on span "Day" at bounding box center [944, 53] width 14 height 11
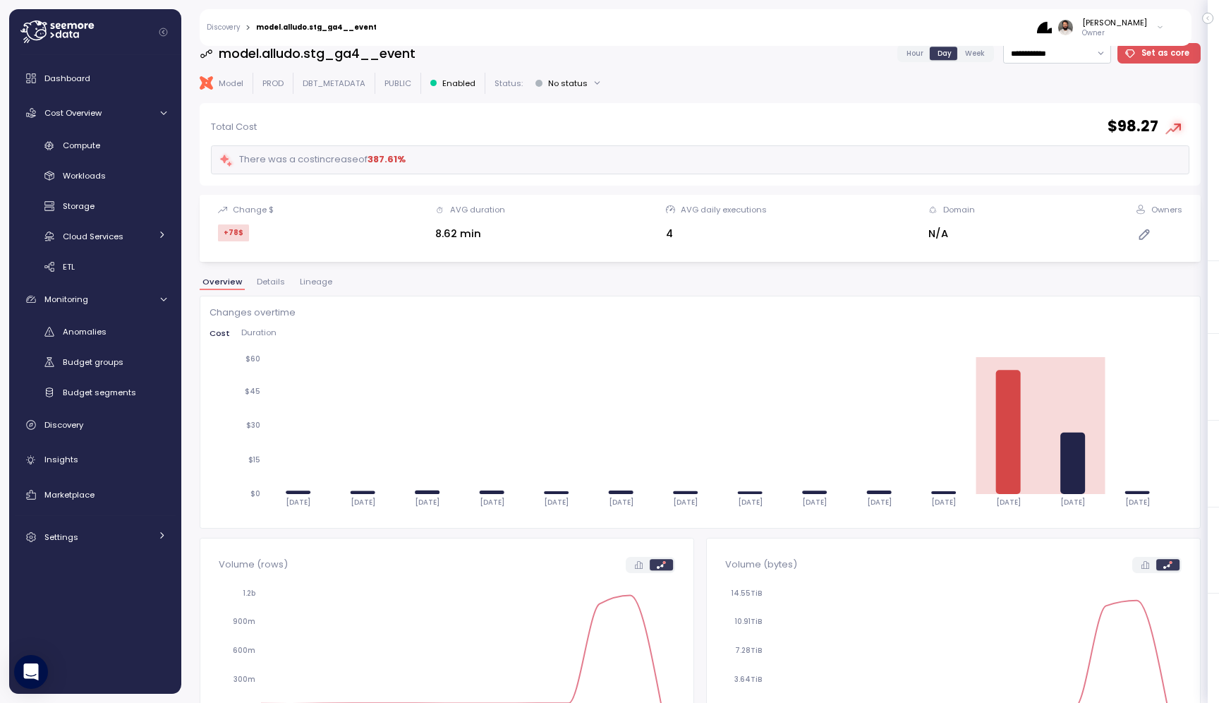
click at [312, 285] on span "Lineage" at bounding box center [316, 282] width 32 height 8
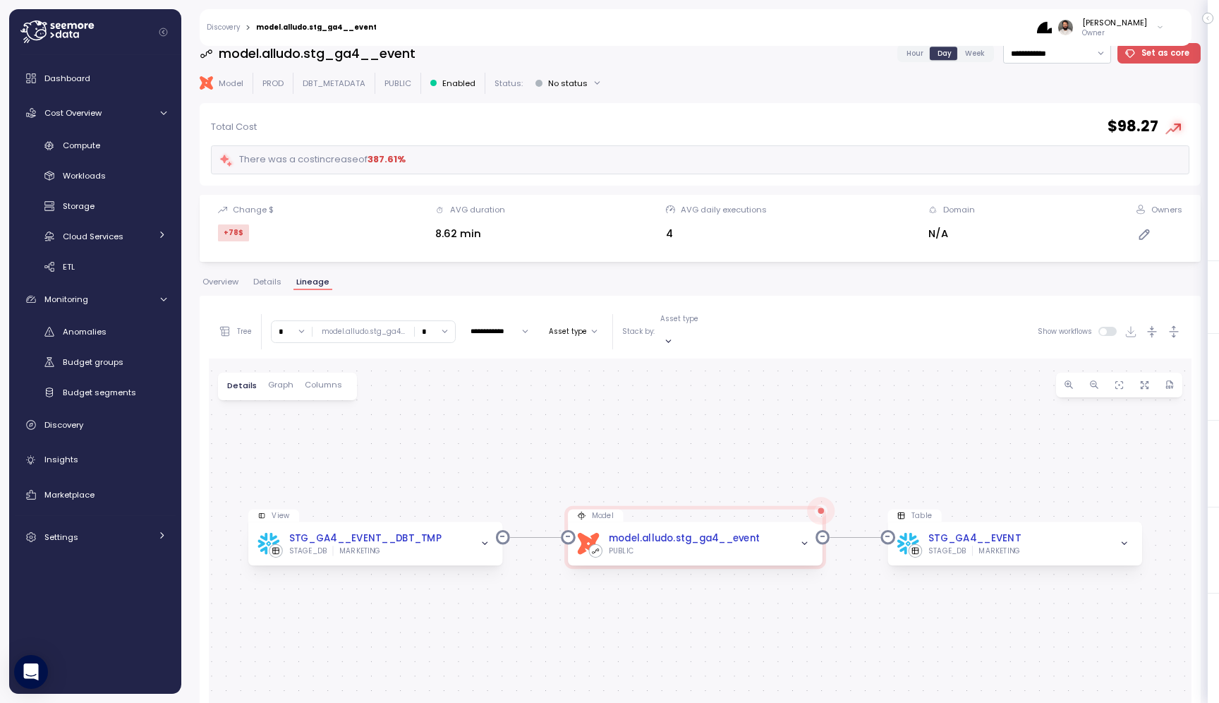
drag, startPoint x: 729, startPoint y: 510, endPoint x: 725, endPoint y: 401, distance: 108.7
click at [725, 401] on div "View STG_GA4__EVENT__DBT_TMP STAGE_DB MARKETING Model dbt model.alludo.stg_ga4_…" at bounding box center [700, 655] width 983 height 595
click at [1178, 324] on icon "button" at bounding box center [1174, 331] width 15 height 15
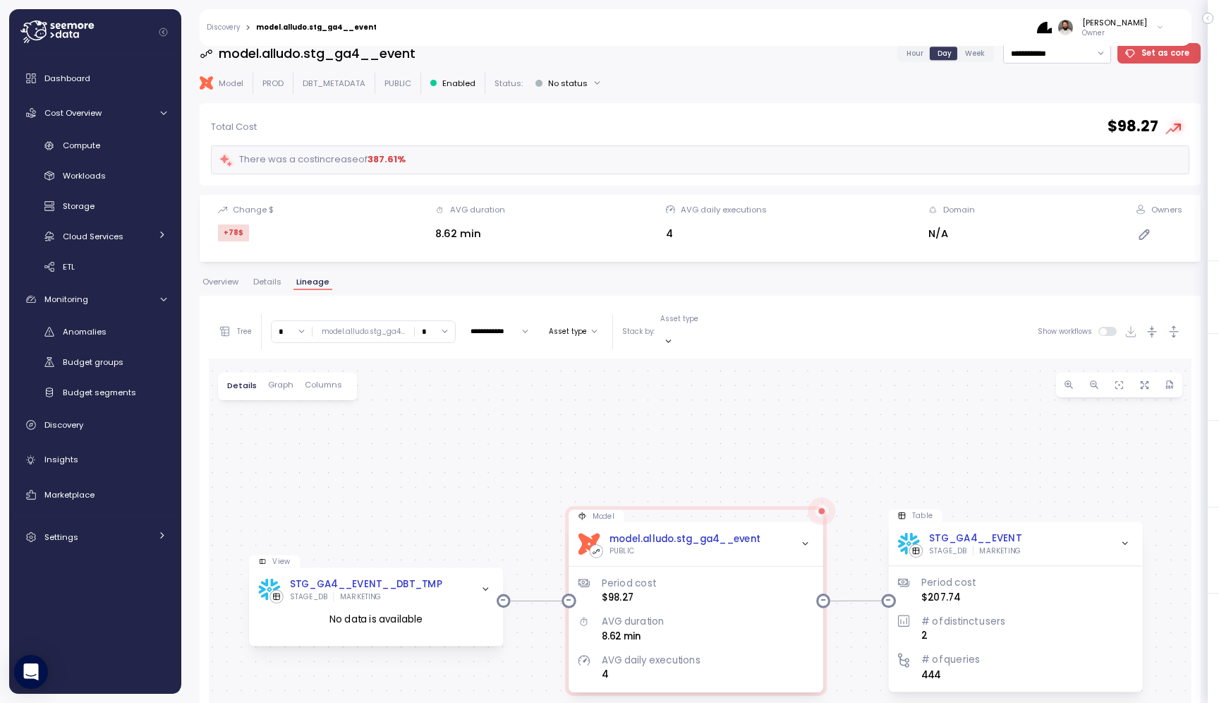
drag, startPoint x: 889, startPoint y: 499, endPoint x: 869, endPoint y: 420, distance: 80.7
click at [869, 420] on div "View STG_GA4__EVENT__DBT_TMP STAGE_DB MARKETING No data is available Model dbt …" at bounding box center [700, 655] width 983 height 595
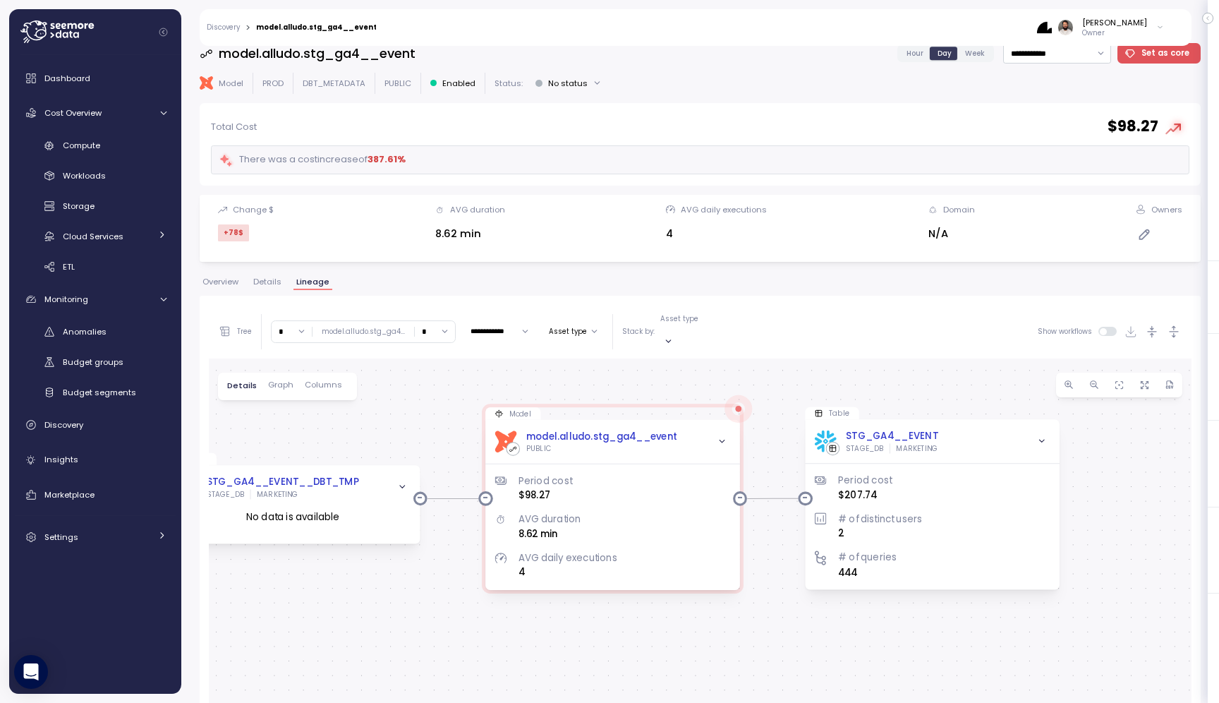
drag, startPoint x: 662, startPoint y: 439, endPoint x: 598, endPoint y: 363, distance: 100.2
click at [596, 360] on div "View STG_GA4__EVENT__DBT_TMP STAGE_DB MARKETING No data is available Model dbt …" at bounding box center [700, 655] width 983 height 595
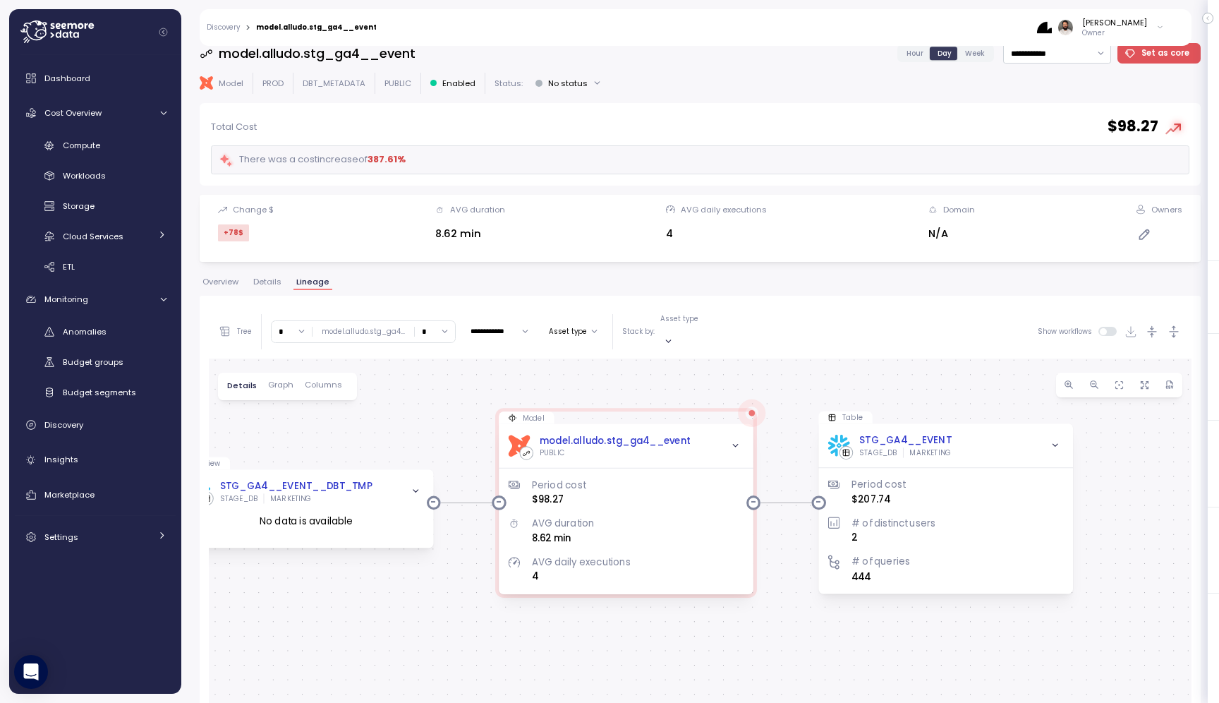
drag, startPoint x: 612, startPoint y: 371, endPoint x: 668, endPoint y: 379, distance: 57.1
click at [668, 379] on div "View STG_GA4__EVENT__DBT_TMP STAGE_DB MARKETING No data is available Model dbt …" at bounding box center [700, 655] width 983 height 595
